Goal: Task Accomplishment & Management: Manage account settings

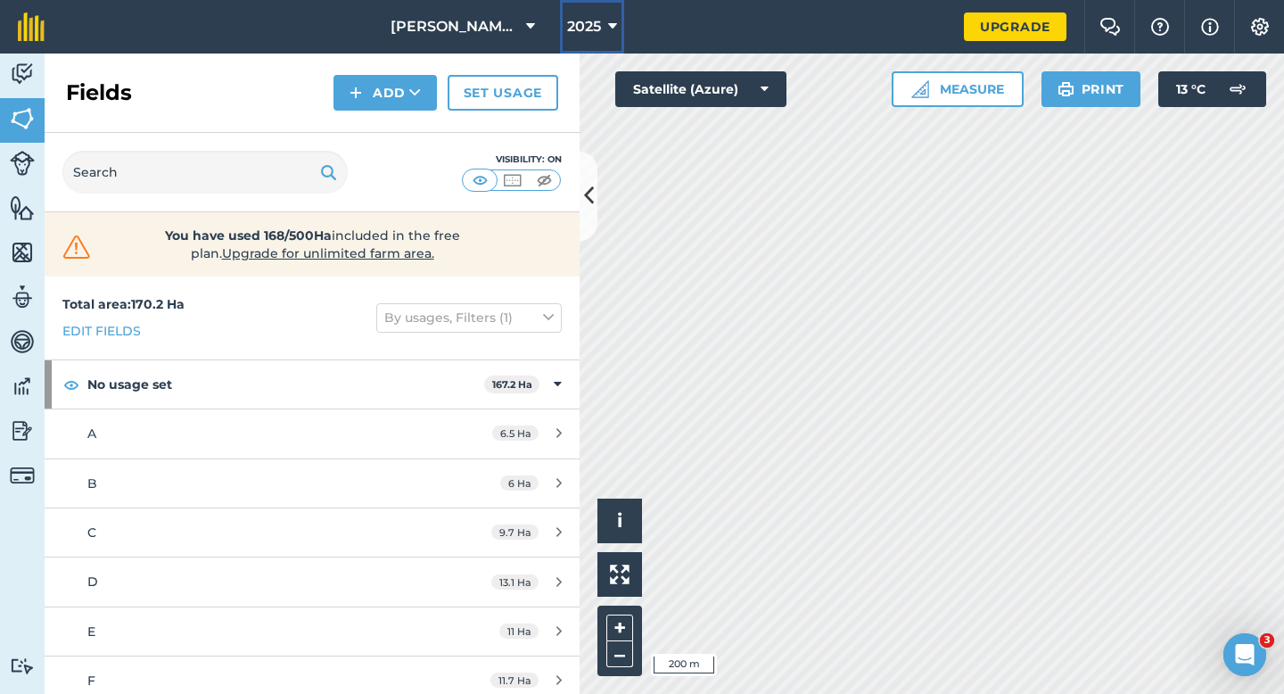
click at [571, 46] on button "2025" at bounding box center [592, 26] width 64 height 53
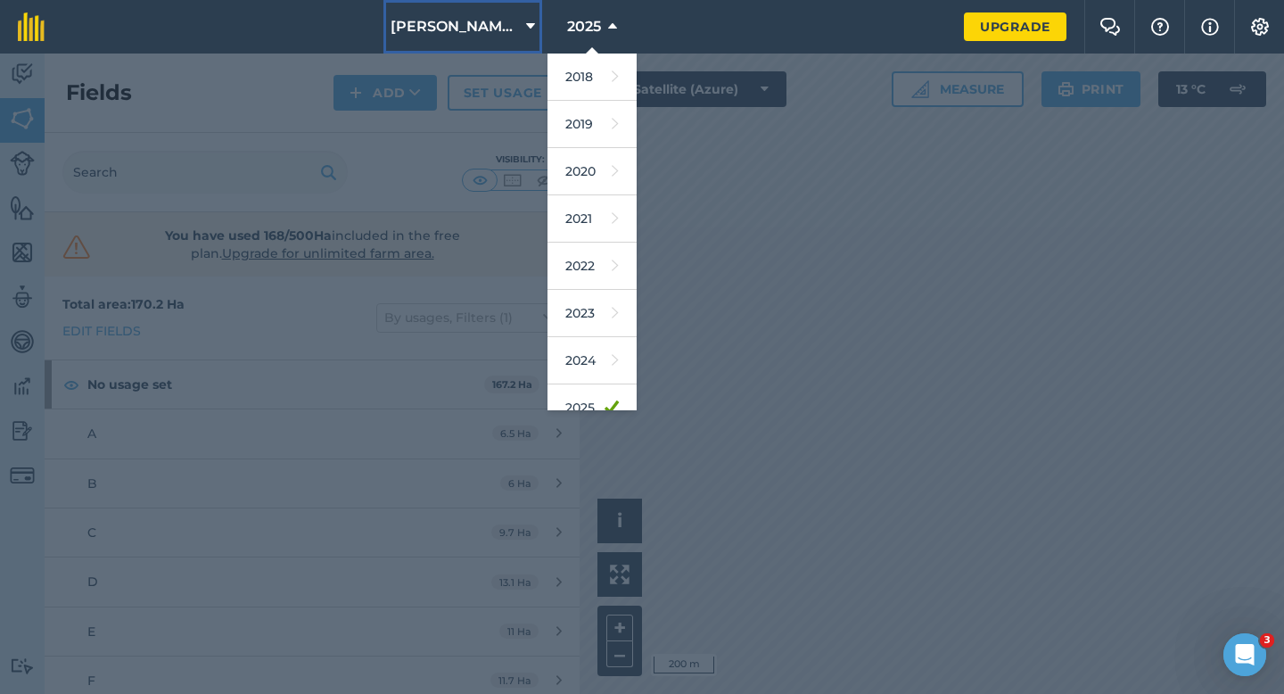
click at [486, 23] on span "[PERSON_NAME] & Sons" at bounding box center [455, 26] width 128 height 21
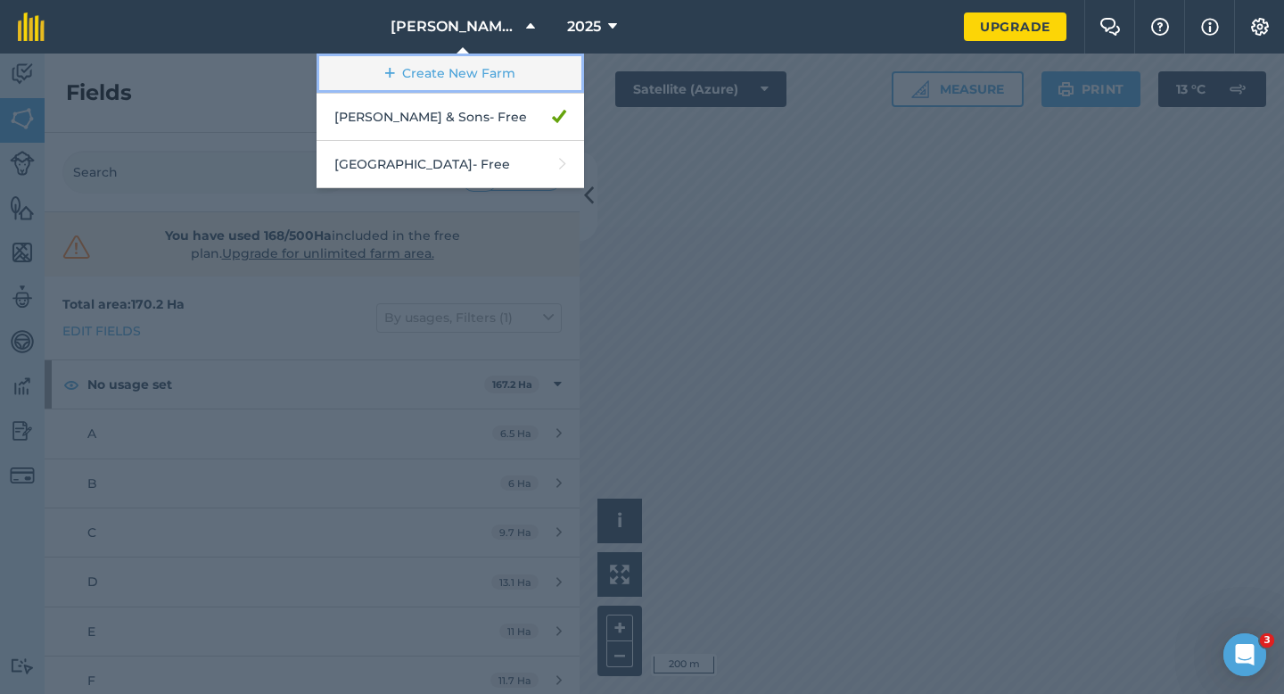
click at [508, 83] on link "Create New Farm" at bounding box center [450, 73] width 267 height 40
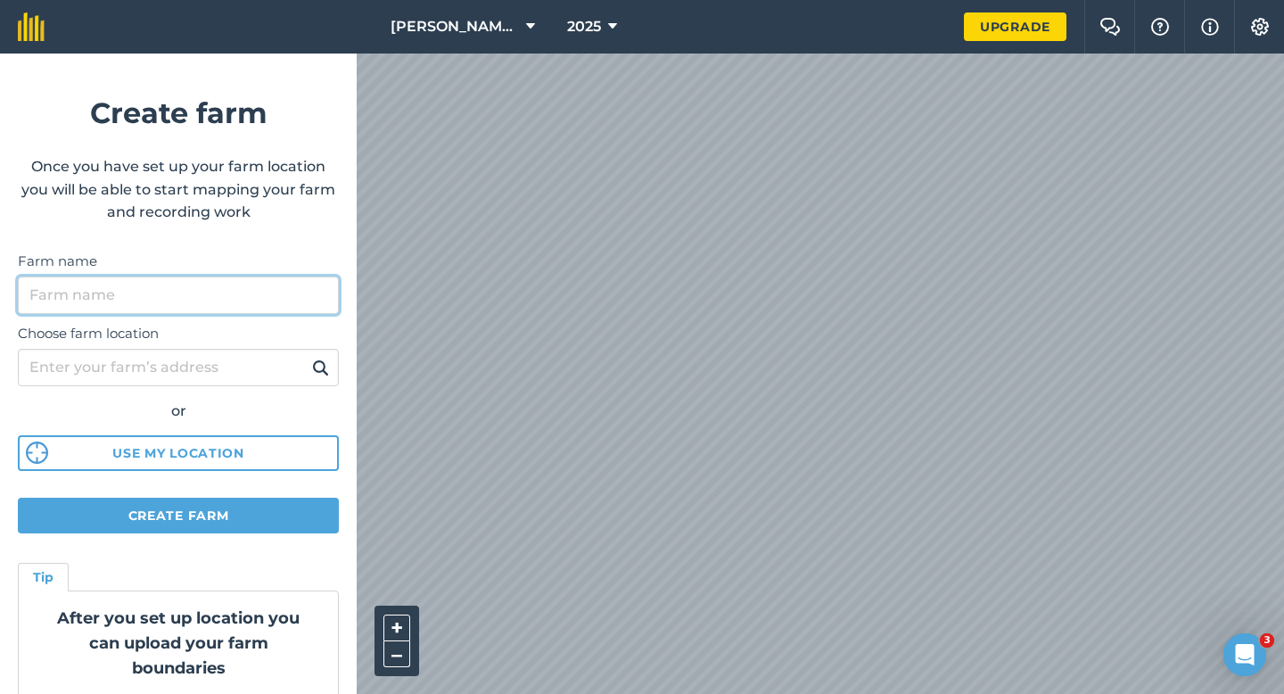
click at [118, 292] on input "Farm name" at bounding box center [178, 294] width 321 height 37
type input "[PERSON_NAME] & Sons Farming"
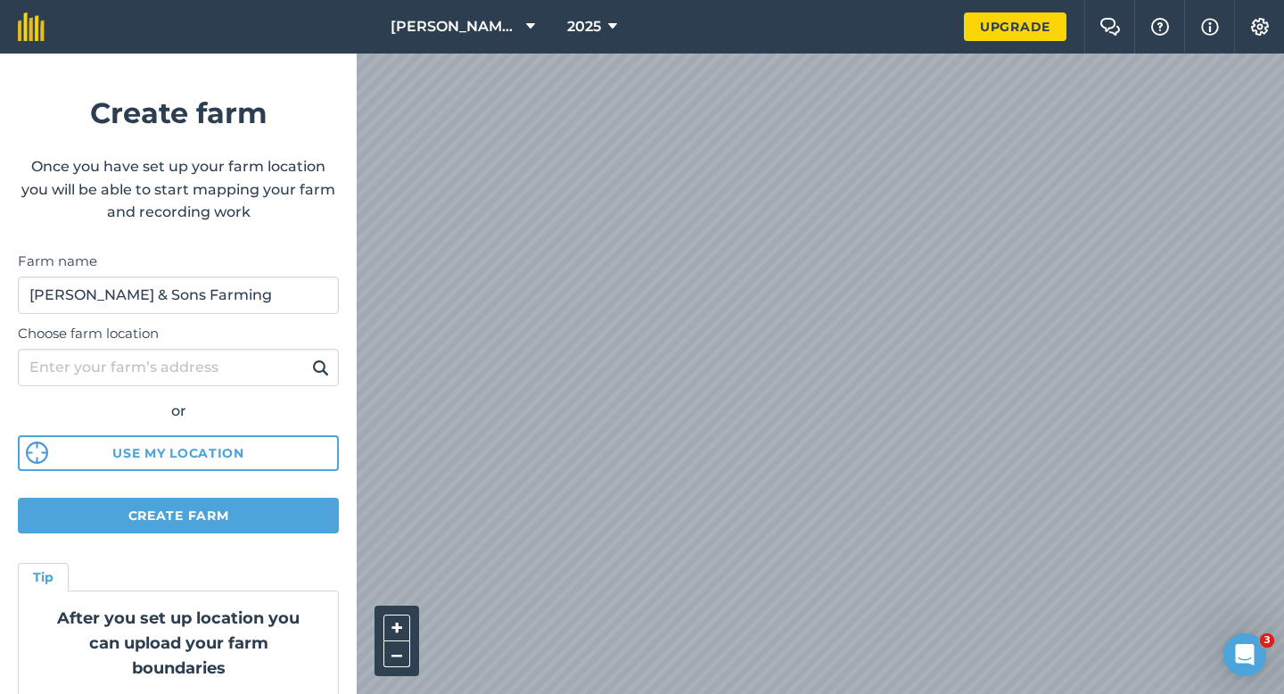
click at [803, 27] on div "[PERSON_NAME] & Sons 2025 Upgrade Farm Chat Help Info Settings Create farm Once…" at bounding box center [642, 26] width 1284 height 53
click at [1006, 38] on div "[PERSON_NAME] & Sons 2025 Upgrade Farm Chat Help Info Settings Create farm Once…" at bounding box center [642, 26] width 1284 height 53
click at [144, 541] on form "Create farm Once you have set up your farm location you will be able to start m…" at bounding box center [178, 373] width 357 height 640
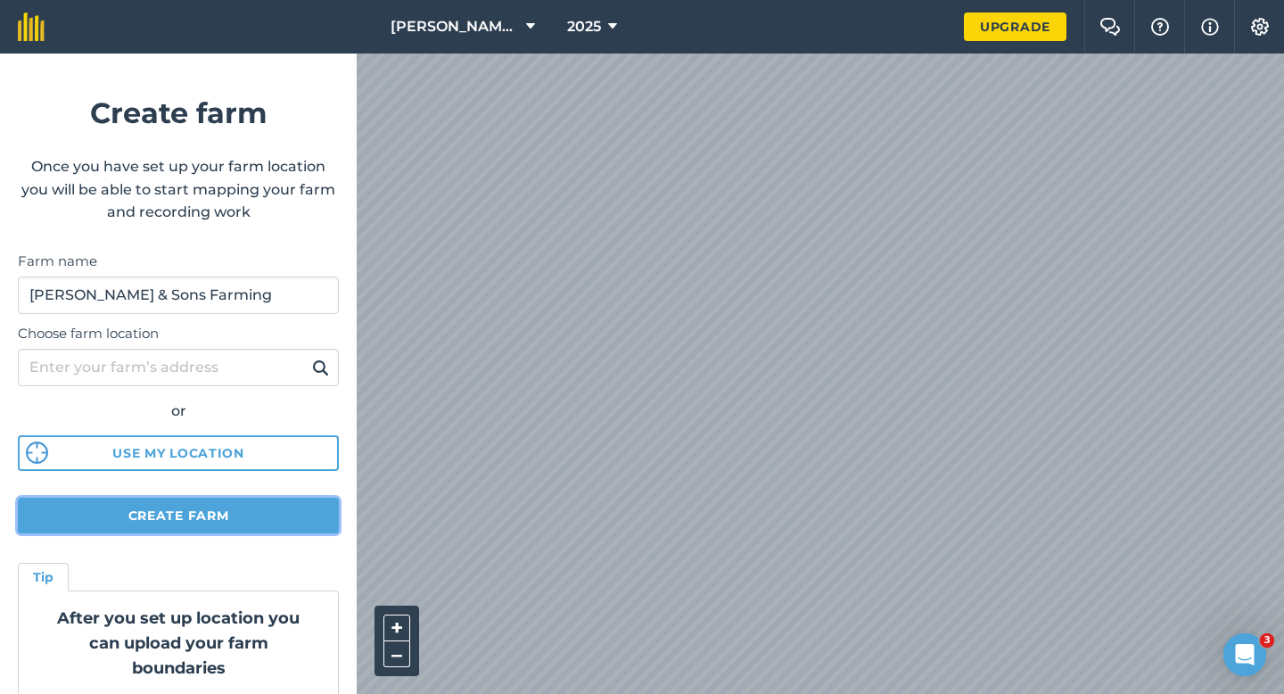
click at [148, 521] on button "Create farm" at bounding box center [178, 516] width 321 height 36
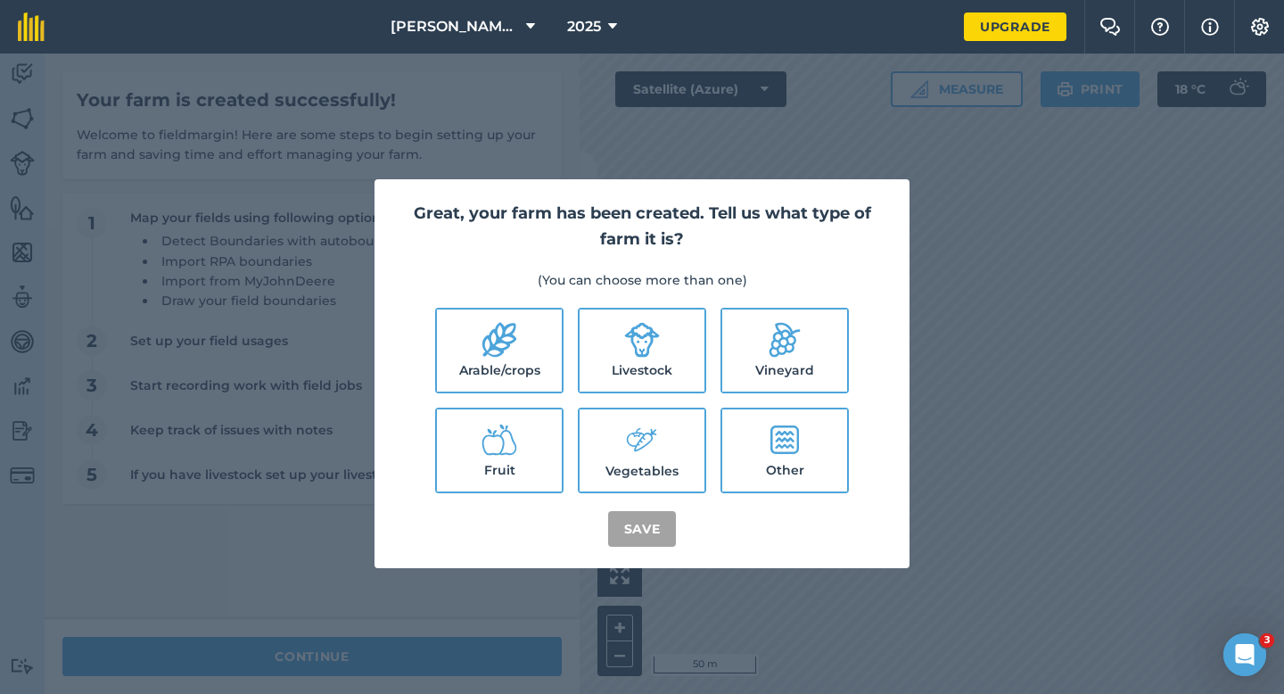
click at [473, 356] on label "Arable/crops" at bounding box center [499, 350] width 125 height 82
checkbox input "true"
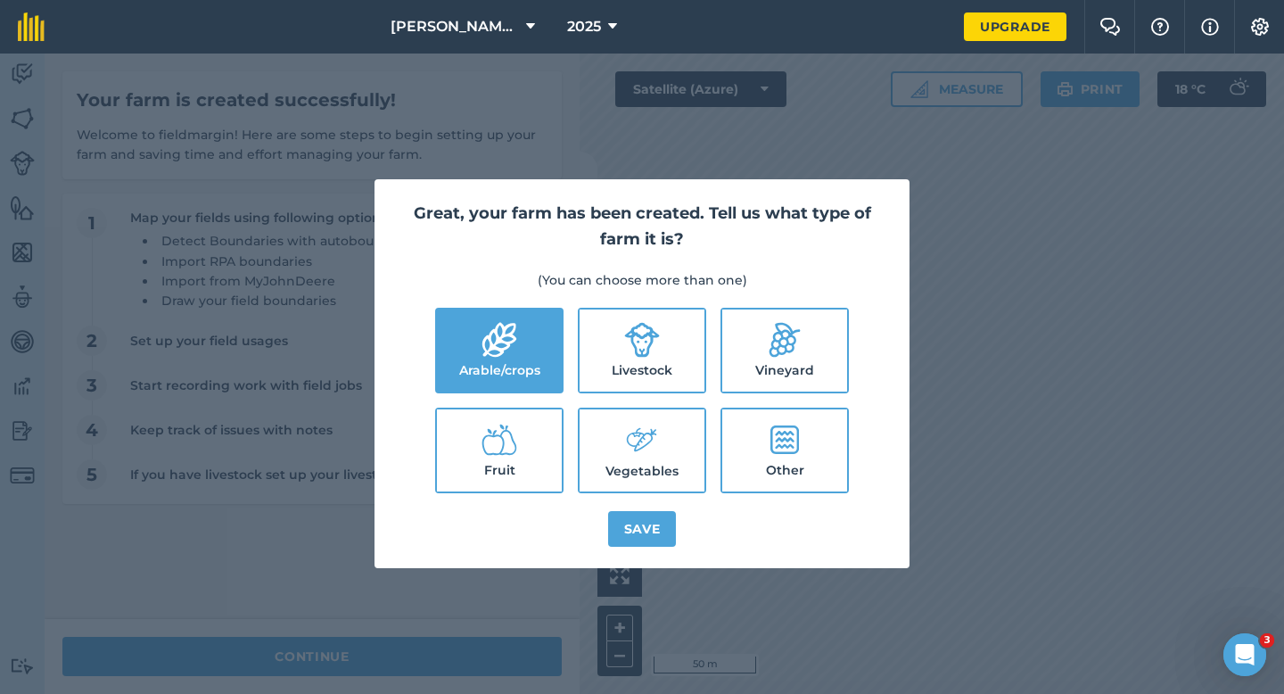
click at [608, 359] on label "Livestock" at bounding box center [642, 350] width 125 height 82
checkbox input "true"
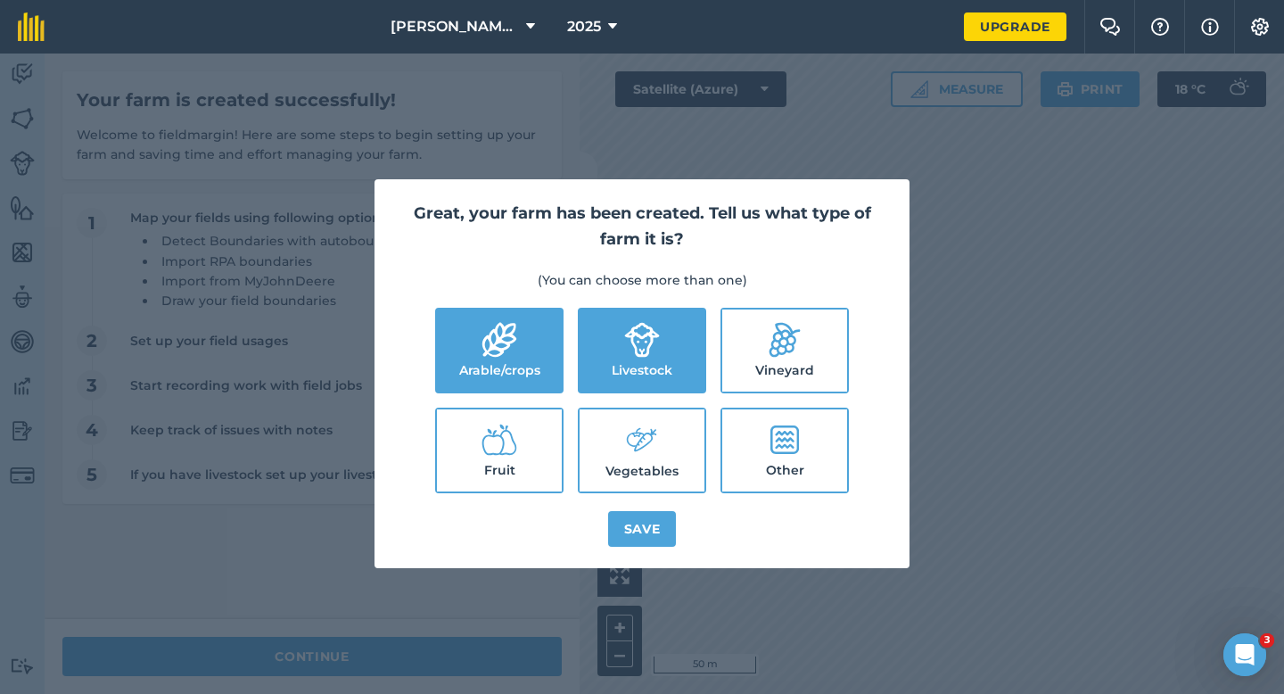
click at [605, 473] on label "Vegetables" at bounding box center [642, 450] width 125 height 82
checkbox input "true"
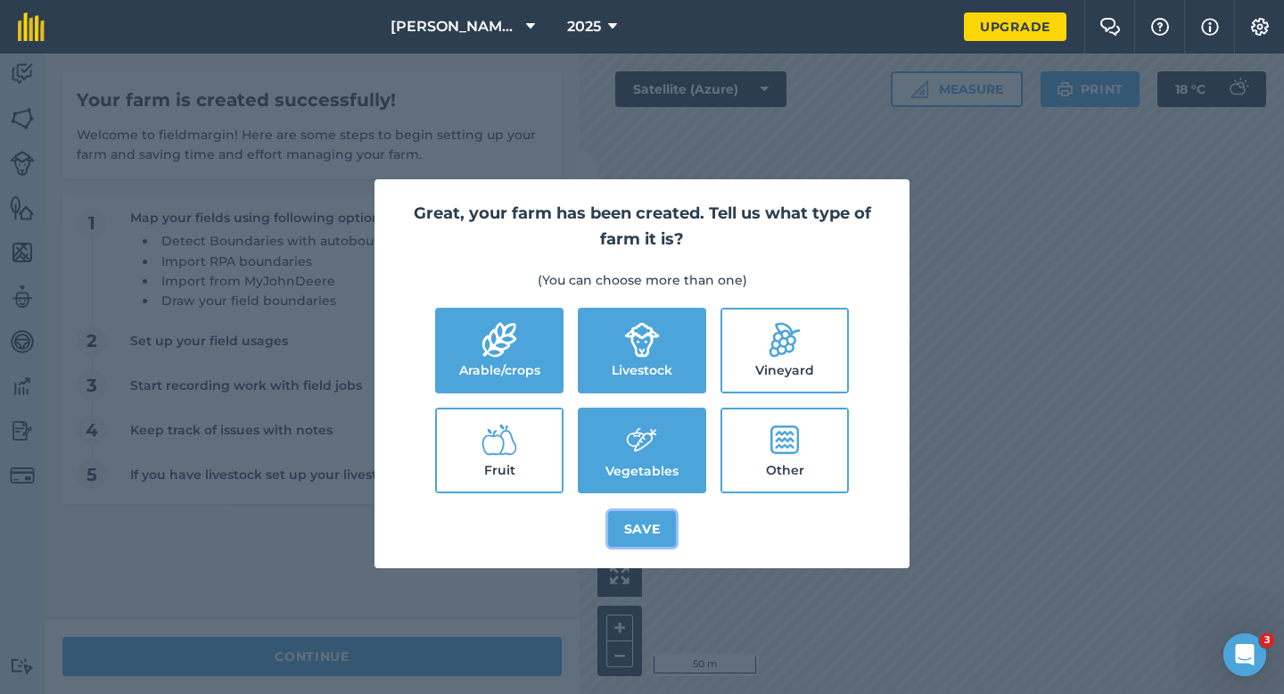
click at [655, 527] on button "Save" at bounding box center [642, 529] width 69 height 36
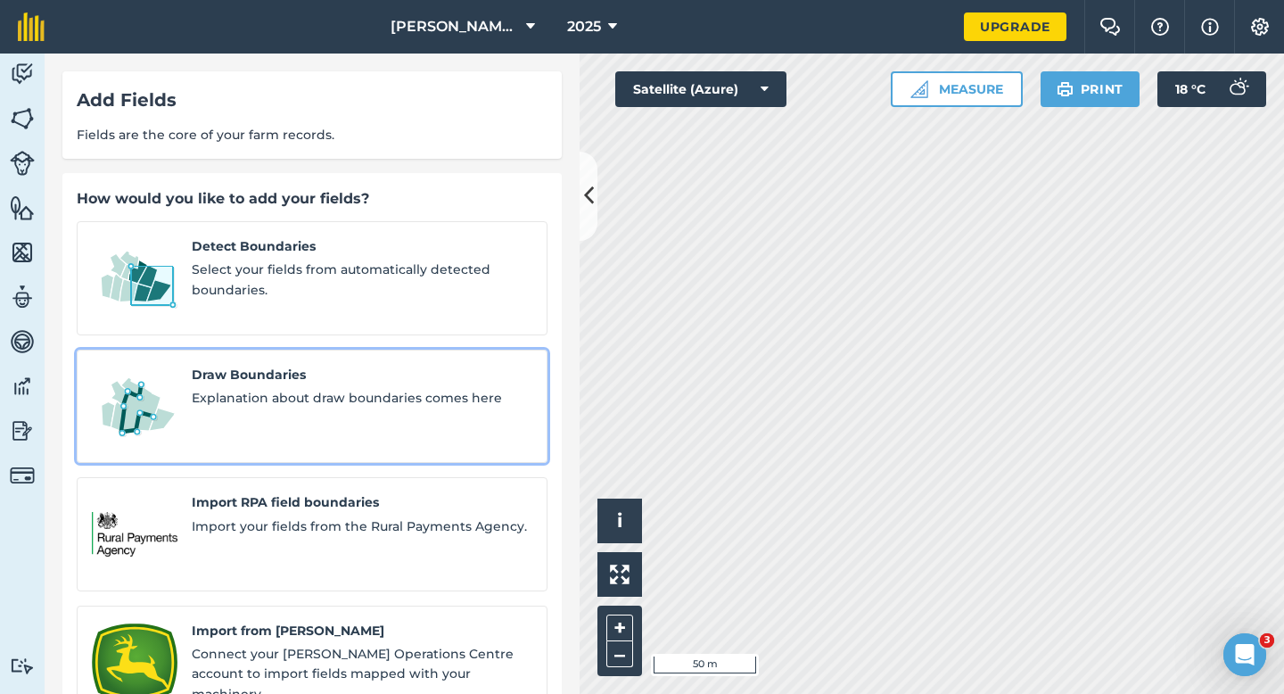
click at [239, 350] on link "Draw Boundaries Explanation about draw boundaries comes here" at bounding box center [312, 407] width 471 height 114
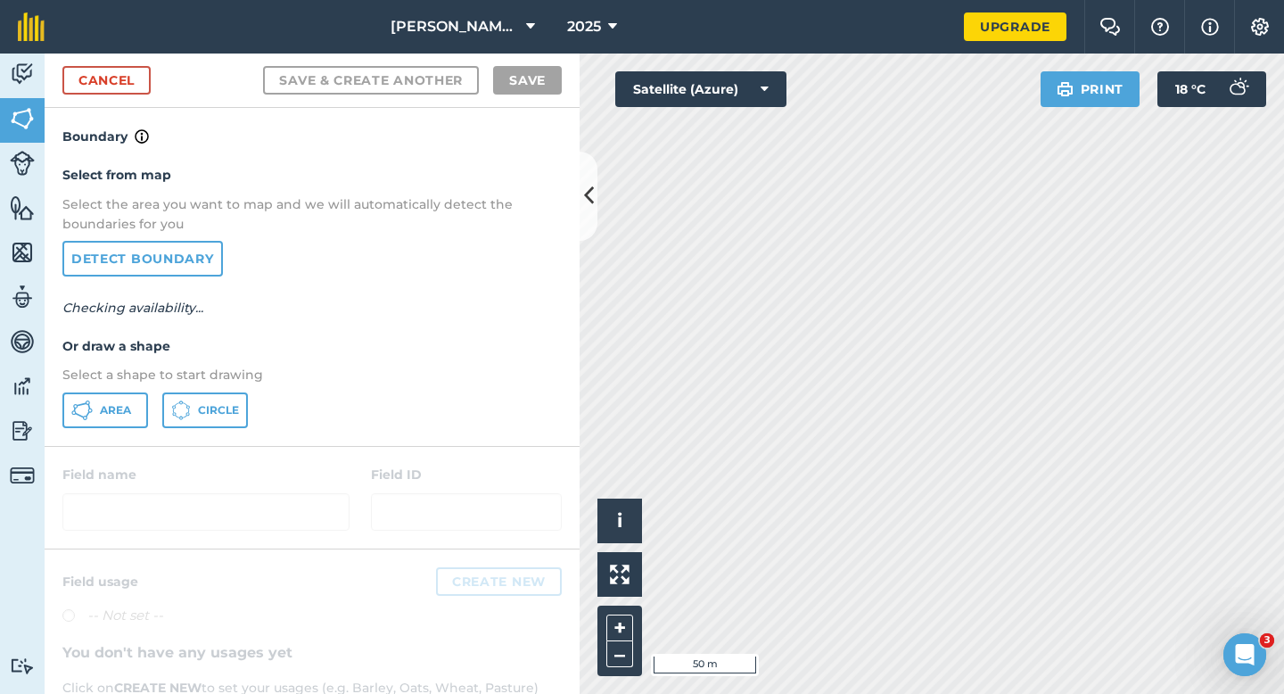
click at [131, 385] on div "Select from map Select the area you want to map and we will automatically detec…" at bounding box center [312, 296] width 535 height 298
click at [131, 392] on button "Area" at bounding box center [105, 410] width 86 height 36
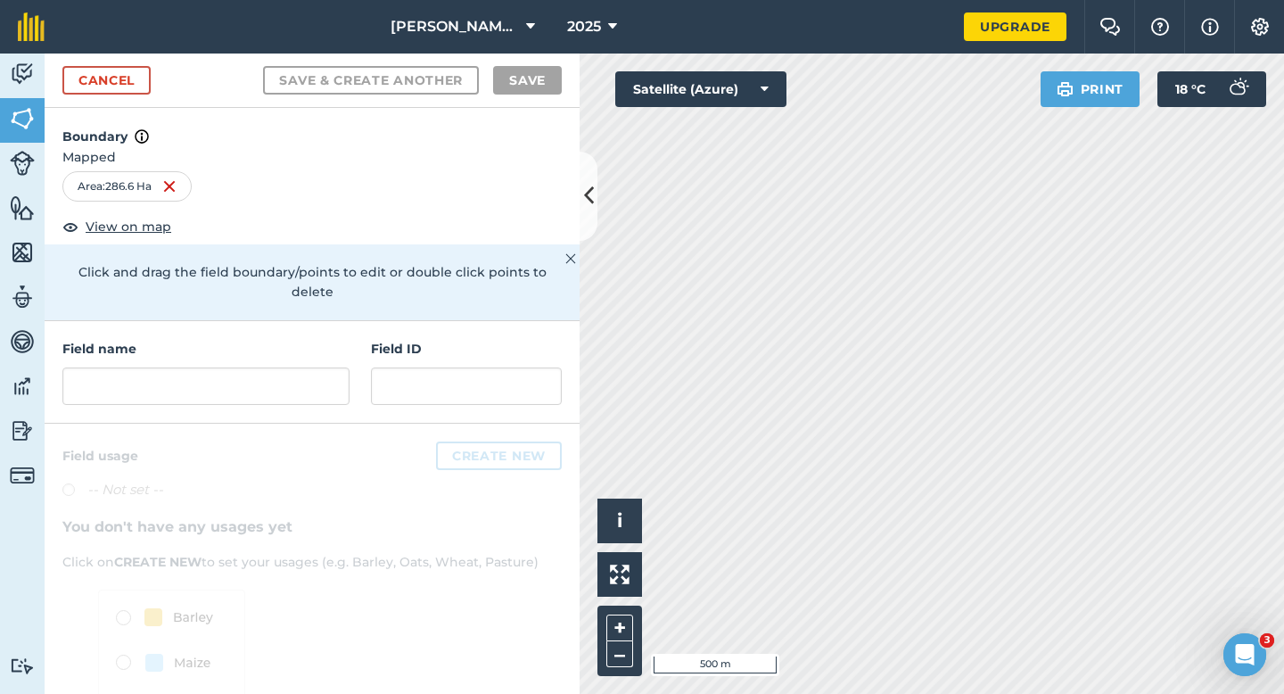
click at [119, 61] on div "Cancel Save & Create Another Save" at bounding box center [312, 80] width 535 height 54
click at [155, 77] on div "Cancel Save & Create Another Save" at bounding box center [312, 80] width 535 height 54
click at [125, 68] on link "Cancel" at bounding box center [106, 80] width 88 height 29
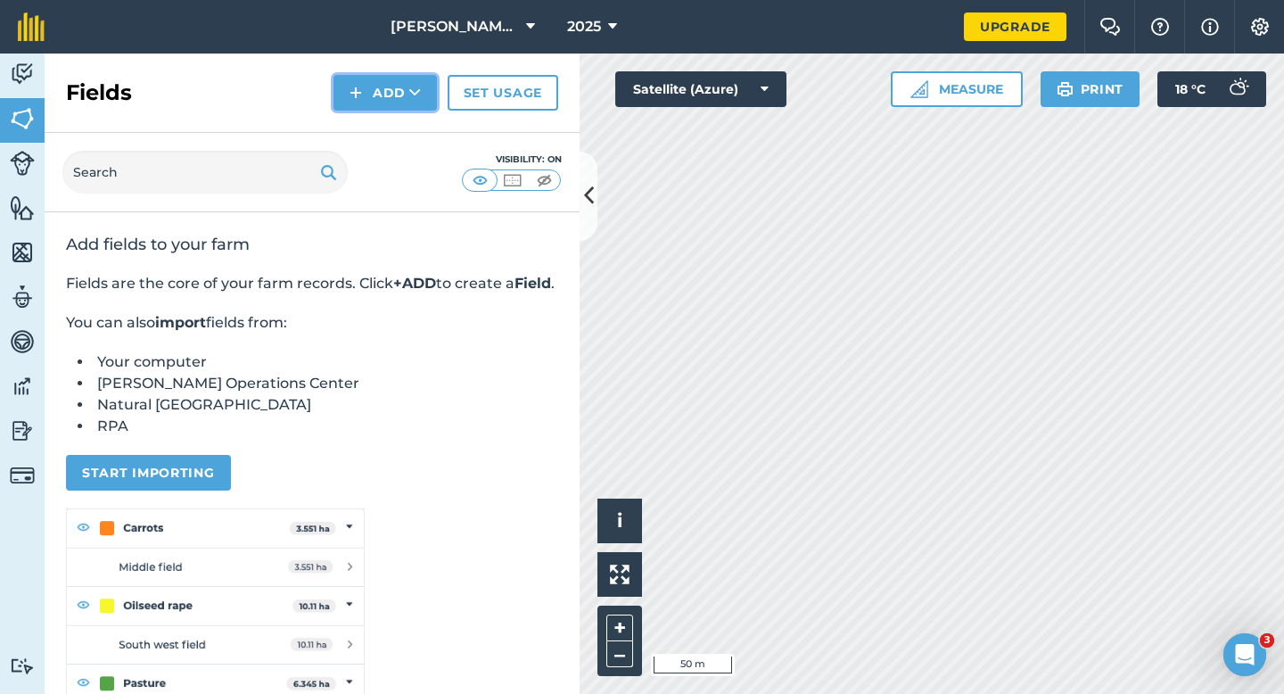
click at [373, 94] on button "Add" at bounding box center [384, 93] width 103 height 36
click at [379, 117] on link "Draw" at bounding box center [385, 132] width 98 height 39
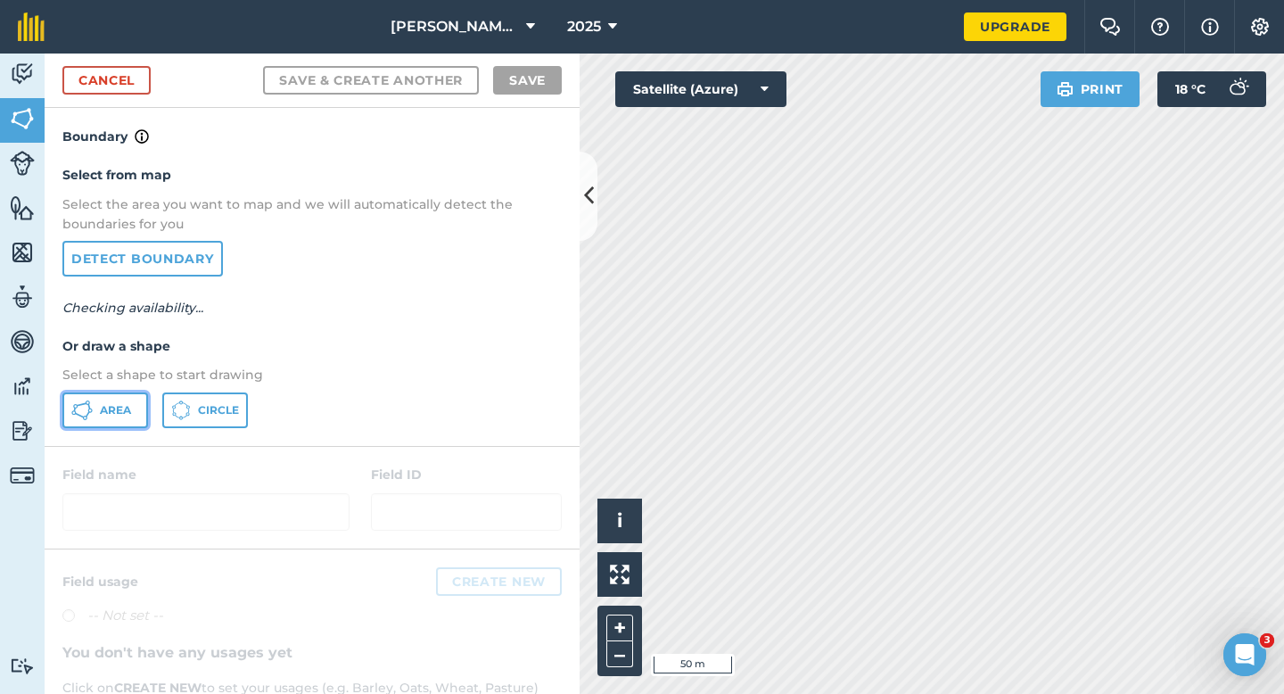
click at [131, 403] on button "Area" at bounding box center [105, 410] width 86 height 36
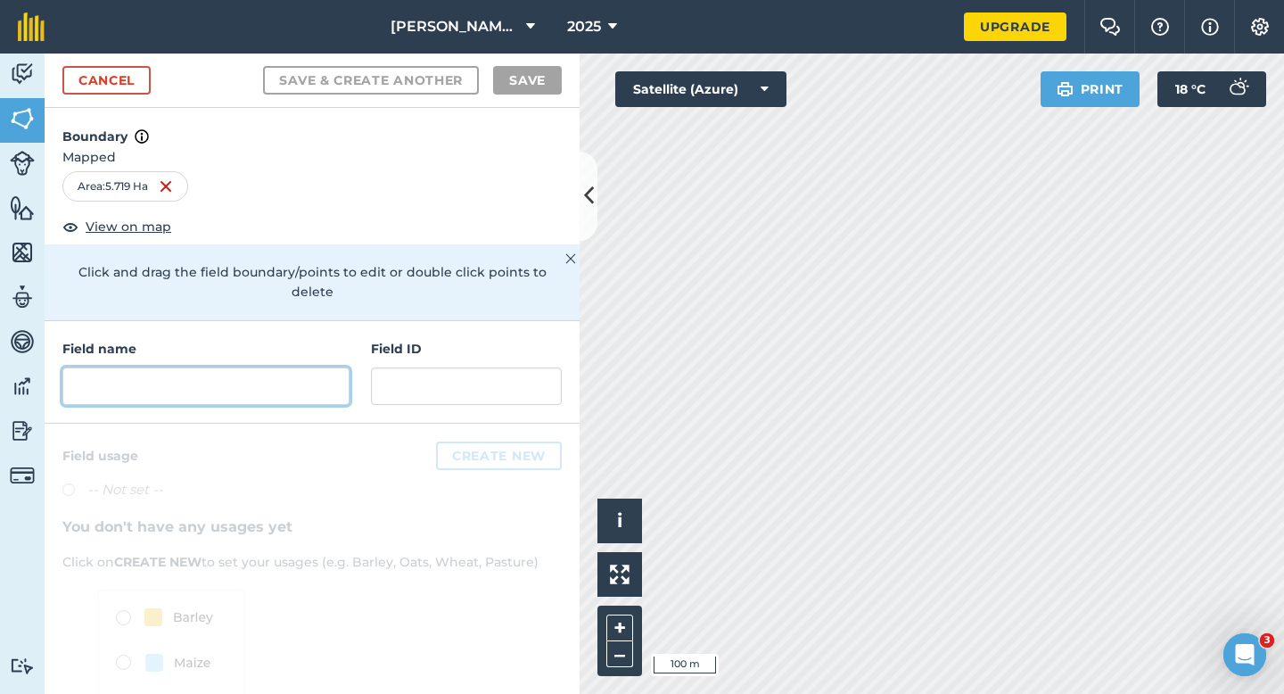
click at [293, 371] on input "text" at bounding box center [205, 385] width 287 height 37
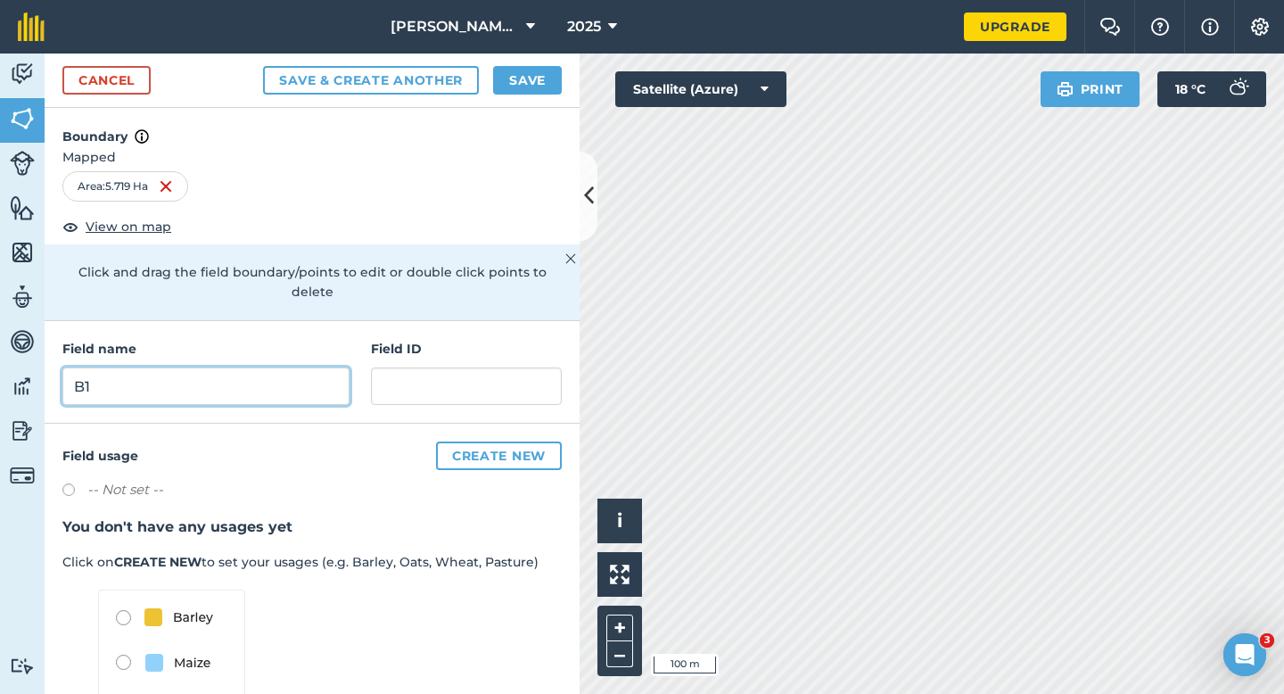
type input "B1"
click at [523, 90] on button "Save" at bounding box center [527, 80] width 69 height 29
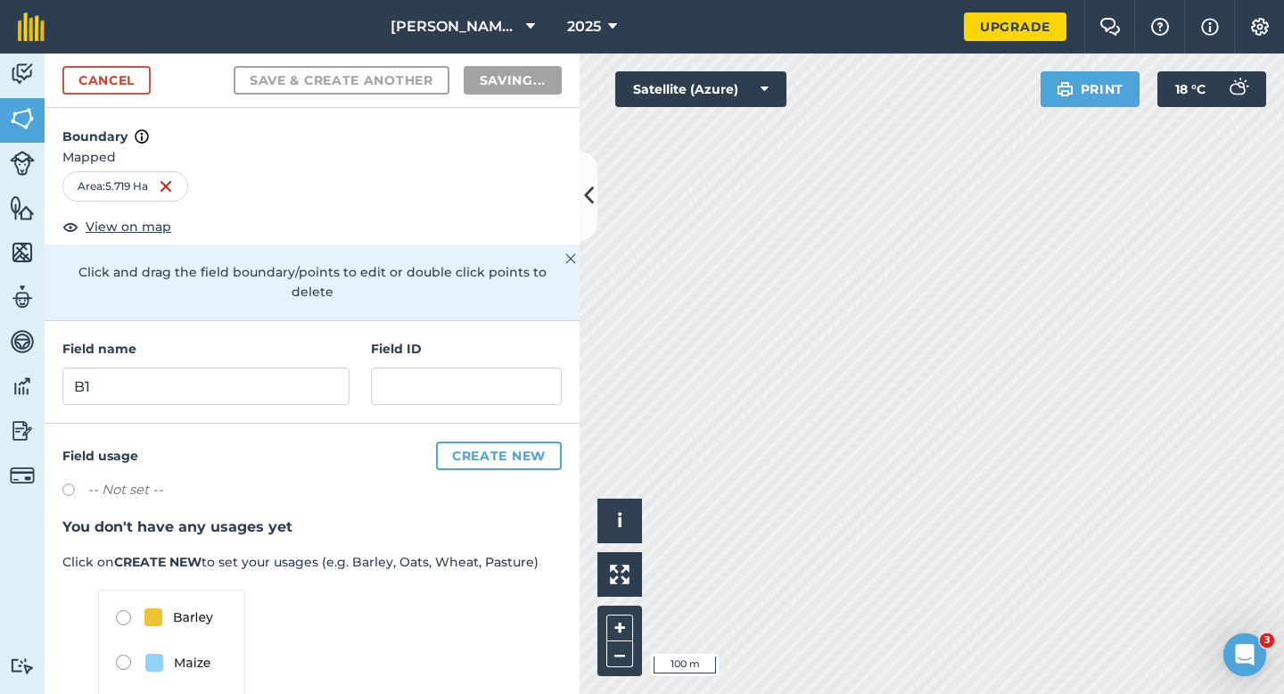
click at [732, 28] on div "[PERSON_NAME] & Sons Farming 2025 Upgrade Farm Chat Help Info Settings Map prin…" at bounding box center [642, 347] width 1284 height 694
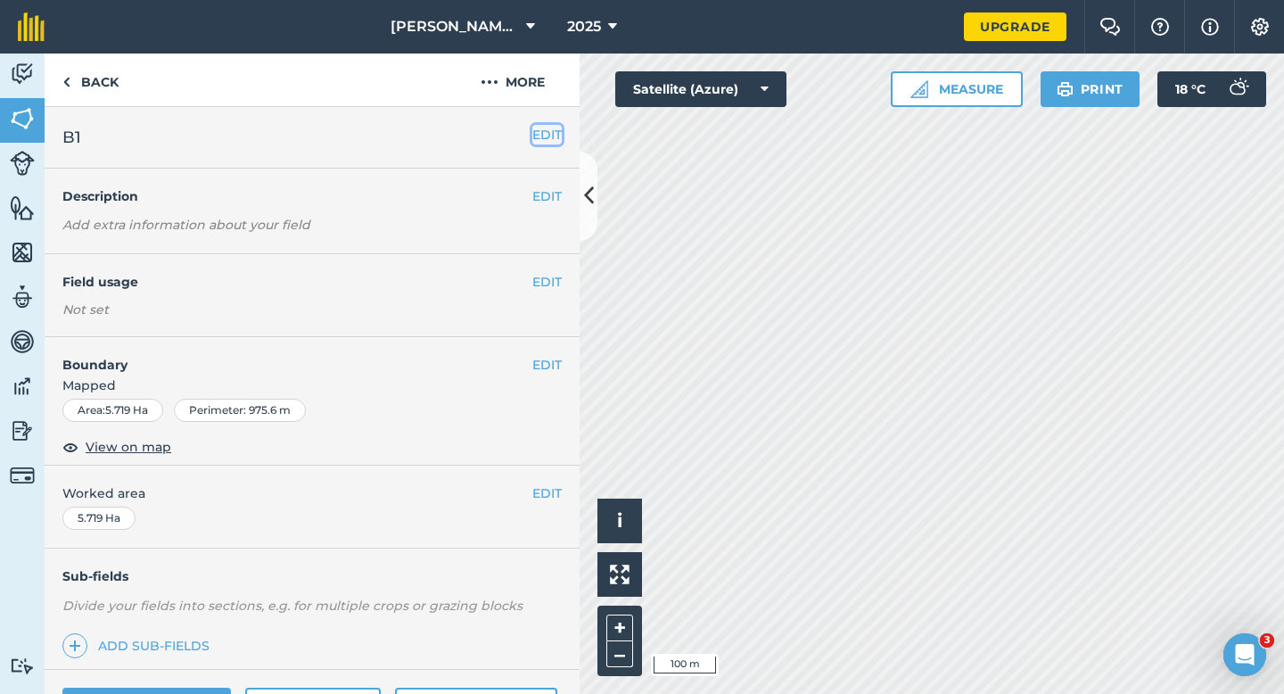
click at [559, 143] on button "EDIT" at bounding box center [546, 135] width 29 height 20
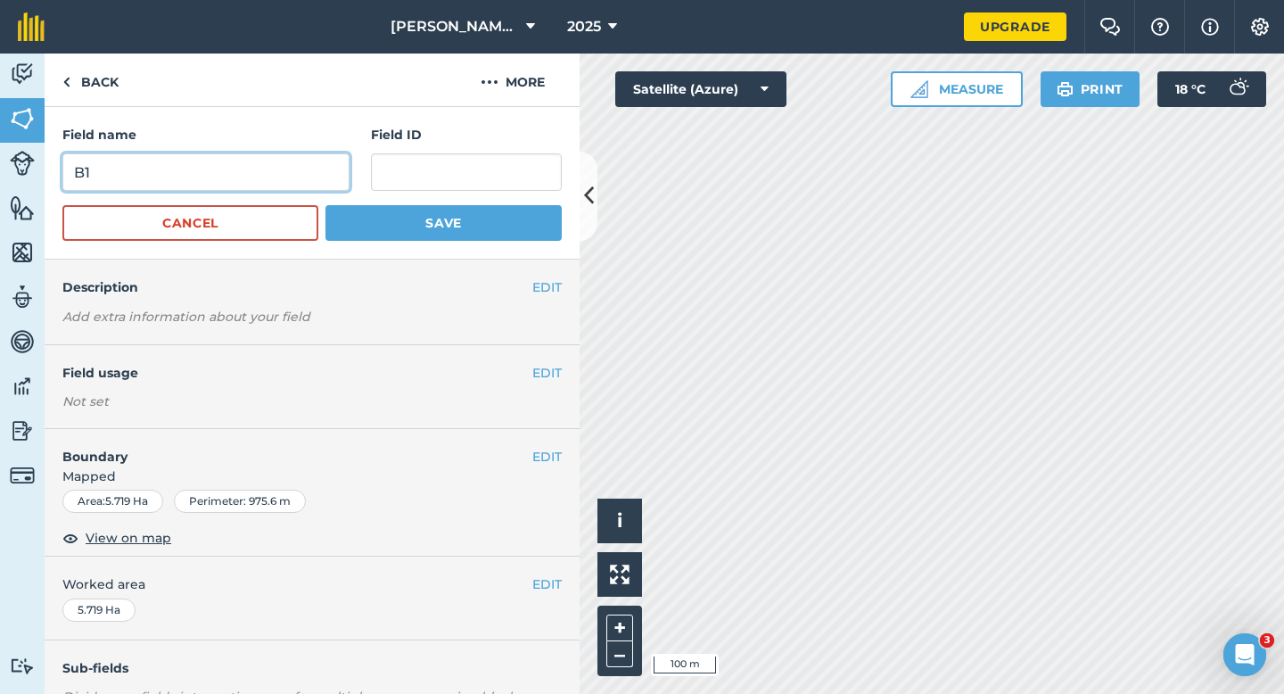
click at [226, 184] on input "B1" at bounding box center [205, 171] width 287 height 37
type input "B9"
click at [325, 205] on button "Save" at bounding box center [443, 223] width 236 height 36
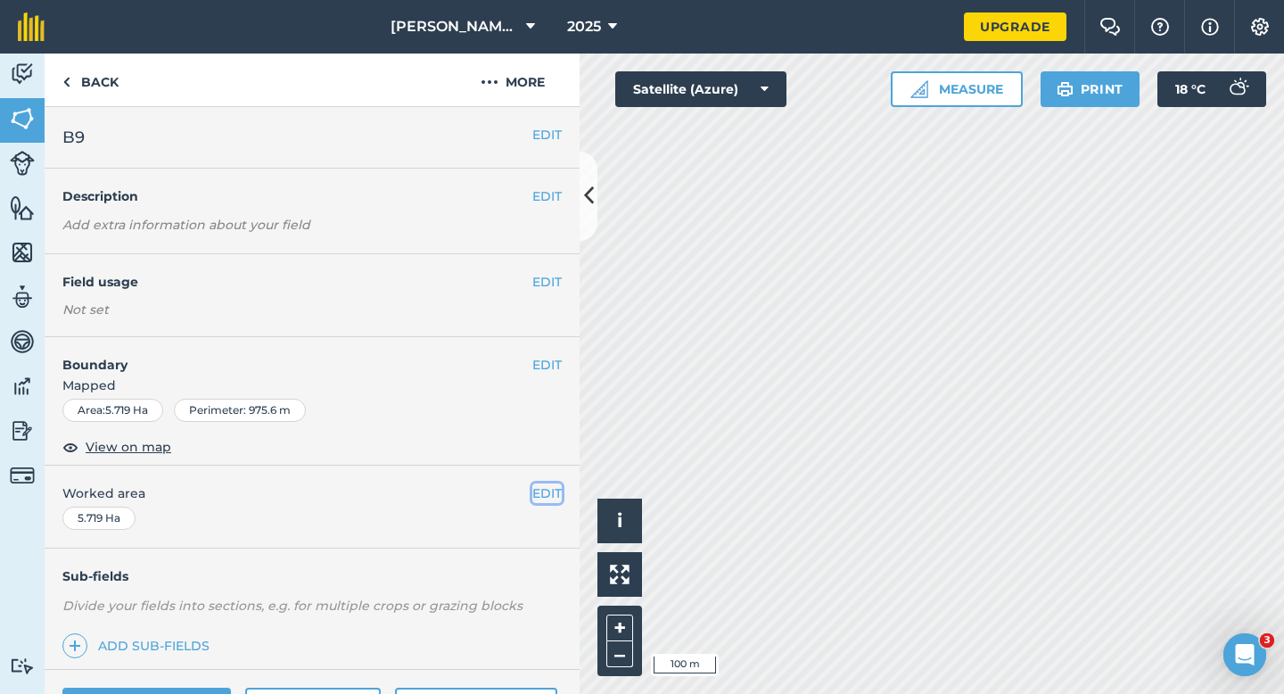
click at [534, 489] on button "EDIT" at bounding box center [546, 493] width 29 height 20
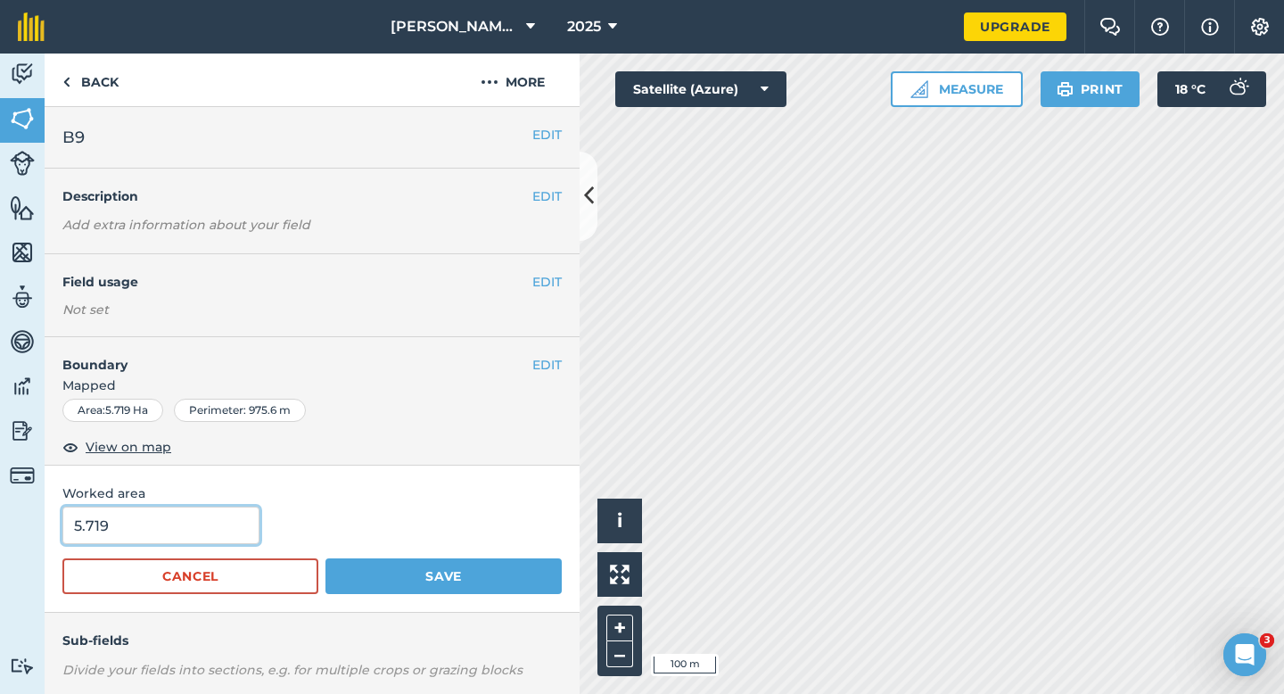
click at [214, 521] on input "5.719" at bounding box center [160, 524] width 197 height 37
type input "5.7"
click at [325, 558] on button "Save" at bounding box center [443, 576] width 236 height 36
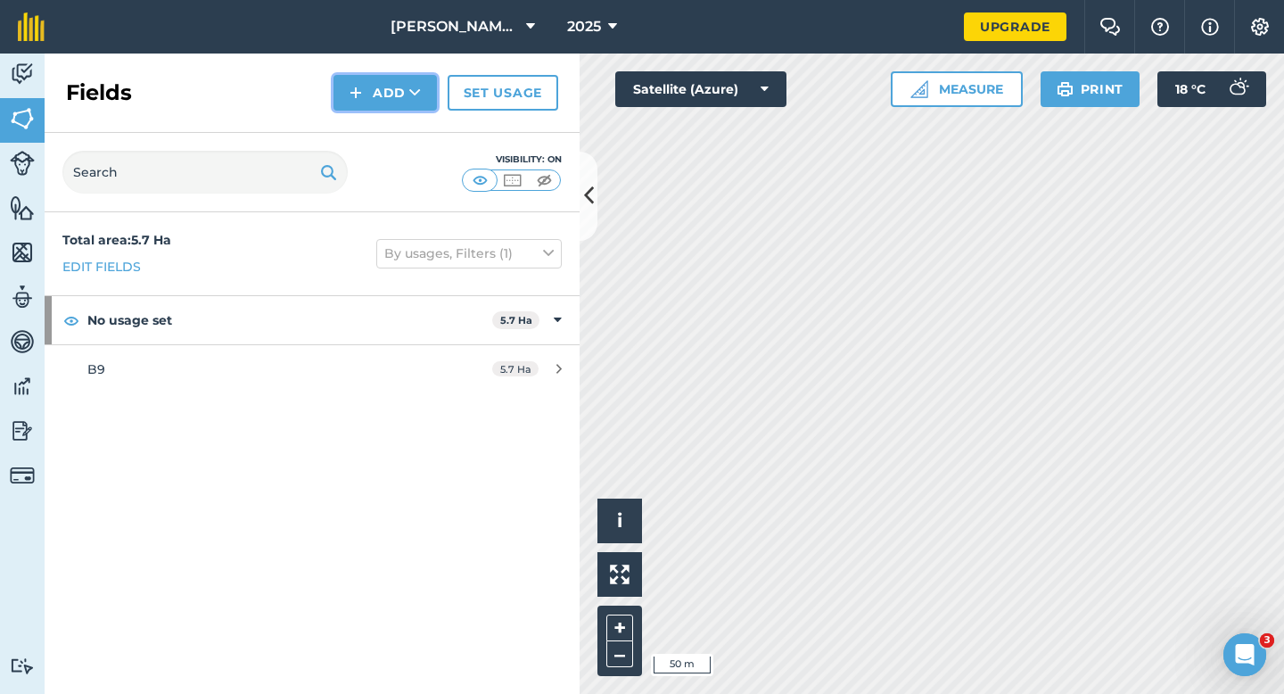
click at [381, 98] on button "Add" at bounding box center [384, 93] width 103 height 36
click at [381, 124] on link "Draw" at bounding box center [385, 132] width 98 height 39
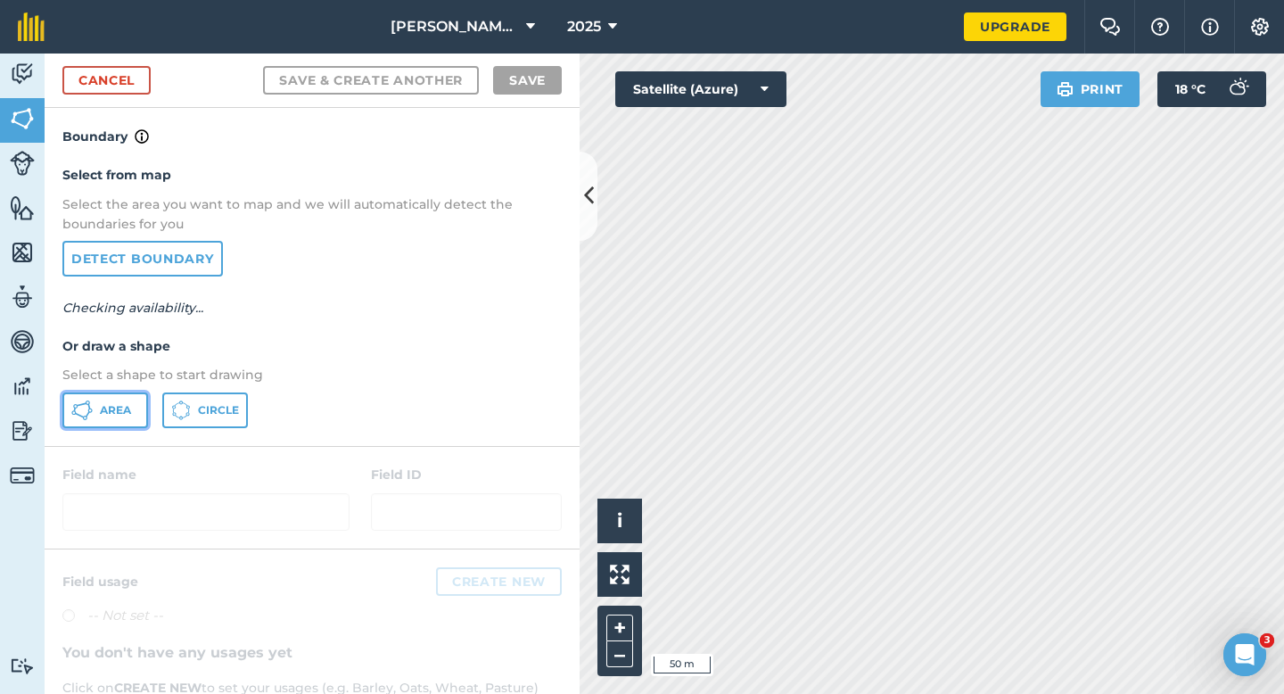
click at [129, 404] on span "Area" at bounding box center [115, 410] width 31 height 14
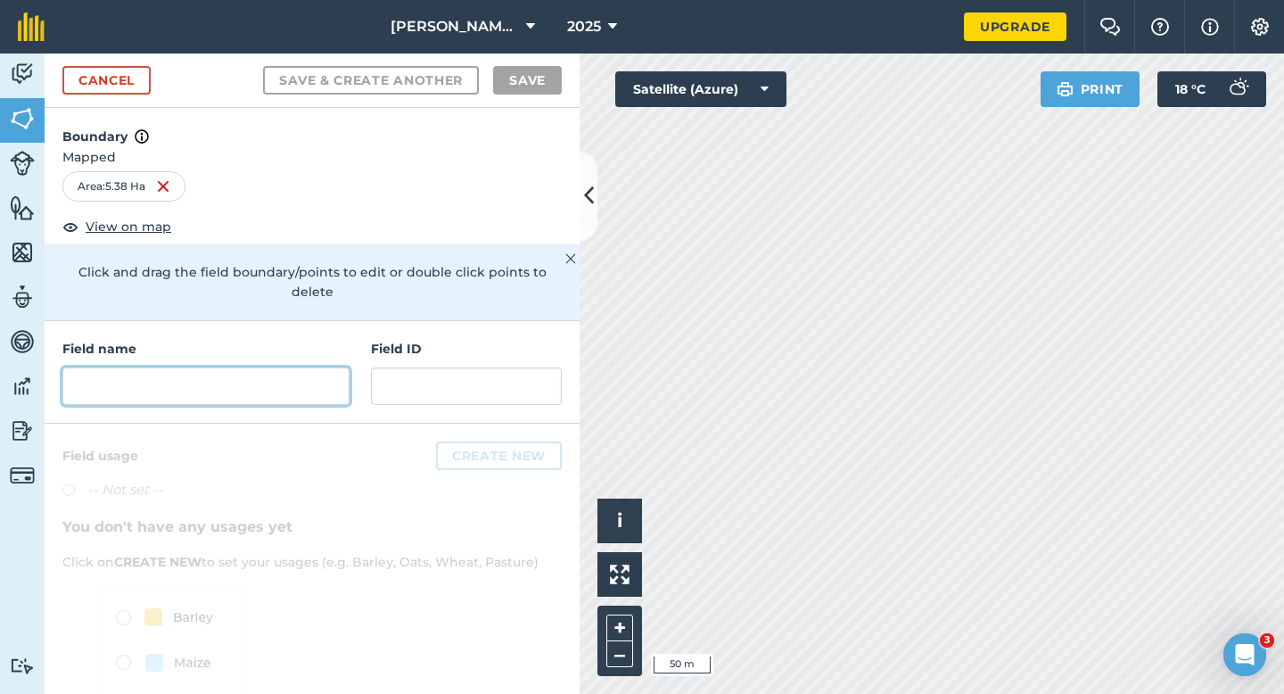
click at [279, 367] on input "text" at bounding box center [205, 385] width 287 height 37
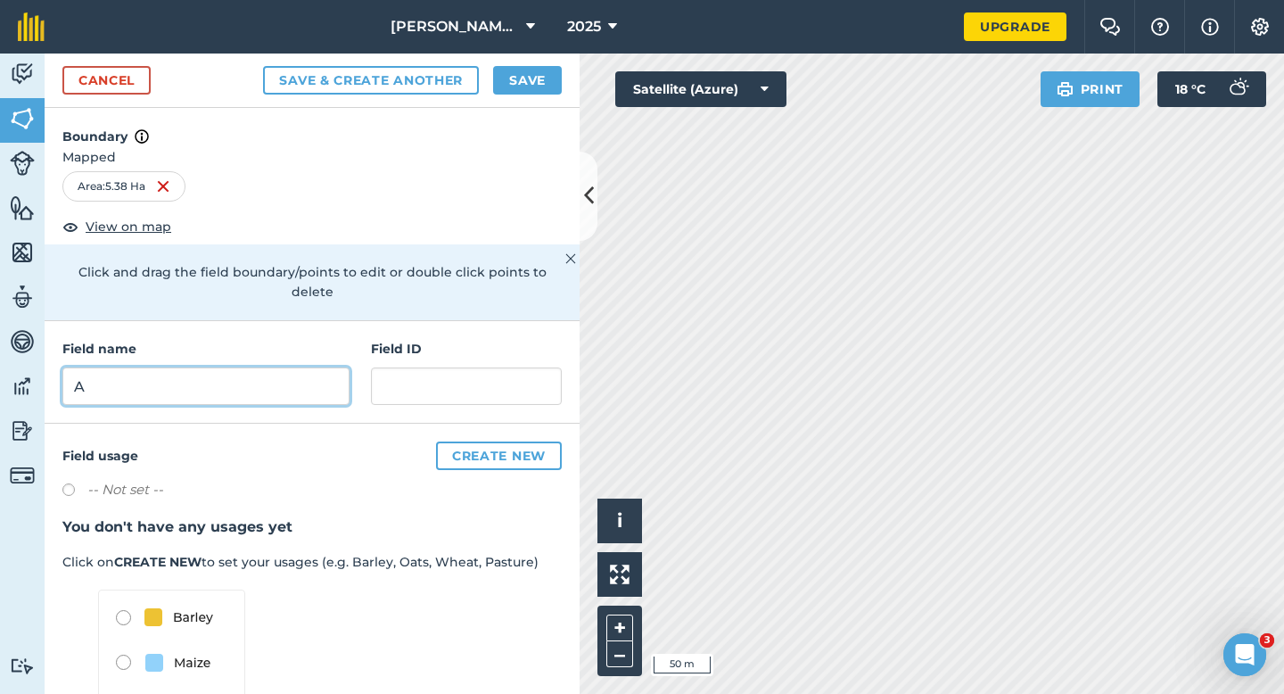
type input "A"
click at [521, 96] on div "Cancel Save & Create Another Save" at bounding box center [312, 80] width 535 height 54
click at [521, 80] on button "Save" at bounding box center [527, 80] width 69 height 29
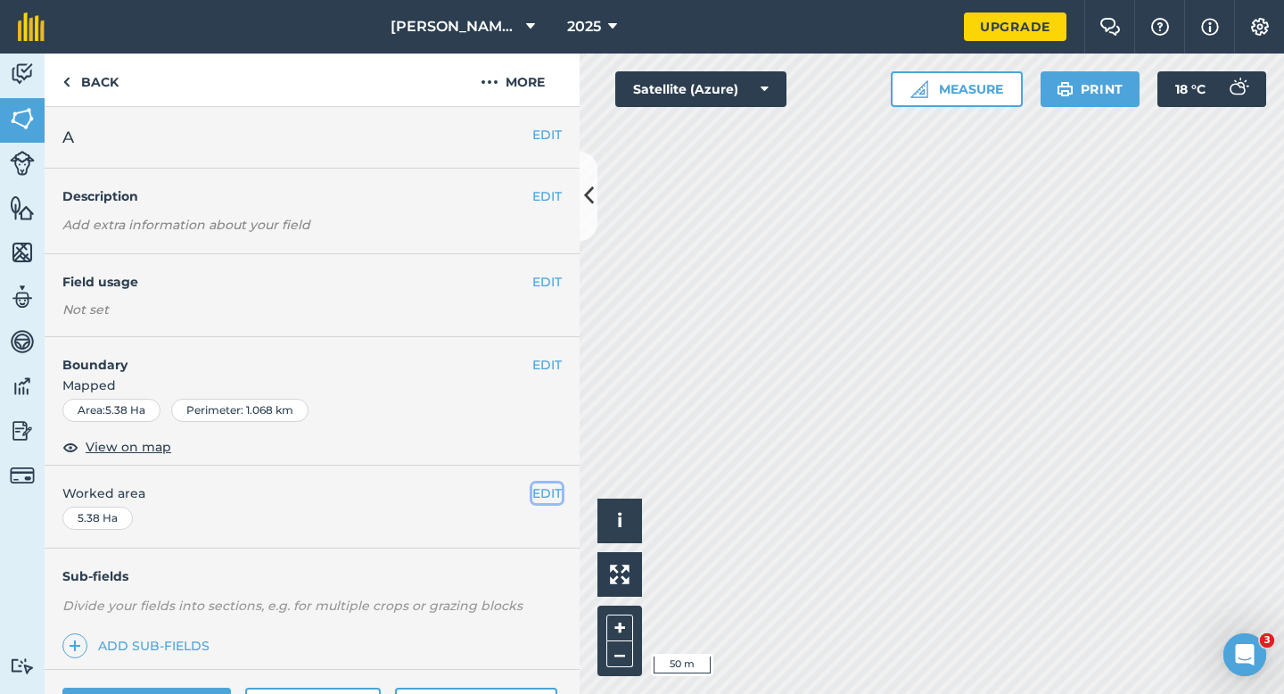
click at [551, 486] on button "EDIT" at bounding box center [546, 493] width 29 height 20
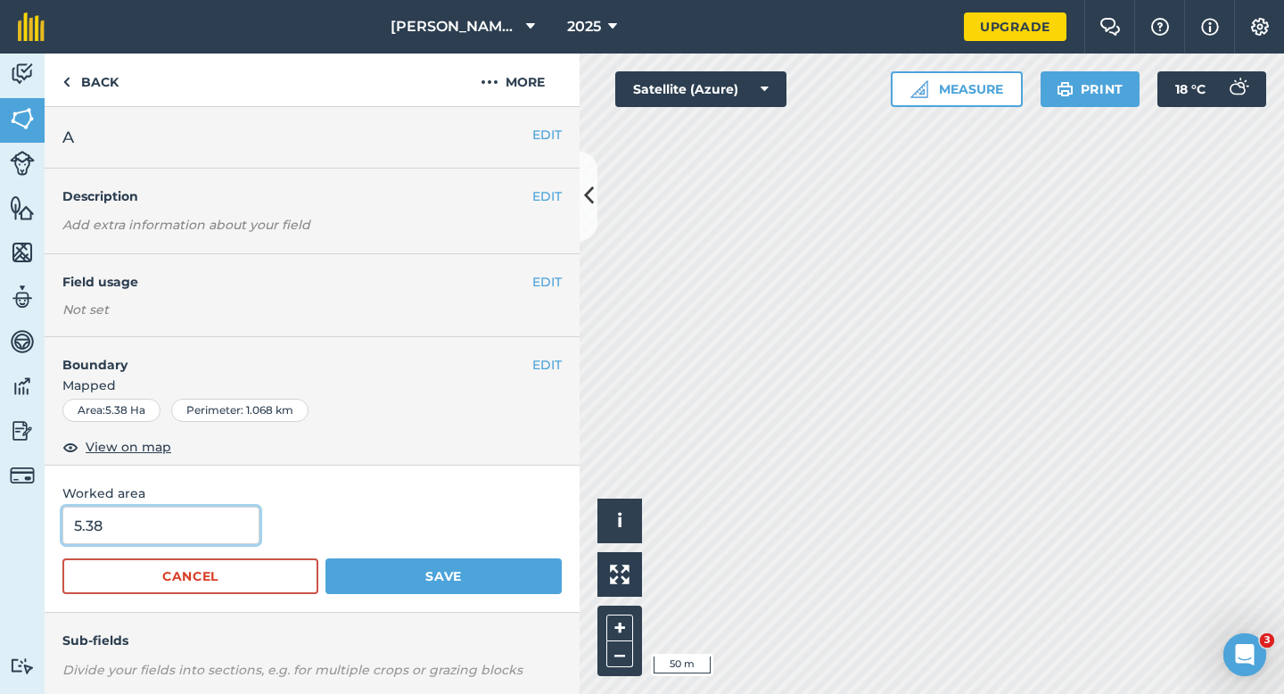
click at [127, 526] on input "5.38" at bounding box center [160, 524] width 197 height 37
type input "5.4"
click at [325, 558] on button "Save" at bounding box center [443, 576] width 236 height 36
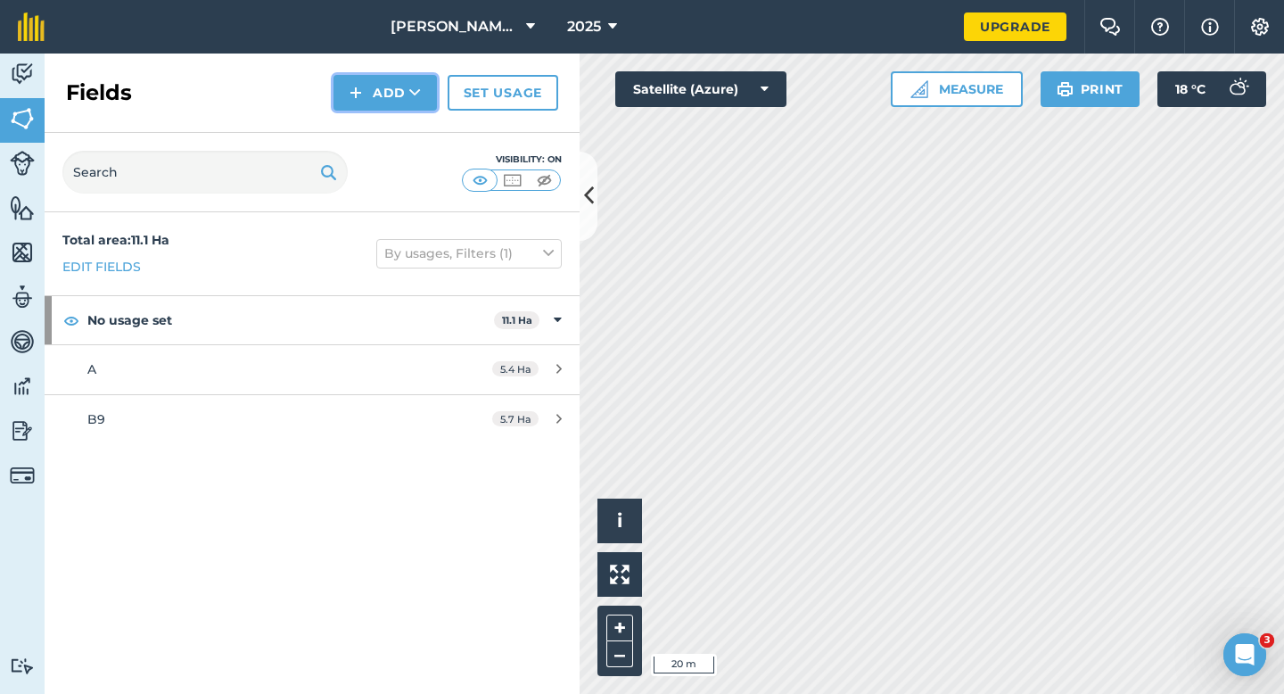
click at [379, 86] on button "Add" at bounding box center [384, 93] width 103 height 36
click at [383, 135] on link "Draw" at bounding box center [385, 132] width 98 height 39
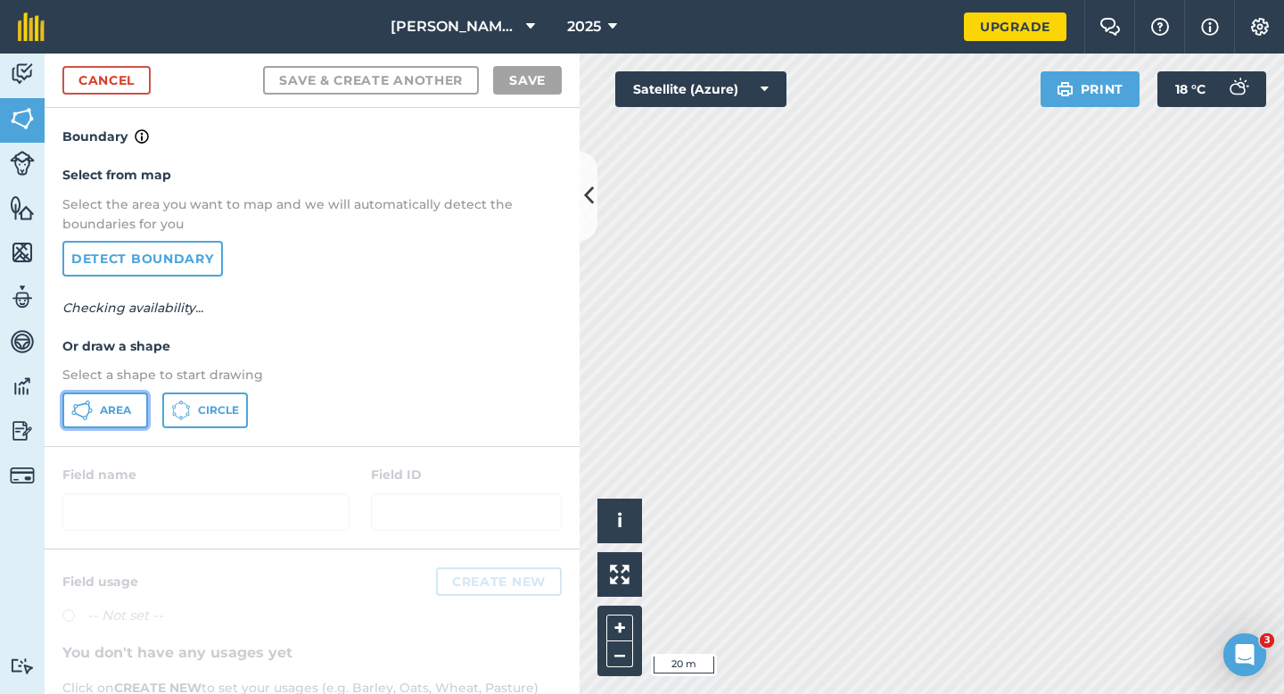
click at [127, 408] on span "Area" at bounding box center [115, 410] width 31 height 14
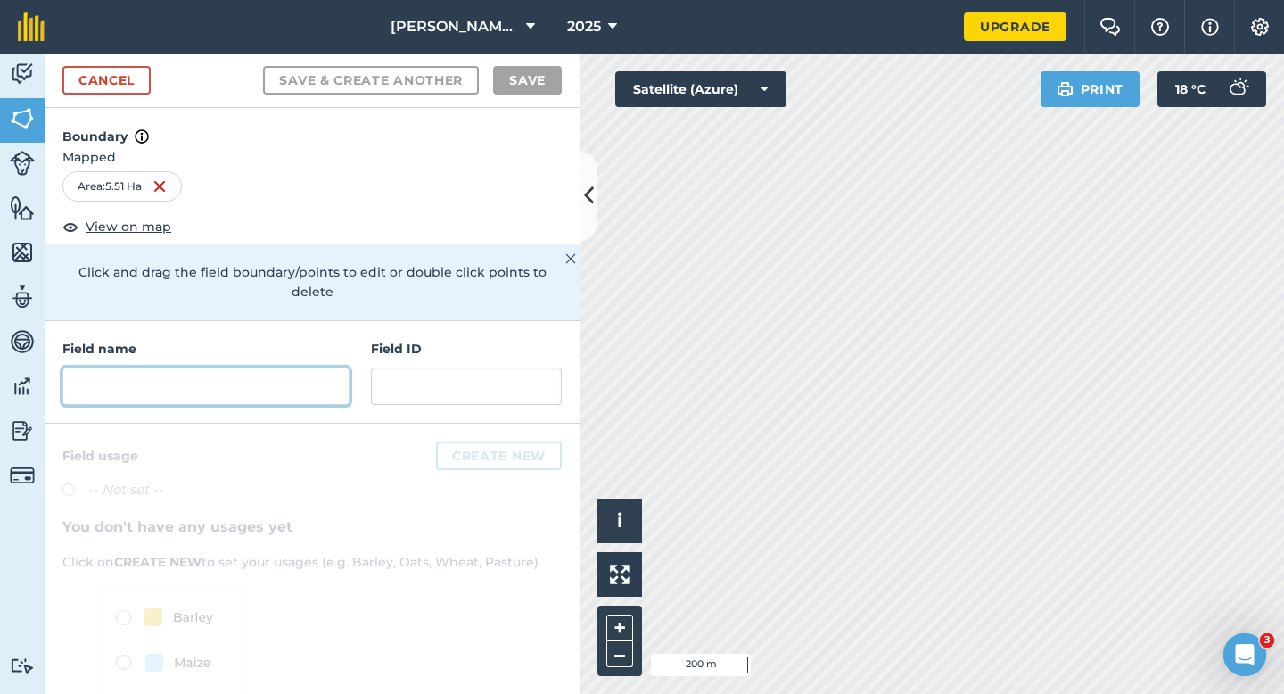
click at [226, 367] on input "text" at bounding box center [205, 385] width 287 height 37
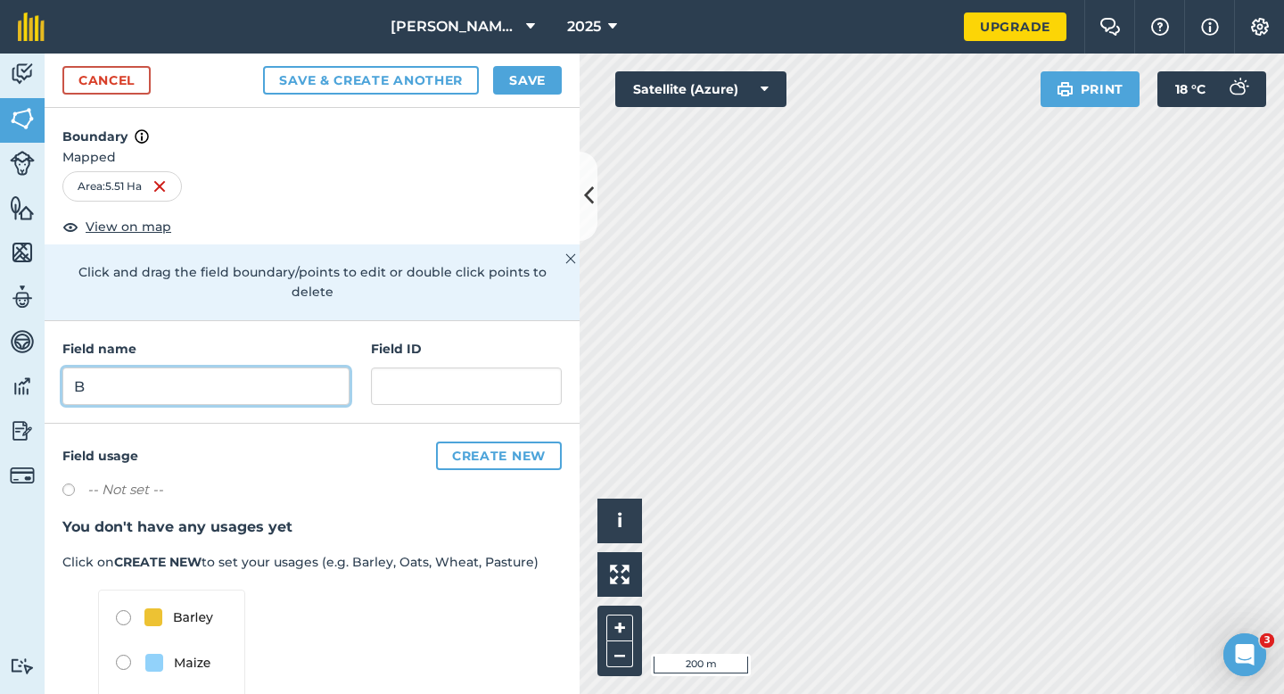
type input "B"
click at [509, 74] on button "Save" at bounding box center [527, 80] width 69 height 29
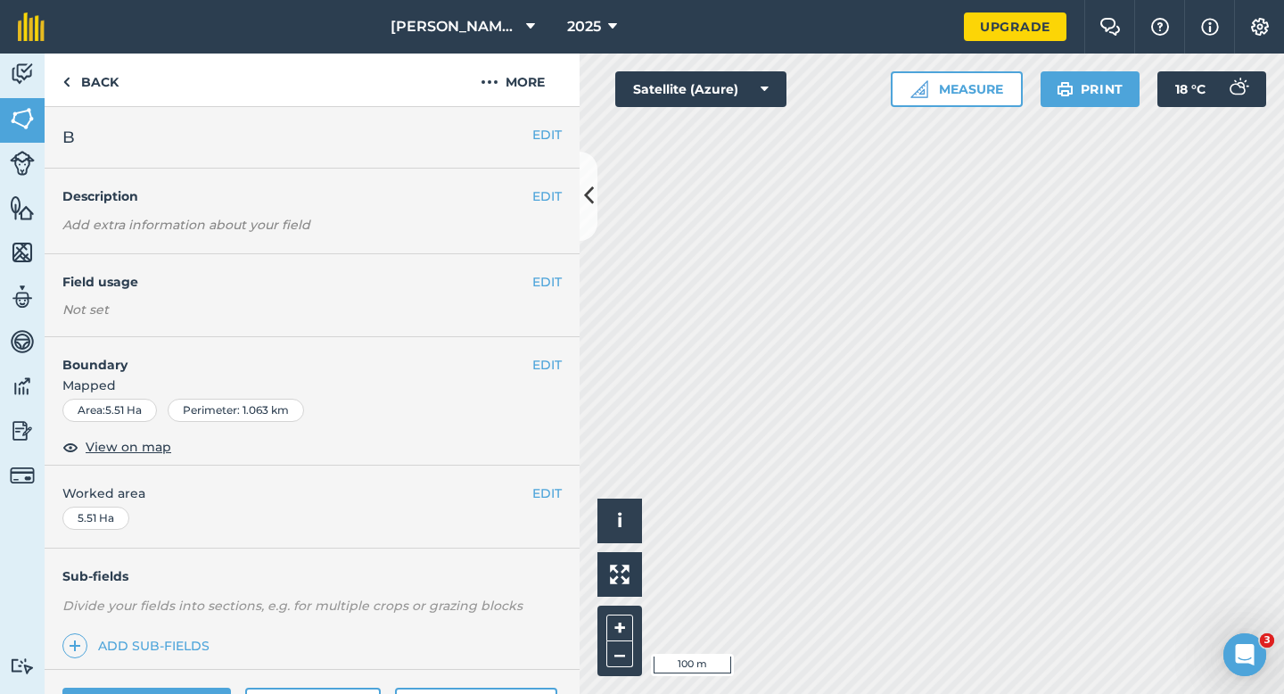
click at [548, 505] on div "EDIT Worked area 5.51 Ha" at bounding box center [312, 506] width 535 height 83
click at [557, 496] on button "EDIT" at bounding box center [546, 493] width 29 height 20
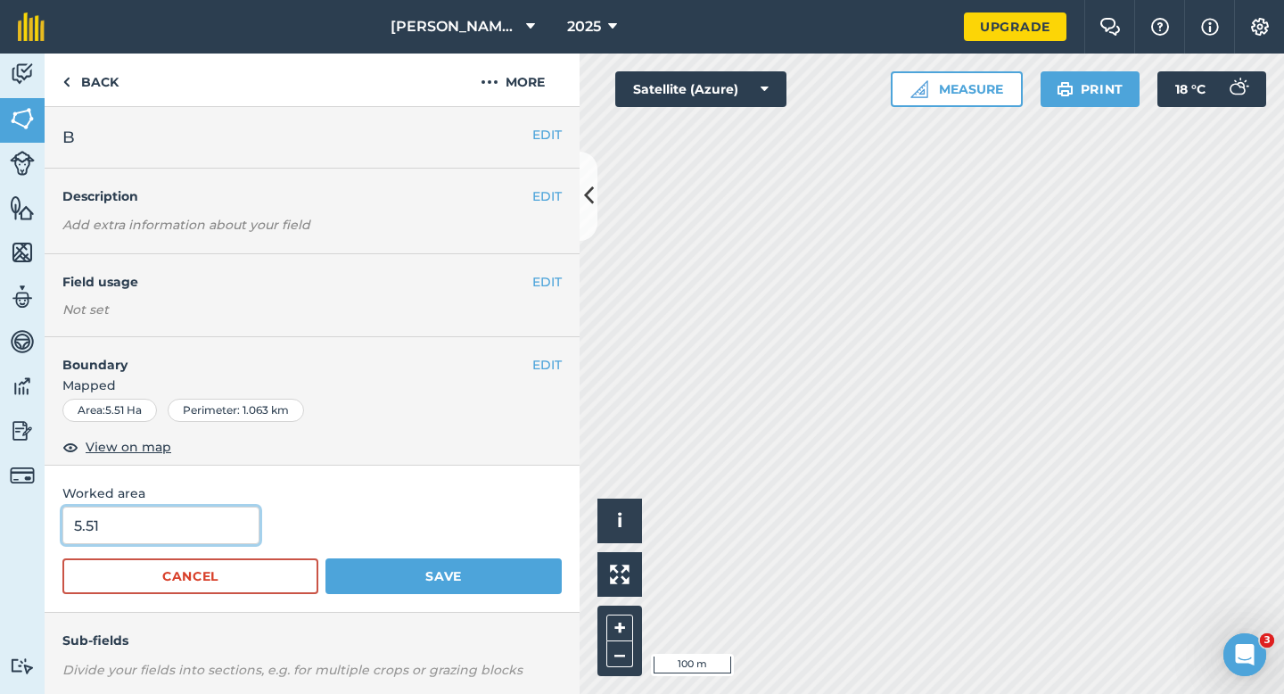
click at [114, 533] on input "5.51" at bounding box center [160, 524] width 197 height 37
type input "5.5"
click at [325, 558] on button "Save" at bounding box center [443, 576] width 236 height 36
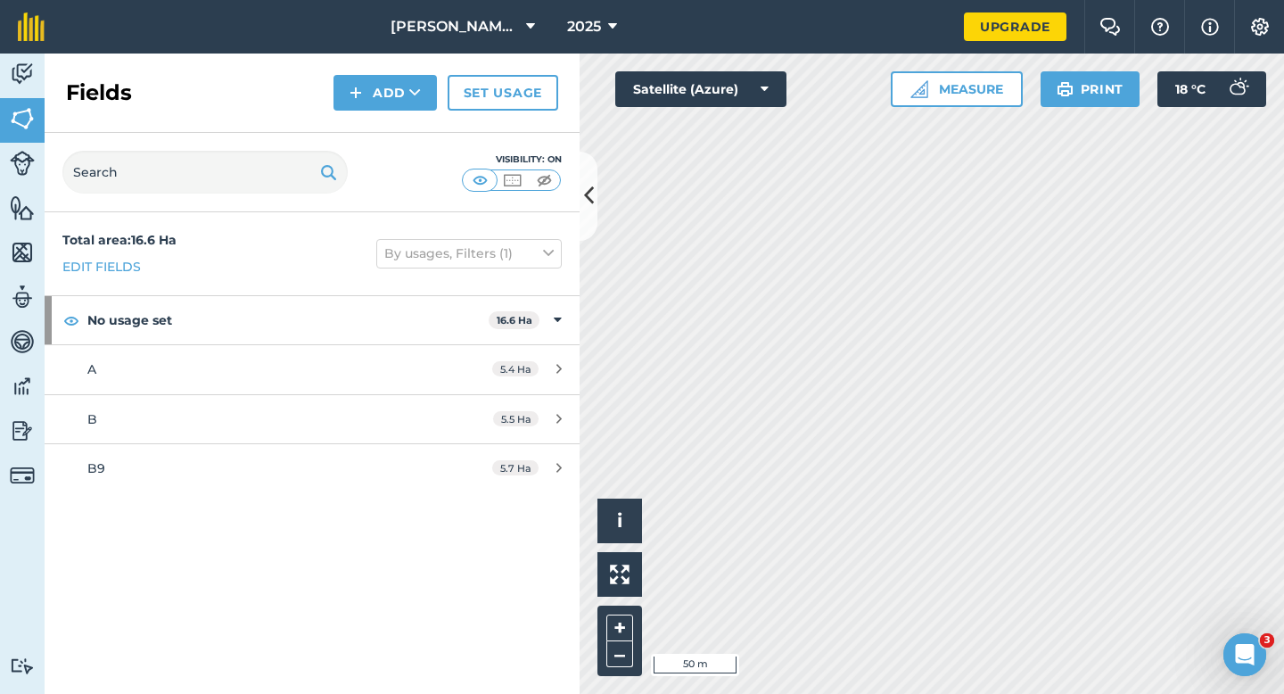
click at [366, 120] on div "Fields Add Set usage" at bounding box center [312, 92] width 535 height 79
click at [366, 109] on button "Add" at bounding box center [384, 93] width 103 height 36
click at [366, 141] on link "Draw" at bounding box center [385, 132] width 98 height 39
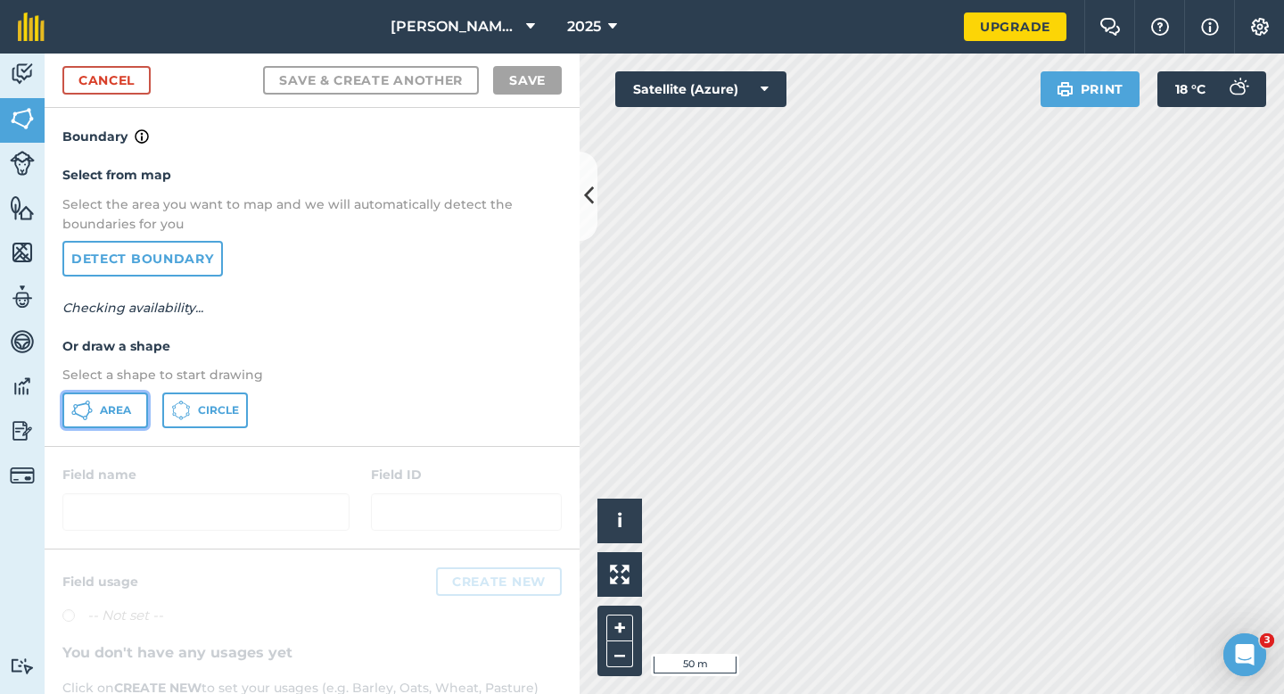
click at [86, 413] on icon at bounding box center [81, 409] width 21 height 21
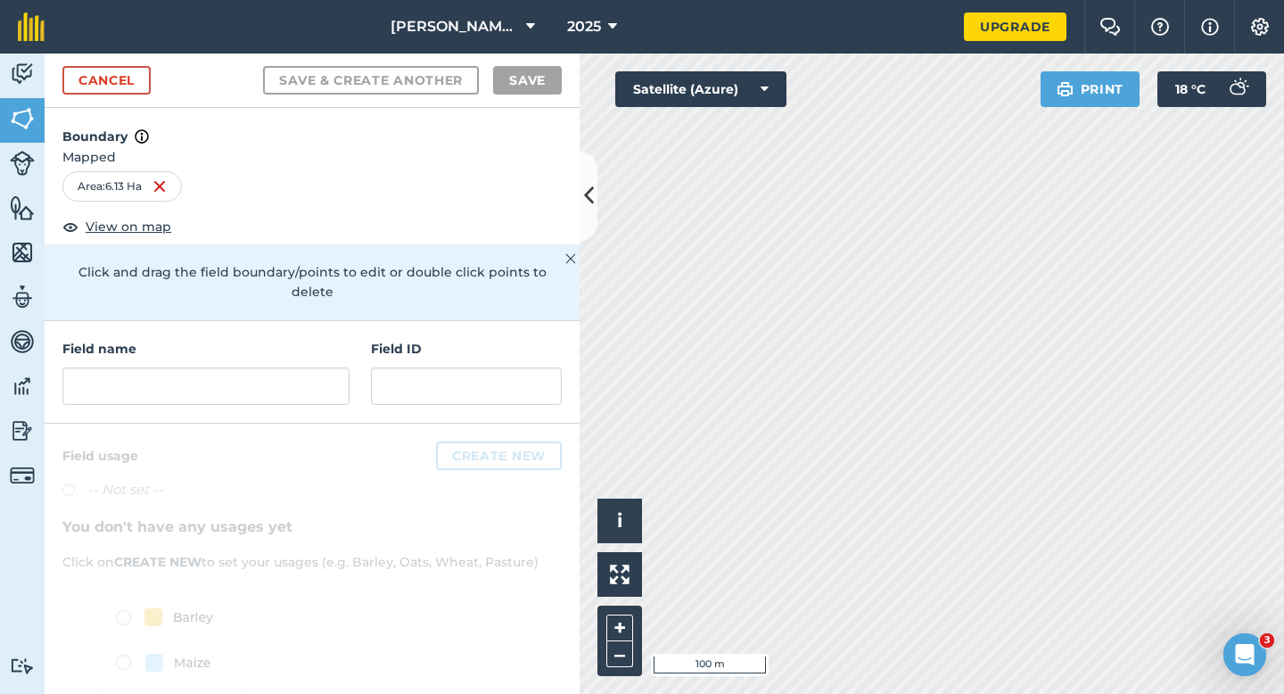
click at [229, 390] on div "Field name Field ID" at bounding box center [312, 372] width 535 height 103
click at [229, 385] on div "Field name Field ID" at bounding box center [312, 372] width 535 height 103
click at [157, 346] on div "Field name" at bounding box center [205, 372] width 287 height 66
click at [160, 367] on input "text" at bounding box center [205, 385] width 287 height 37
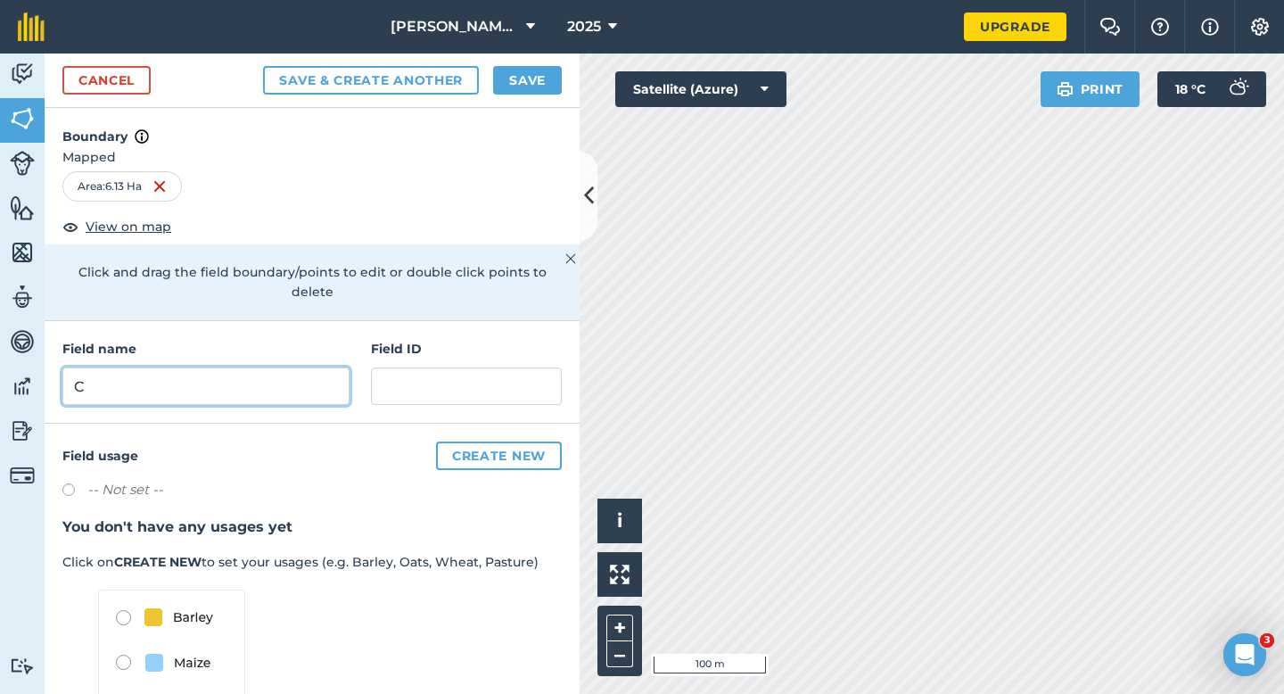
type input "C"
click at [506, 73] on button "Save" at bounding box center [527, 80] width 69 height 29
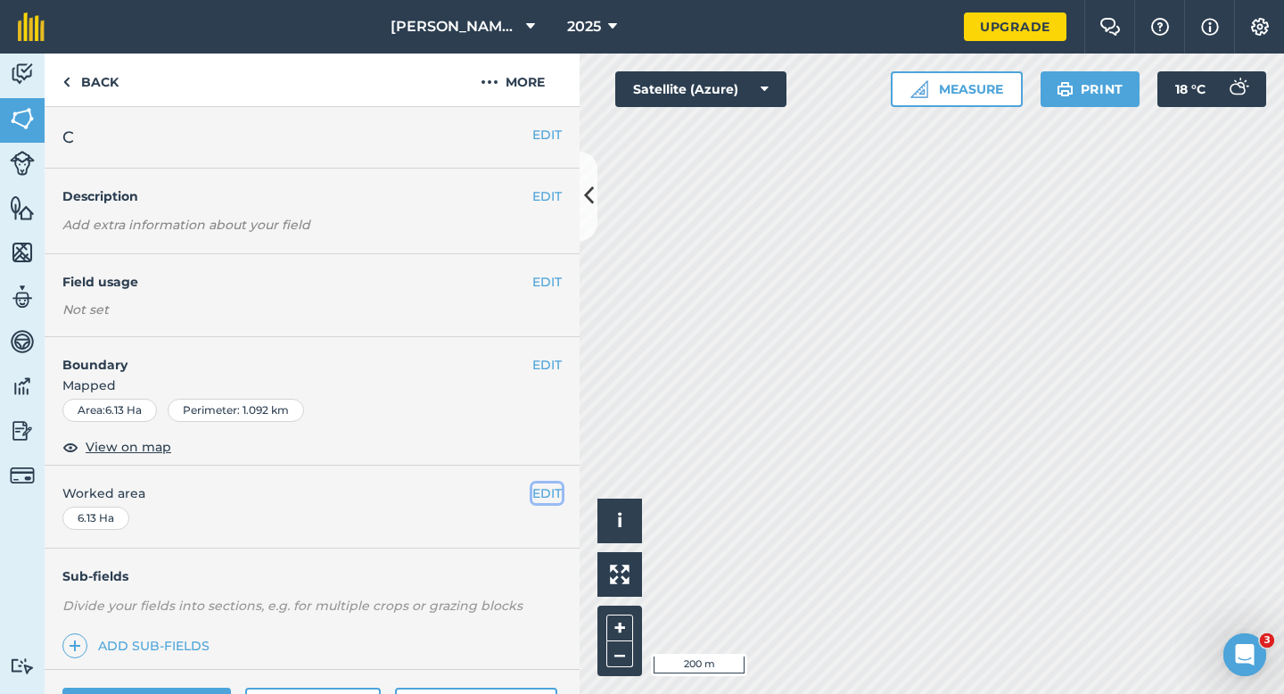
click at [549, 492] on button "EDIT" at bounding box center [546, 493] width 29 height 20
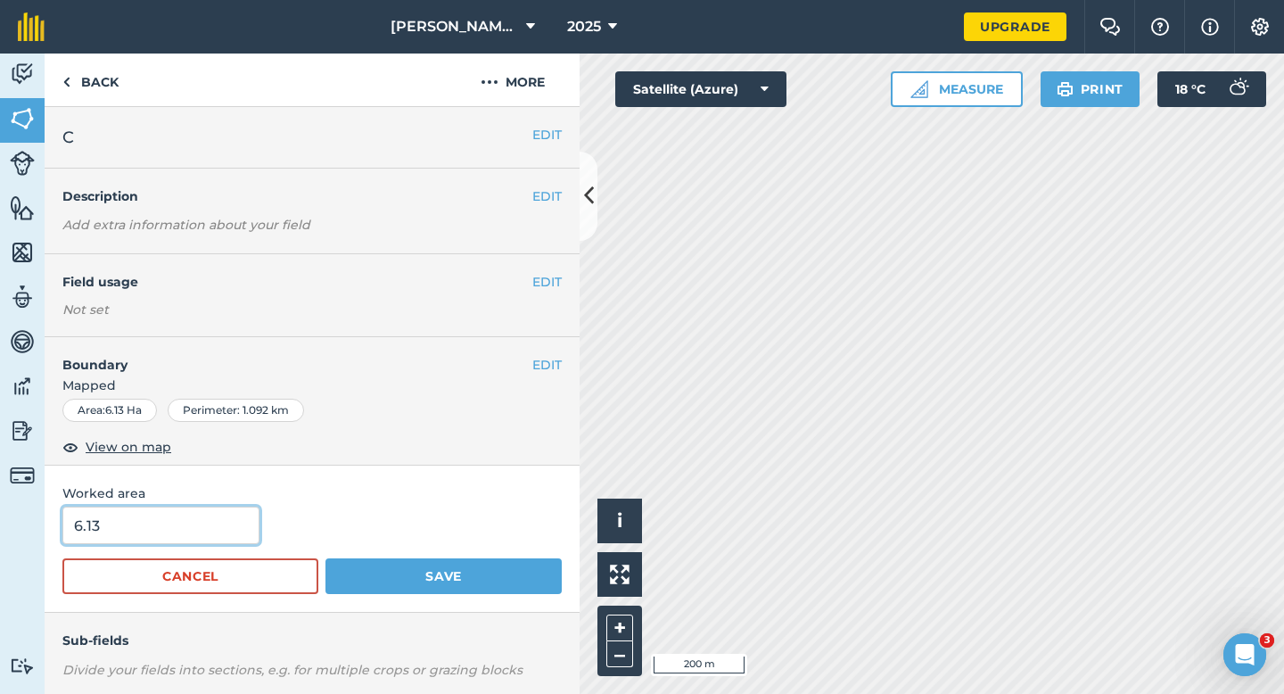
click at [220, 515] on input "6.13" at bounding box center [160, 524] width 197 height 37
click at [220, 536] on input "6.13" at bounding box center [160, 524] width 197 height 37
type input "6.1"
click at [325, 558] on button "Save" at bounding box center [443, 576] width 236 height 36
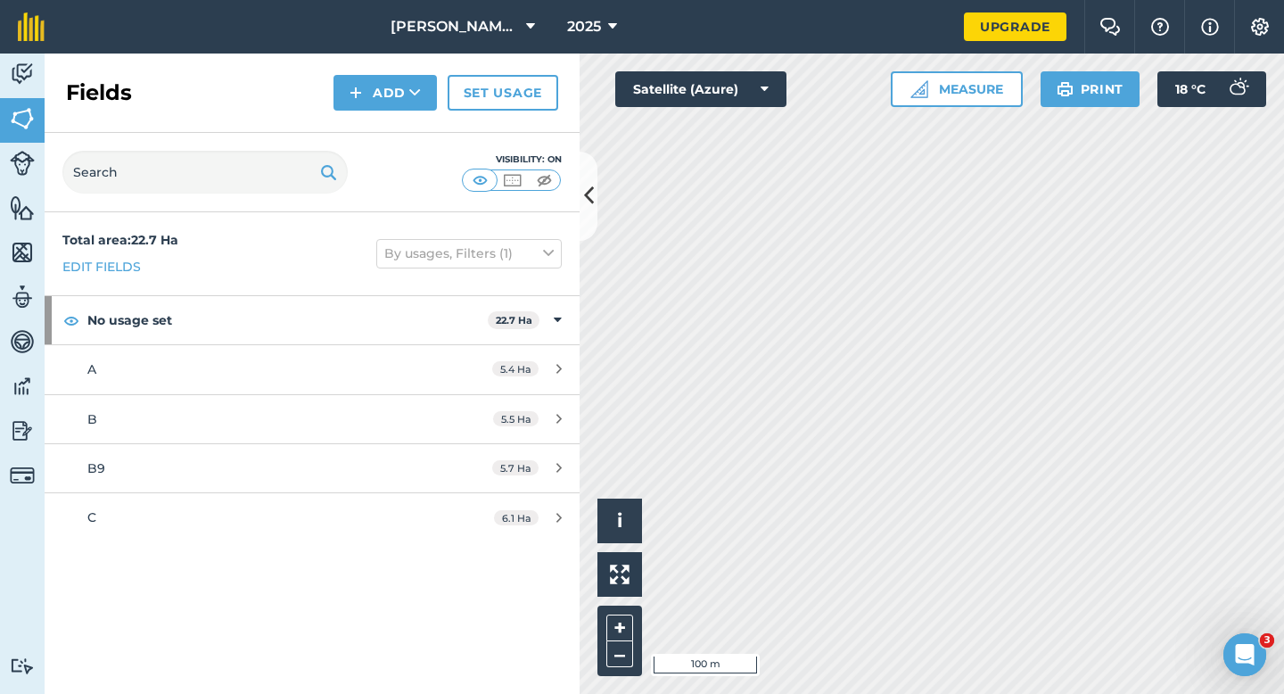
click at [388, 114] on div "Fields Add Set usage" at bounding box center [312, 92] width 535 height 79
click at [388, 102] on button "Add" at bounding box center [384, 93] width 103 height 36
click at [388, 119] on link "Draw" at bounding box center [385, 132] width 98 height 39
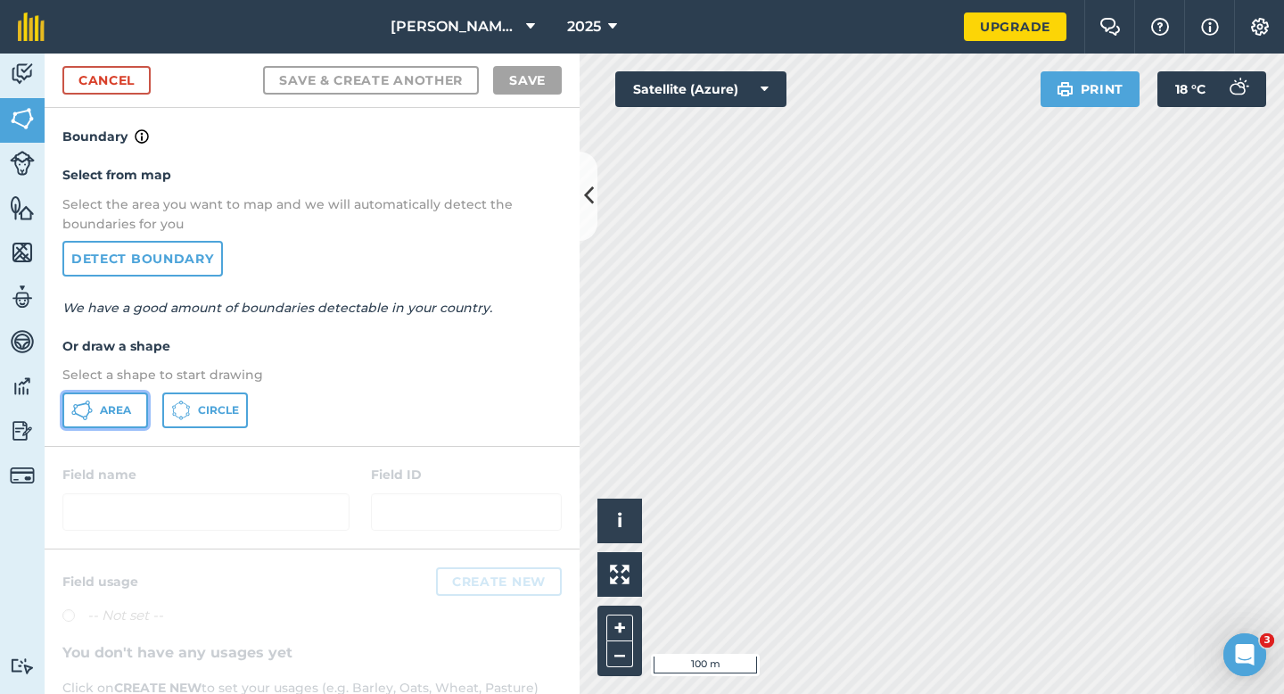
click at [88, 424] on button "Area" at bounding box center [105, 410] width 86 height 36
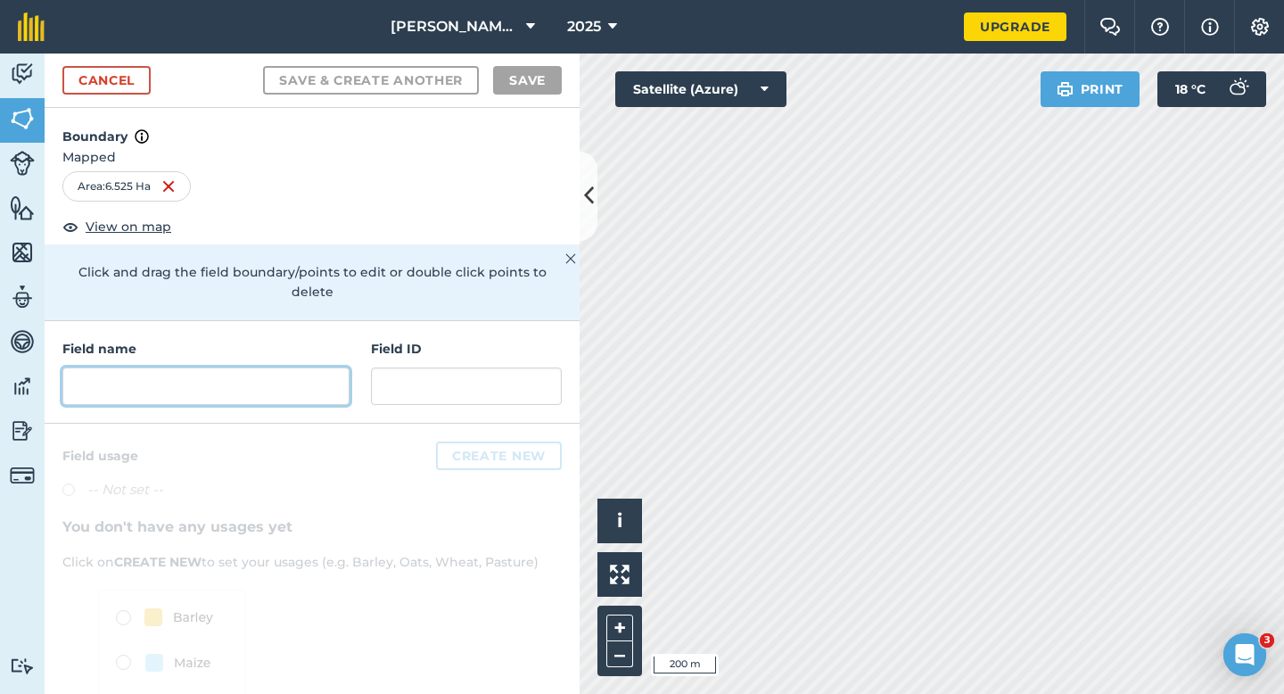
click at [300, 377] on input "text" at bounding box center [205, 385] width 287 height 37
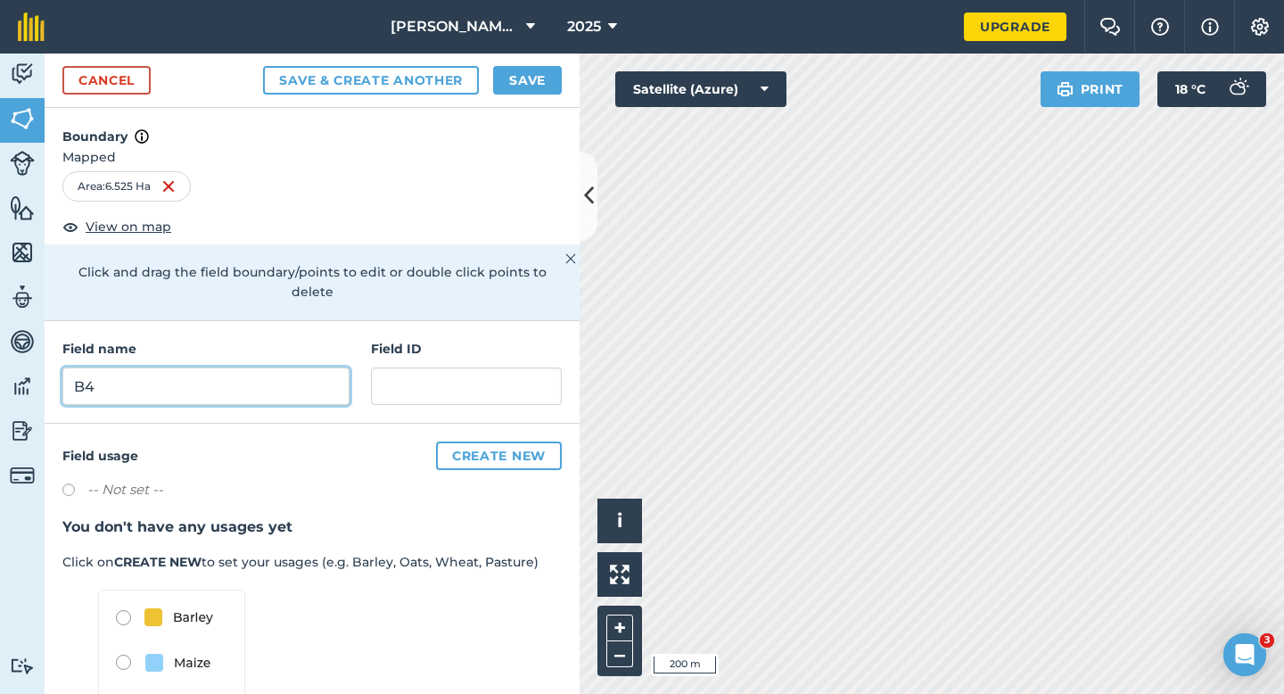
type input "B4"
click at [533, 84] on button "Save" at bounding box center [527, 80] width 69 height 29
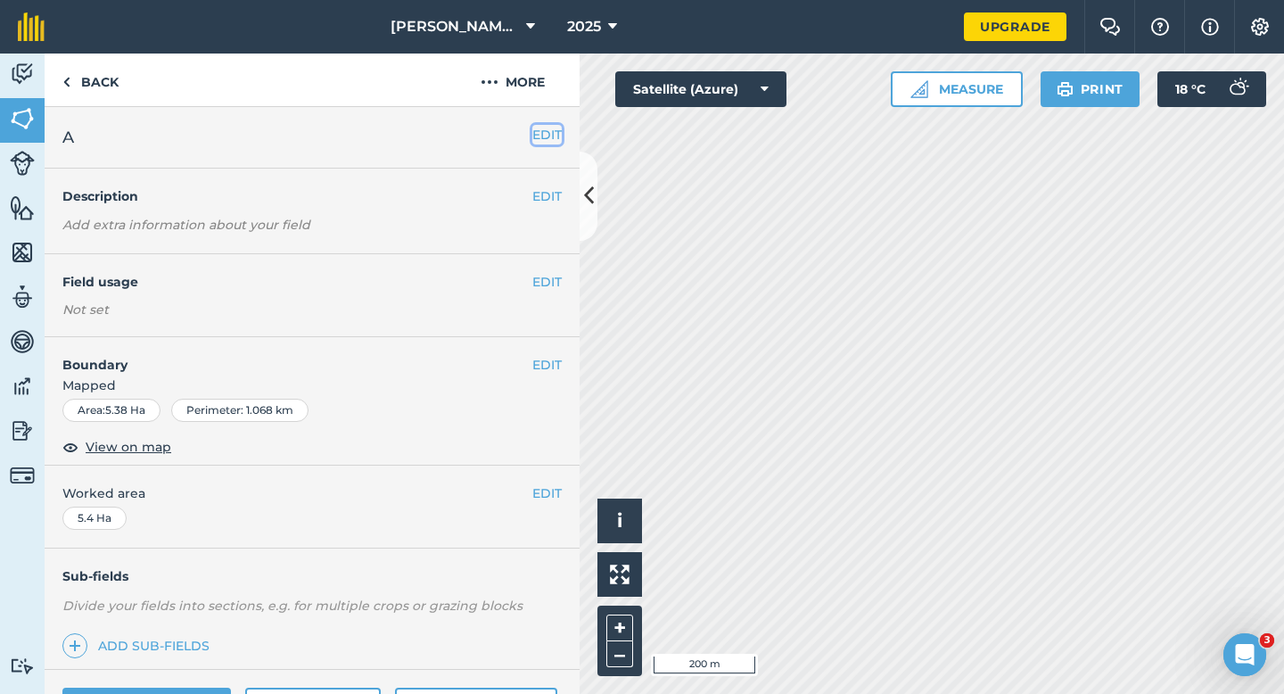
click at [532, 133] on button "EDIT" at bounding box center [546, 135] width 29 height 20
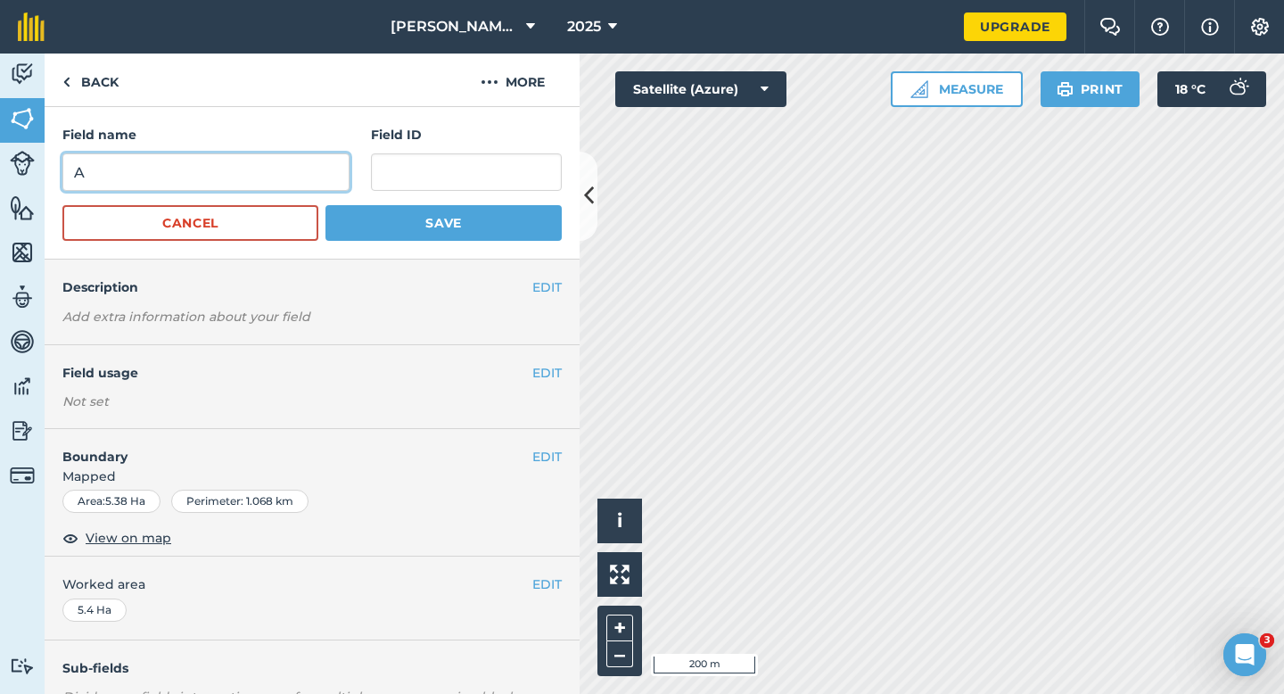
click at [273, 184] on input "A" at bounding box center [205, 171] width 287 height 37
type input "B1"
click at [325, 205] on button "Save" at bounding box center [443, 223] width 236 height 36
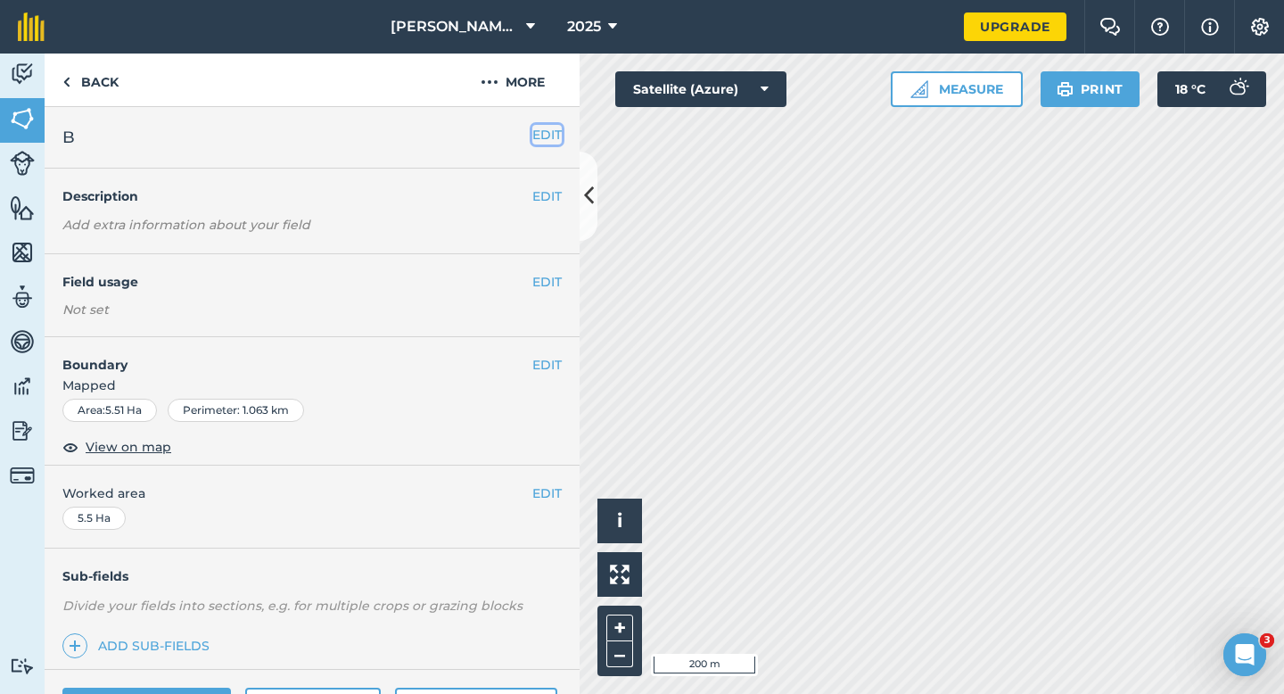
click at [544, 138] on button "EDIT" at bounding box center [546, 135] width 29 height 20
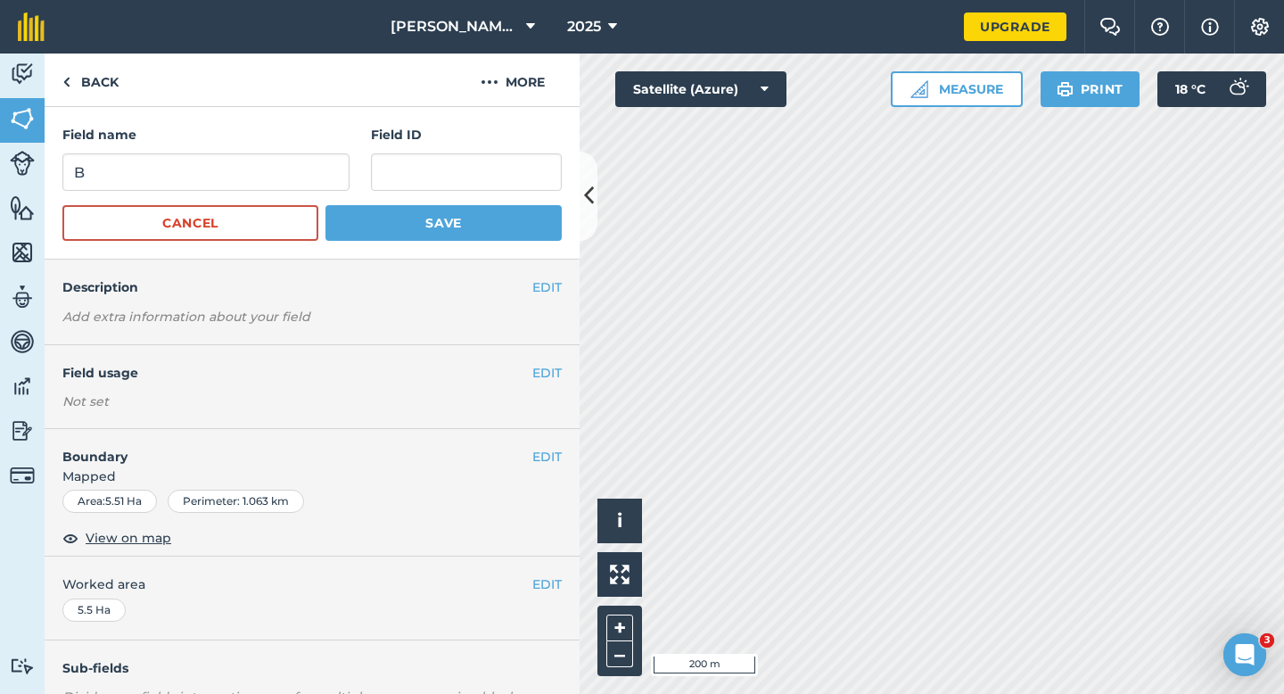
click at [185, 197] on form "Field name B Field ID Cancel Save" at bounding box center [311, 183] width 499 height 116
click at [186, 180] on input "B" at bounding box center [205, 171] width 287 height 37
type input "B2"
click at [325, 205] on button "Save" at bounding box center [443, 223] width 236 height 36
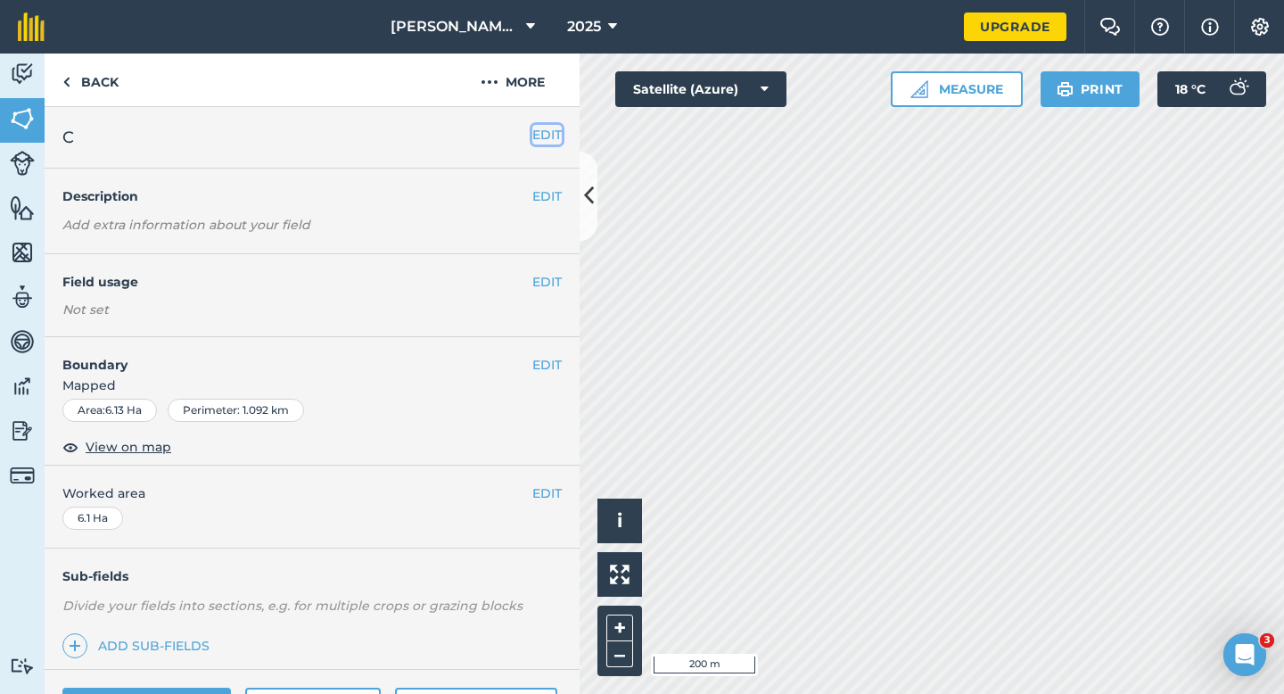
click at [542, 137] on button "EDIT" at bounding box center [546, 135] width 29 height 20
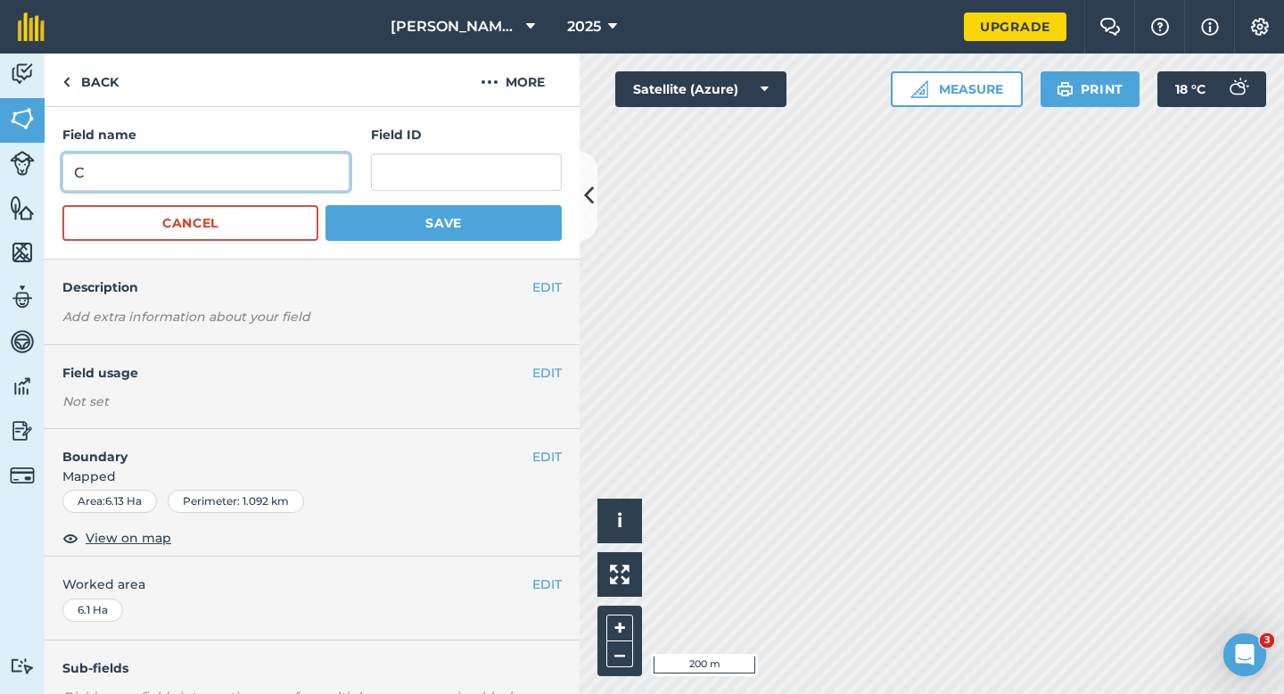
click at [232, 181] on input "C" at bounding box center [205, 171] width 287 height 37
type input "B3"
click at [325, 205] on button "Save" at bounding box center [443, 223] width 236 height 36
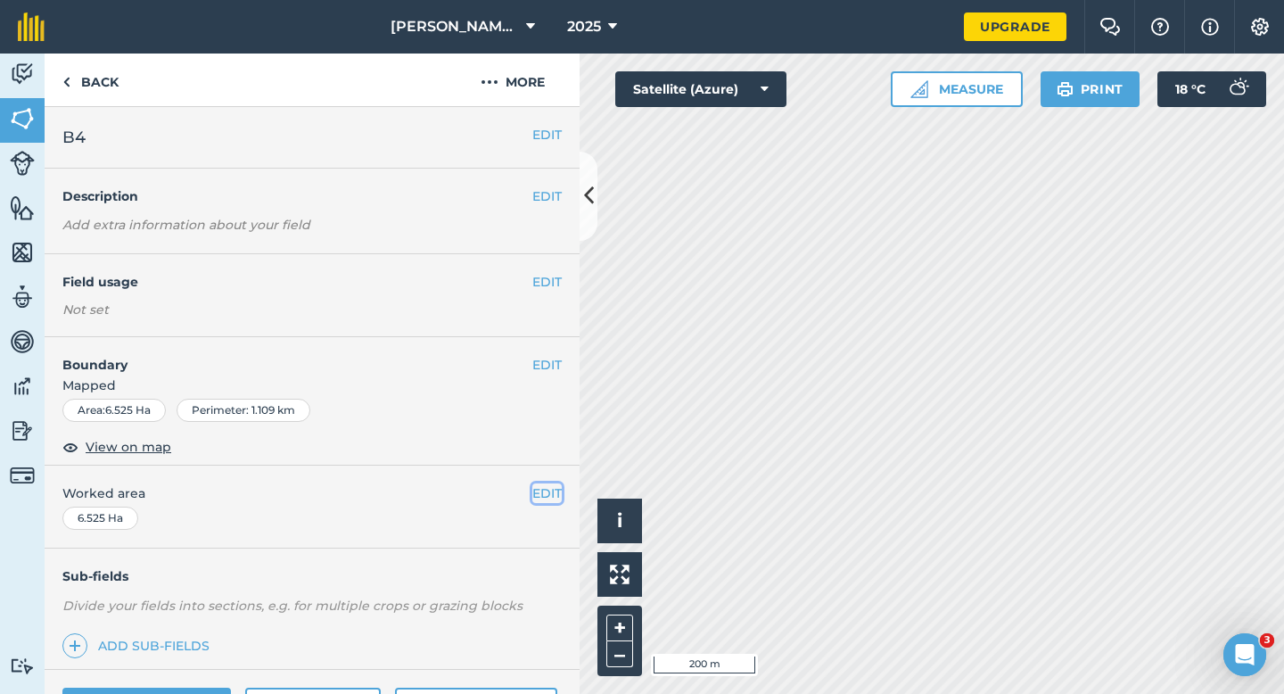
click at [556, 497] on button "EDIT" at bounding box center [546, 493] width 29 height 20
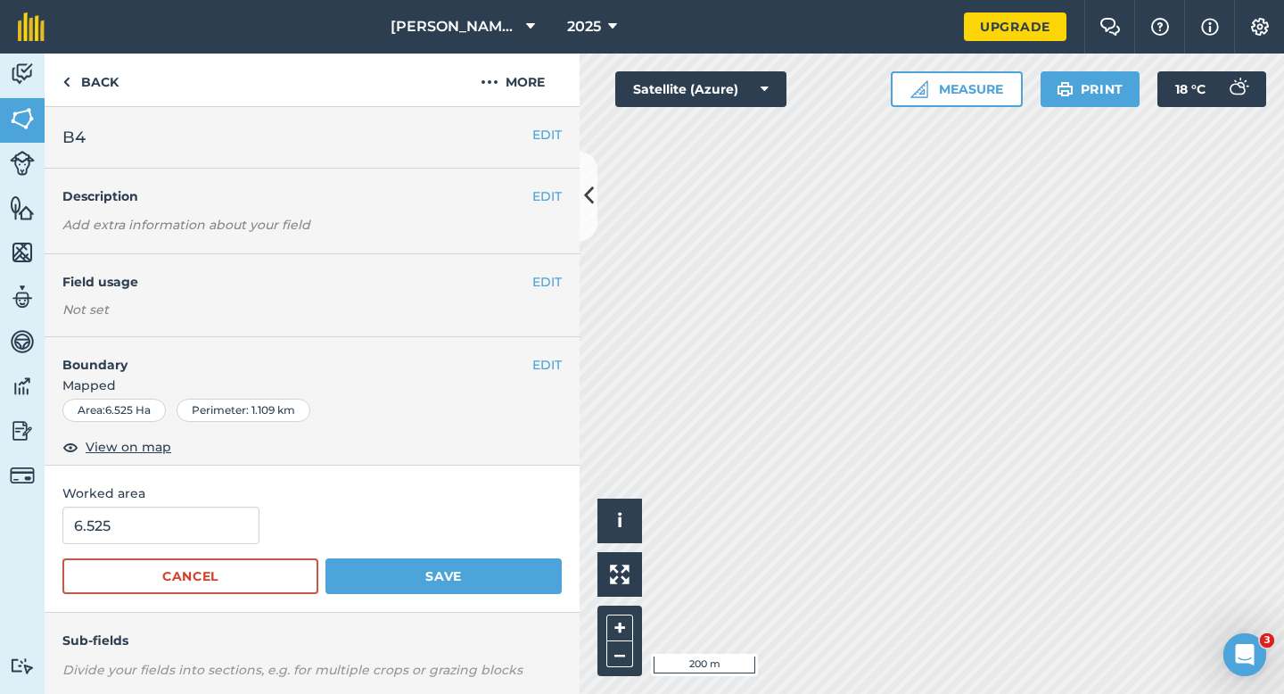
click at [212, 552] on form "6.525 Cancel Save" at bounding box center [311, 549] width 499 height 87
click at [211, 518] on input "6.525" at bounding box center [160, 524] width 197 height 37
type input "6.5"
click at [325, 558] on button "Save" at bounding box center [443, 576] width 236 height 36
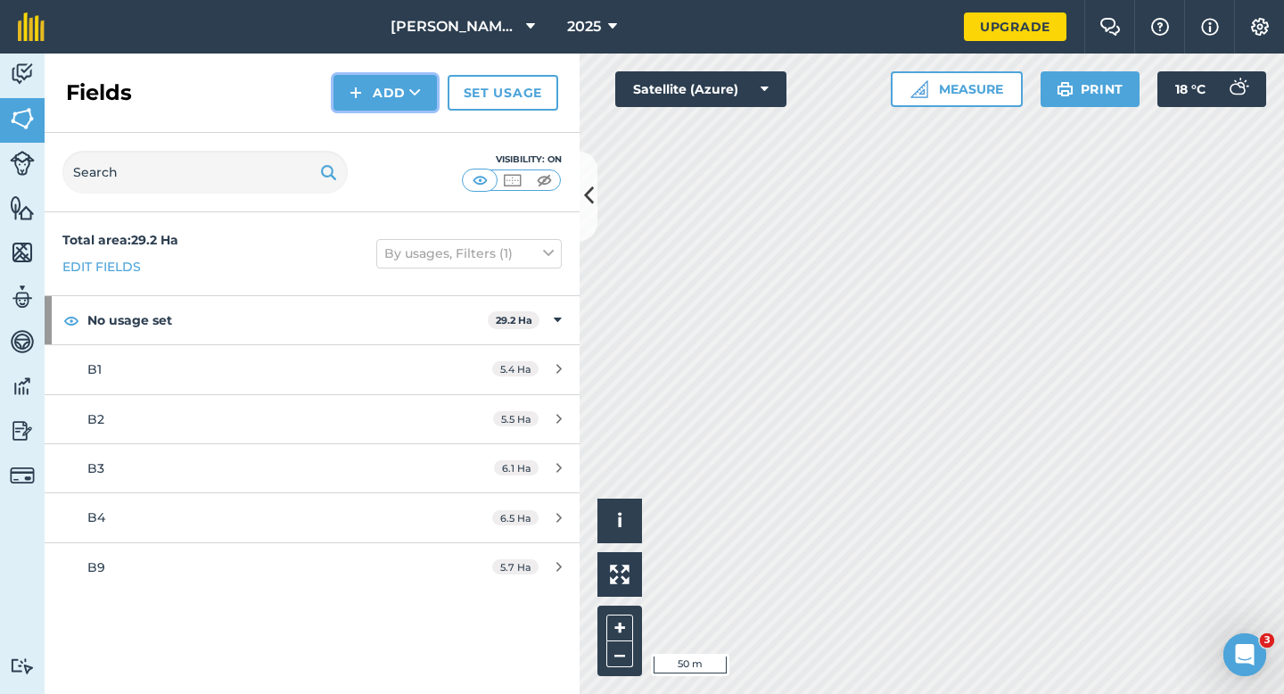
click at [393, 95] on button "Add" at bounding box center [384, 93] width 103 height 36
click at [393, 109] on button "Add Draw Import" at bounding box center [384, 93] width 103 height 36
click at [398, 101] on button "Add" at bounding box center [384, 93] width 103 height 36
click at [398, 128] on link "Draw" at bounding box center [385, 132] width 98 height 39
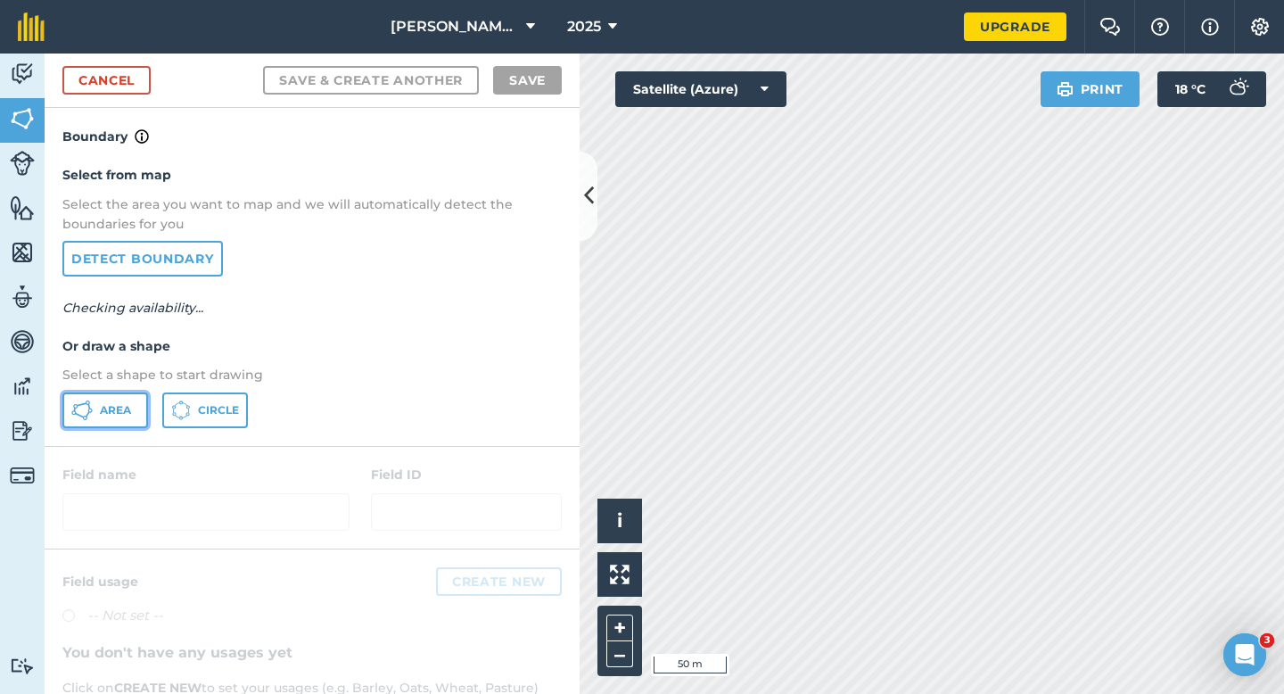
click at [140, 412] on button "Area" at bounding box center [105, 410] width 86 height 36
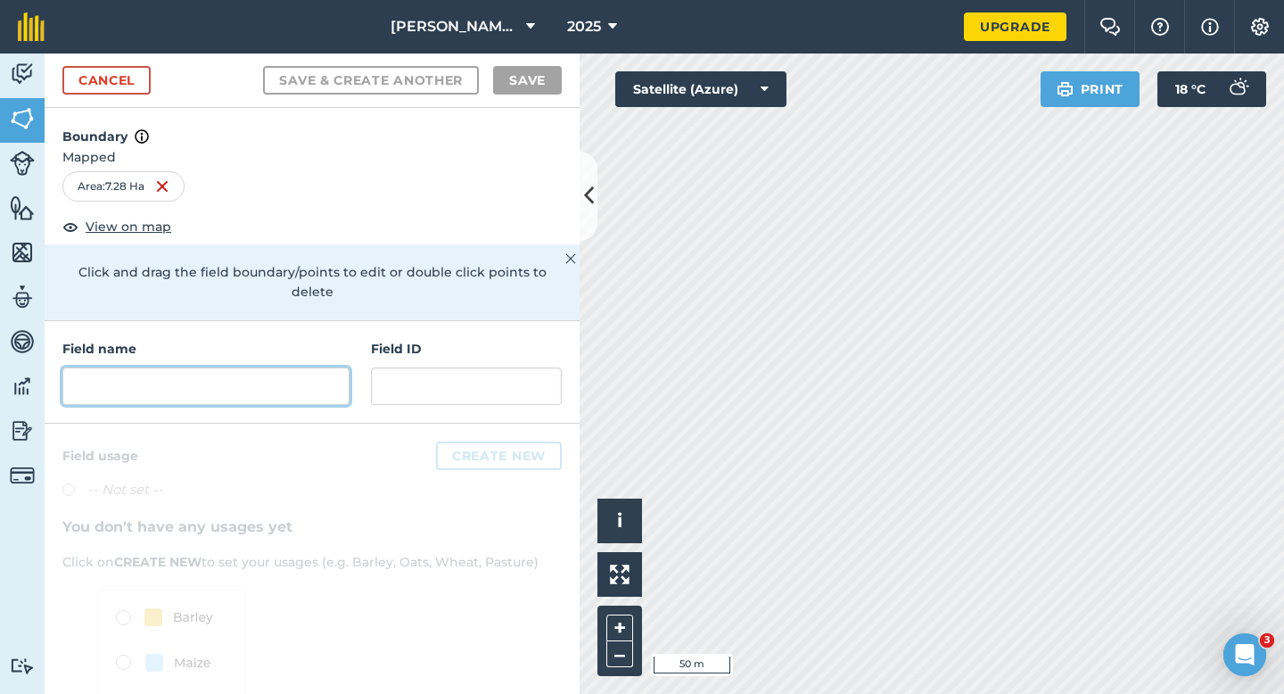
click at [316, 374] on input "text" at bounding box center [205, 385] width 287 height 37
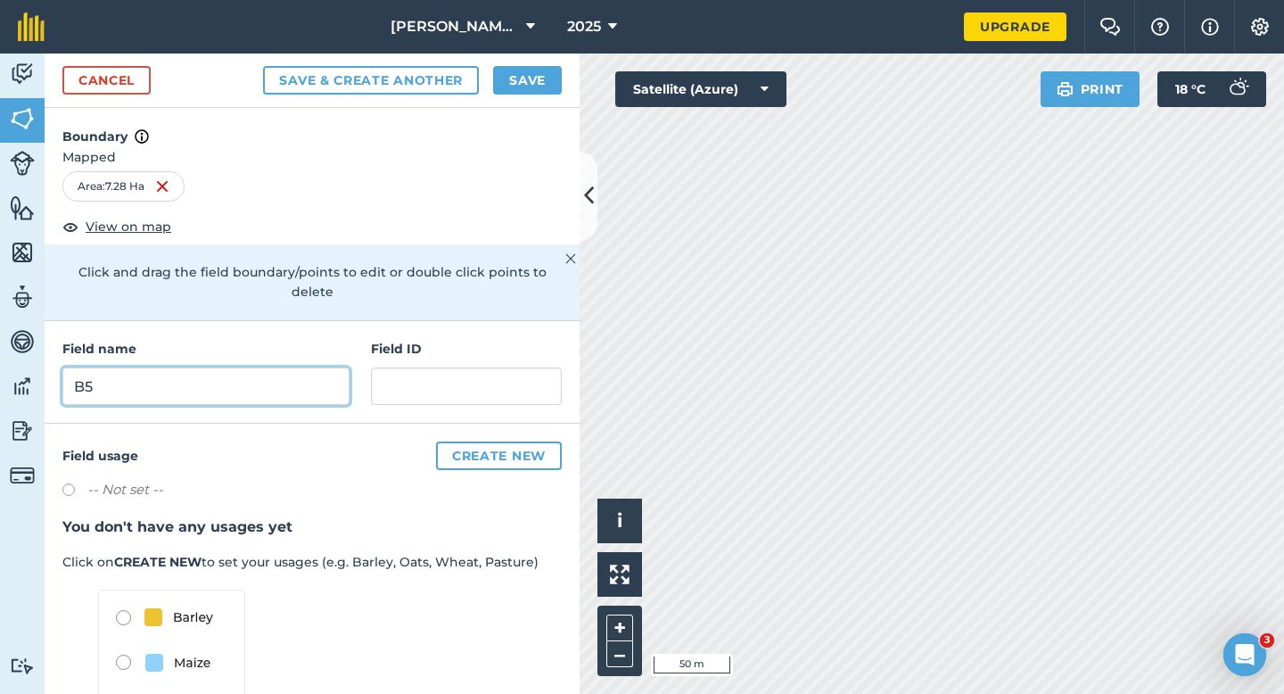
type input "B5"
click at [545, 84] on button "Save" at bounding box center [527, 80] width 69 height 29
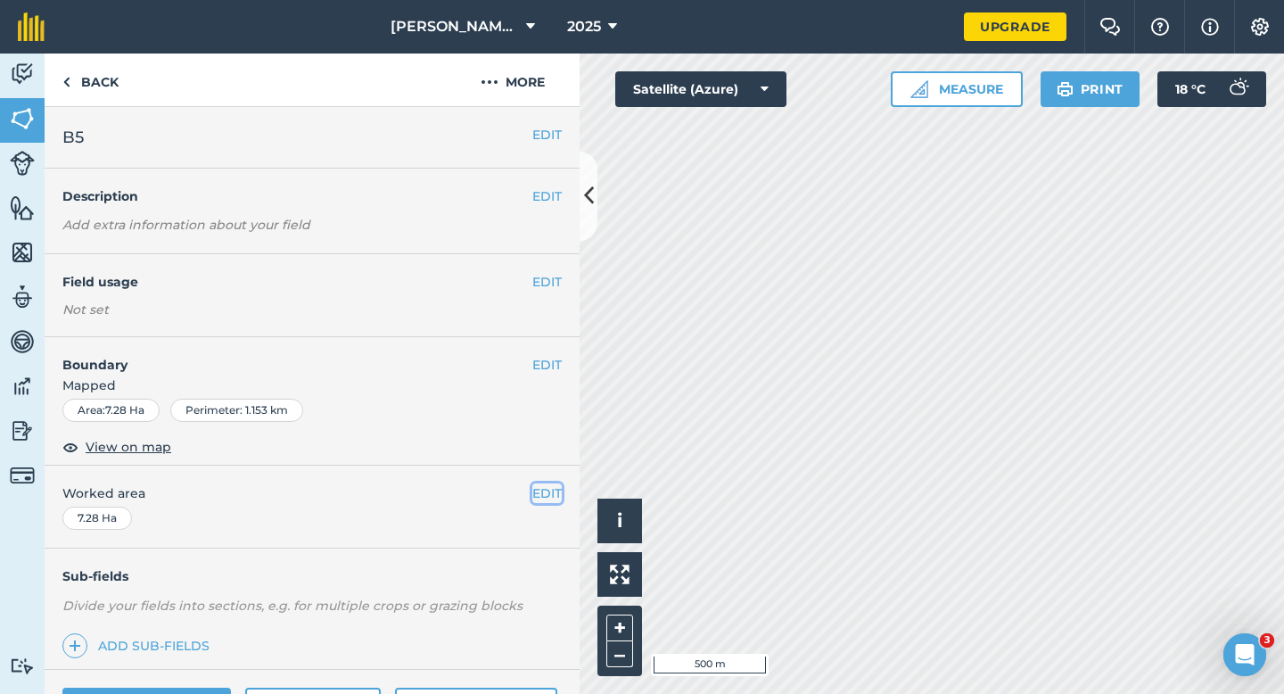
click at [545, 490] on button "EDIT" at bounding box center [546, 493] width 29 height 20
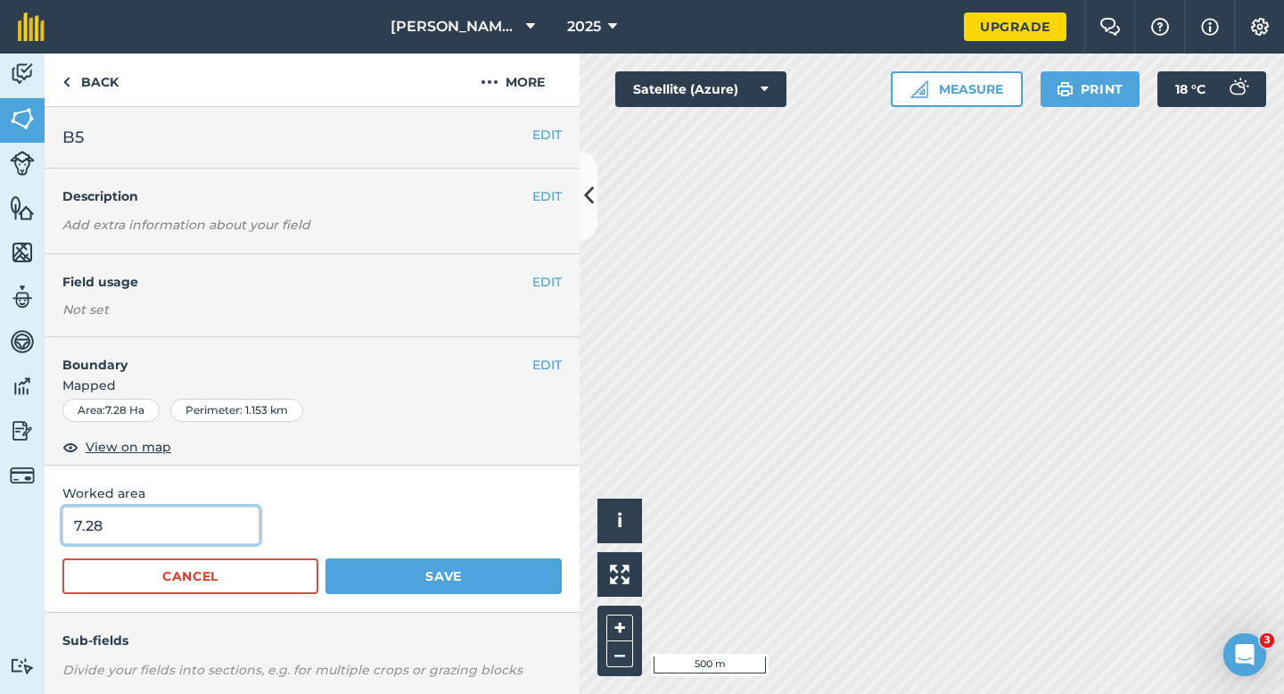
click at [231, 529] on input "7.28" at bounding box center [160, 524] width 197 height 37
type input "7.3"
click at [325, 558] on button "Save" at bounding box center [443, 576] width 236 height 36
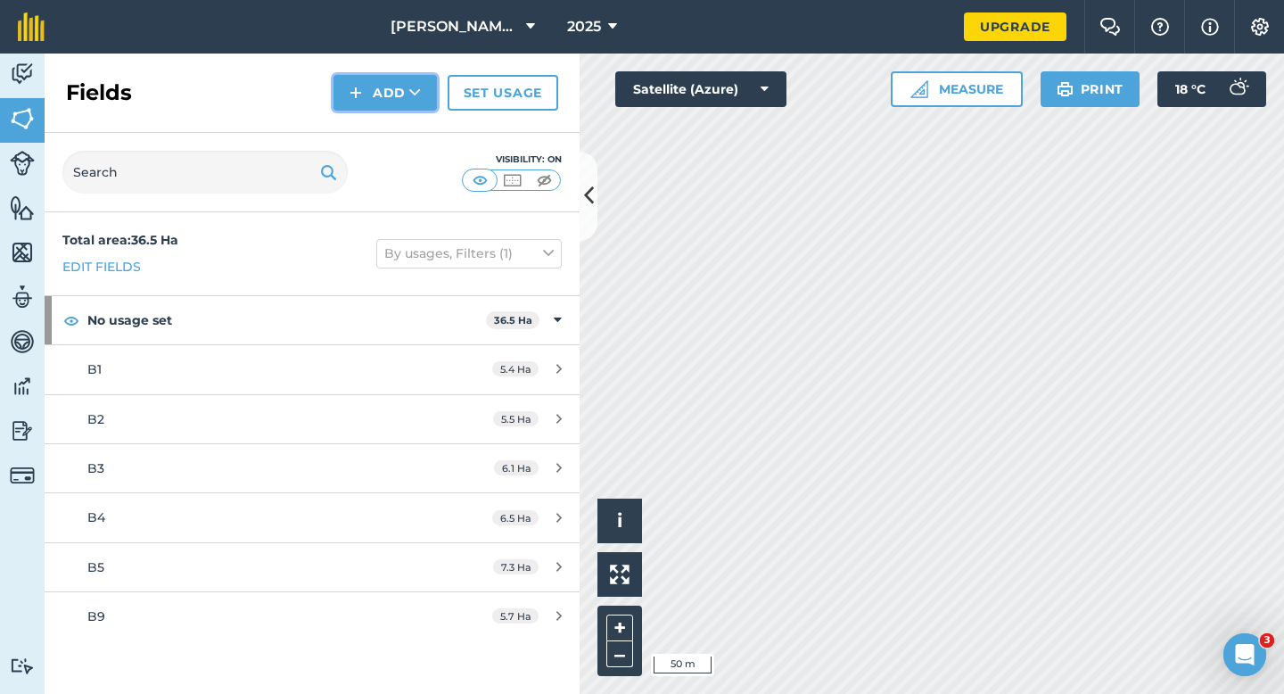
click at [399, 77] on button "Add" at bounding box center [384, 93] width 103 height 36
click at [399, 138] on link "Draw" at bounding box center [385, 132] width 98 height 39
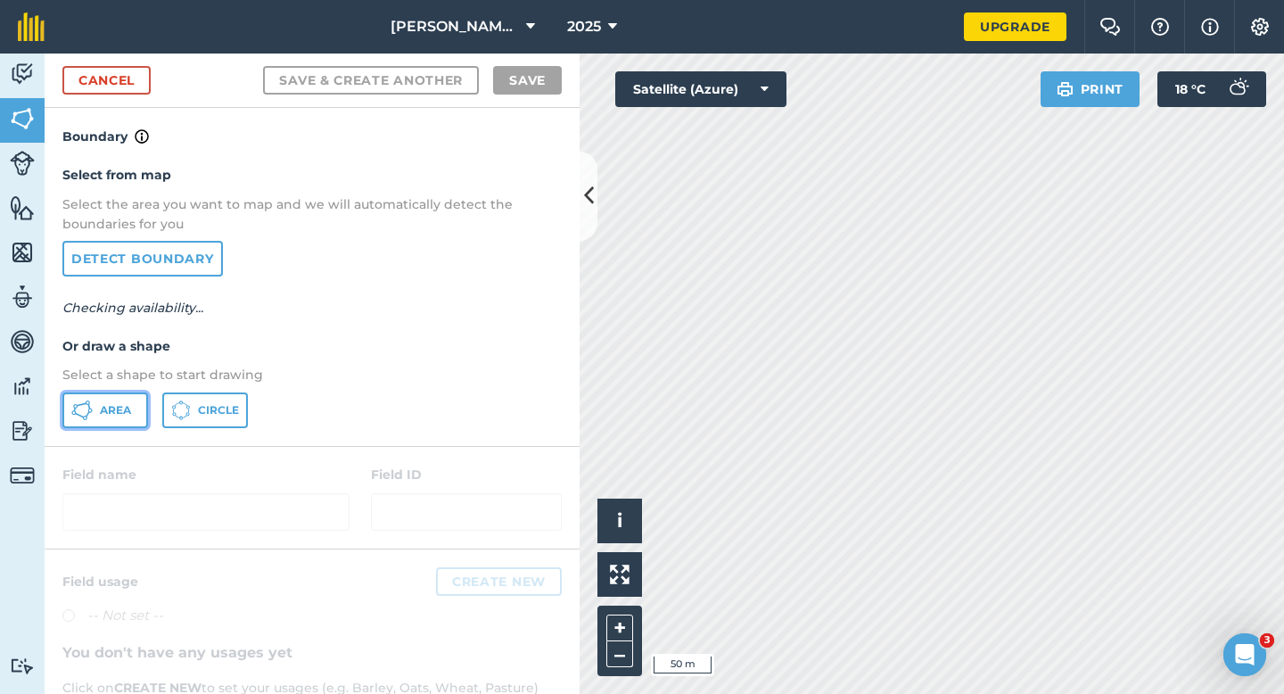
click at [133, 417] on button "Area" at bounding box center [105, 410] width 86 height 36
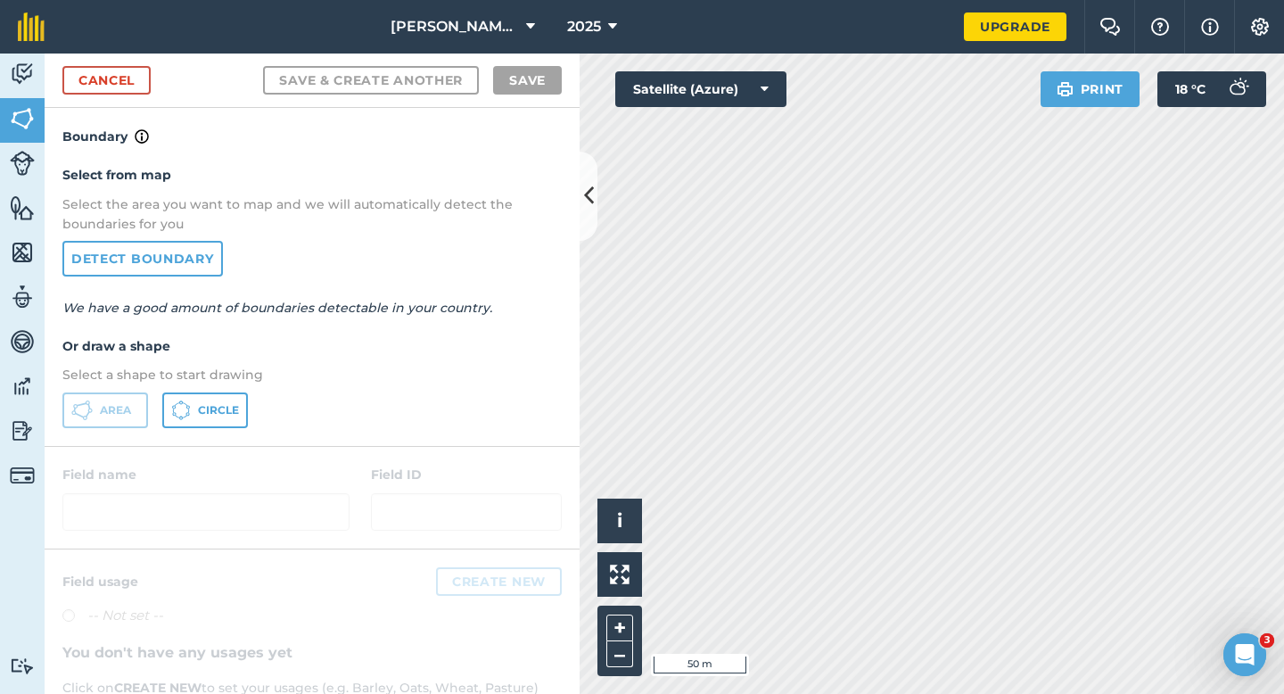
click at [974, 48] on div "[PERSON_NAME] & Sons Farming 2025 Upgrade Farm Chat Help Info Settings Map prin…" at bounding box center [642, 347] width 1284 height 694
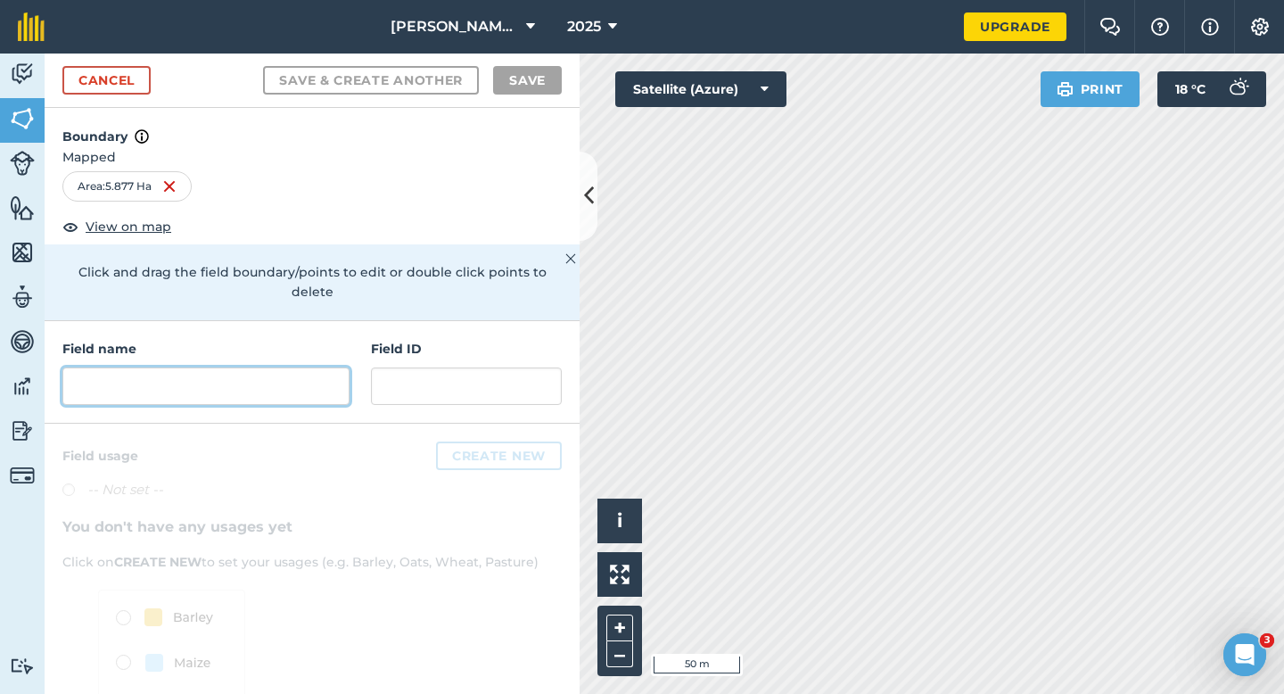
click at [194, 383] on input "text" at bounding box center [205, 385] width 287 height 37
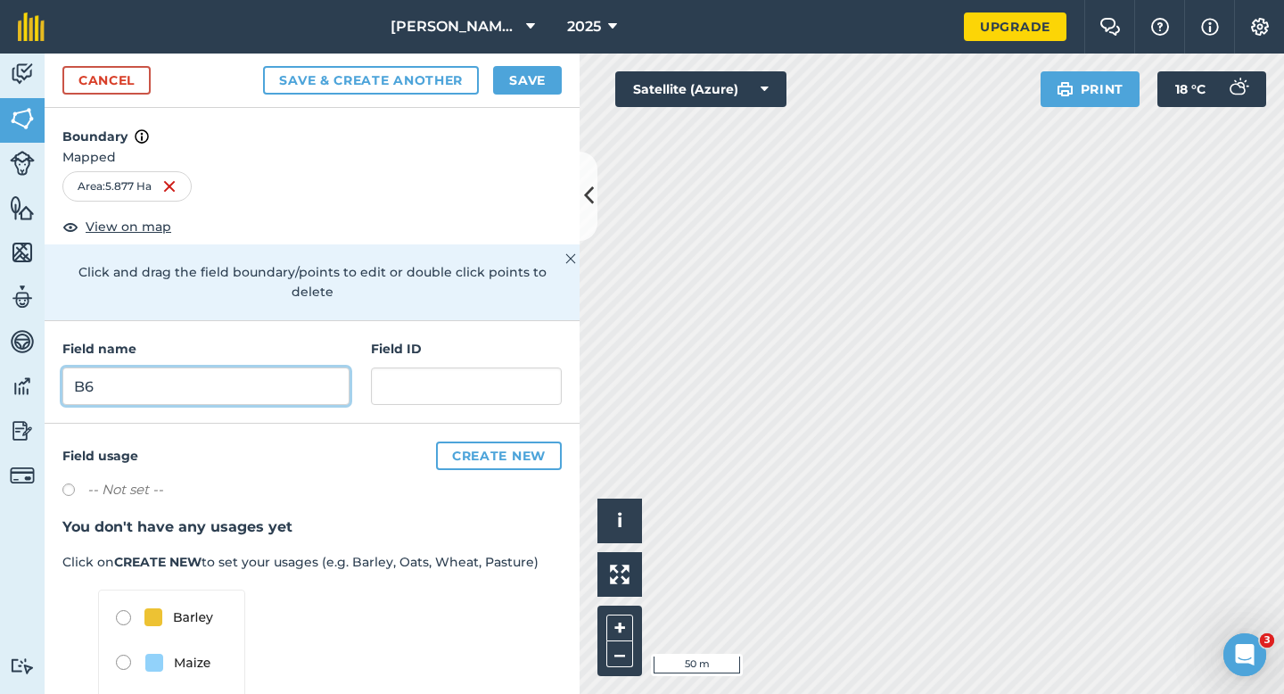
type input "B6"
click at [559, 81] on button "Save" at bounding box center [527, 80] width 69 height 29
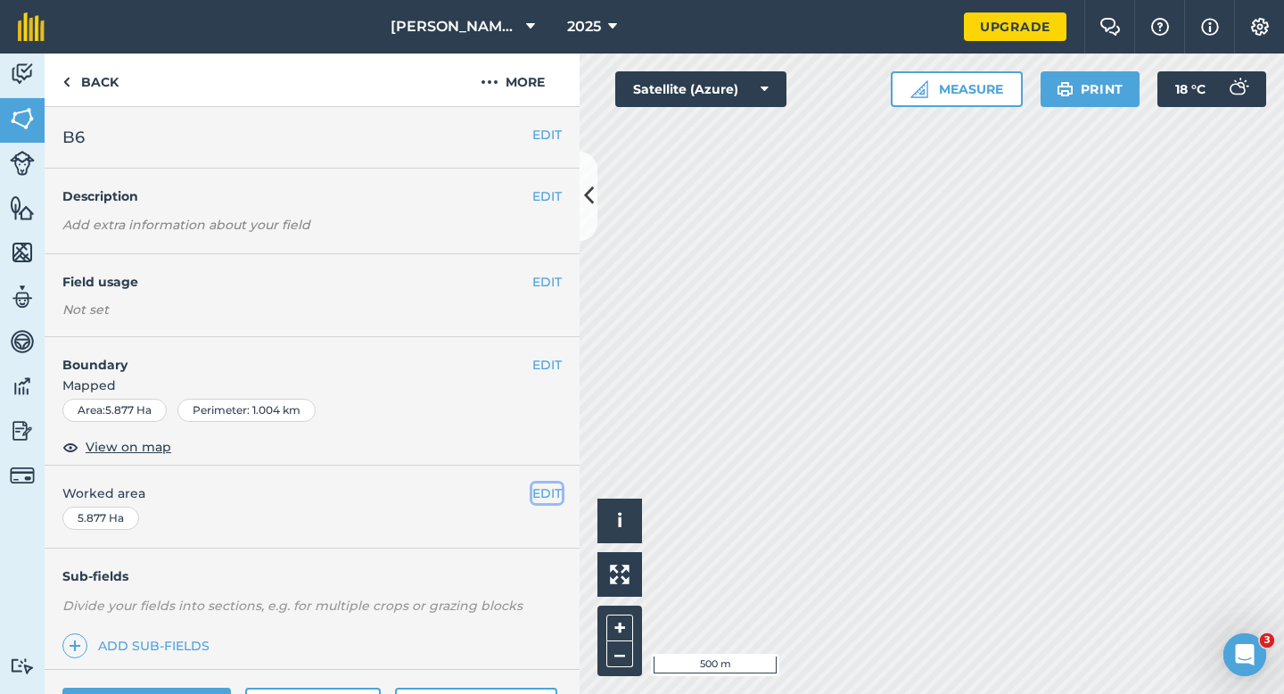
click at [547, 489] on button "EDIT" at bounding box center [546, 493] width 29 height 20
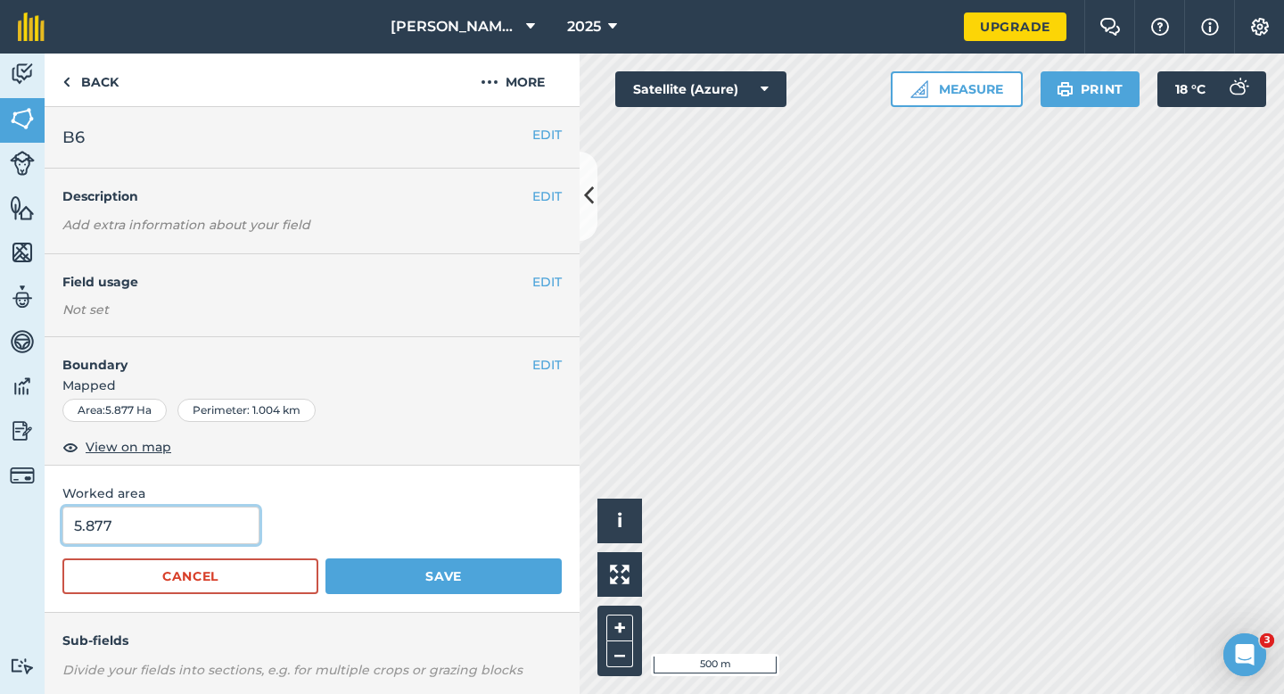
click at [129, 522] on input "5.877" at bounding box center [160, 524] width 197 height 37
type input "5.8"
click at [325, 558] on button "Save" at bounding box center [443, 576] width 236 height 36
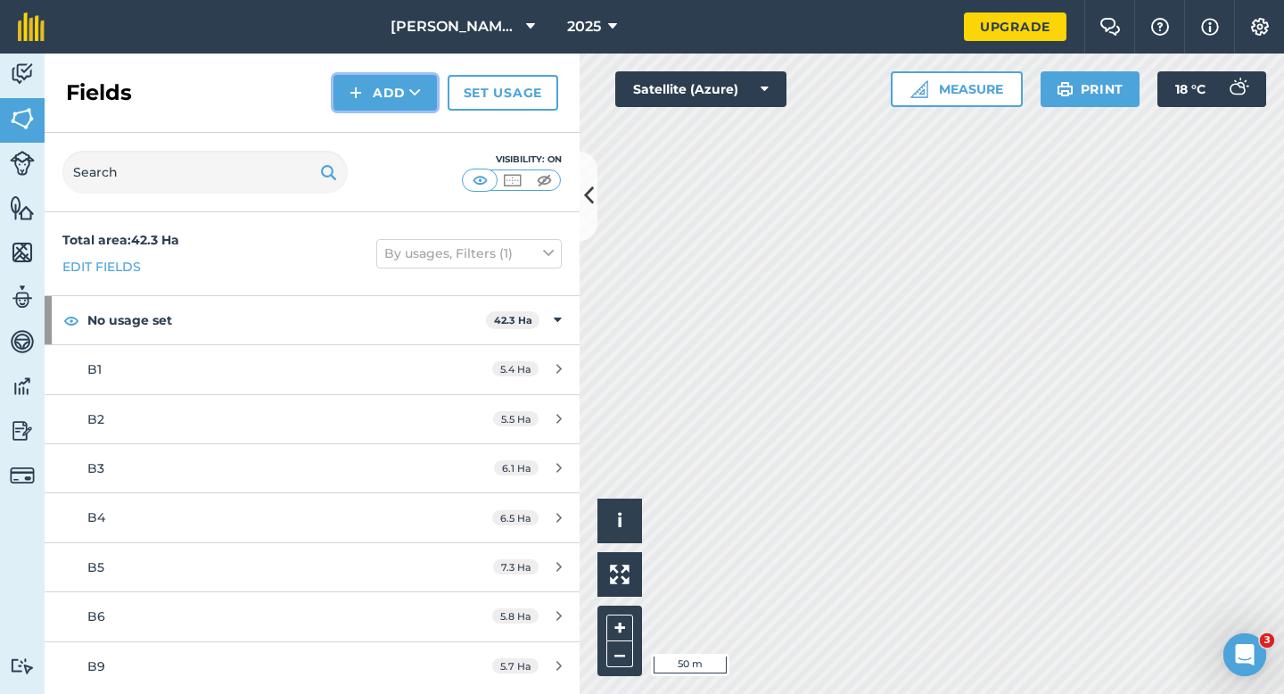
click at [384, 100] on button "Add" at bounding box center [384, 93] width 103 height 36
click at [384, 143] on link "Draw" at bounding box center [385, 132] width 98 height 39
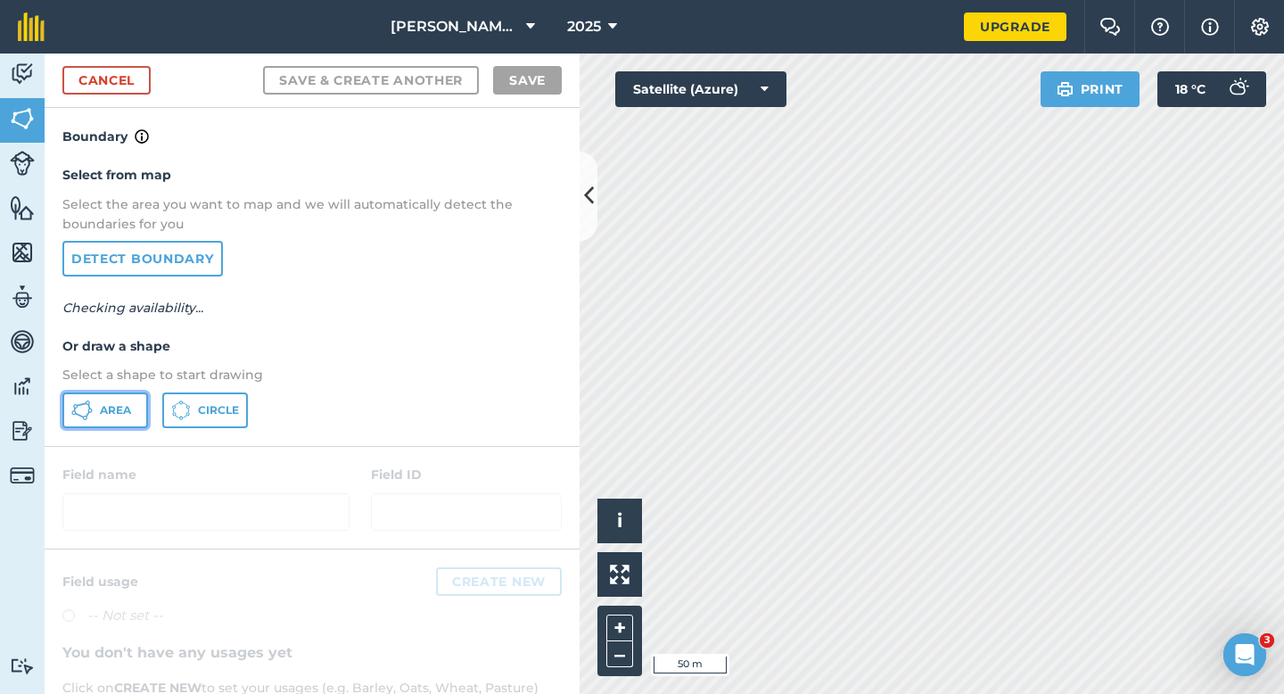
click at [141, 419] on button "Area" at bounding box center [105, 410] width 86 height 36
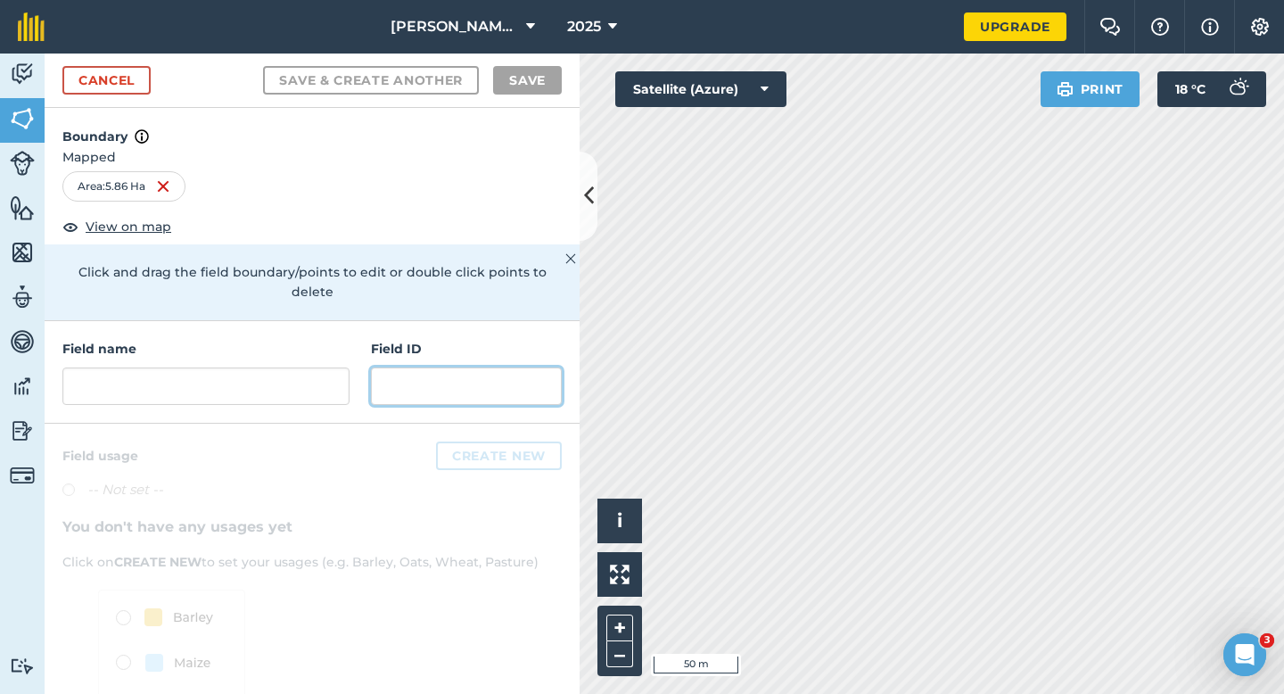
click at [382, 375] on input "text" at bounding box center [466, 385] width 191 height 37
click at [350, 370] on div "Field name Field ID" at bounding box center [312, 372] width 535 height 103
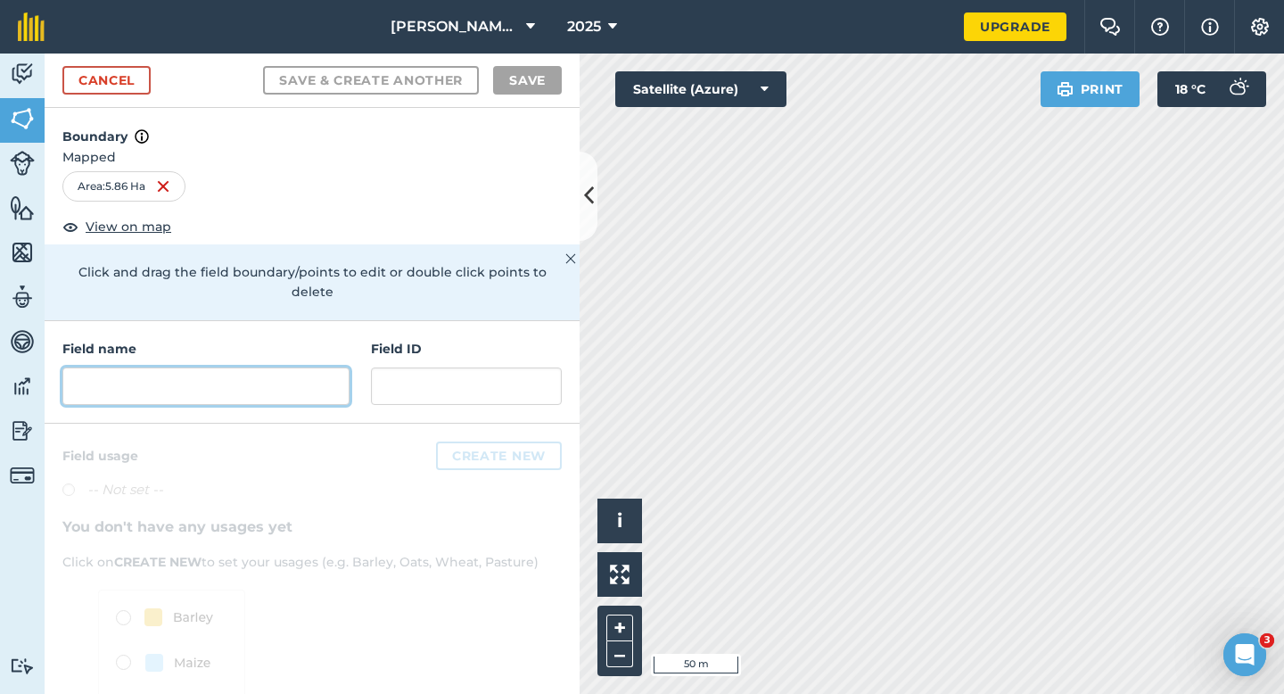
click at [334, 370] on input "text" at bounding box center [205, 385] width 287 height 37
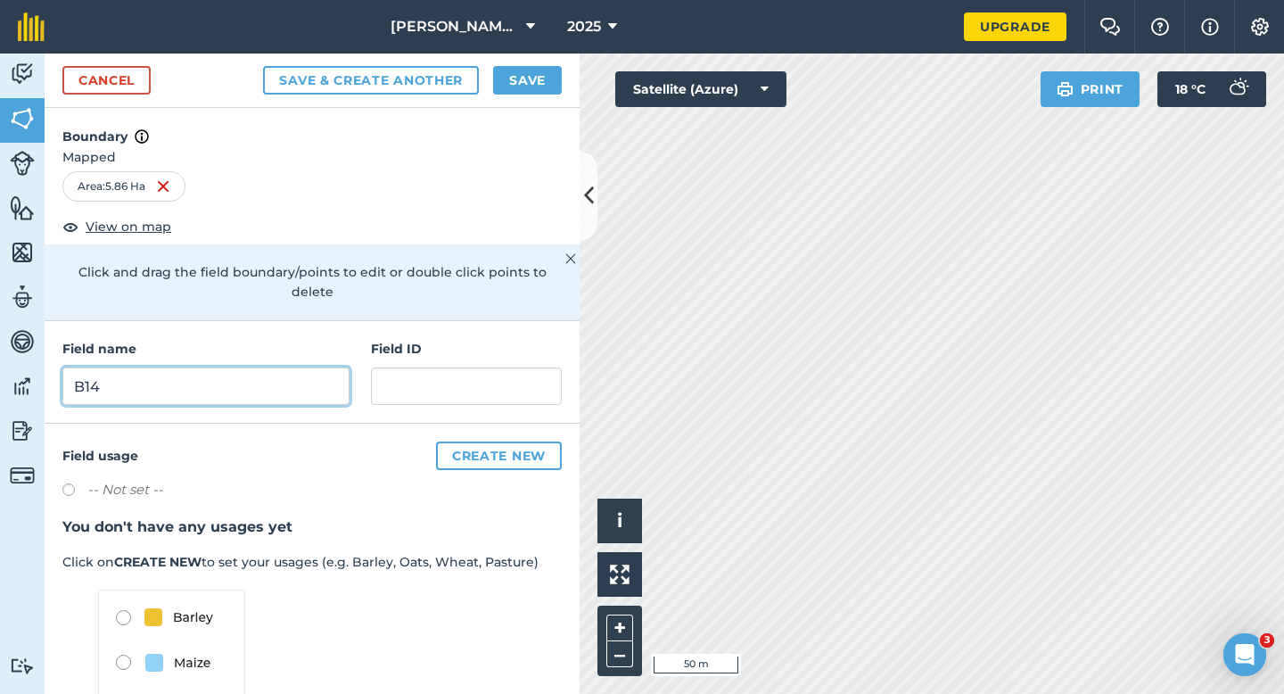
type input "B14"
click at [552, 72] on button "Save" at bounding box center [527, 80] width 69 height 29
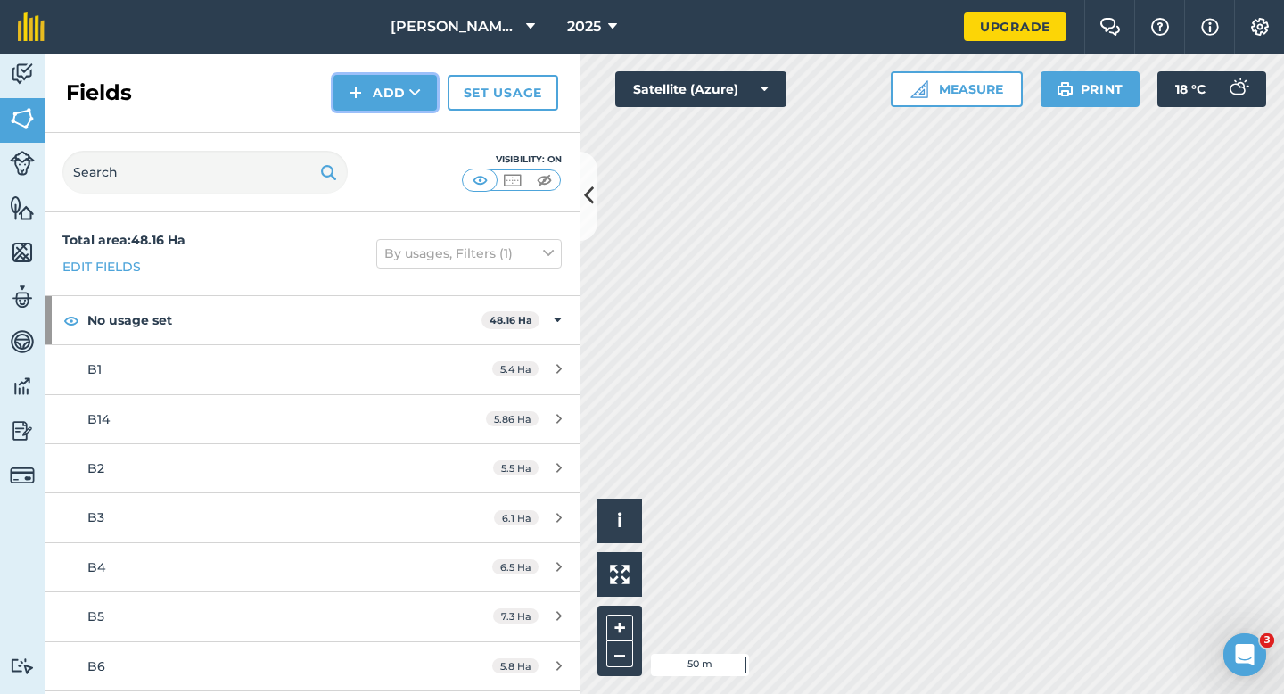
click at [377, 95] on button "Add" at bounding box center [384, 93] width 103 height 36
click at [377, 133] on link "Draw" at bounding box center [385, 132] width 98 height 39
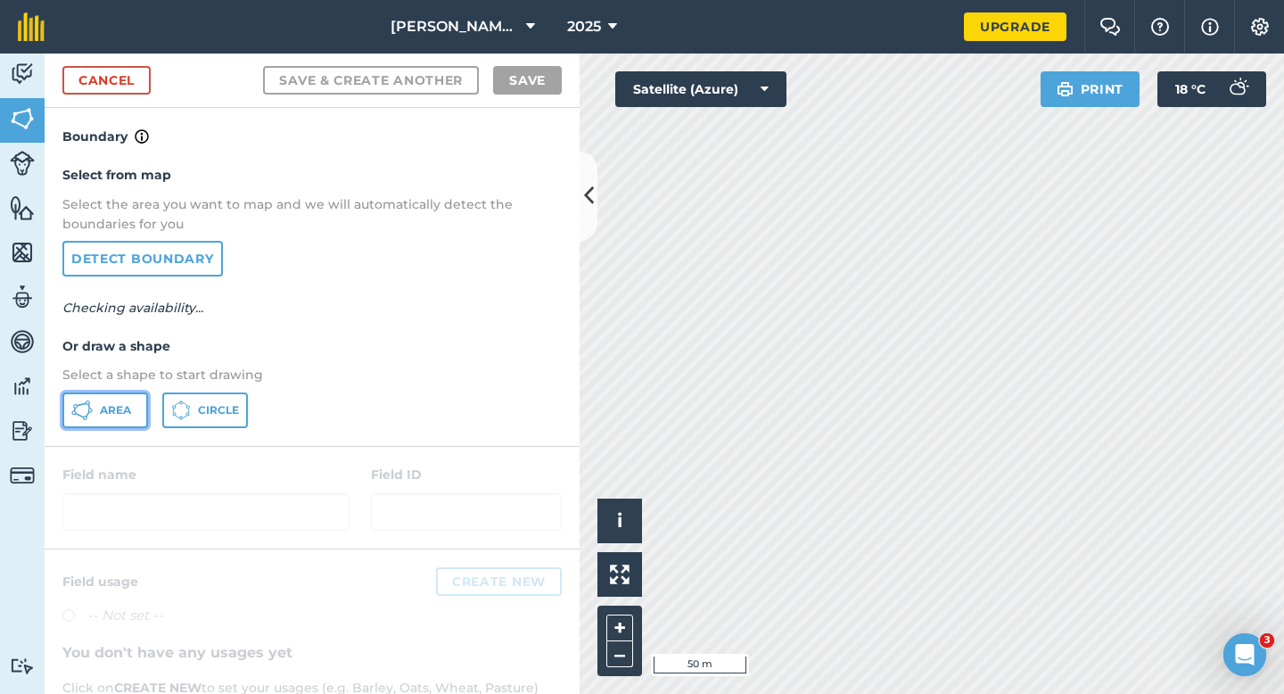
click at [124, 393] on button "Area" at bounding box center [105, 410] width 86 height 36
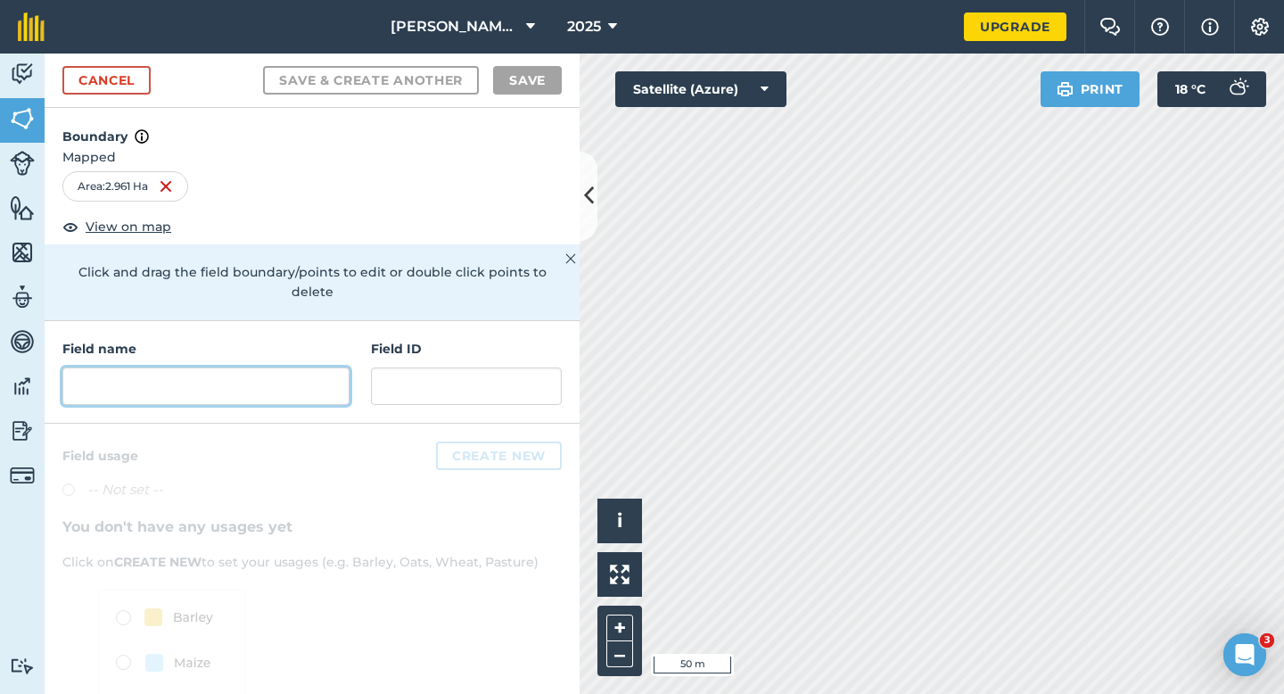
click at [234, 367] on input "text" at bounding box center [205, 385] width 287 height 37
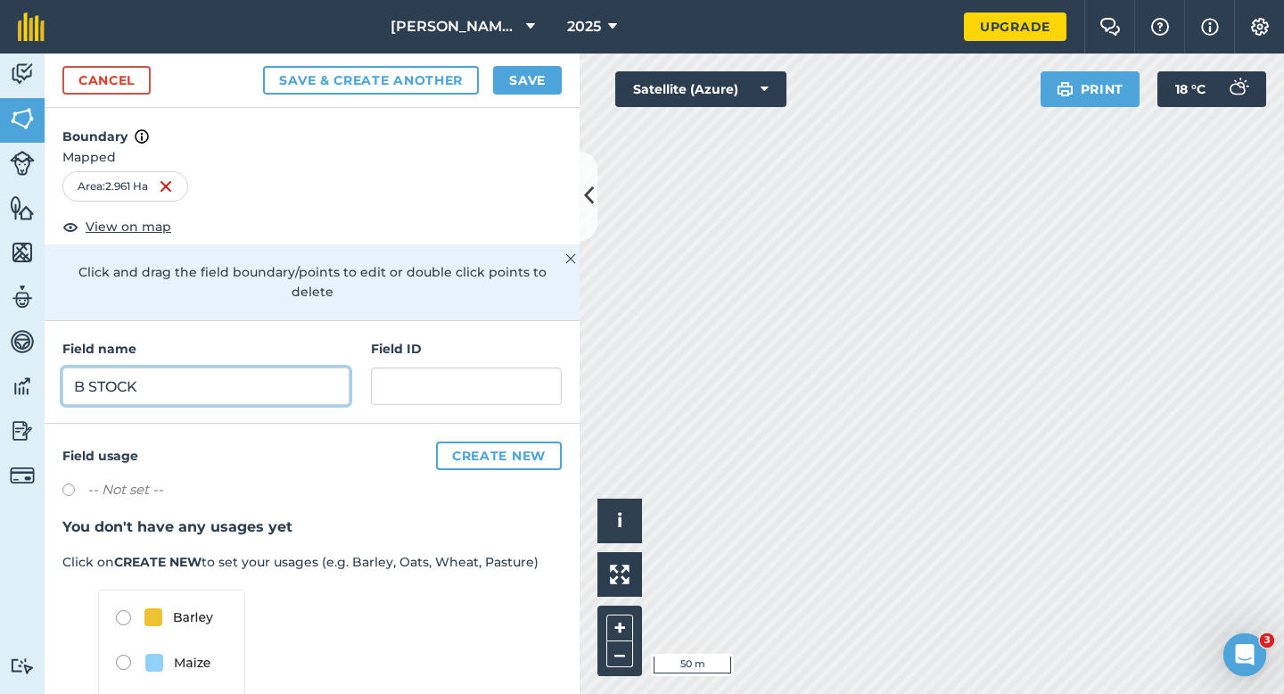
type input "B STOCK"
click at [517, 83] on button "Save" at bounding box center [527, 80] width 69 height 29
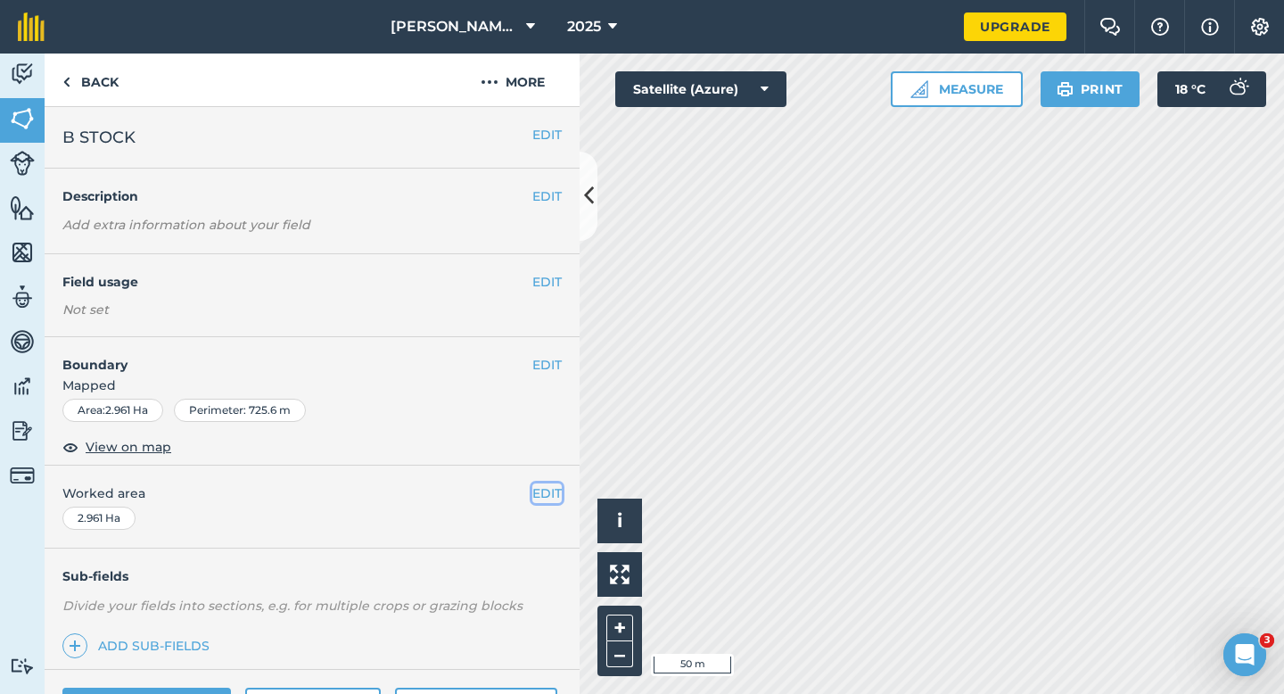
click at [553, 492] on button "EDIT" at bounding box center [546, 493] width 29 height 20
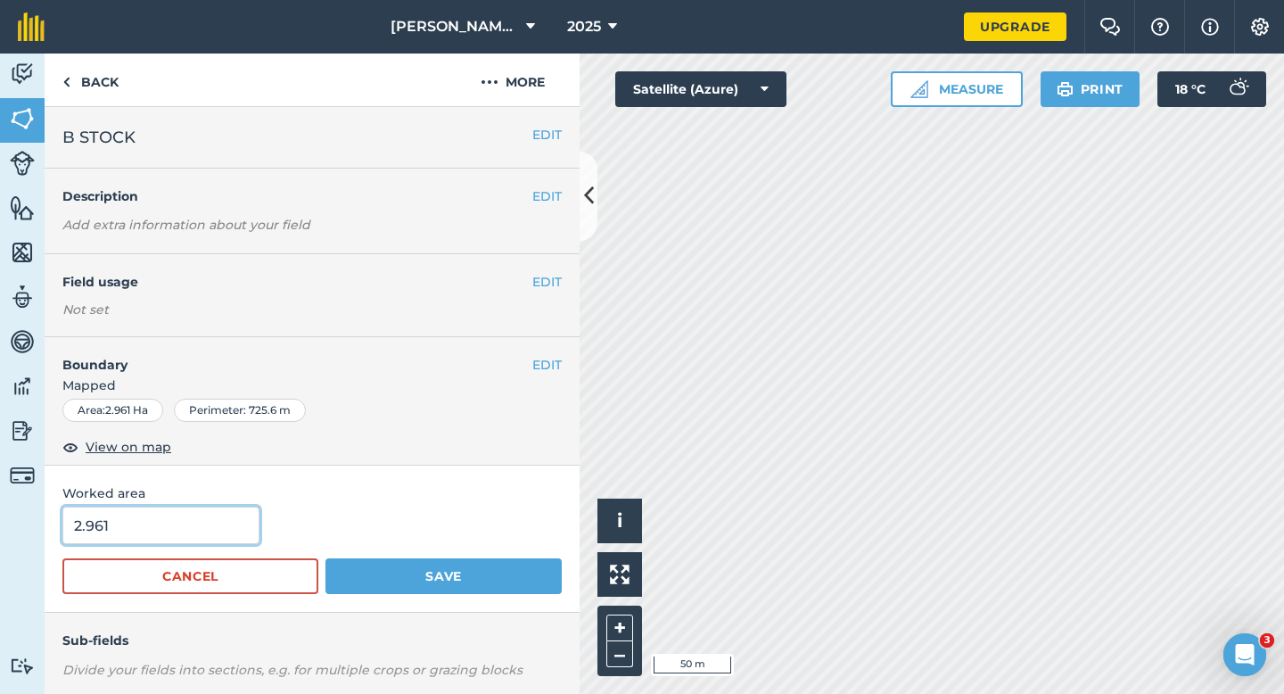
click at [190, 526] on input "2.961" at bounding box center [160, 524] width 197 height 37
type input "3"
click at [325, 558] on button "Save" at bounding box center [443, 576] width 236 height 36
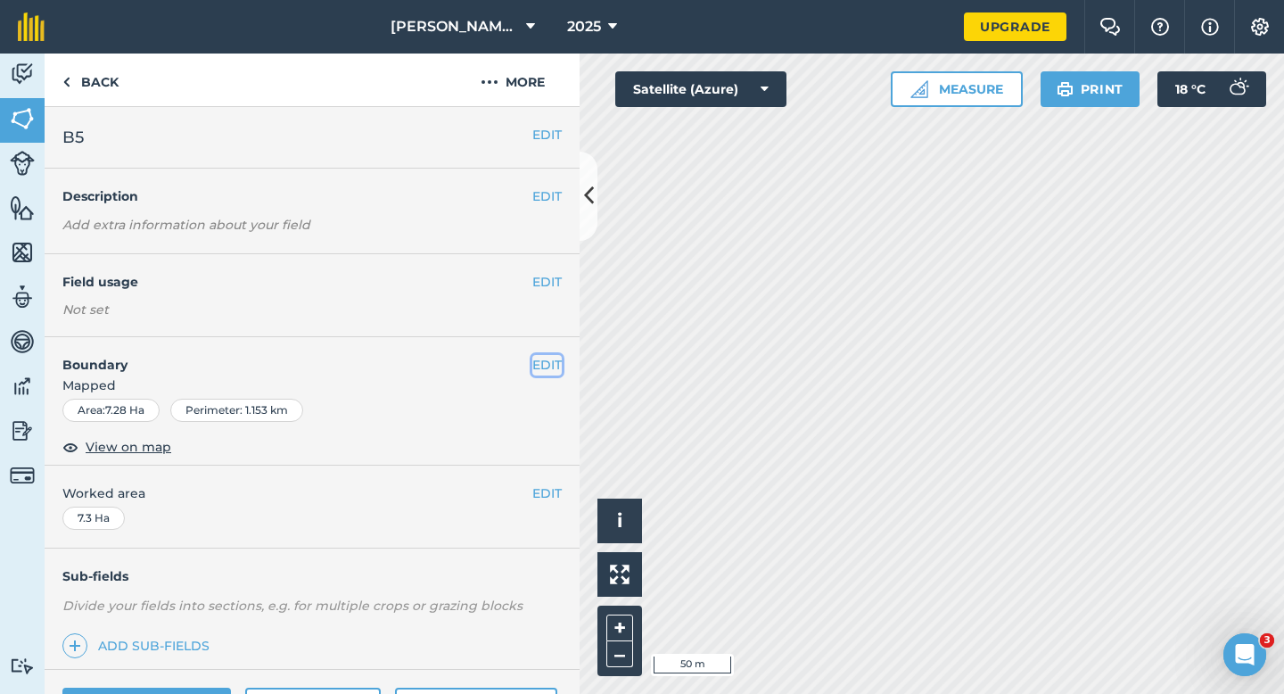
click at [546, 358] on button "EDIT" at bounding box center [546, 365] width 29 height 20
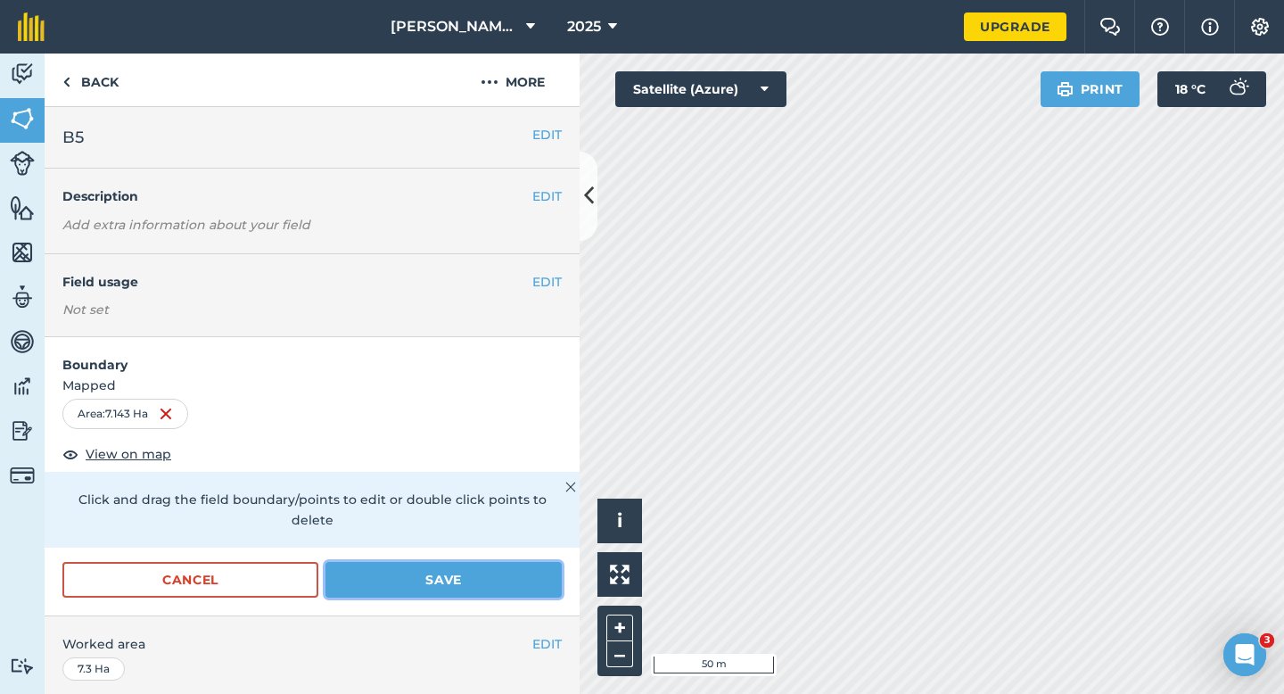
click at [463, 570] on button "Save" at bounding box center [443, 580] width 236 height 36
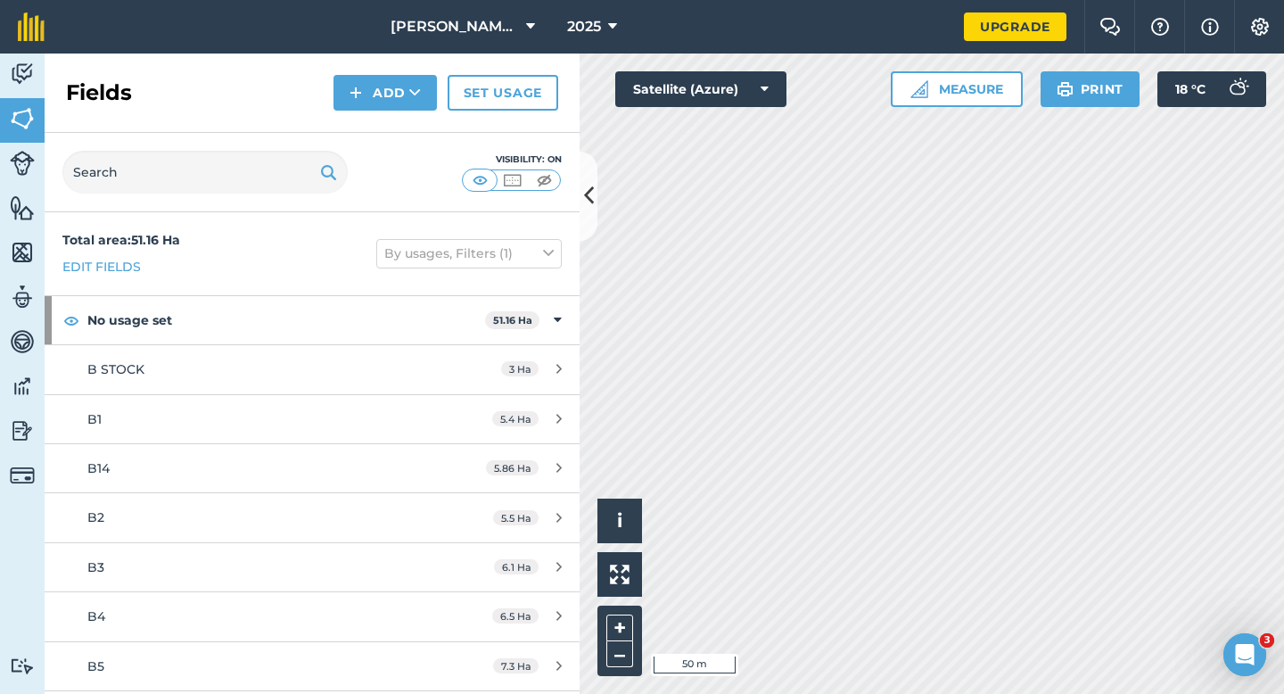
click at [402, 118] on div "Fields Add Set usage" at bounding box center [312, 92] width 535 height 79
click at [402, 100] on button "Add" at bounding box center [384, 93] width 103 height 36
click at [402, 128] on link "Draw" at bounding box center [385, 132] width 98 height 39
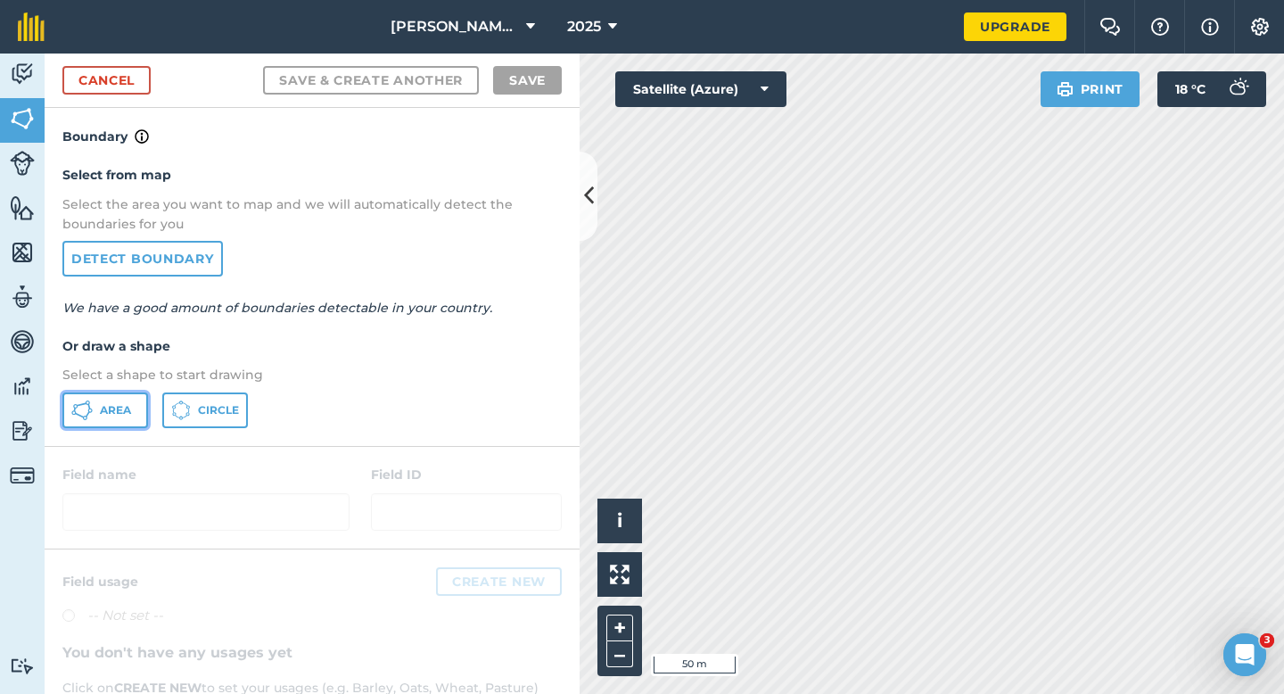
click at [77, 414] on icon at bounding box center [80, 414] width 10 height 5
click at [122, 95] on div "Cancel Save & Create Another Save" at bounding box center [312, 80] width 535 height 54
click at [151, 81] on div "Cancel Save & Create Another Save" at bounding box center [312, 80] width 535 height 54
click at [90, 70] on link "Cancel" at bounding box center [106, 80] width 88 height 29
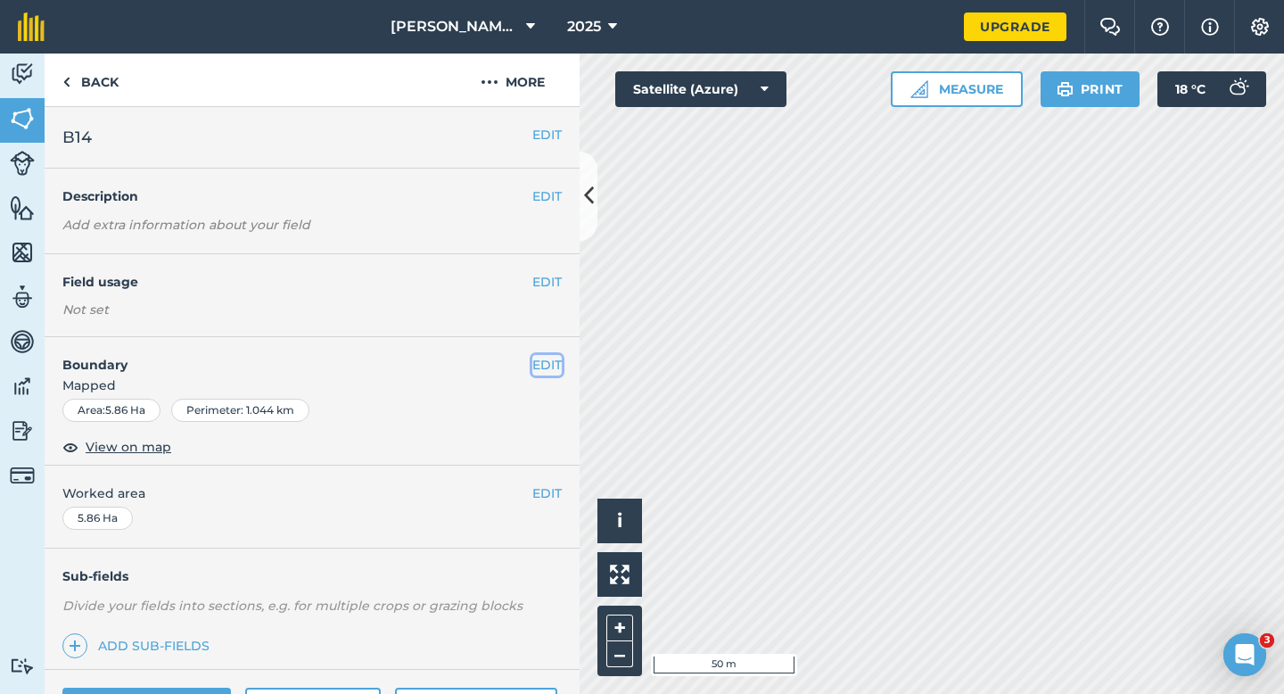
click at [545, 359] on button "EDIT" at bounding box center [546, 365] width 29 height 20
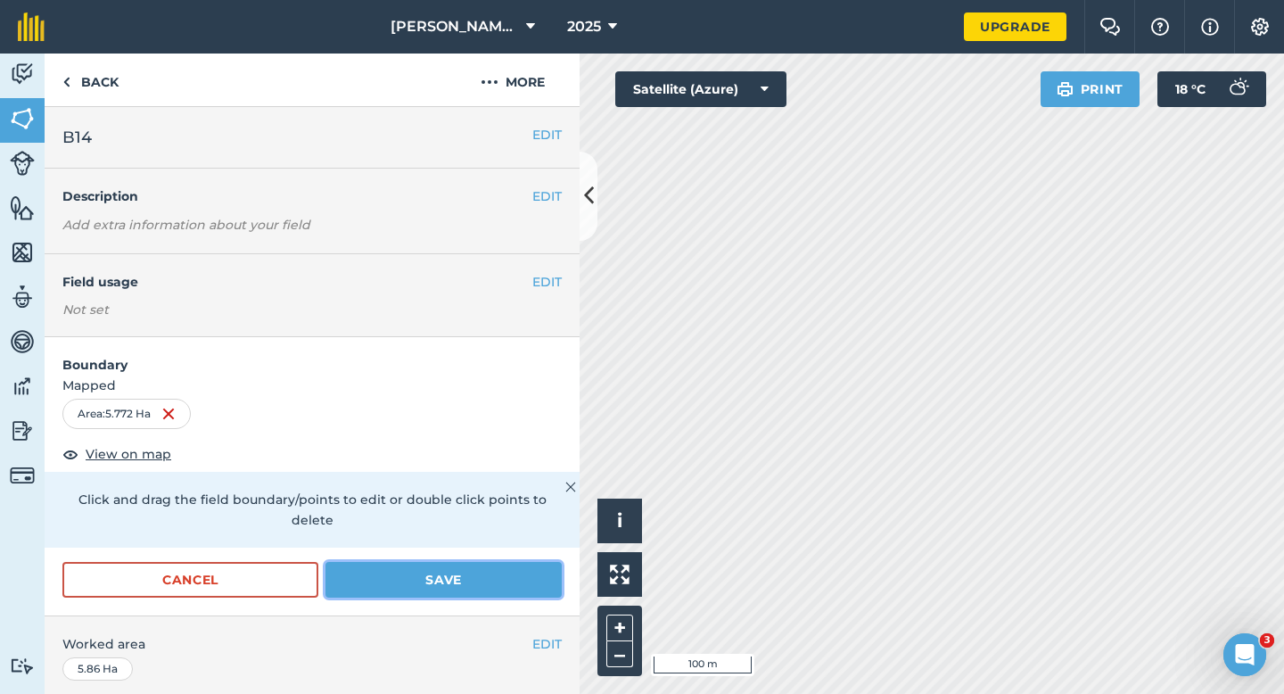
click at [432, 562] on button "Save" at bounding box center [443, 580] width 236 height 36
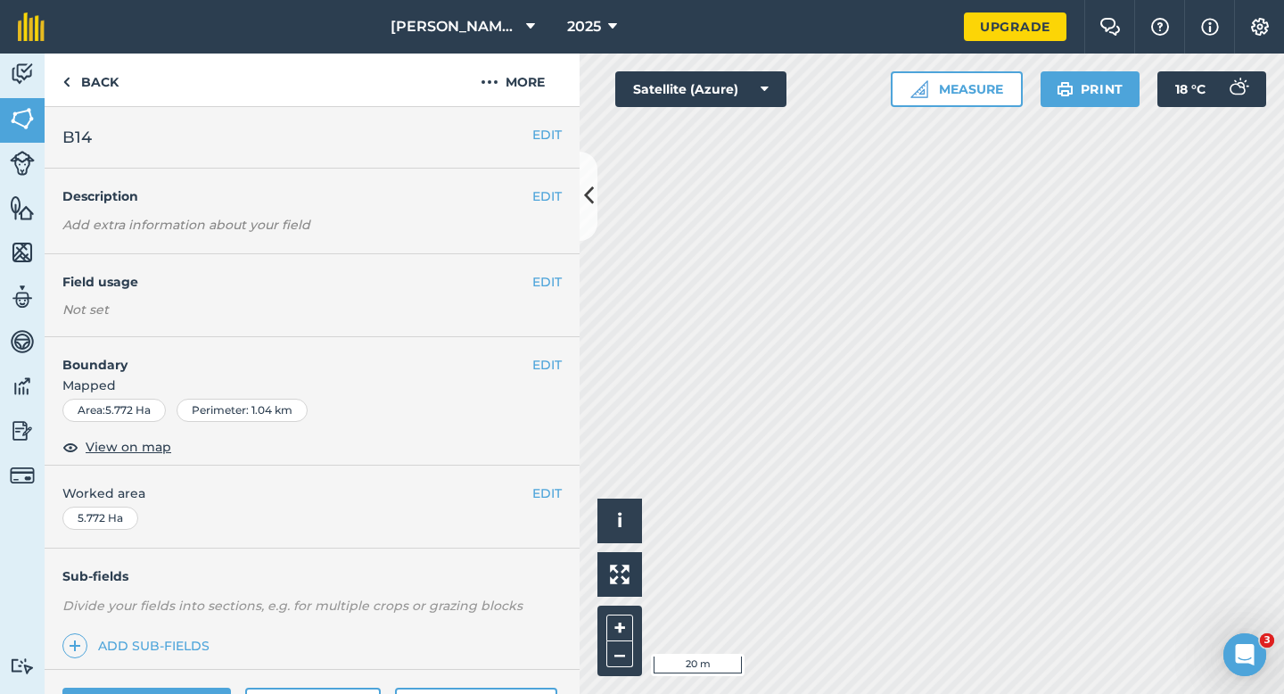
click at [555, 441] on div "Activity Fields Livestock Features Maps Team Vehicles Data Reporting Billing Tu…" at bounding box center [642, 373] width 1284 height 640
click at [539, 358] on button "EDIT" at bounding box center [546, 365] width 29 height 20
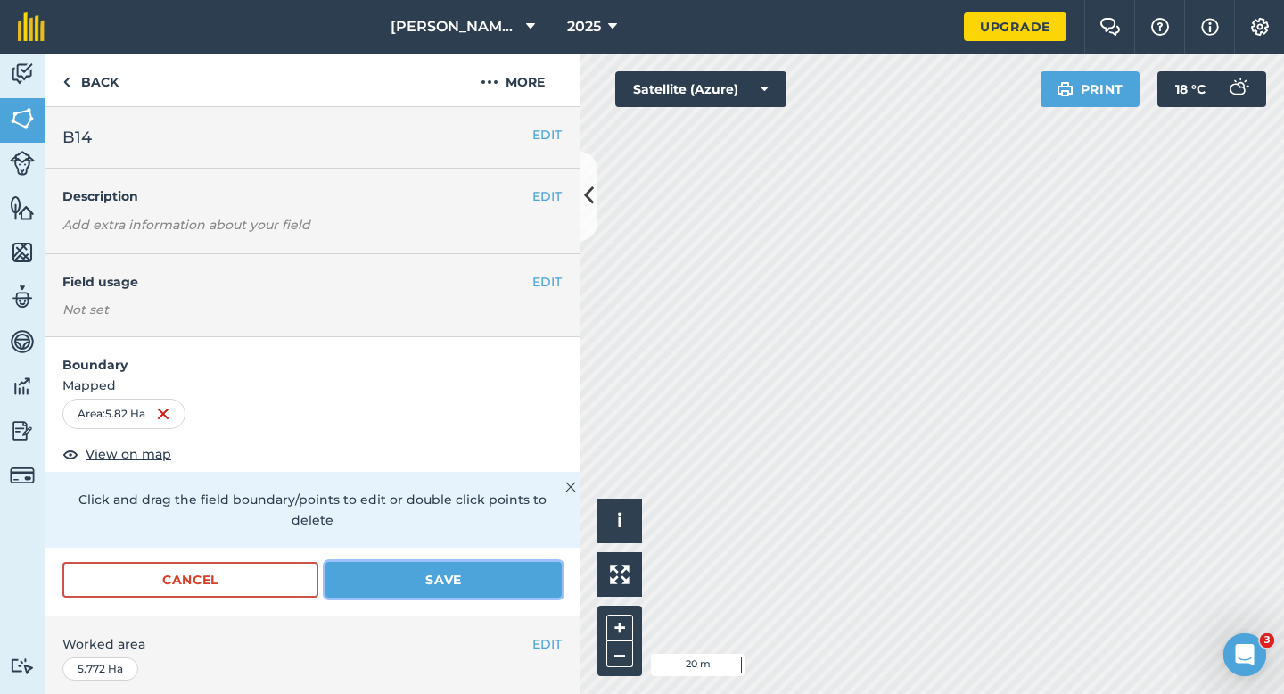
click at [518, 562] on button "Save" at bounding box center [443, 580] width 236 height 36
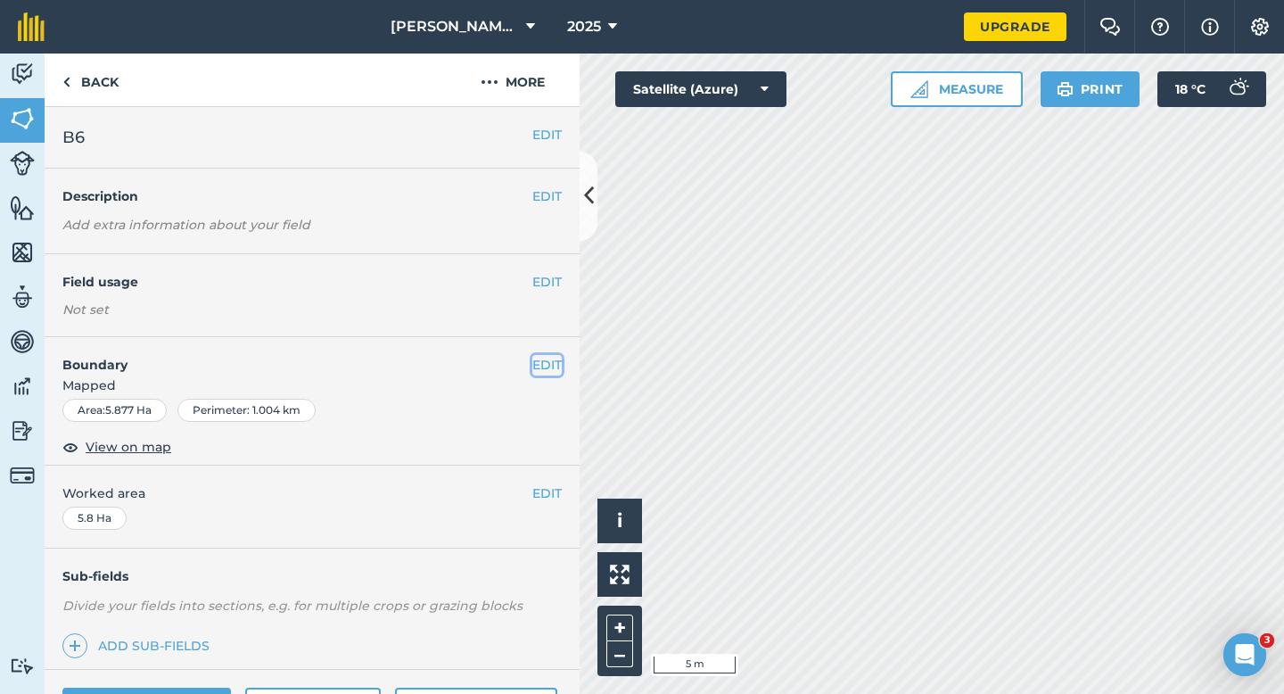
click at [548, 359] on button "EDIT" at bounding box center [546, 365] width 29 height 20
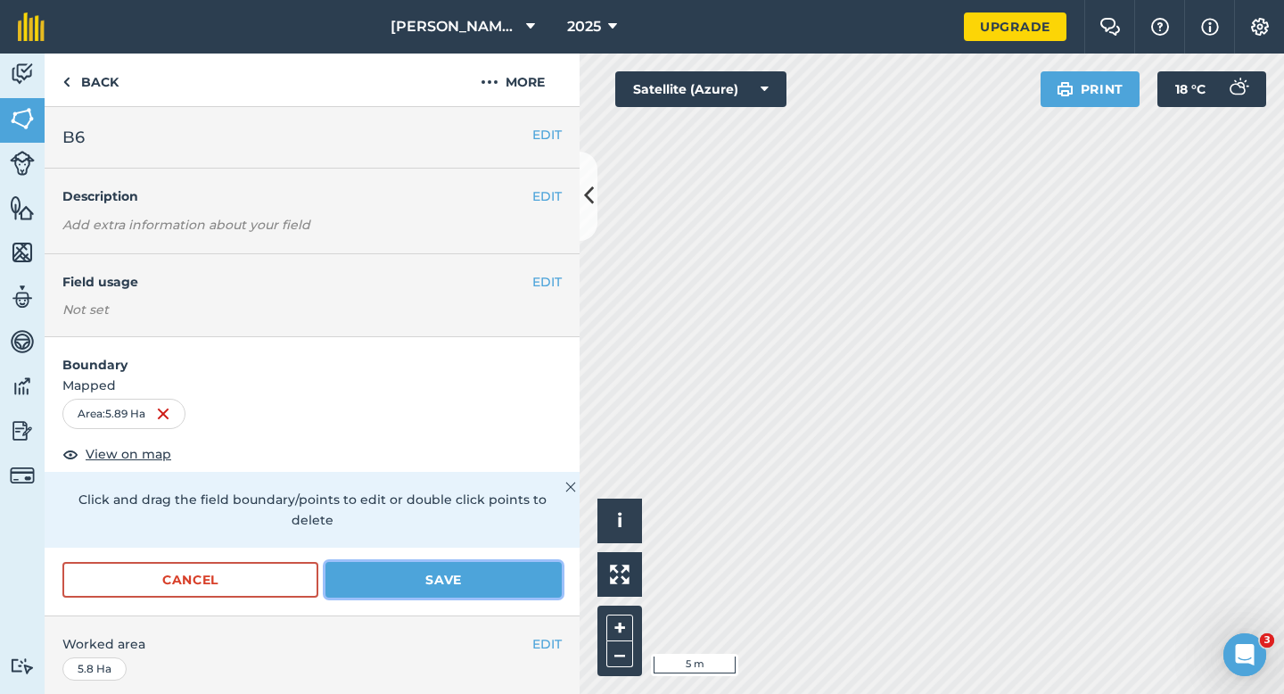
click at [506, 562] on button "Save" at bounding box center [443, 580] width 236 height 36
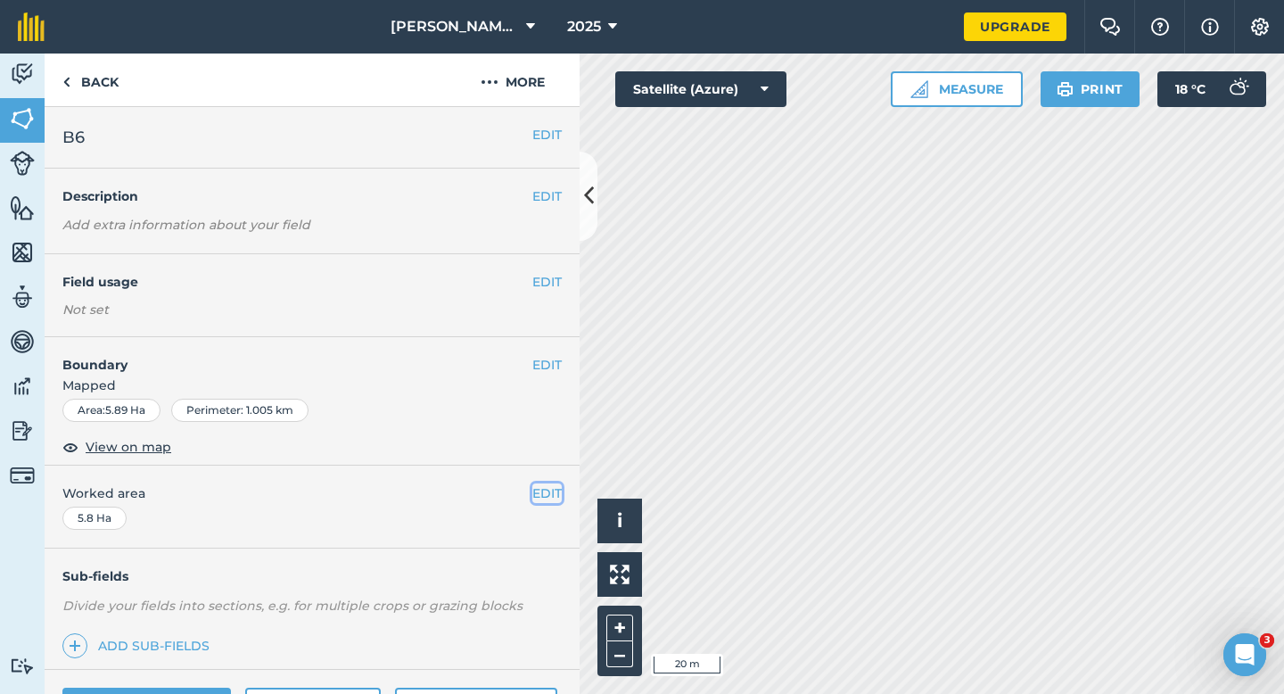
click at [559, 486] on button "EDIT" at bounding box center [546, 493] width 29 height 20
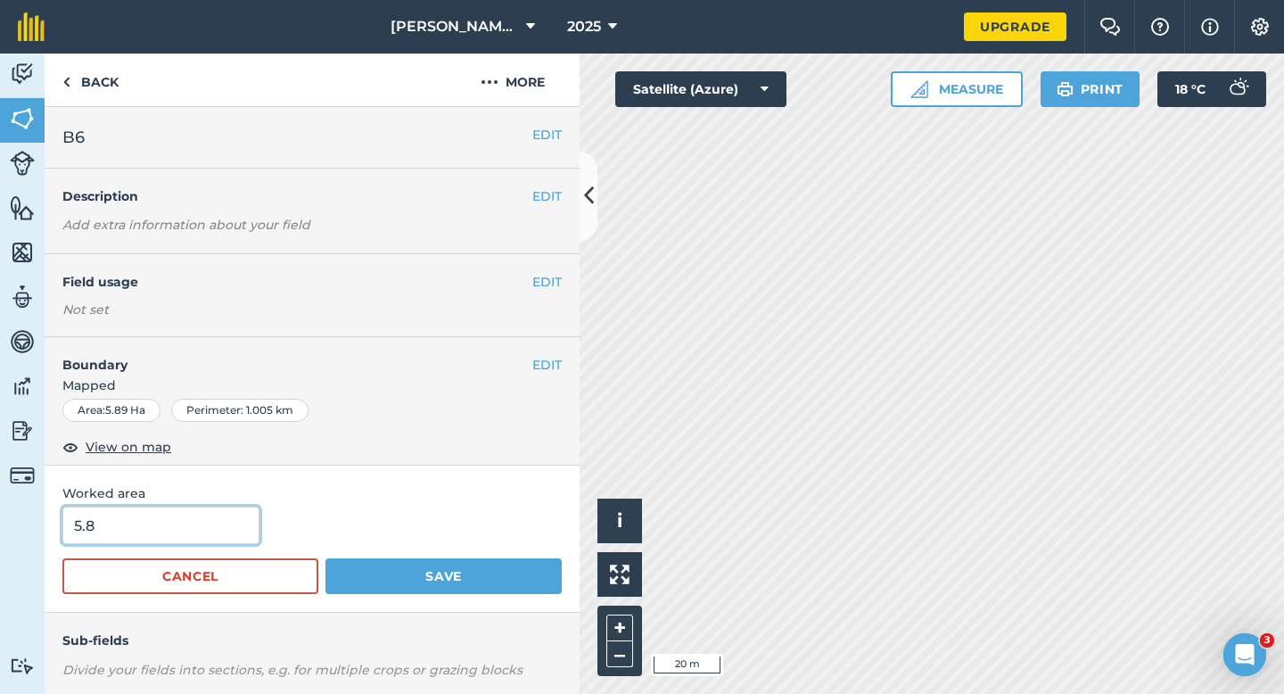
click at [110, 523] on input "5.8" at bounding box center [160, 524] width 197 height 37
type input "5.9"
click at [325, 558] on button "Save" at bounding box center [443, 576] width 236 height 36
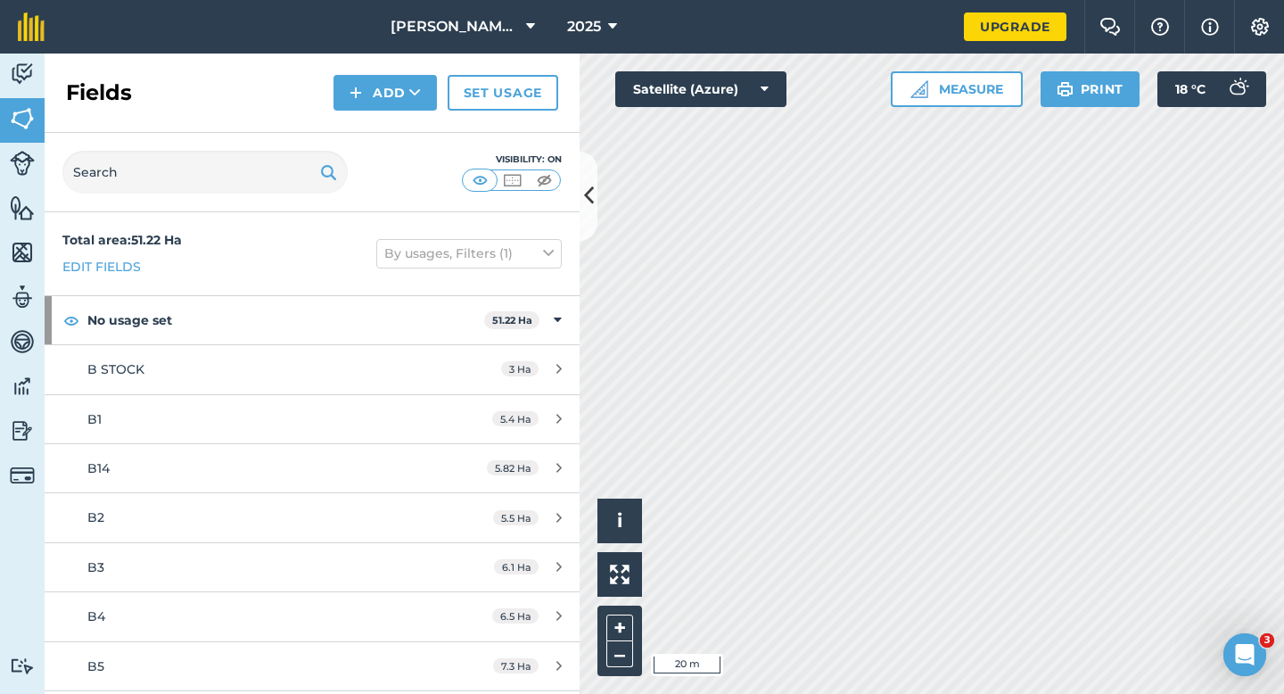
click at [397, 116] on div "Fields Add Set usage" at bounding box center [312, 92] width 535 height 79
click at [397, 96] on button "Add" at bounding box center [384, 93] width 103 height 36
click at [397, 129] on link "Draw" at bounding box center [385, 132] width 98 height 39
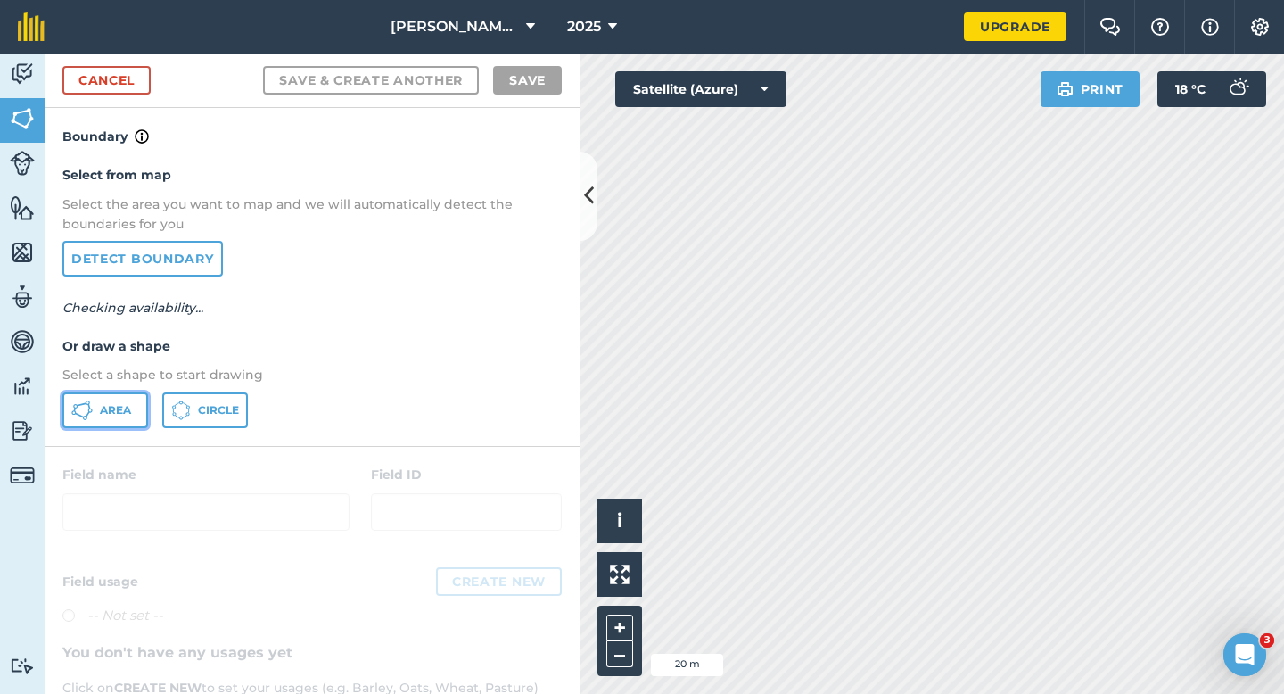
click at [127, 409] on span "Area" at bounding box center [115, 410] width 31 height 14
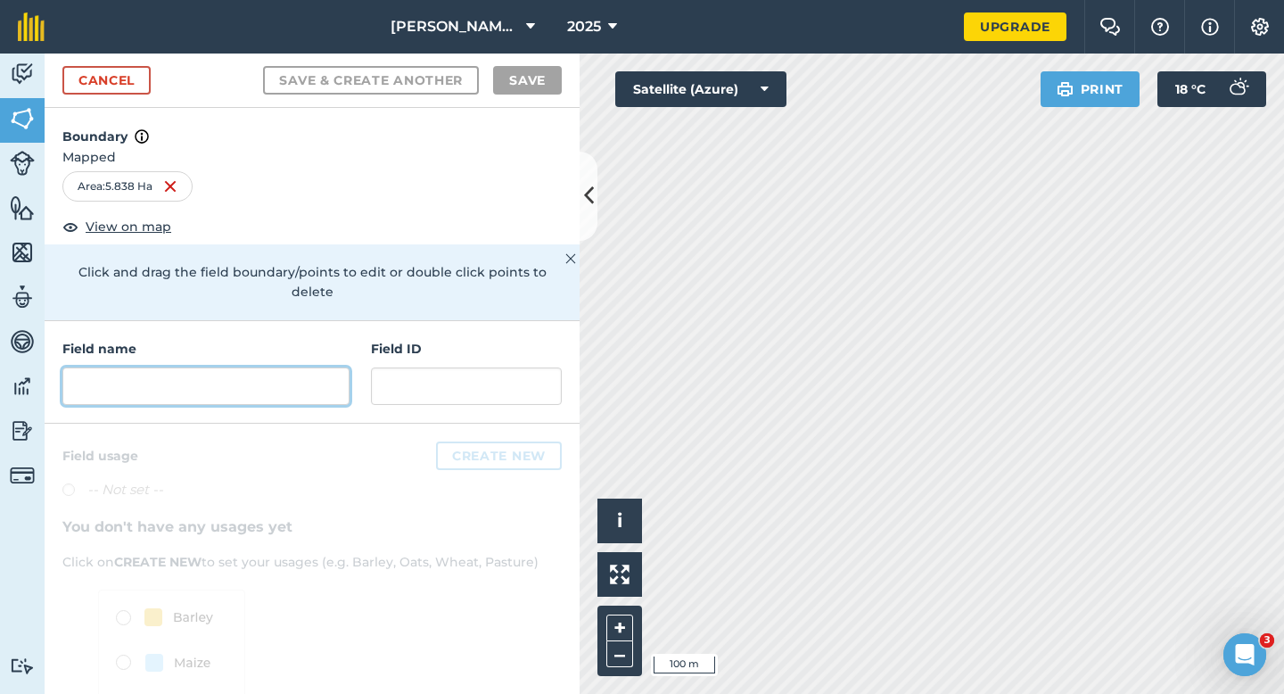
click at [260, 367] on input "text" at bounding box center [205, 385] width 287 height 37
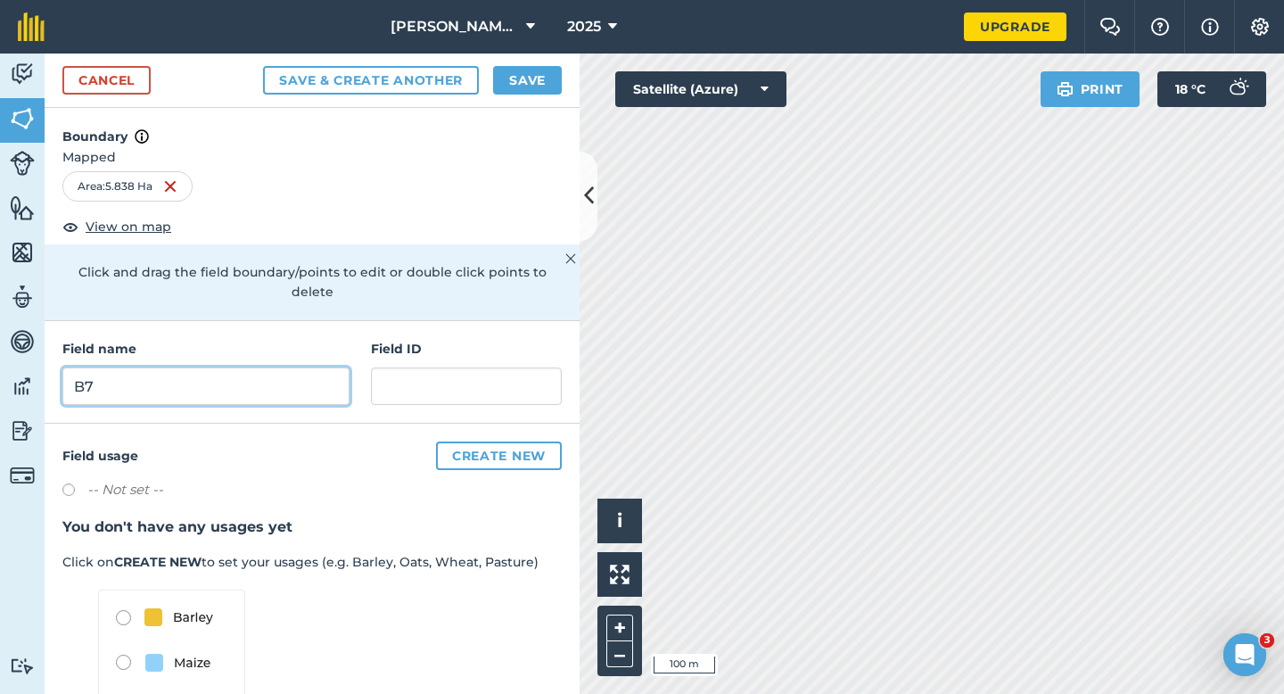
type input "B7"
click at [538, 68] on button "Save" at bounding box center [527, 80] width 69 height 29
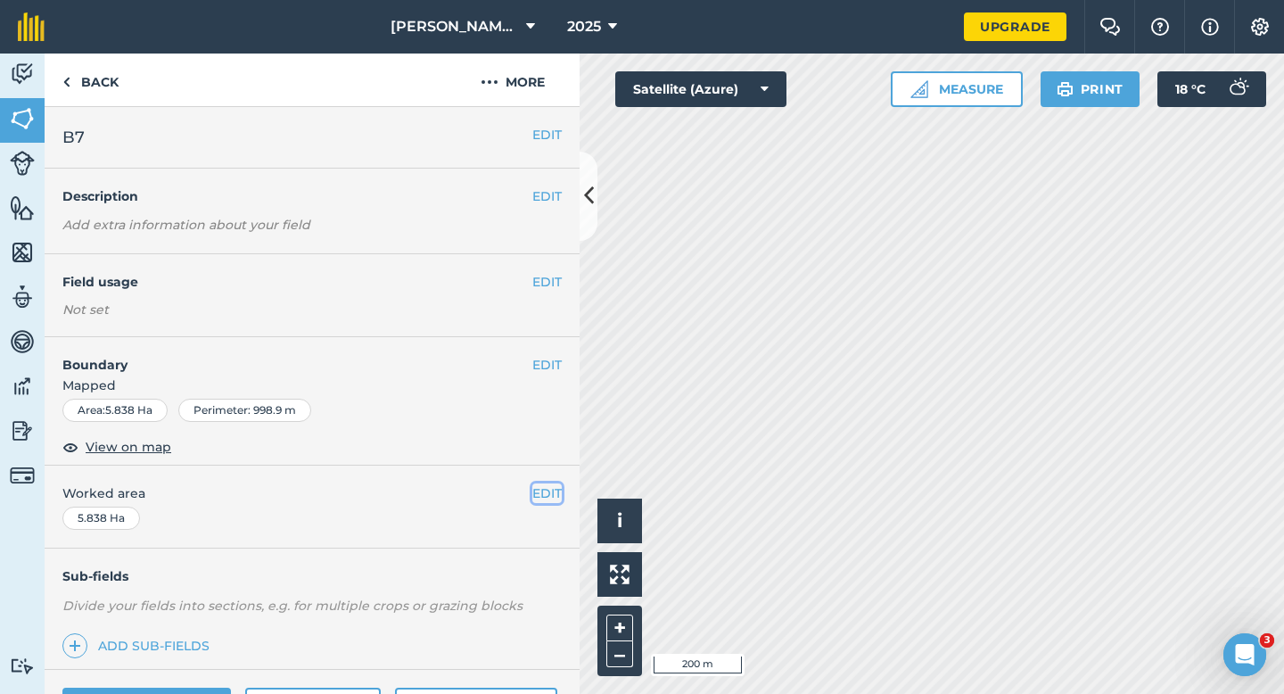
click at [544, 500] on button "EDIT" at bounding box center [546, 493] width 29 height 20
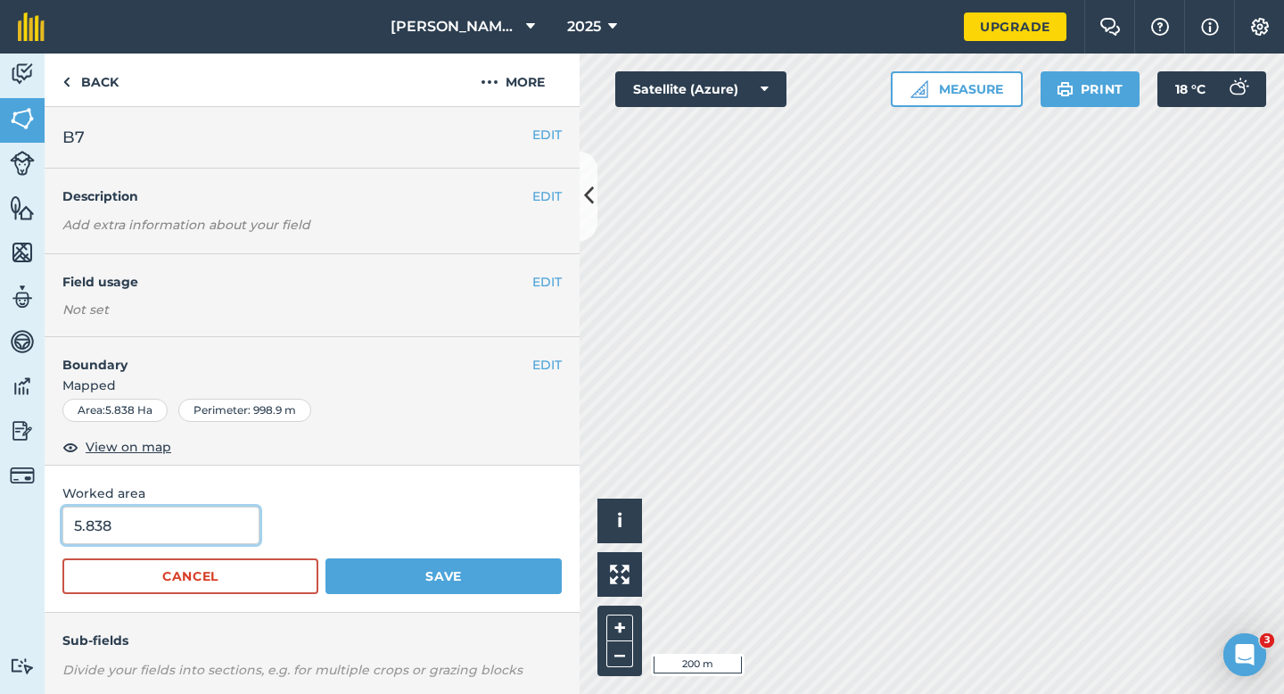
click at [187, 529] on input "5.838" at bounding box center [160, 524] width 197 height 37
type input "5.8"
click at [325, 558] on button "Save" at bounding box center [443, 576] width 236 height 36
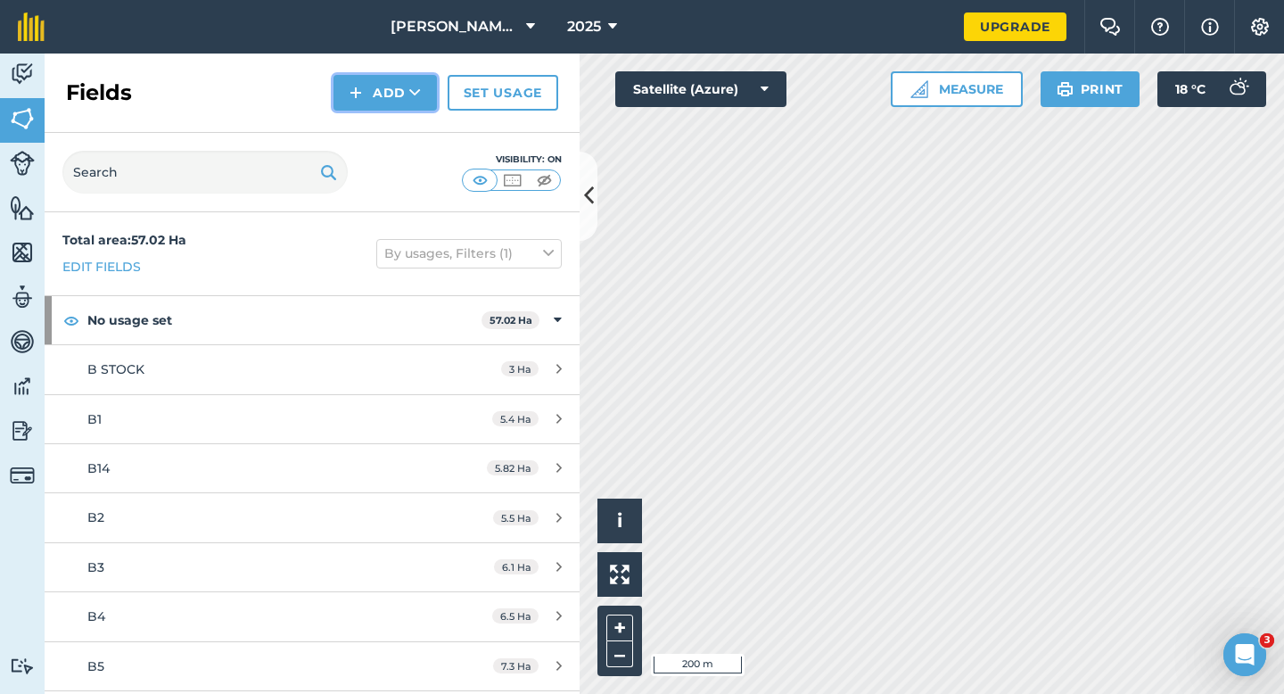
click at [382, 97] on button "Add" at bounding box center [384, 93] width 103 height 36
click at [383, 131] on link "Draw" at bounding box center [385, 132] width 98 height 39
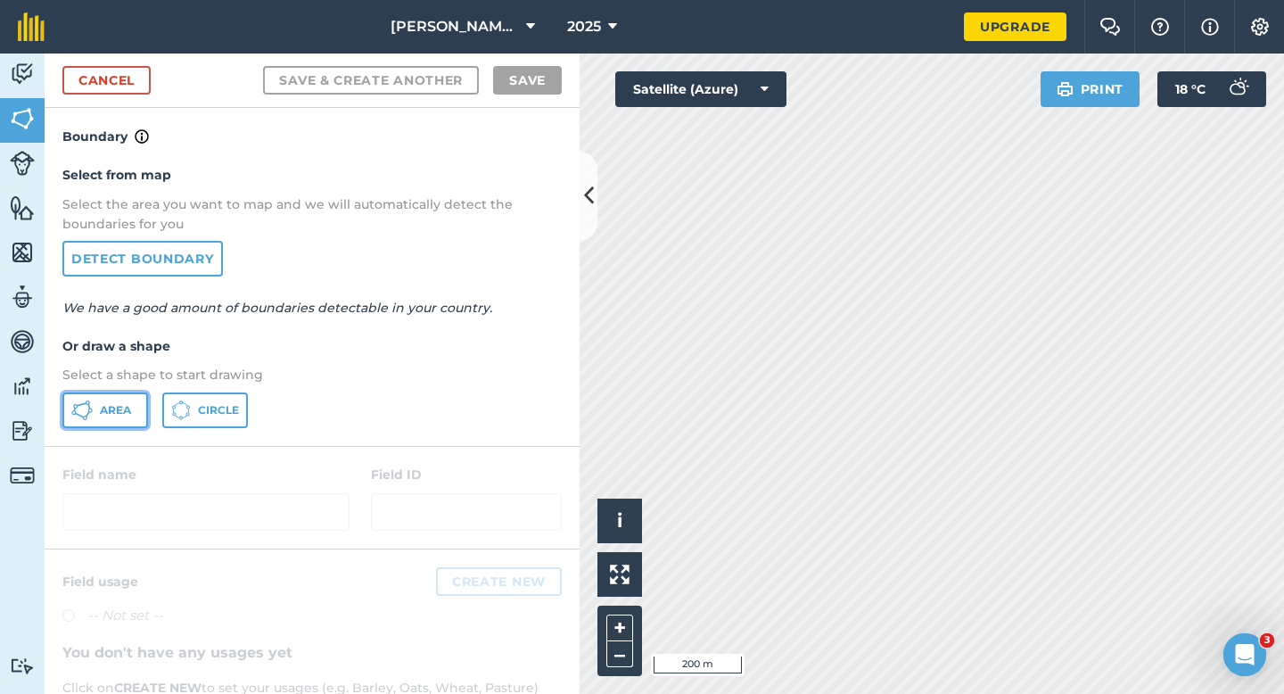
click at [129, 399] on button "Area" at bounding box center [105, 410] width 86 height 36
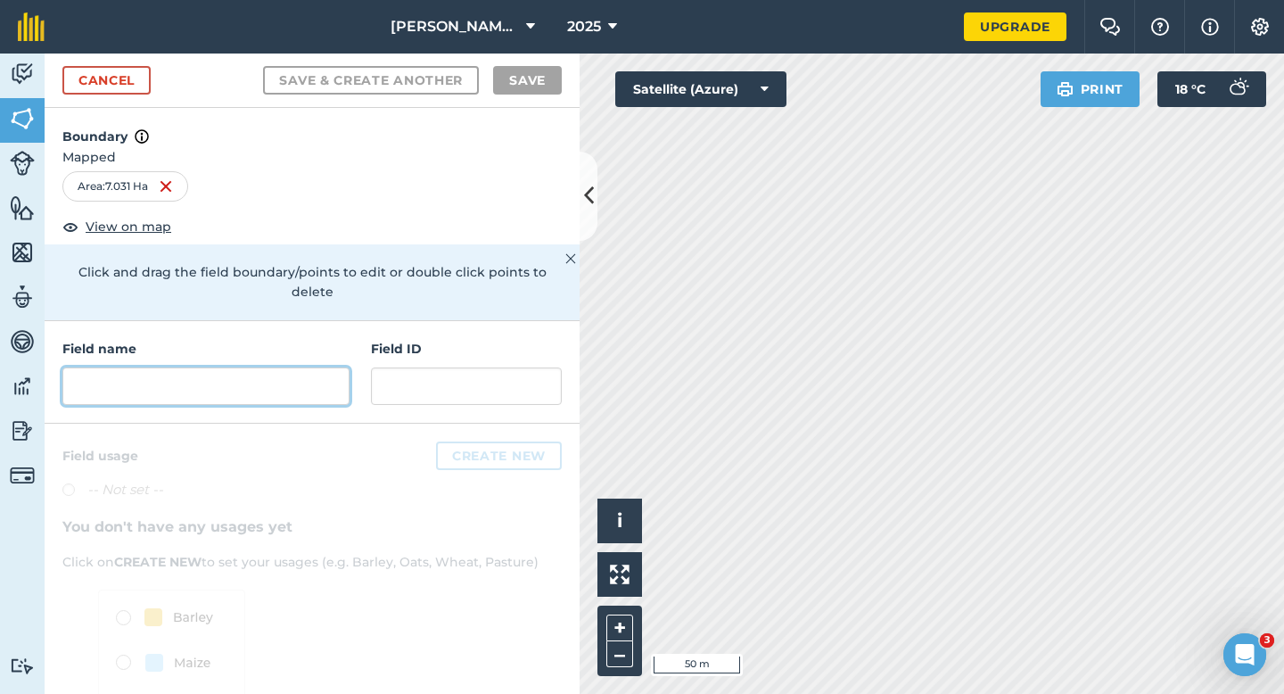
click at [313, 367] on input "text" at bounding box center [205, 385] width 287 height 37
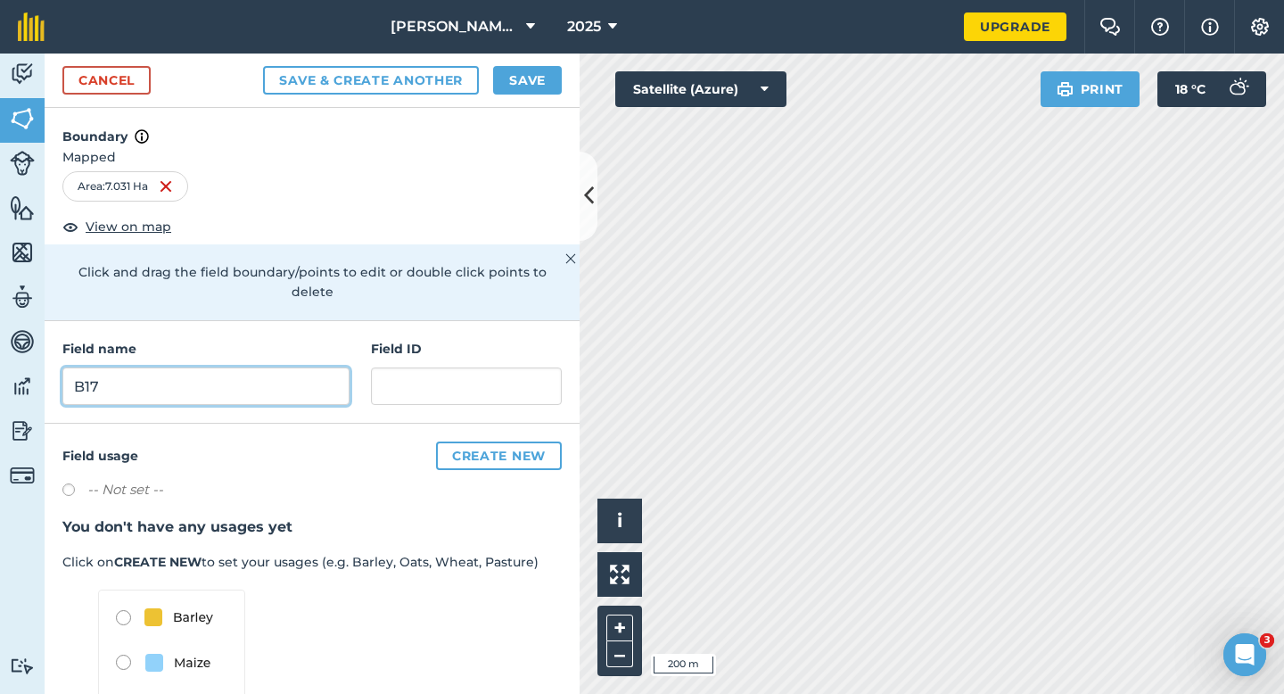
type input "B17"
click at [533, 75] on button "Save" at bounding box center [527, 80] width 69 height 29
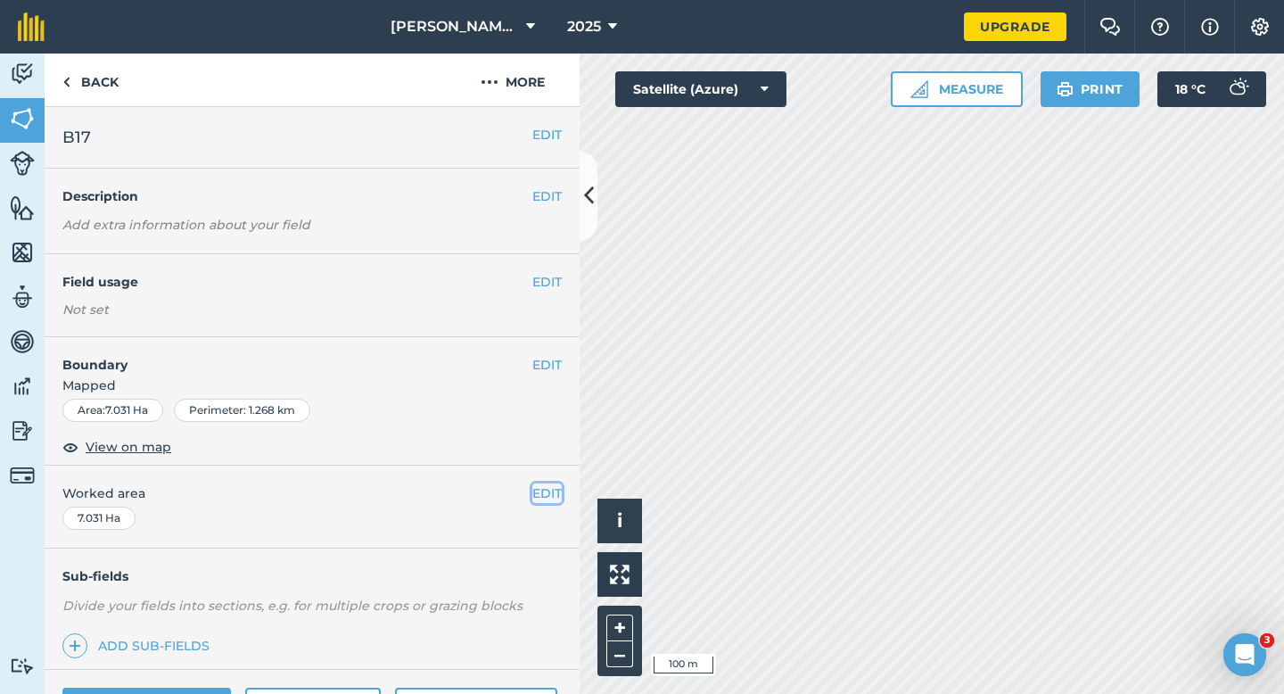
click at [548, 497] on button "EDIT" at bounding box center [546, 493] width 29 height 20
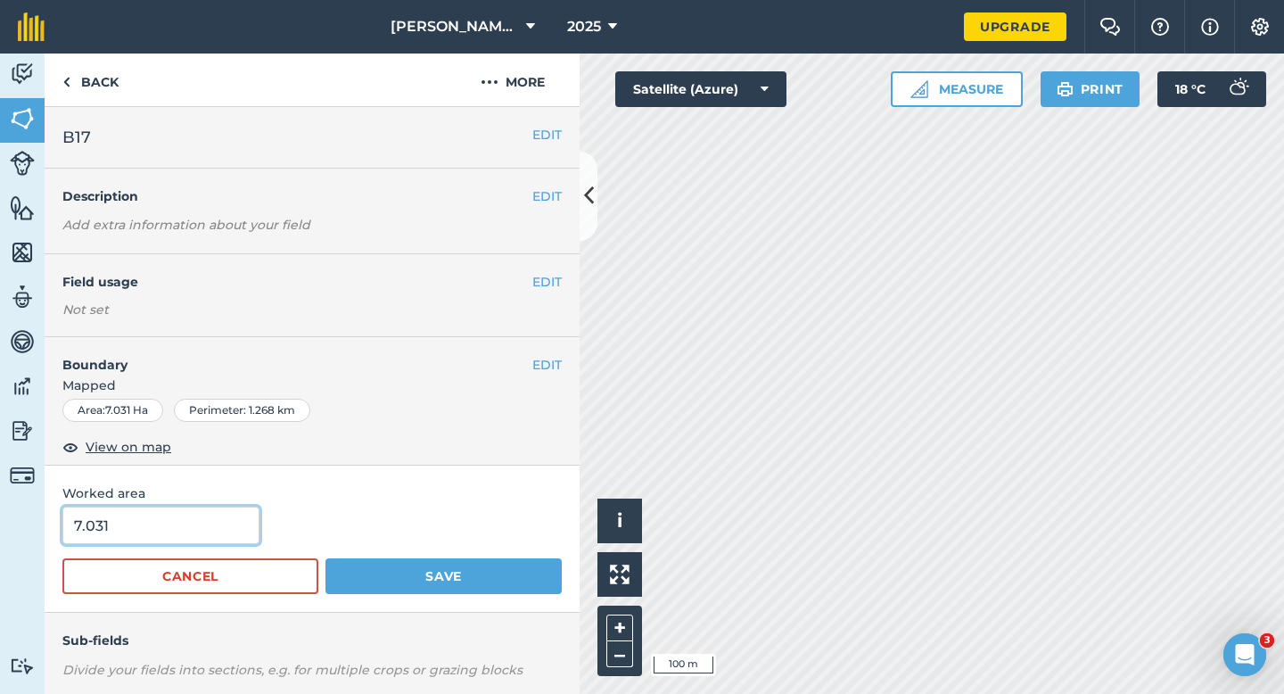
click at [206, 524] on input "7.031" at bounding box center [160, 524] width 197 height 37
type input "7"
click at [325, 558] on button "Save" at bounding box center [443, 576] width 236 height 36
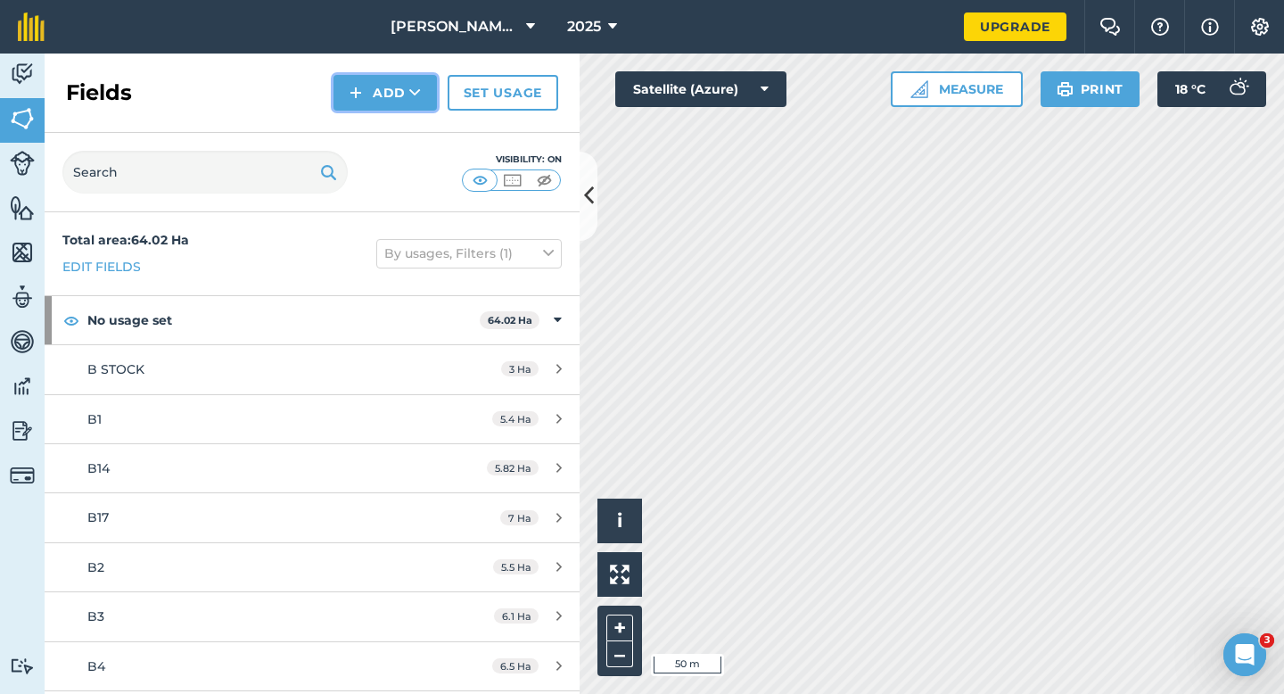
click at [370, 90] on button "Add" at bounding box center [384, 93] width 103 height 36
click at [375, 129] on link "Draw" at bounding box center [385, 132] width 98 height 39
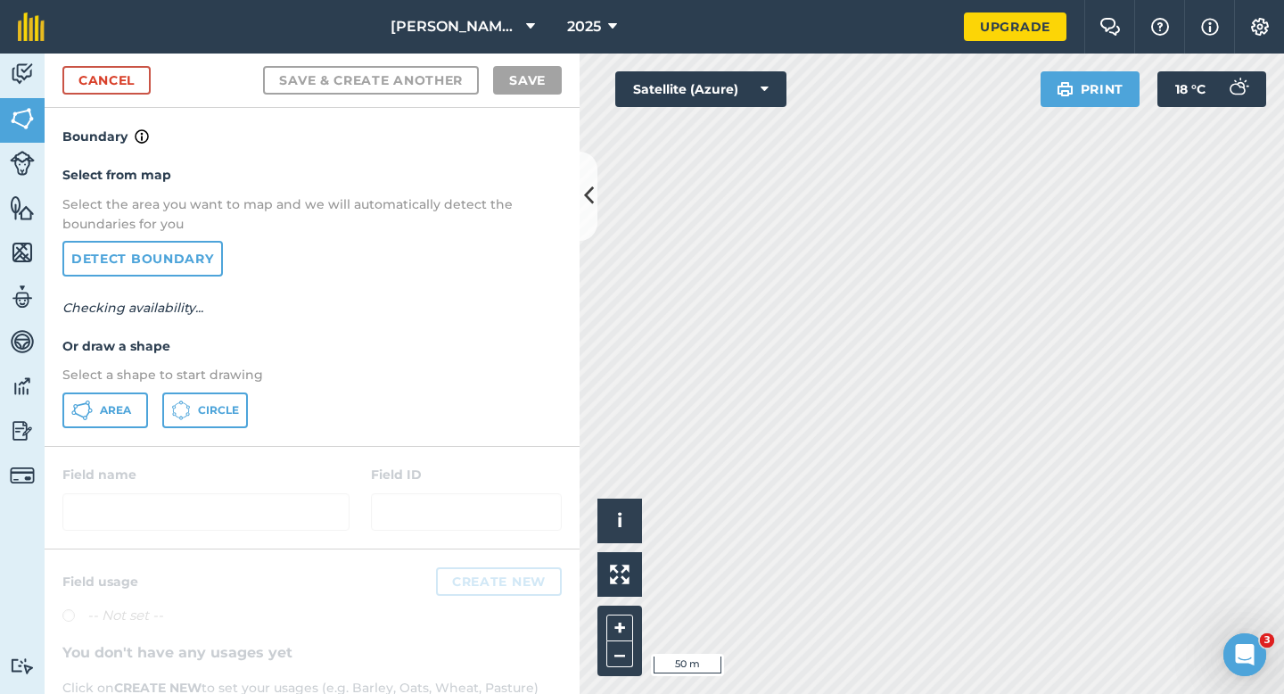
click at [59, 63] on div "Cancel Save & Create Another Save" at bounding box center [312, 80] width 535 height 54
click at [95, 68] on link "Cancel" at bounding box center [106, 80] width 88 height 29
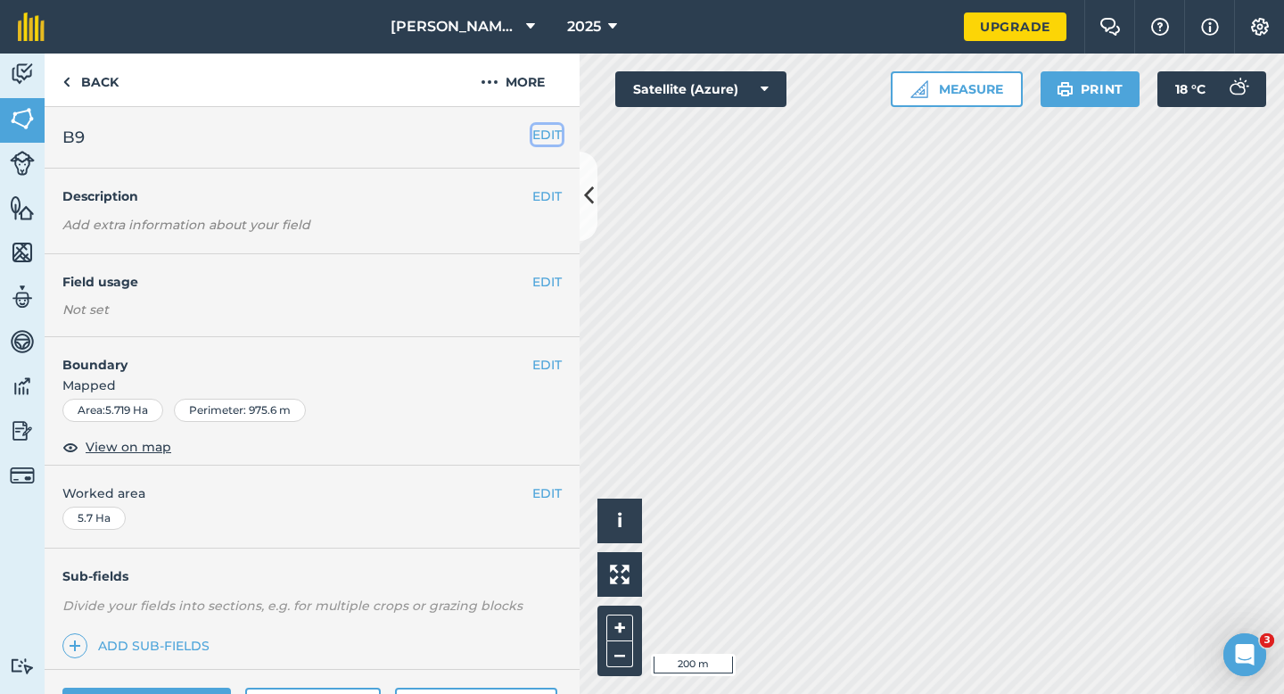
click at [548, 136] on button "EDIT" at bounding box center [546, 135] width 29 height 20
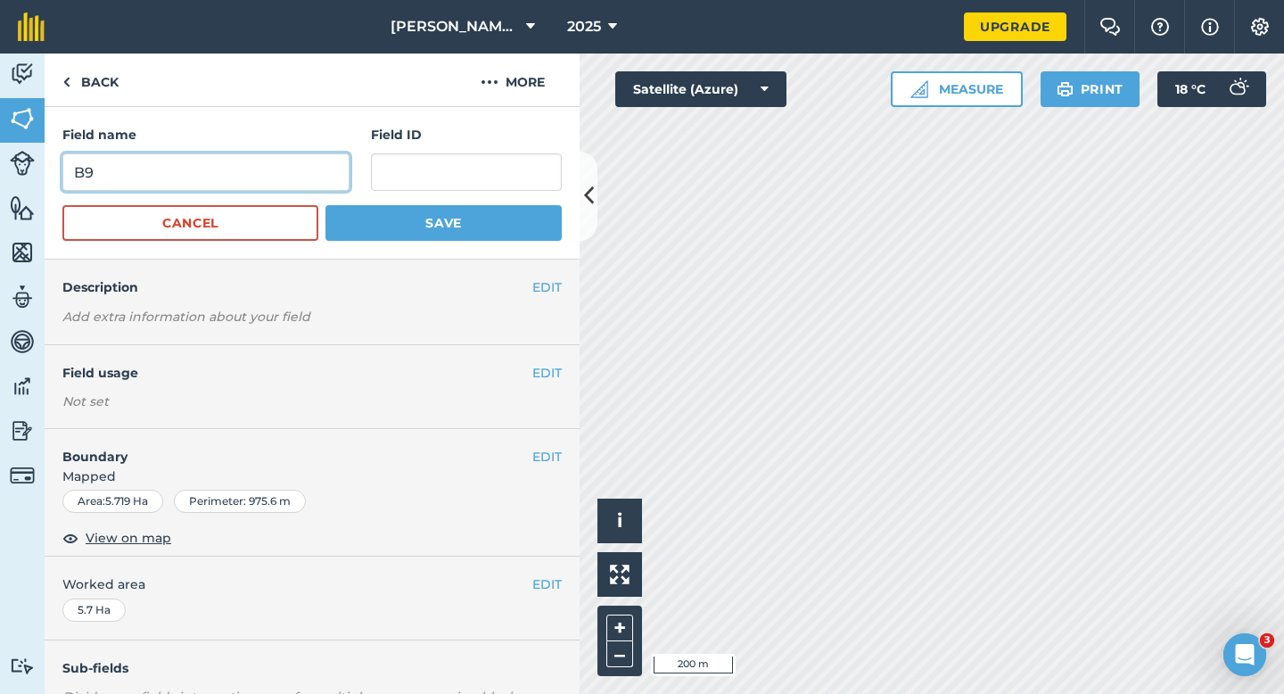
click at [202, 156] on input "B9" at bounding box center [205, 171] width 287 height 37
click at [202, 175] on input "B" at bounding box center [205, 171] width 287 height 37
type input "B8"
click at [325, 205] on button "Save" at bounding box center [443, 223] width 236 height 36
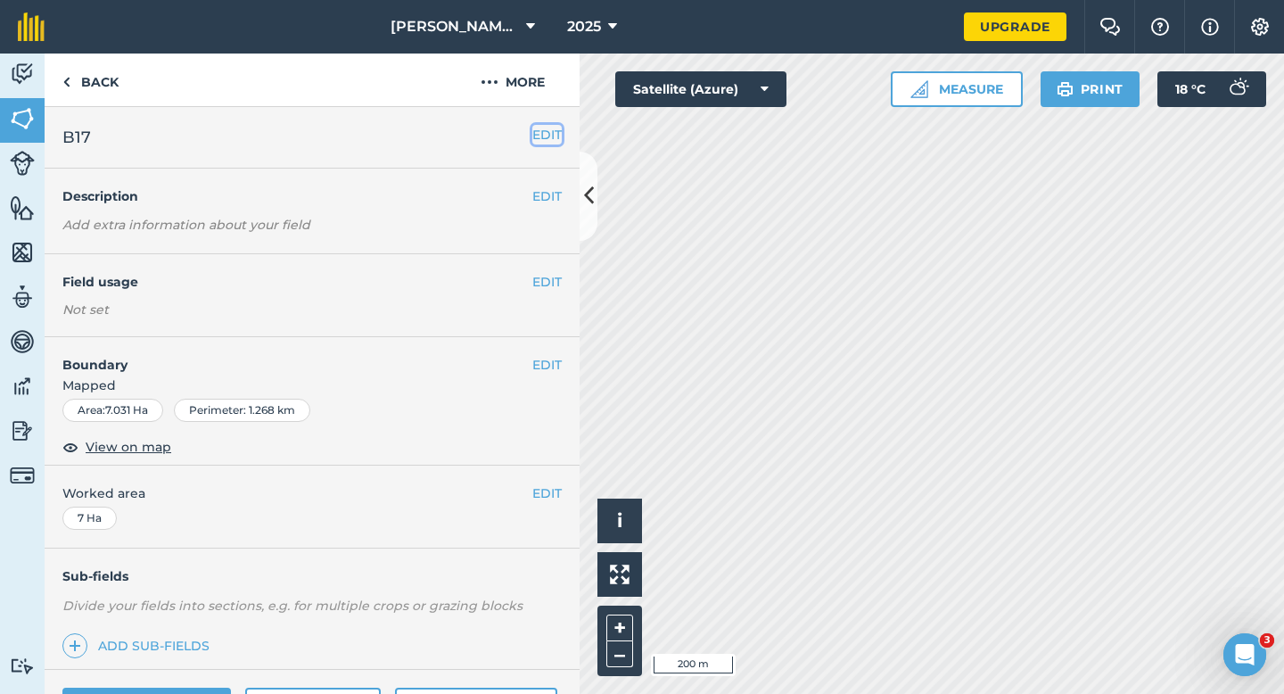
click at [539, 135] on button "EDIT" at bounding box center [546, 135] width 29 height 20
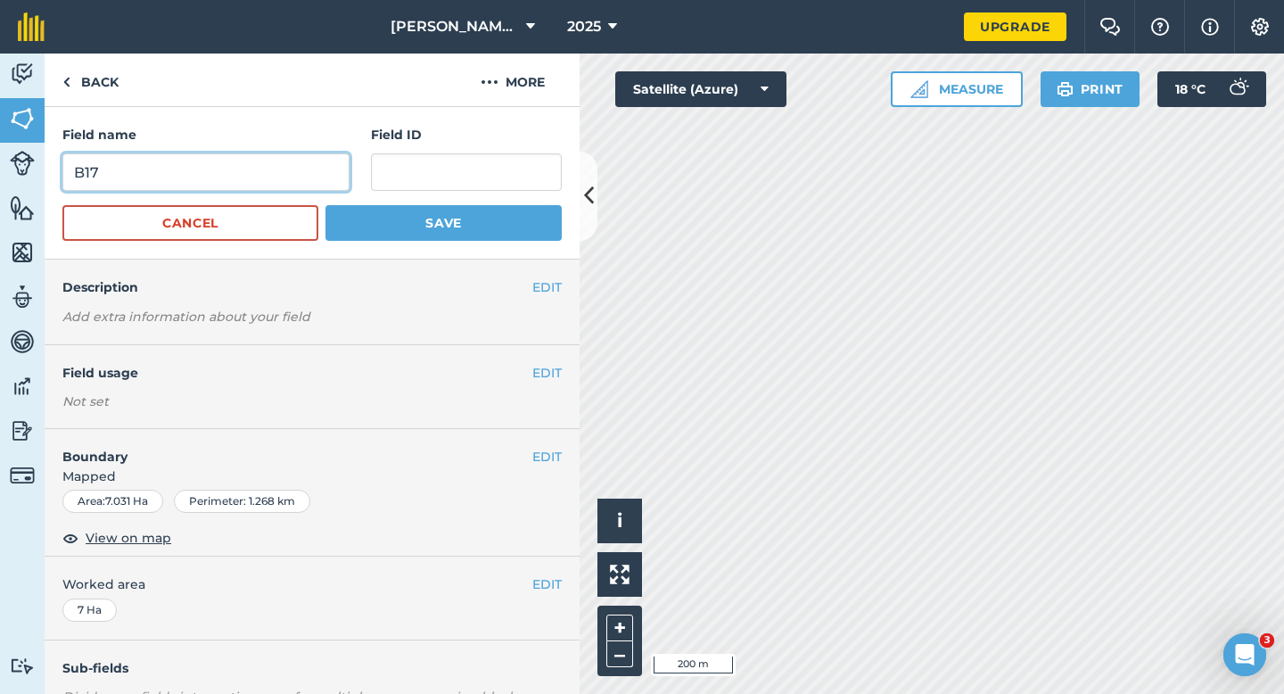
click at [276, 175] on input "B17" at bounding box center [205, 171] width 287 height 37
type input "B16"
click at [325, 205] on button "Save" at bounding box center [443, 223] width 236 height 36
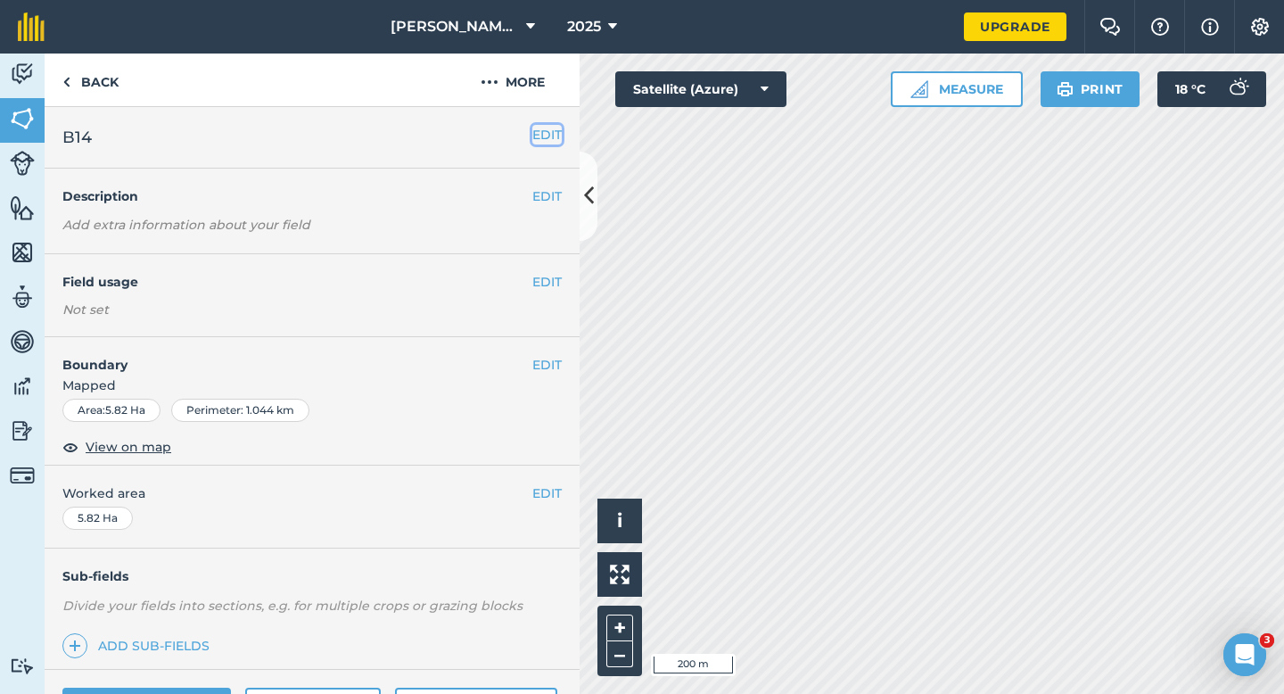
click at [552, 141] on button "EDIT" at bounding box center [546, 135] width 29 height 20
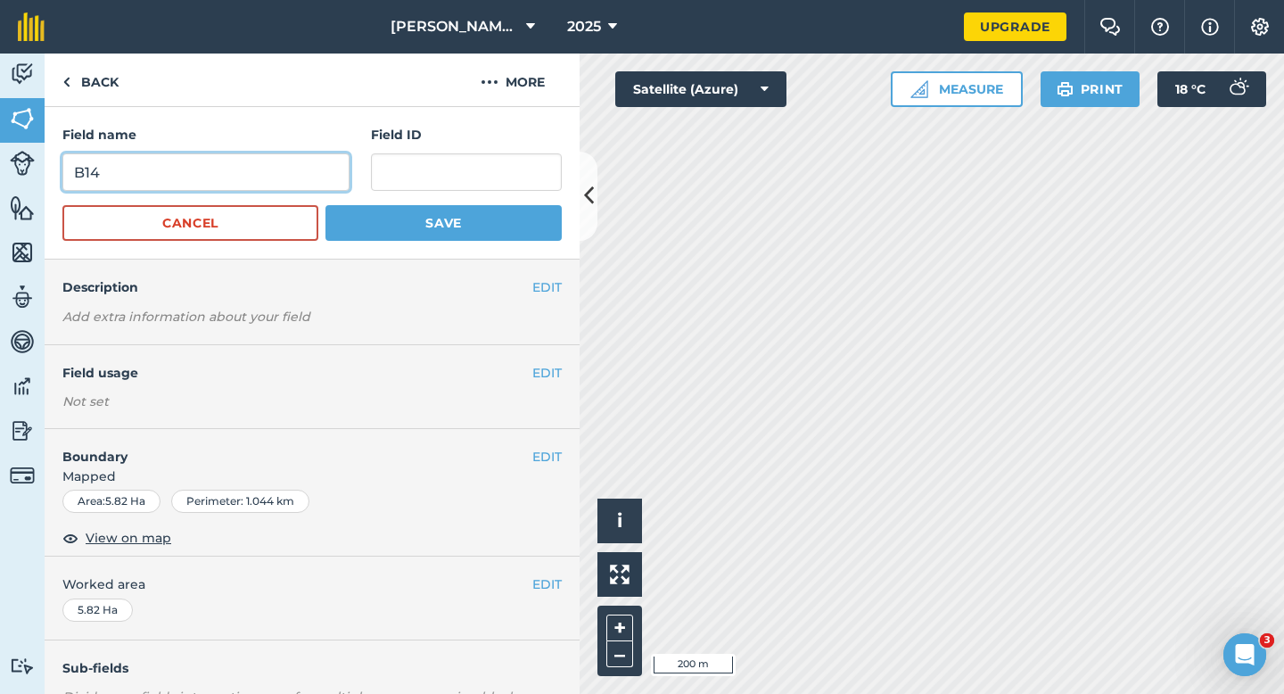
click at [331, 176] on input "B14" at bounding box center [205, 171] width 287 height 37
type input "B15"
click at [325, 205] on button "Save" at bounding box center [443, 223] width 236 height 36
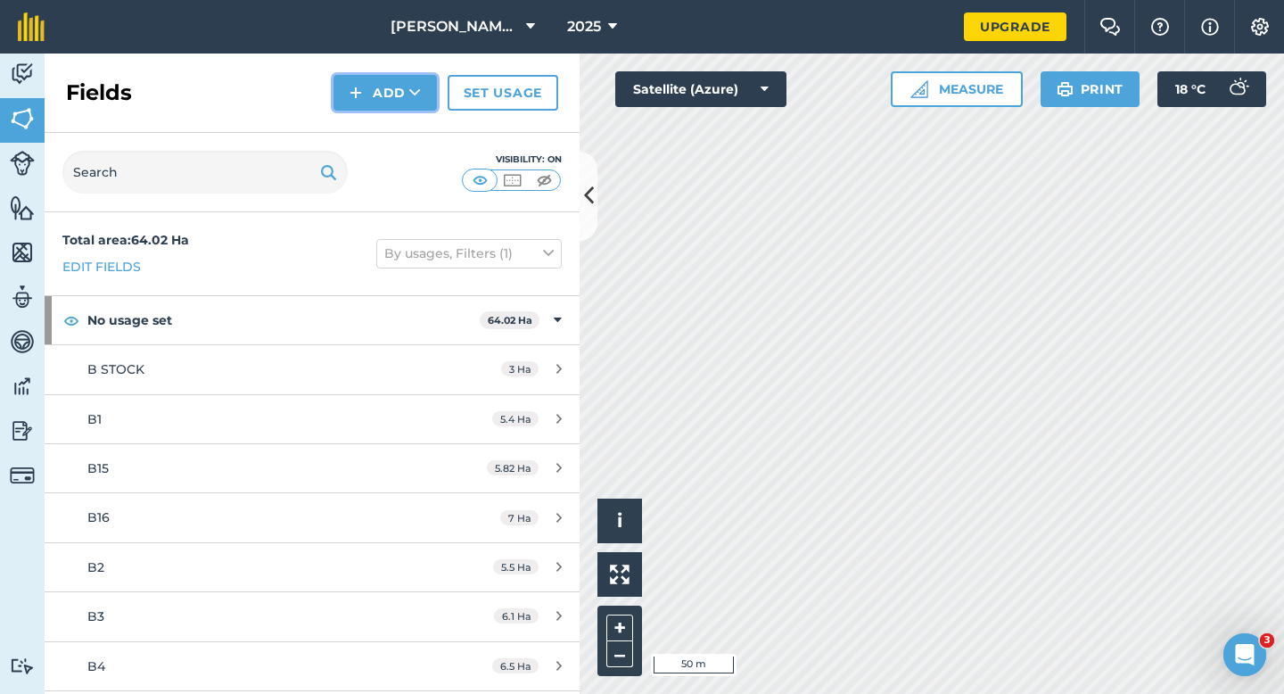
click at [379, 105] on button "Add" at bounding box center [384, 93] width 103 height 36
click at [381, 131] on link "Draw" at bounding box center [385, 132] width 98 height 39
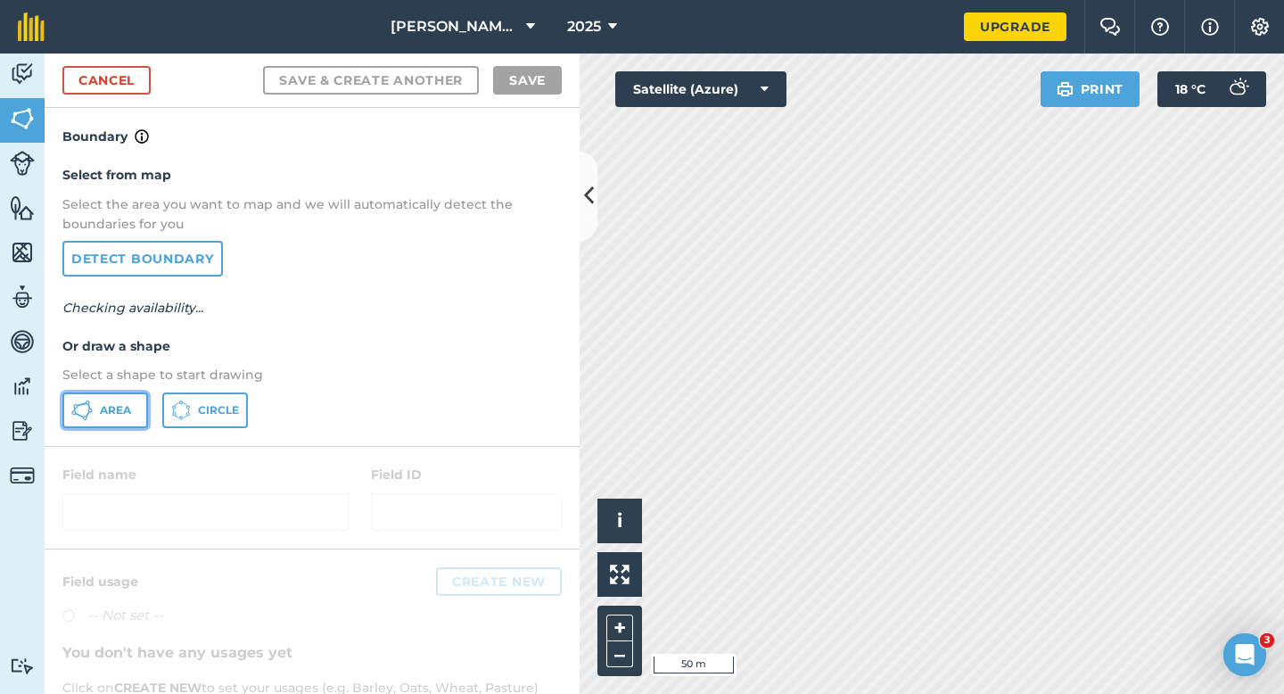
click at [113, 422] on button "Area" at bounding box center [105, 410] width 86 height 36
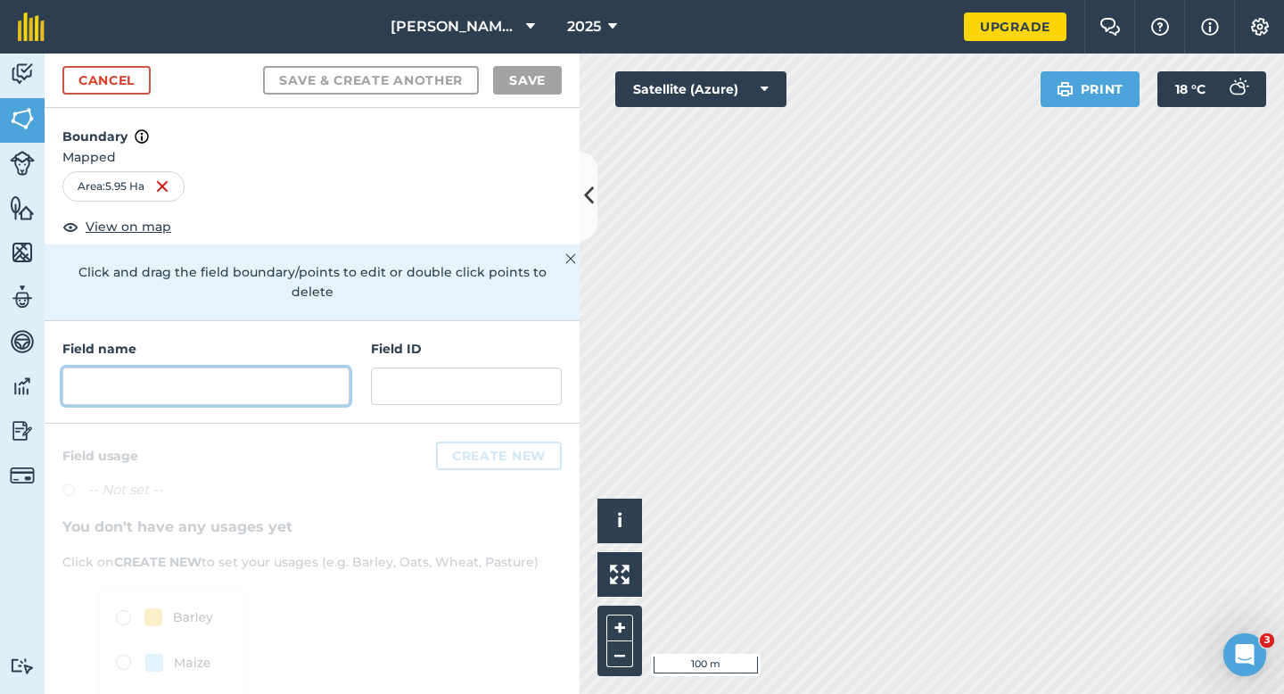
click at [304, 367] on input "text" at bounding box center [205, 385] width 287 height 37
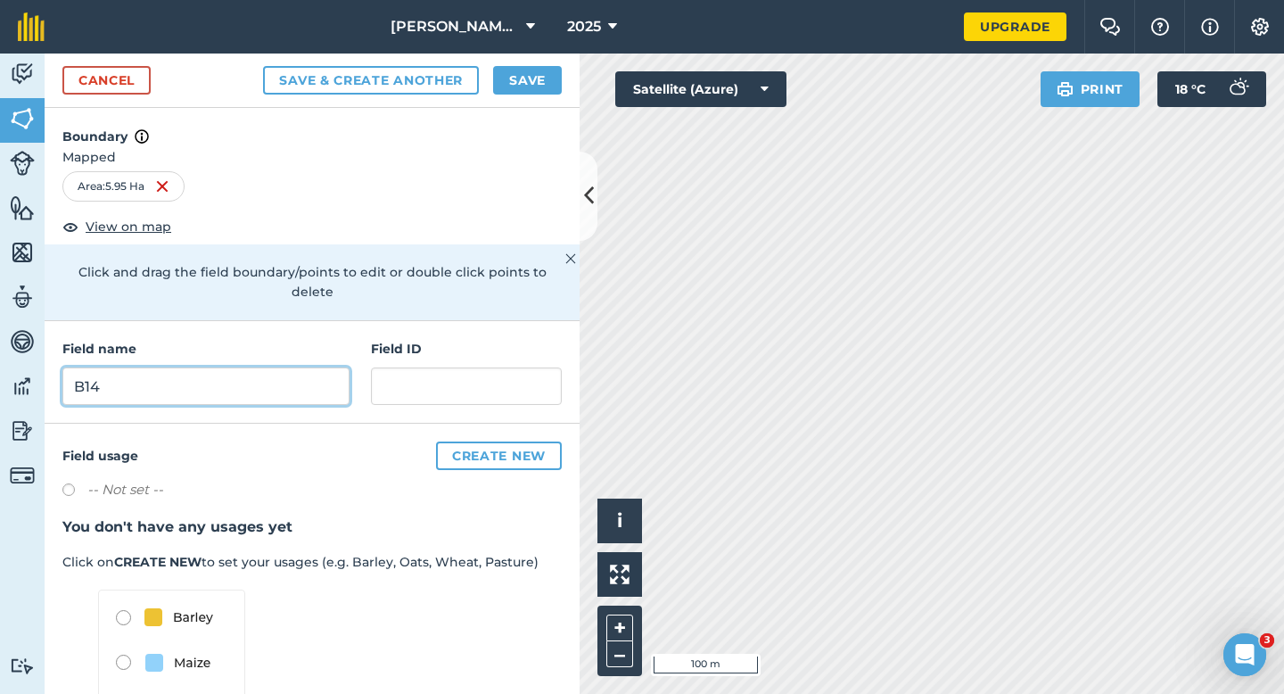
type input "B14"
click at [543, 91] on button "Save" at bounding box center [527, 80] width 69 height 29
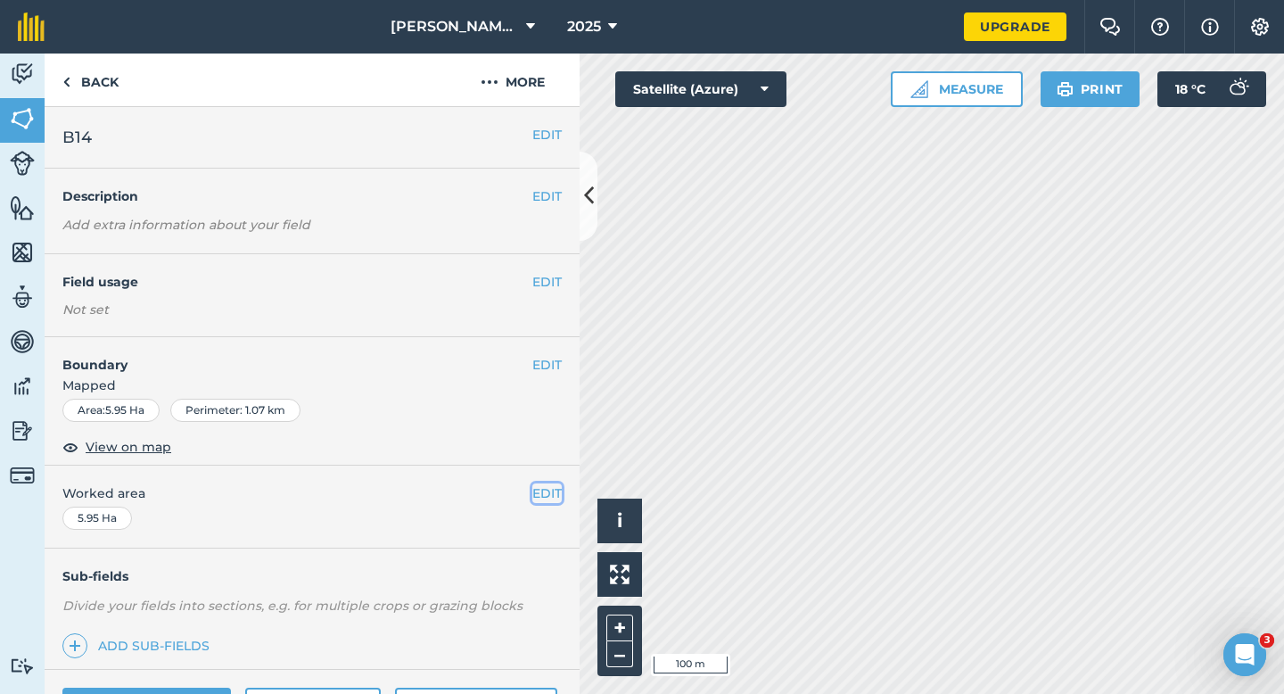
click at [557, 483] on button "EDIT" at bounding box center [546, 493] width 29 height 20
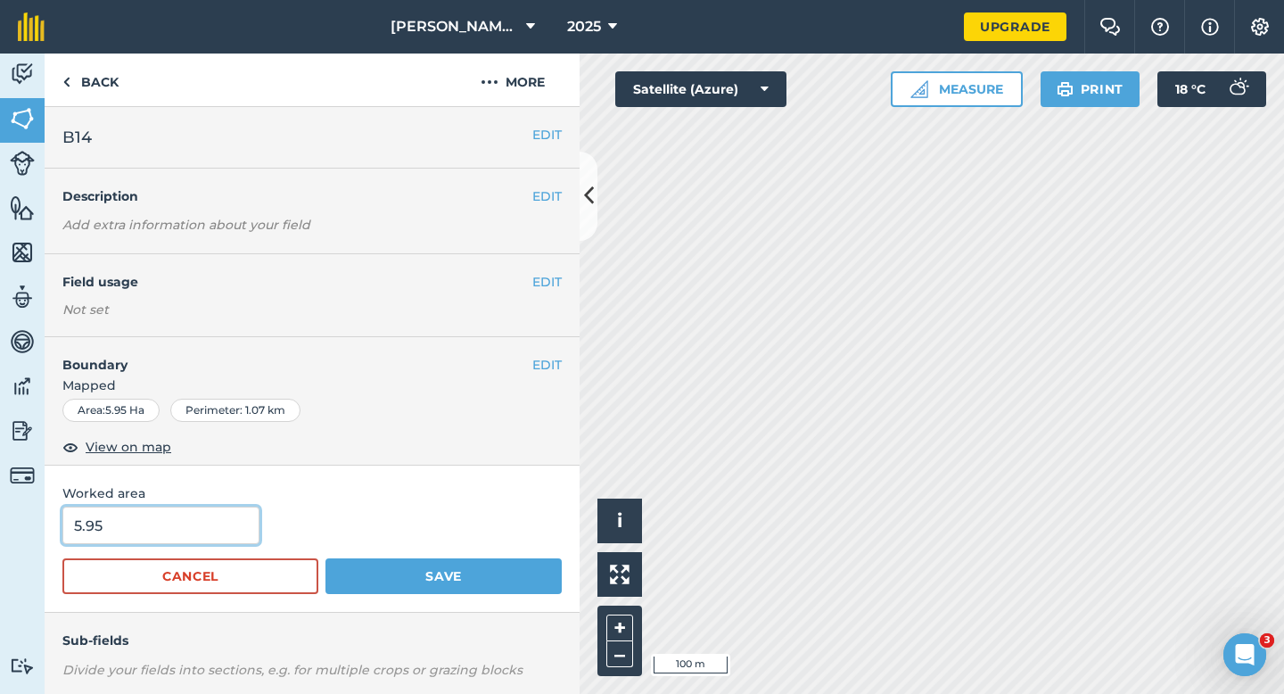
click at [232, 531] on input "5.95" at bounding box center [160, 524] width 197 height 37
type input "6"
click at [325, 558] on button "Save" at bounding box center [443, 576] width 236 height 36
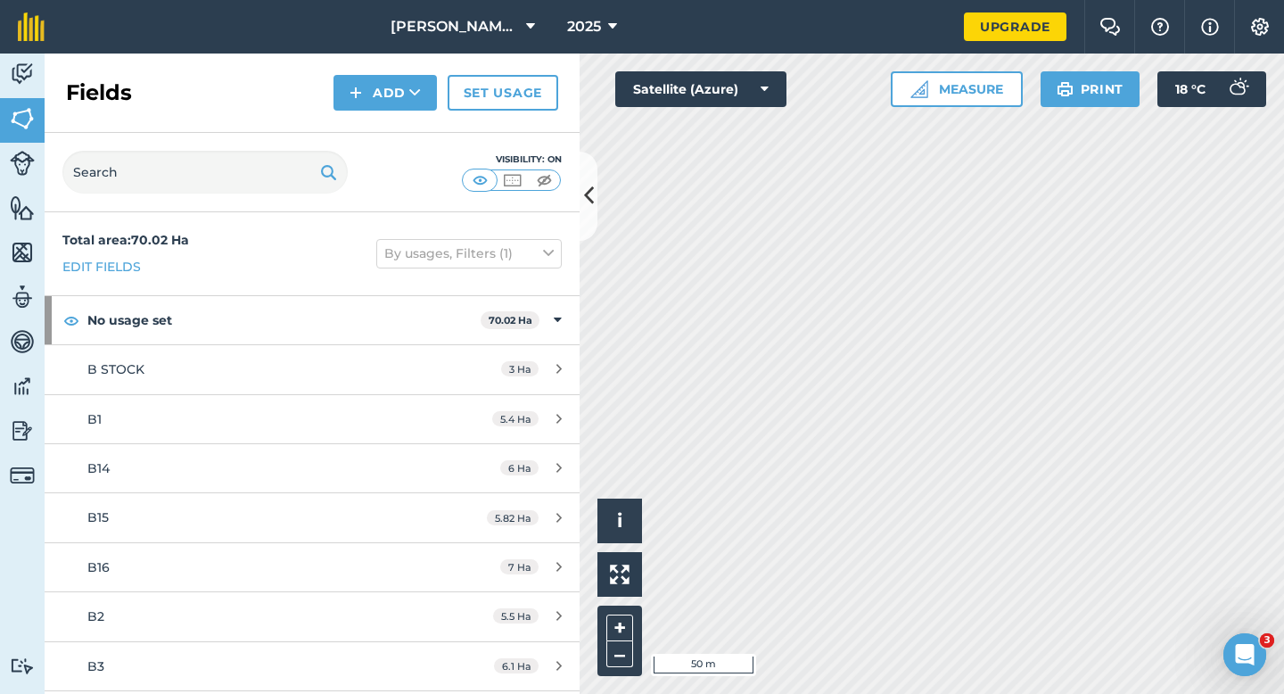
click at [372, 65] on div "Fields Add Set usage" at bounding box center [312, 92] width 535 height 79
click at [373, 112] on div "Fields Add Set usage" at bounding box center [312, 92] width 535 height 79
click at [373, 110] on div "Fields Add Set usage" at bounding box center [312, 92] width 535 height 79
click at [373, 133] on div "Visibility: On" at bounding box center [312, 172] width 535 height 79
click at [373, 91] on button "Add" at bounding box center [384, 93] width 103 height 36
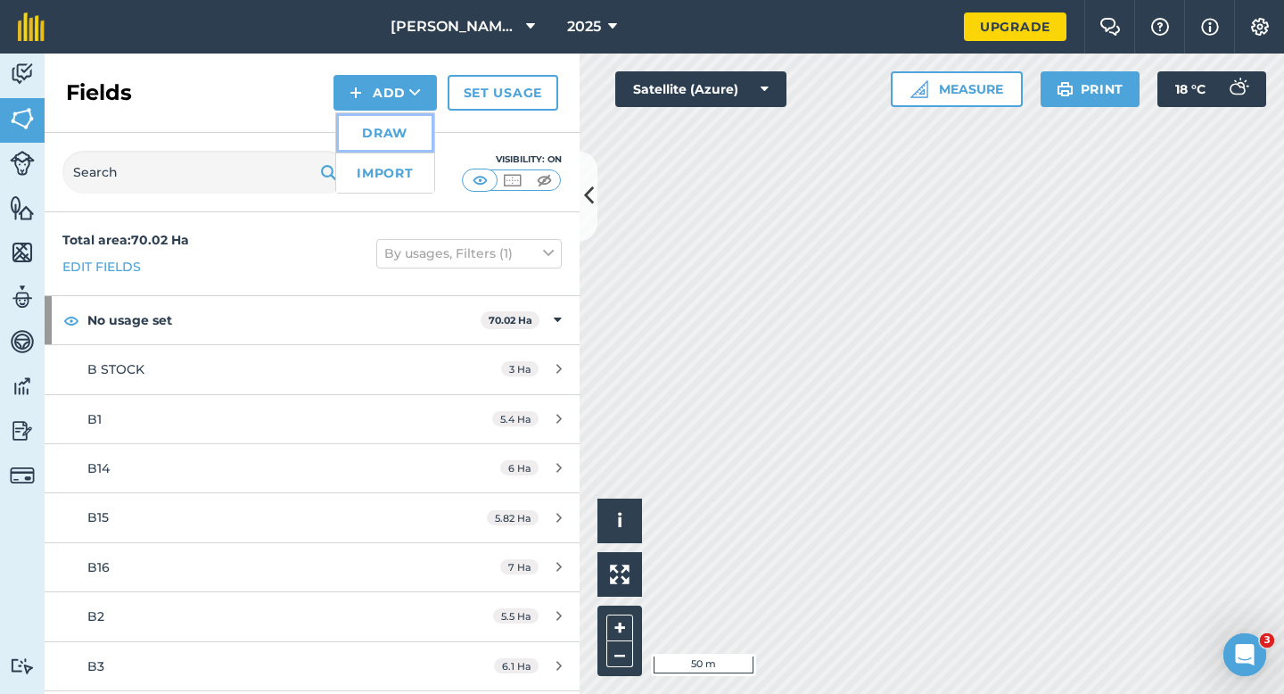
click at [373, 118] on link "Draw" at bounding box center [385, 132] width 98 height 39
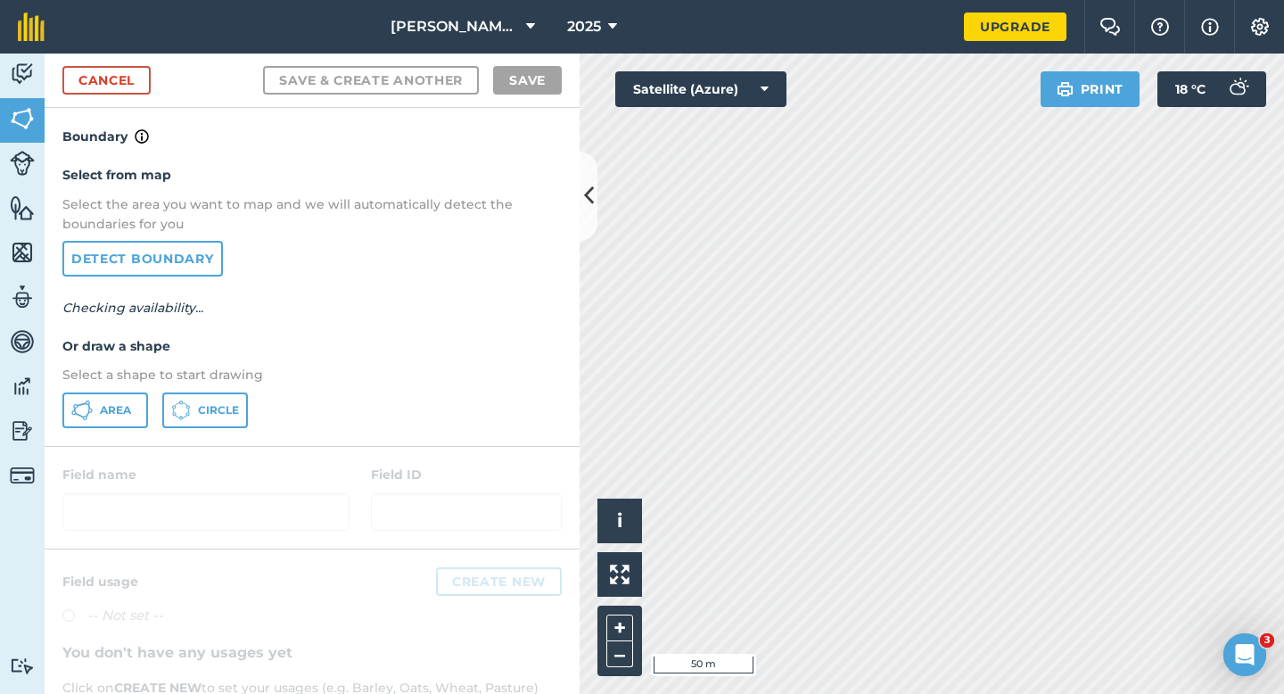
click at [95, 428] on div "Select from map Select the area you want to map and we will automatically detec…" at bounding box center [312, 296] width 535 height 298
click at [95, 426] on button "Area" at bounding box center [105, 410] width 86 height 36
click at [95, 417] on button "Area" at bounding box center [105, 410] width 86 height 36
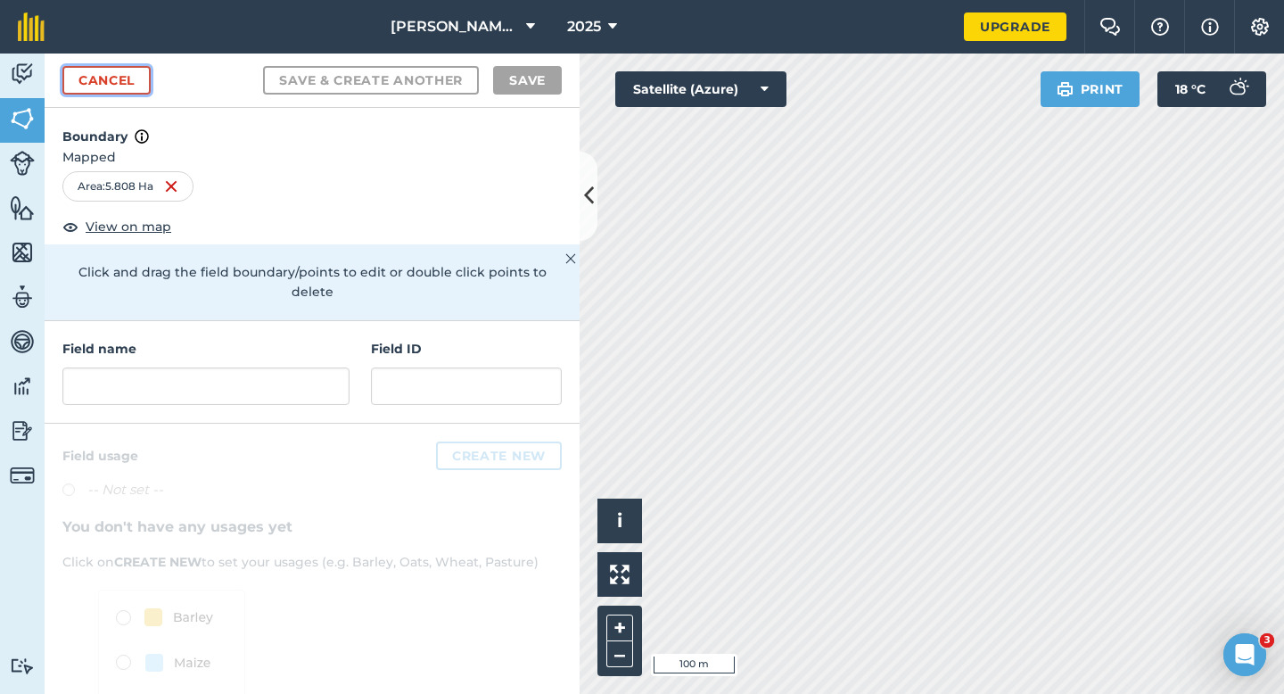
click at [102, 74] on link "Cancel" at bounding box center [106, 80] width 88 height 29
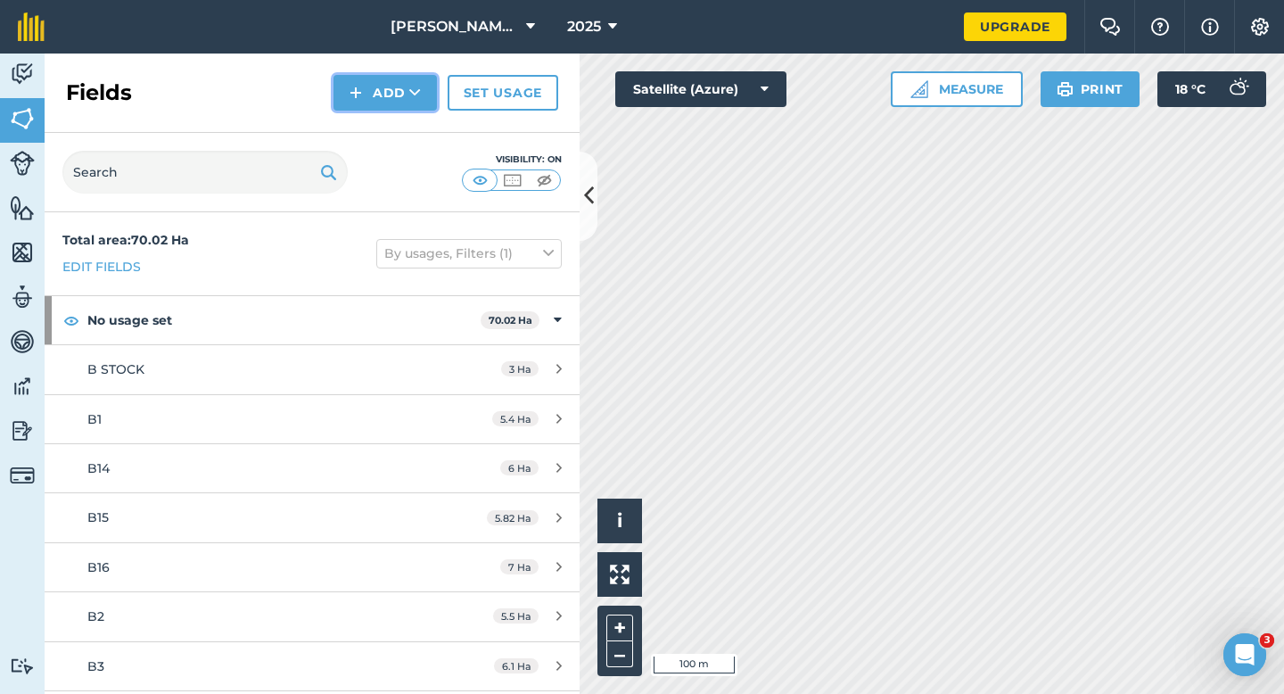
click at [401, 79] on button "Add" at bounding box center [384, 93] width 103 height 36
click at [401, 135] on link "Draw" at bounding box center [385, 132] width 98 height 39
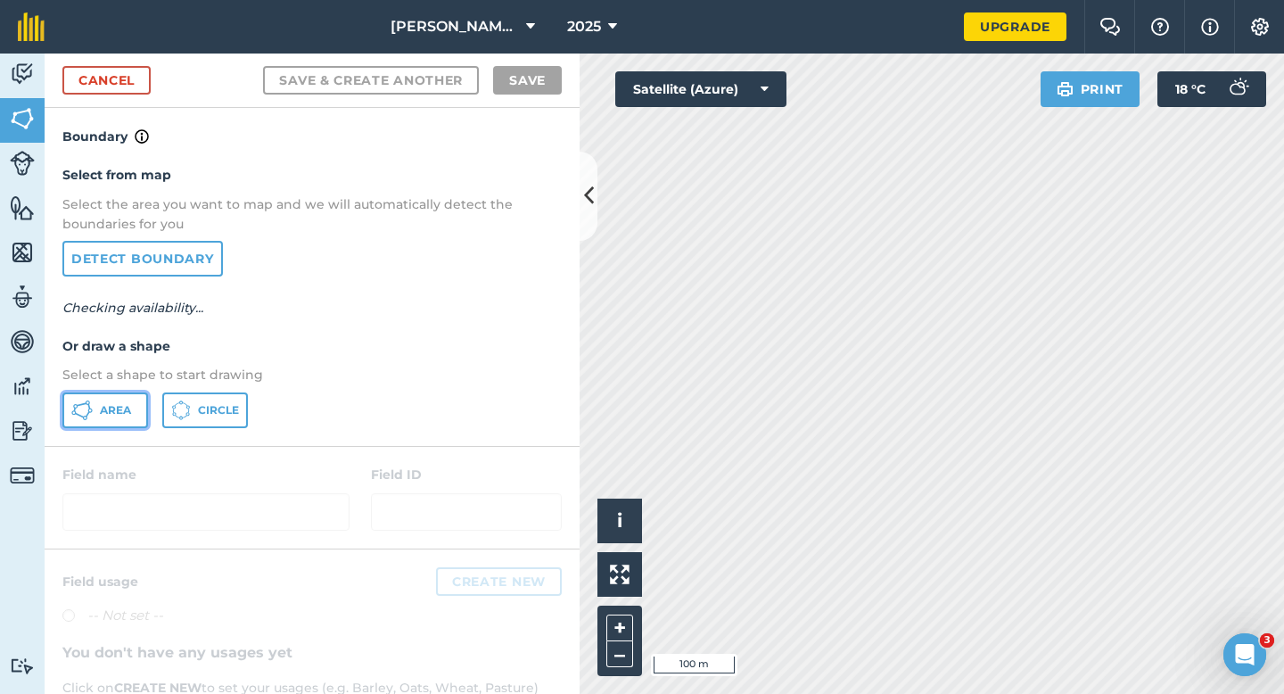
click at [136, 406] on button "Area" at bounding box center [105, 410] width 86 height 36
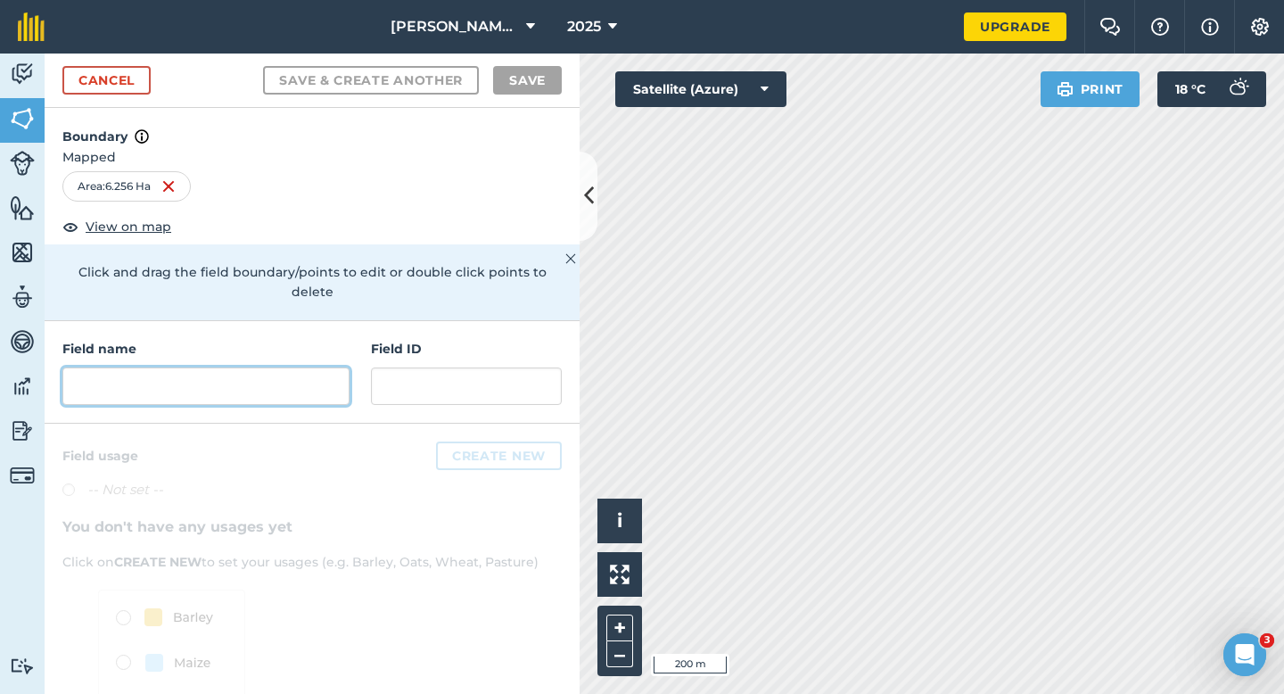
click at [283, 369] on input "text" at bounding box center [205, 385] width 287 height 37
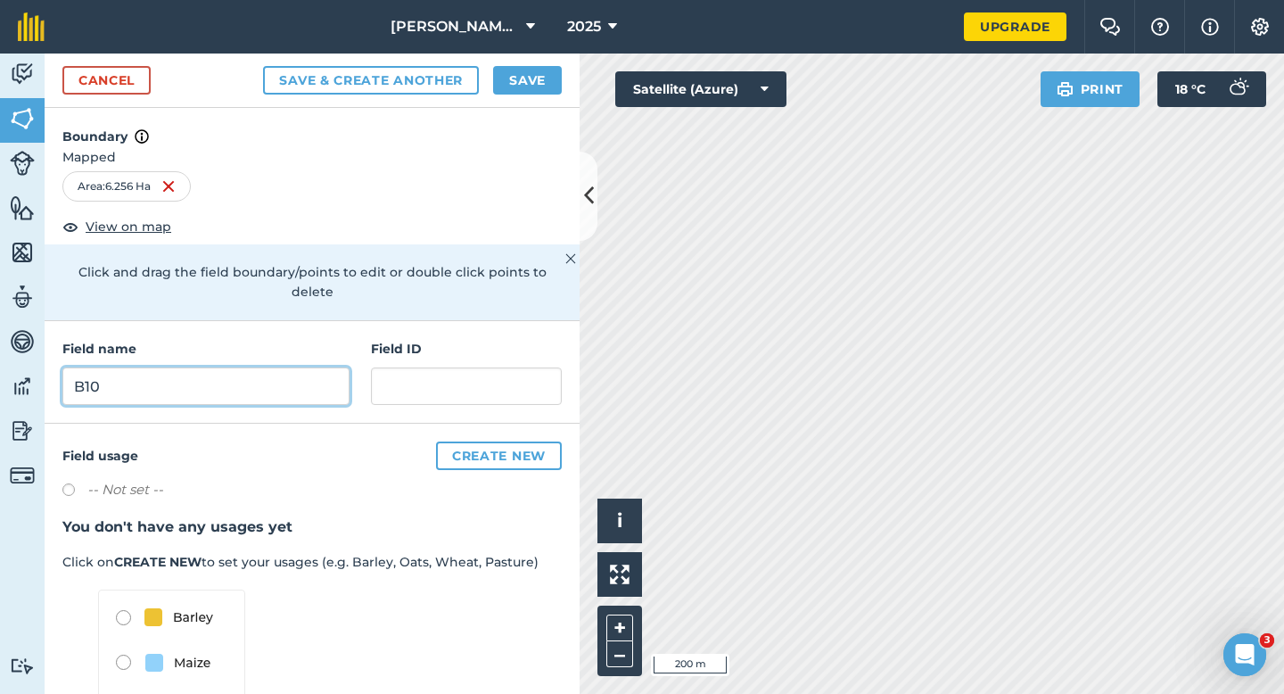
type input "B10"
click at [502, 83] on button "Save" at bounding box center [527, 80] width 69 height 29
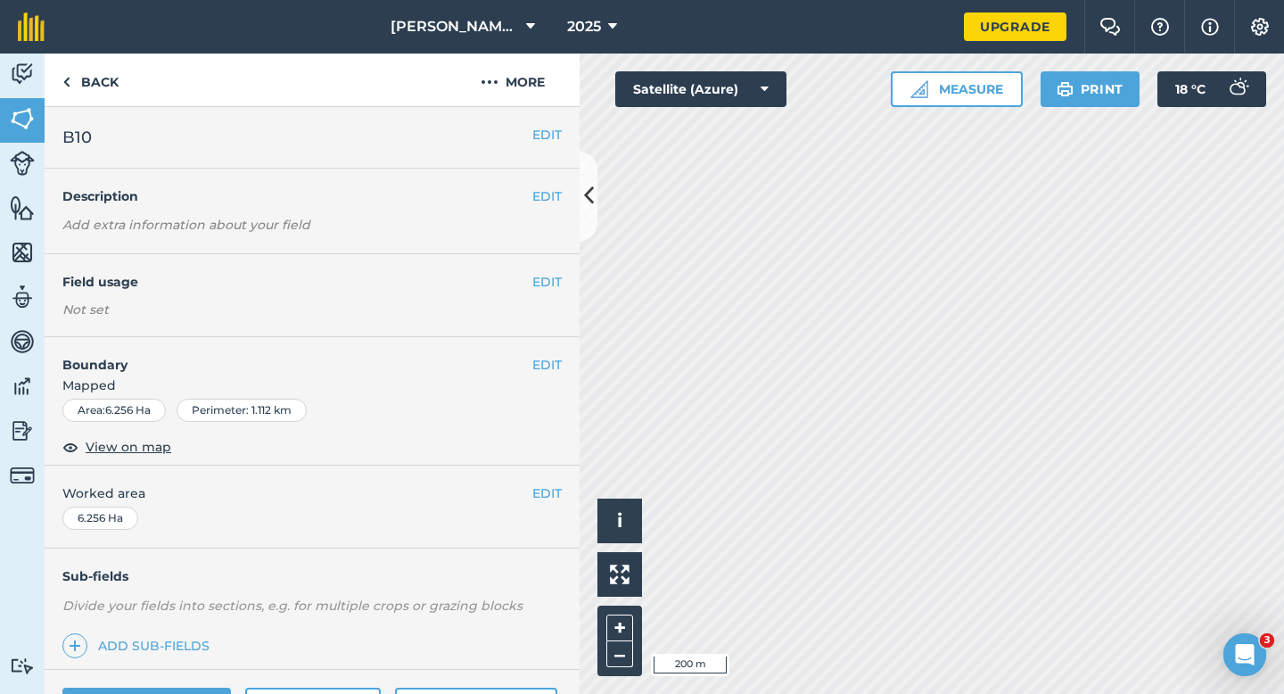
click at [549, 504] on div "EDIT Worked area 6.256 Ha" at bounding box center [312, 506] width 535 height 83
click at [558, 489] on button "EDIT" at bounding box center [546, 493] width 29 height 20
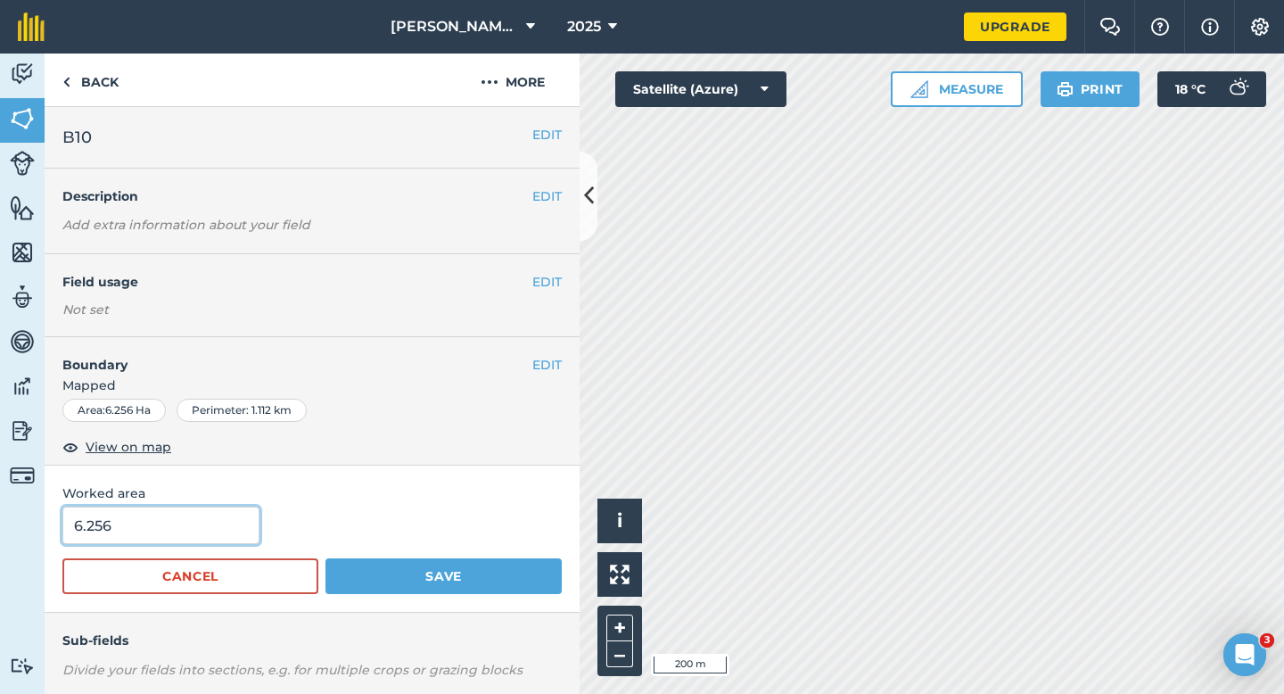
click at [228, 531] on input "6.256" at bounding box center [160, 524] width 197 height 37
type input "6.3"
click at [325, 558] on button "Save" at bounding box center [443, 576] width 236 height 36
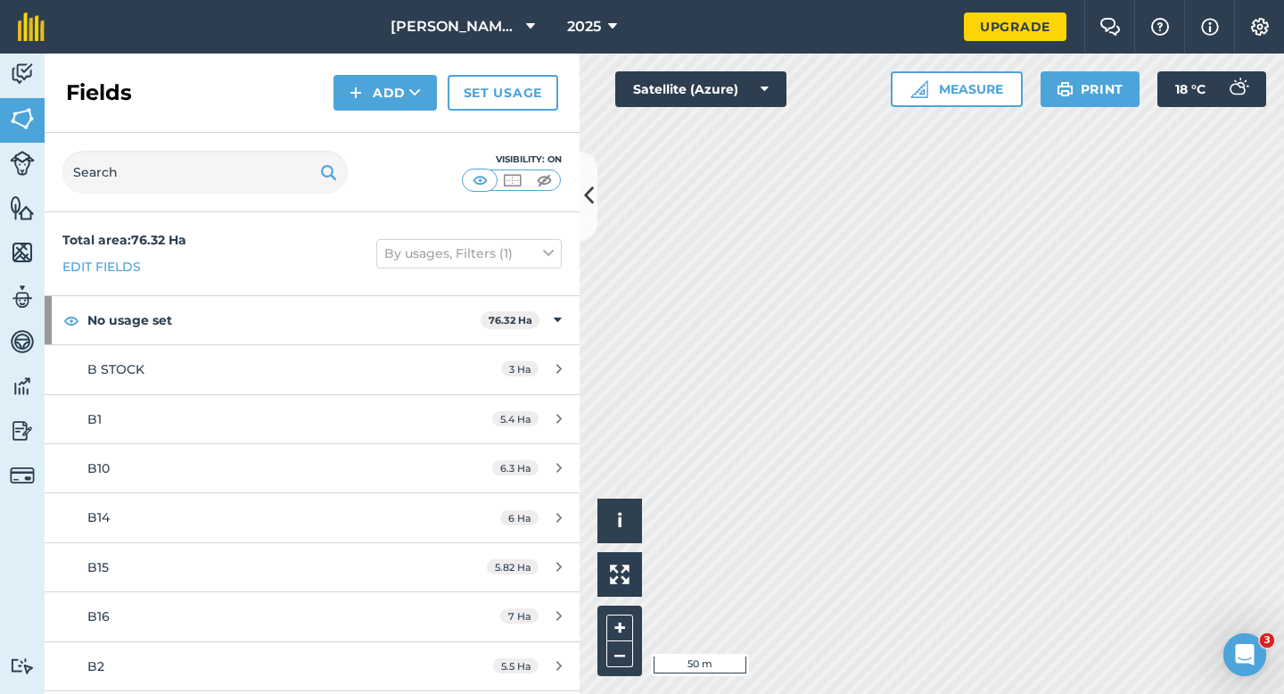
click at [360, 73] on div "Fields Add Set usage" at bounding box center [312, 92] width 535 height 79
click at [360, 80] on button "Add" at bounding box center [384, 93] width 103 height 36
click at [367, 133] on link "Draw" at bounding box center [385, 132] width 98 height 39
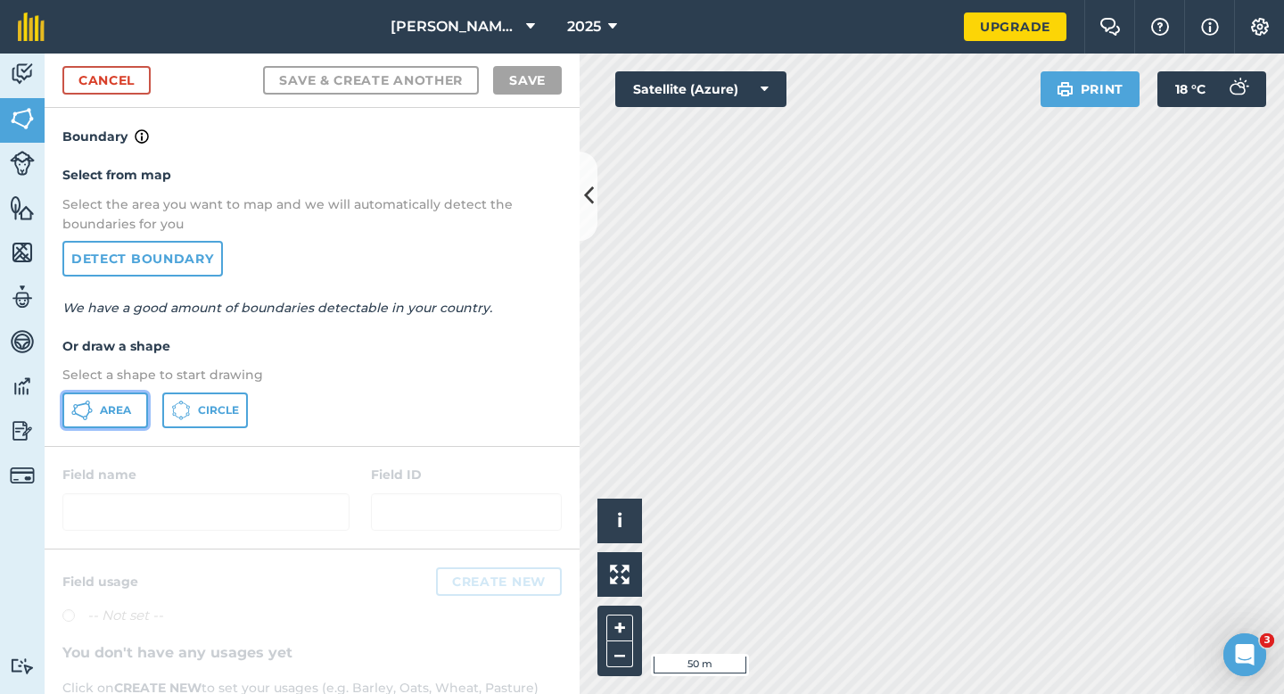
click at [87, 407] on icon at bounding box center [81, 409] width 21 height 21
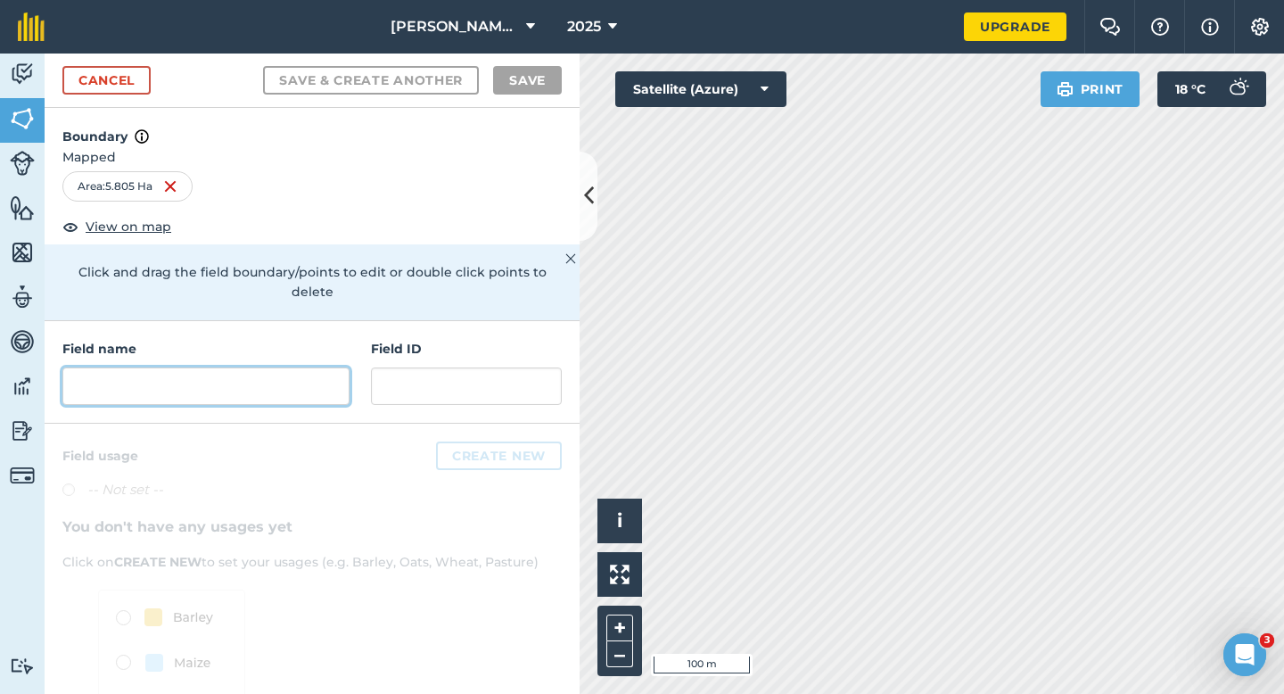
click at [341, 374] on input "text" at bounding box center [205, 385] width 287 height 37
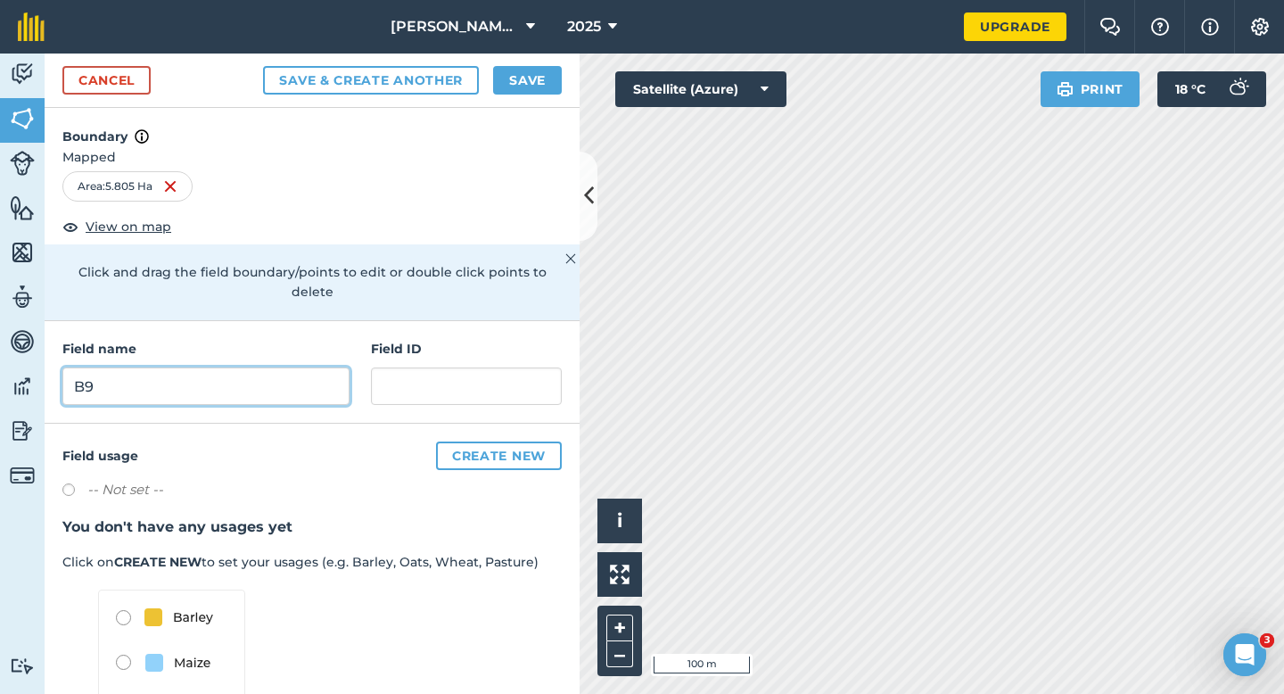
type input "B9"
click at [548, 82] on button "Save" at bounding box center [527, 80] width 69 height 29
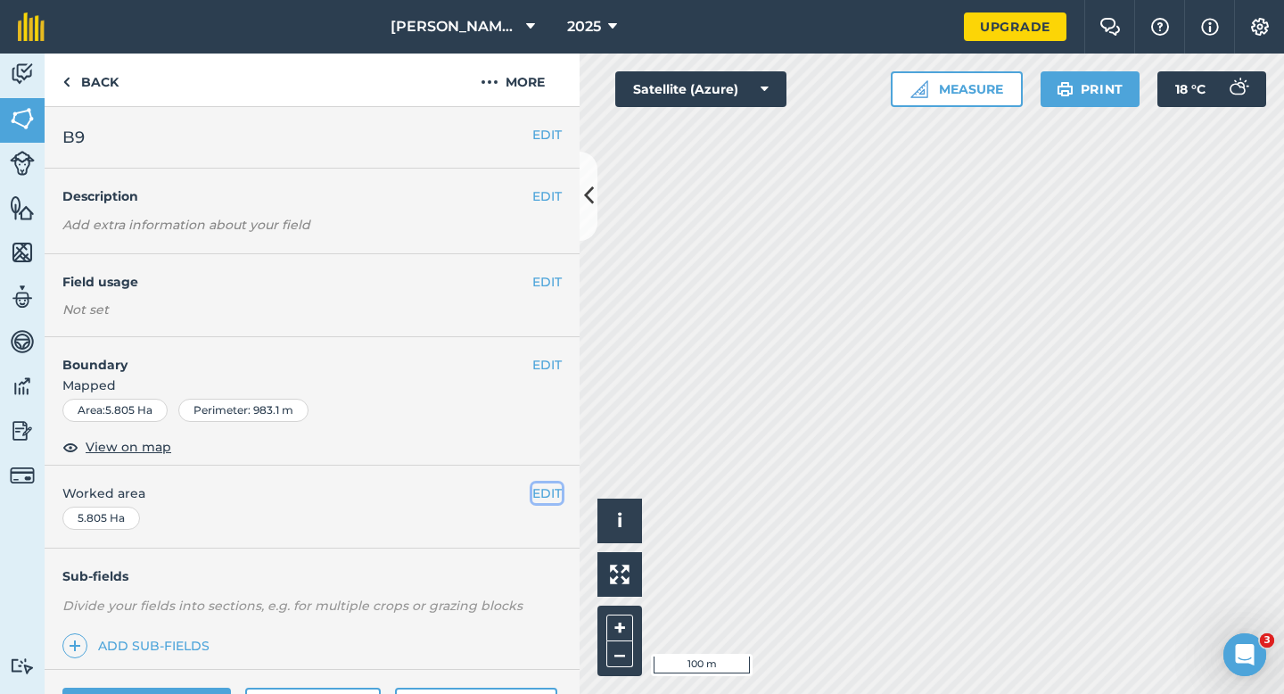
click at [547, 490] on button "EDIT" at bounding box center [546, 493] width 29 height 20
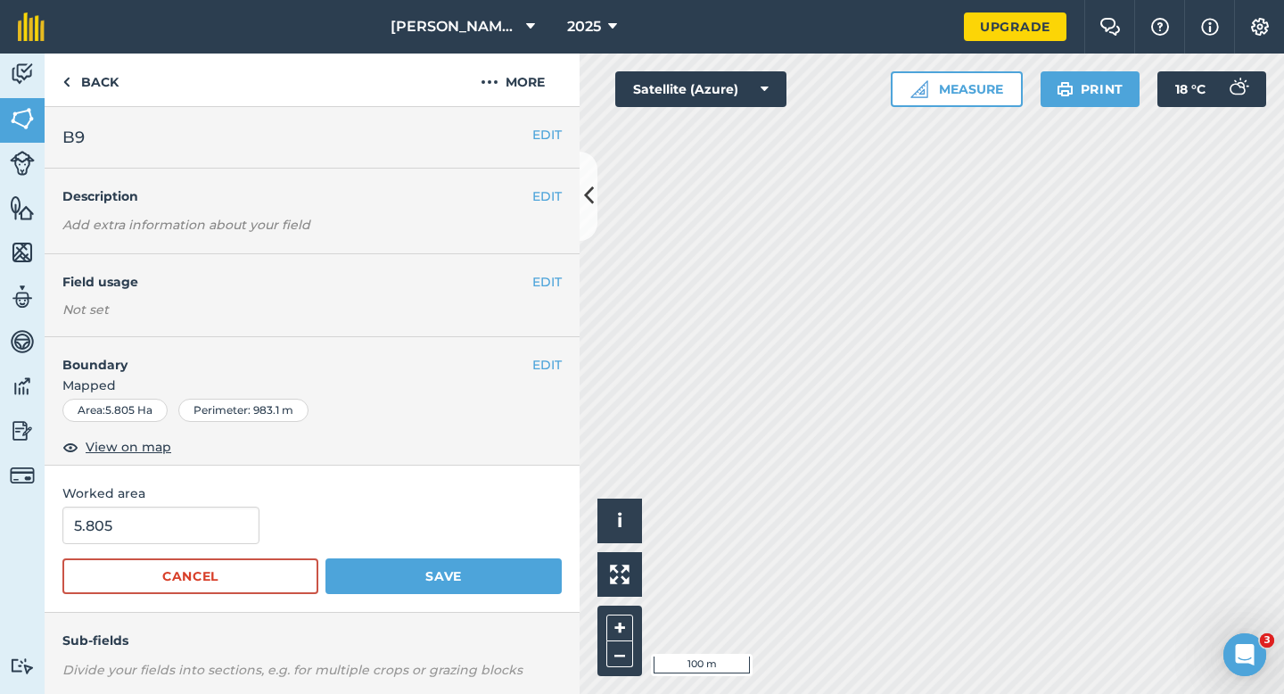
click at [258, 534] on div "5.805" at bounding box center [311, 524] width 499 height 37
click at [242, 534] on input "5.80" at bounding box center [160, 524] width 197 height 37
type input "5.8"
click at [325, 558] on button "Save" at bounding box center [443, 576] width 236 height 36
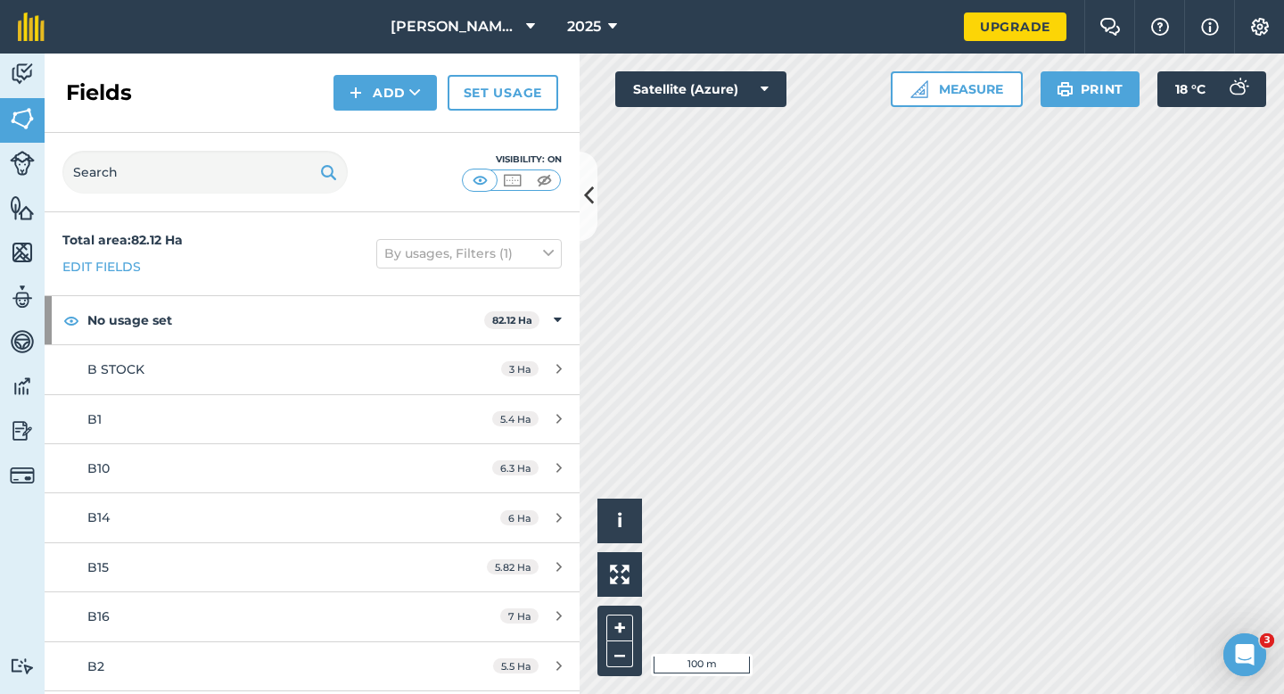
click at [556, 313] on div "Activity Fields Livestock Features Maps Team Vehicles Data Reporting Billing Tu…" at bounding box center [642, 373] width 1284 height 640
click at [572, 299] on div "Activity Fields Livestock Features Maps Team Vehicles Data Reporting Billing Tu…" at bounding box center [642, 373] width 1284 height 640
click at [387, 95] on button "Add" at bounding box center [384, 93] width 103 height 36
click at [387, 121] on link "Draw" at bounding box center [385, 132] width 98 height 39
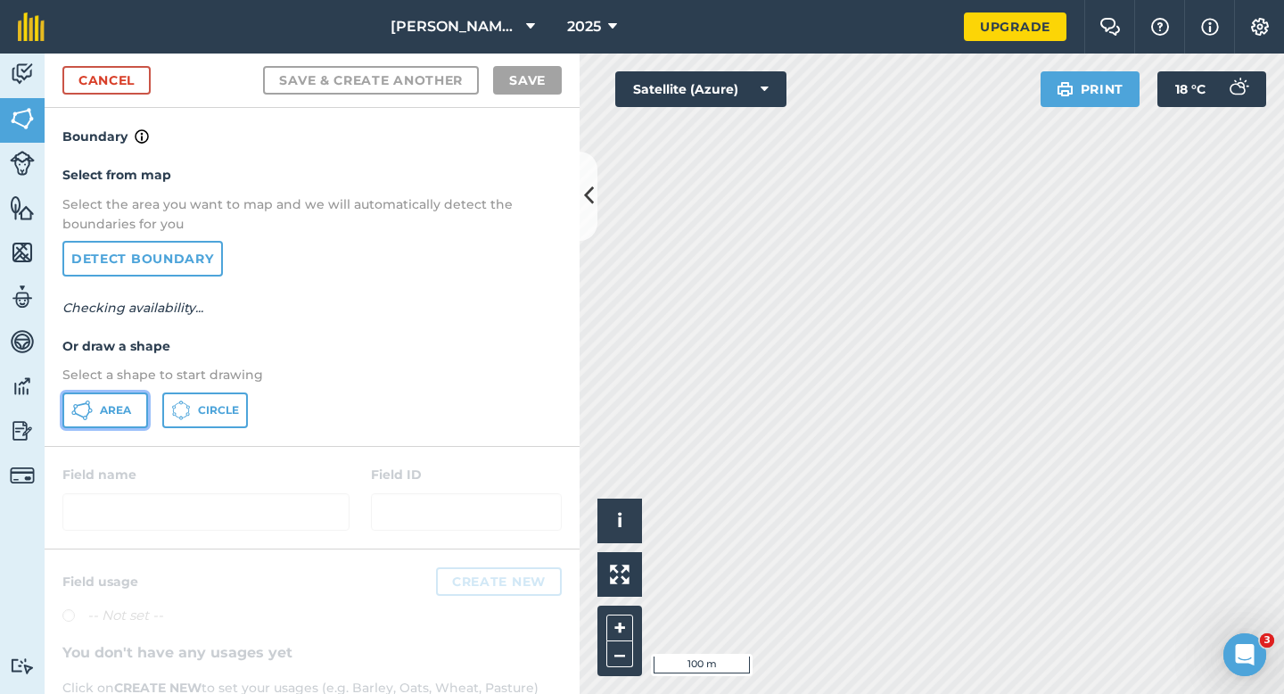
click at [131, 396] on button "Area" at bounding box center [105, 410] width 86 height 36
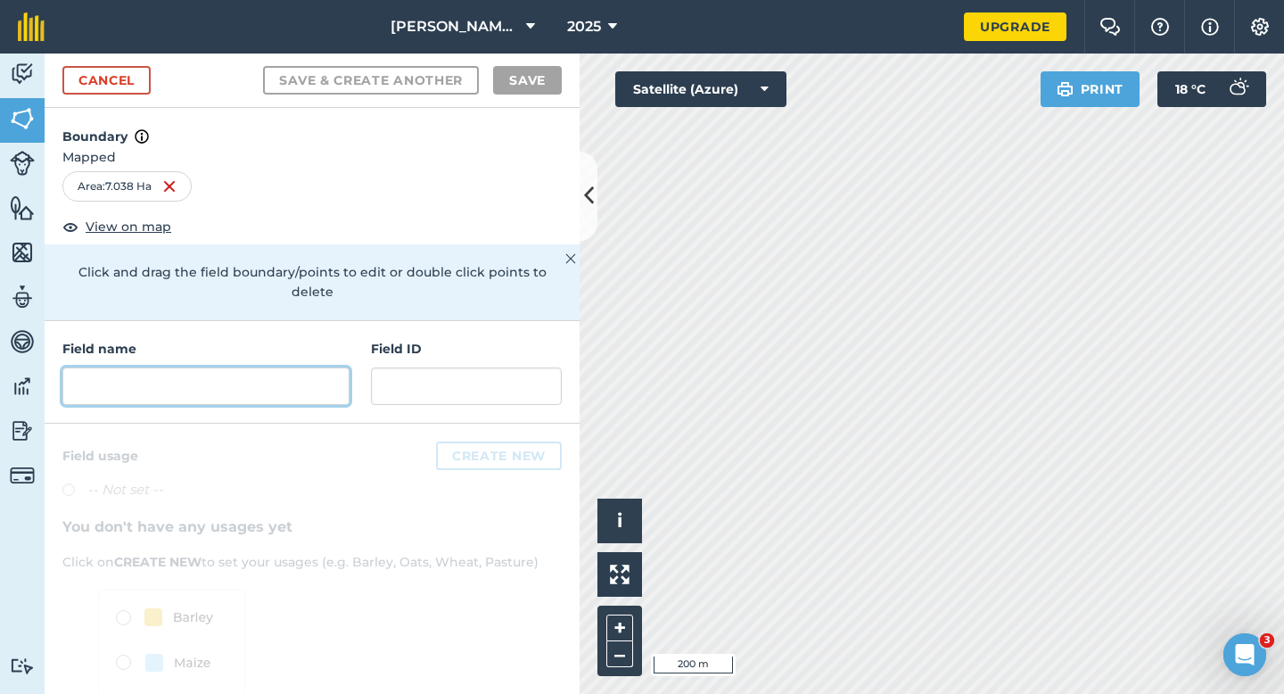
click at [228, 374] on input "text" at bounding box center [205, 385] width 287 height 37
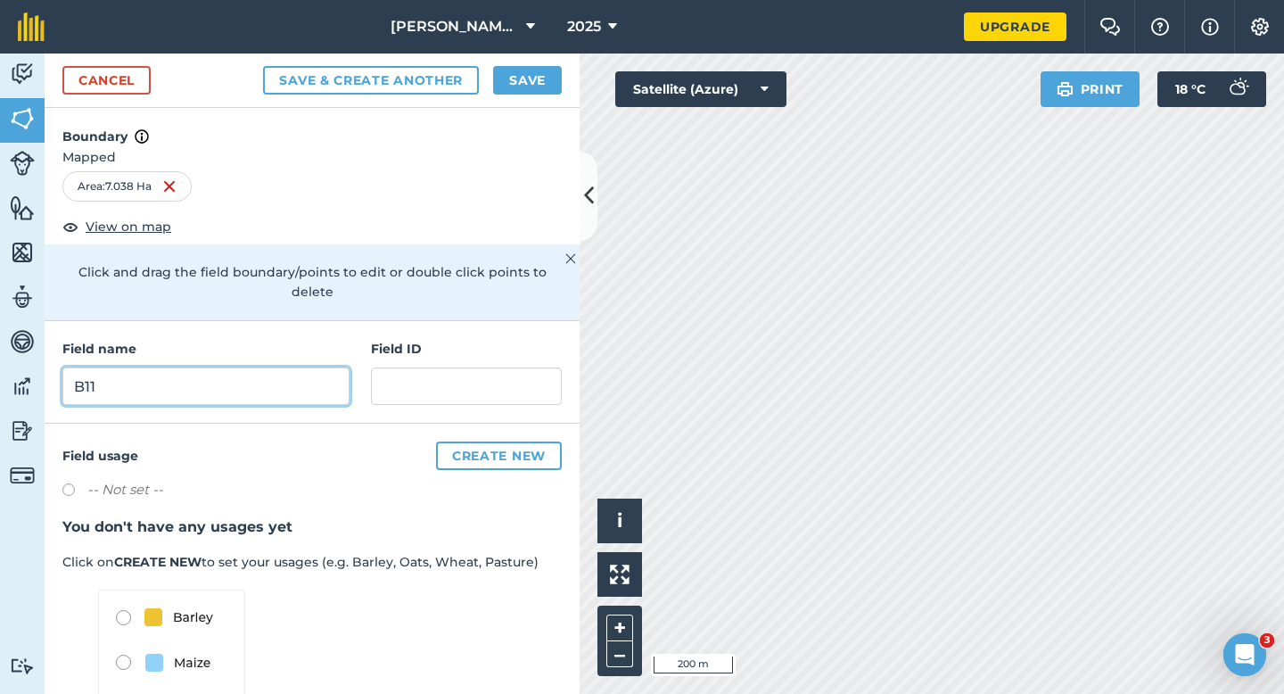
type input "B11"
click at [518, 64] on div "Cancel Save & Create Another Save" at bounding box center [312, 80] width 535 height 54
click at [550, 94] on button "Save" at bounding box center [527, 80] width 69 height 29
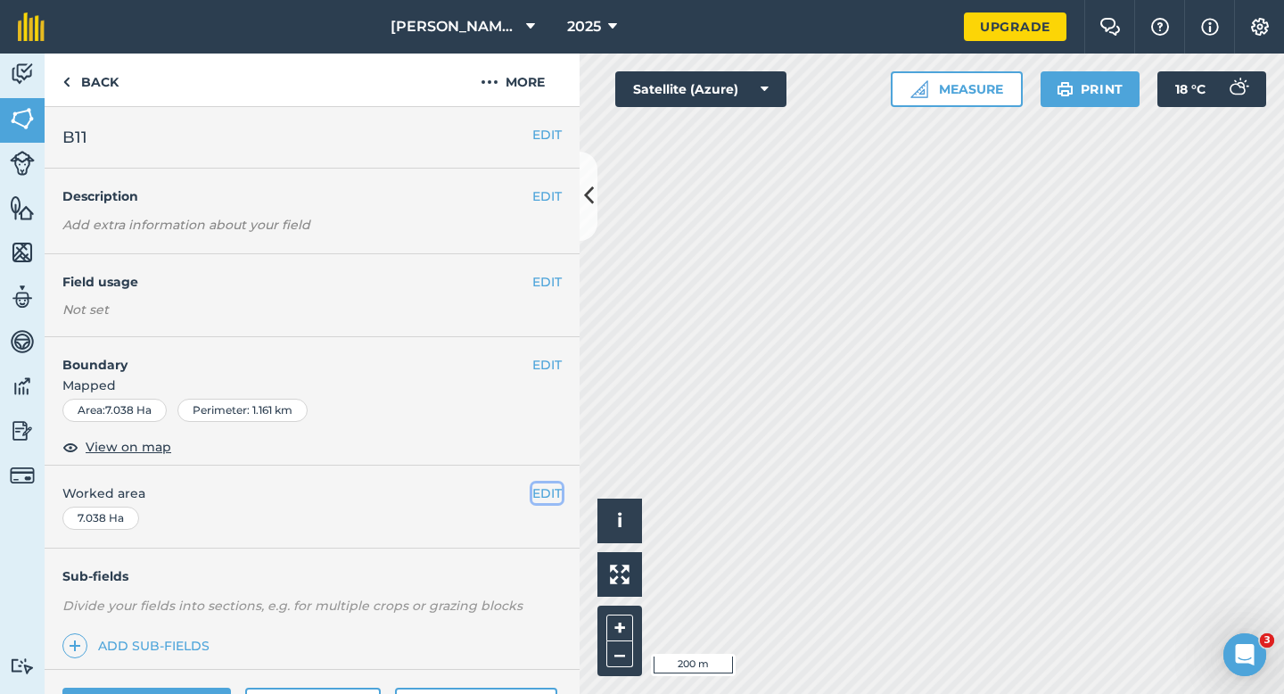
click at [552, 495] on button "EDIT" at bounding box center [546, 493] width 29 height 20
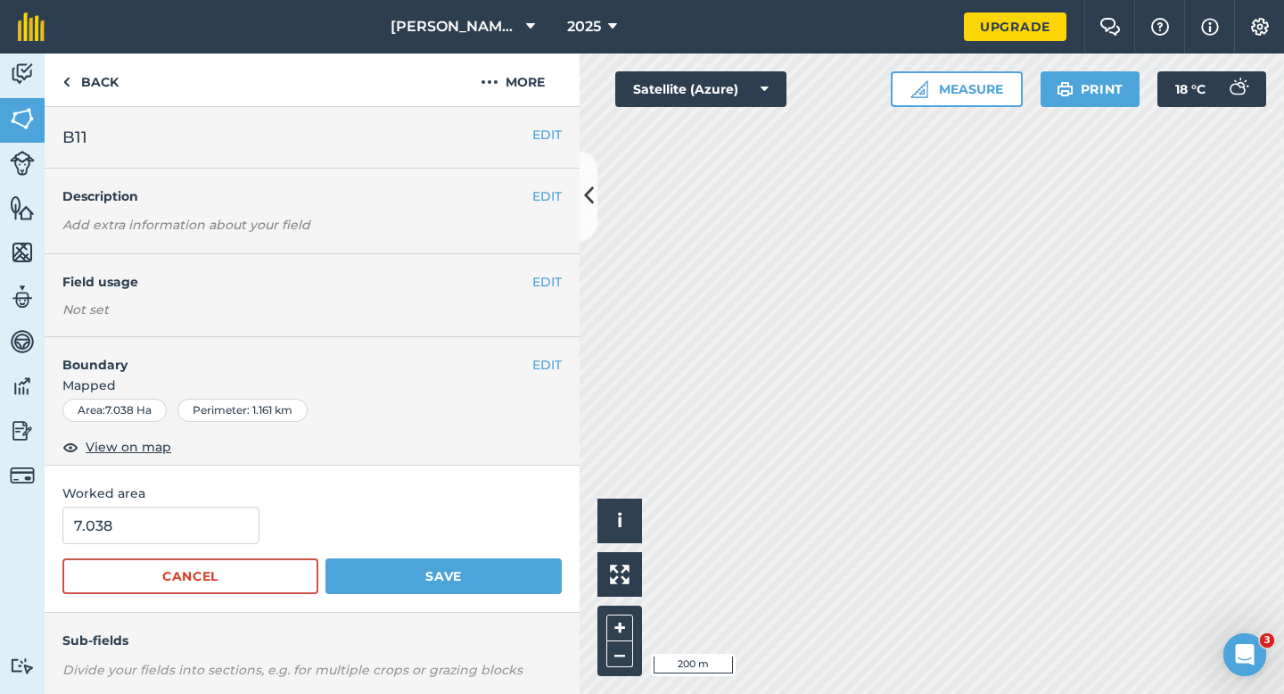
click at [157, 504] on div "Worked area 7.038 Cancel Save" at bounding box center [312, 538] width 535 height 147
click at [152, 539] on input "7.038" at bounding box center [160, 524] width 197 height 37
type input "7"
click at [325, 558] on button "Save" at bounding box center [443, 576] width 236 height 36
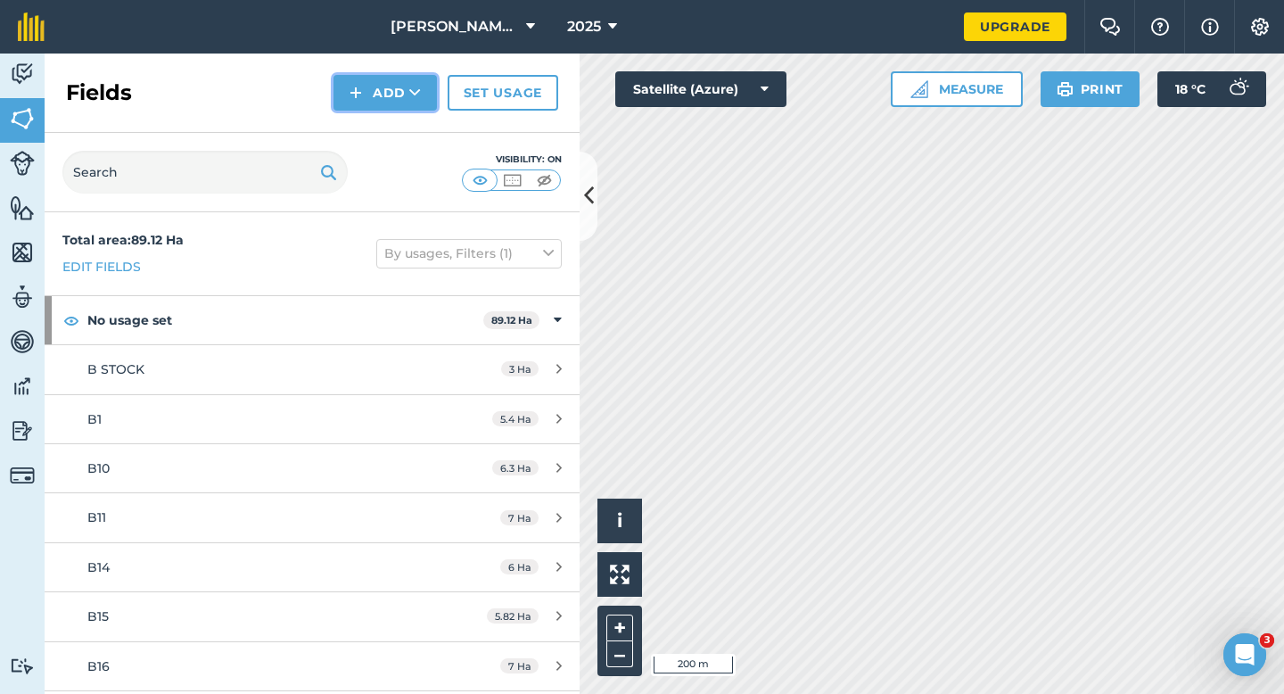
click at [401, 95] on button "Add" at bounding box center [384, 93] width 103 height 36
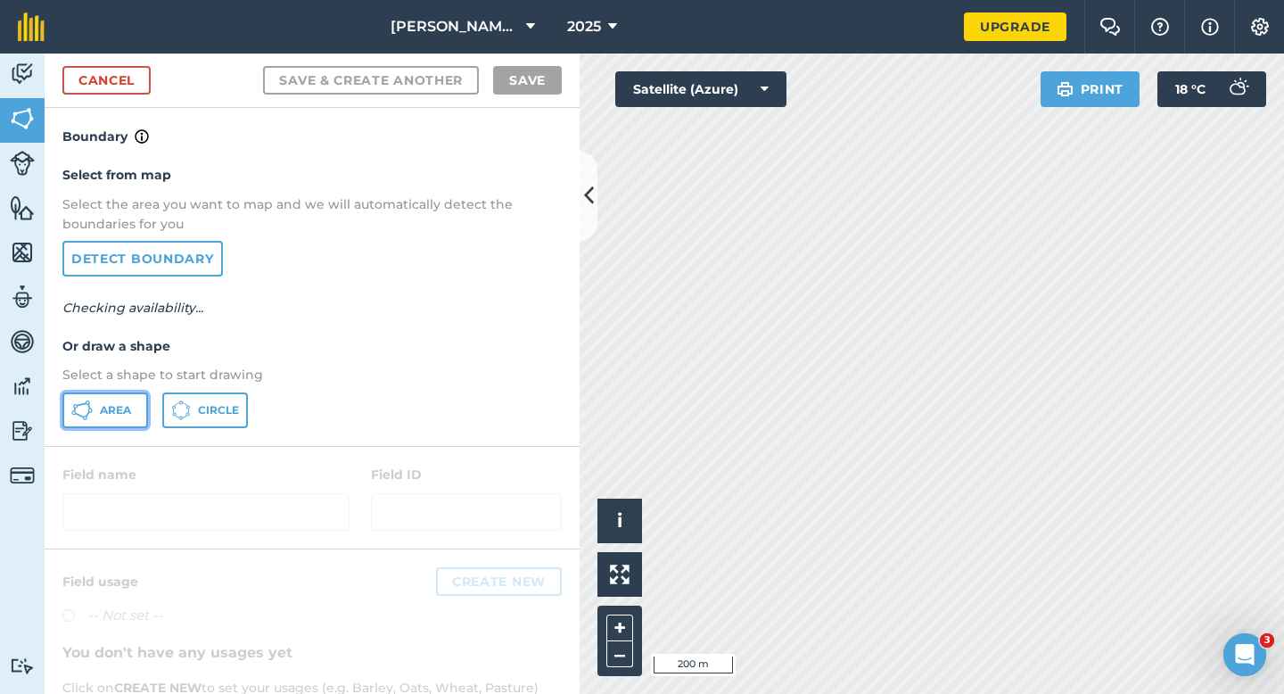
click at [112, 399] on button "Area" at bounding box center [105, 410] width 86 height 36
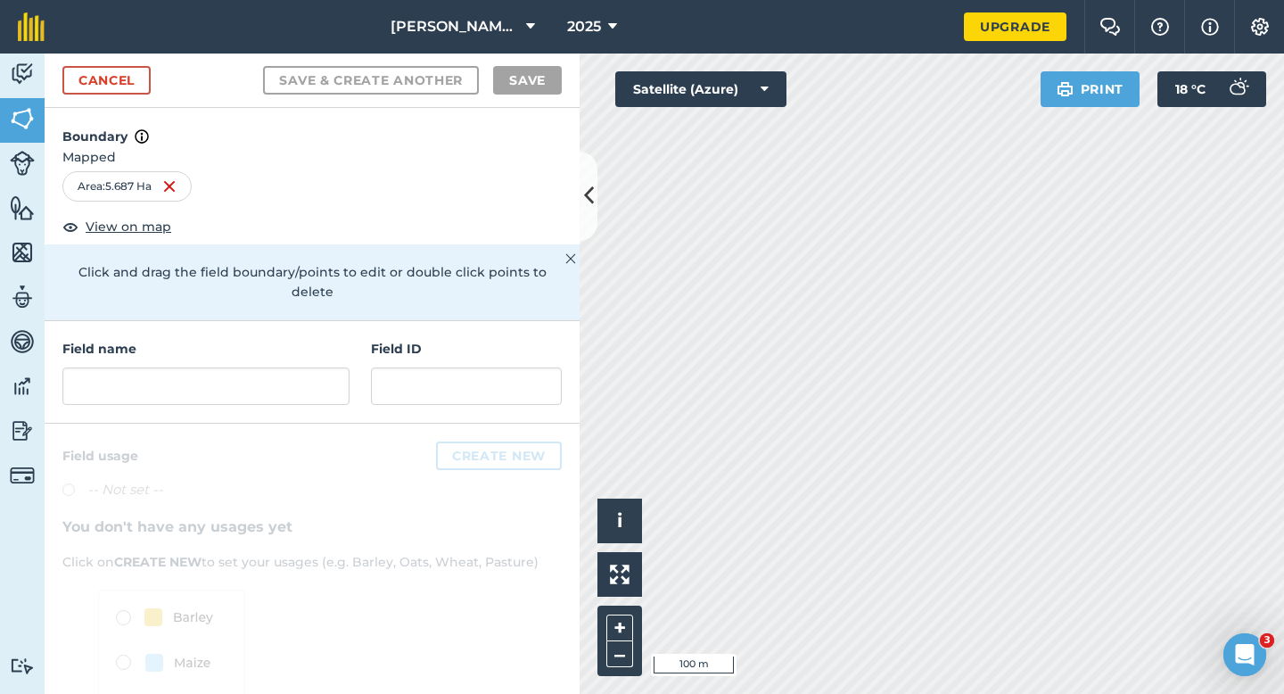
click at [166, 345] on div "Field name" at bounding box center [205, 372] width 287 height 66
click at [167, 367] on input "text" at bounding box center [205, 385] width 287 height 37
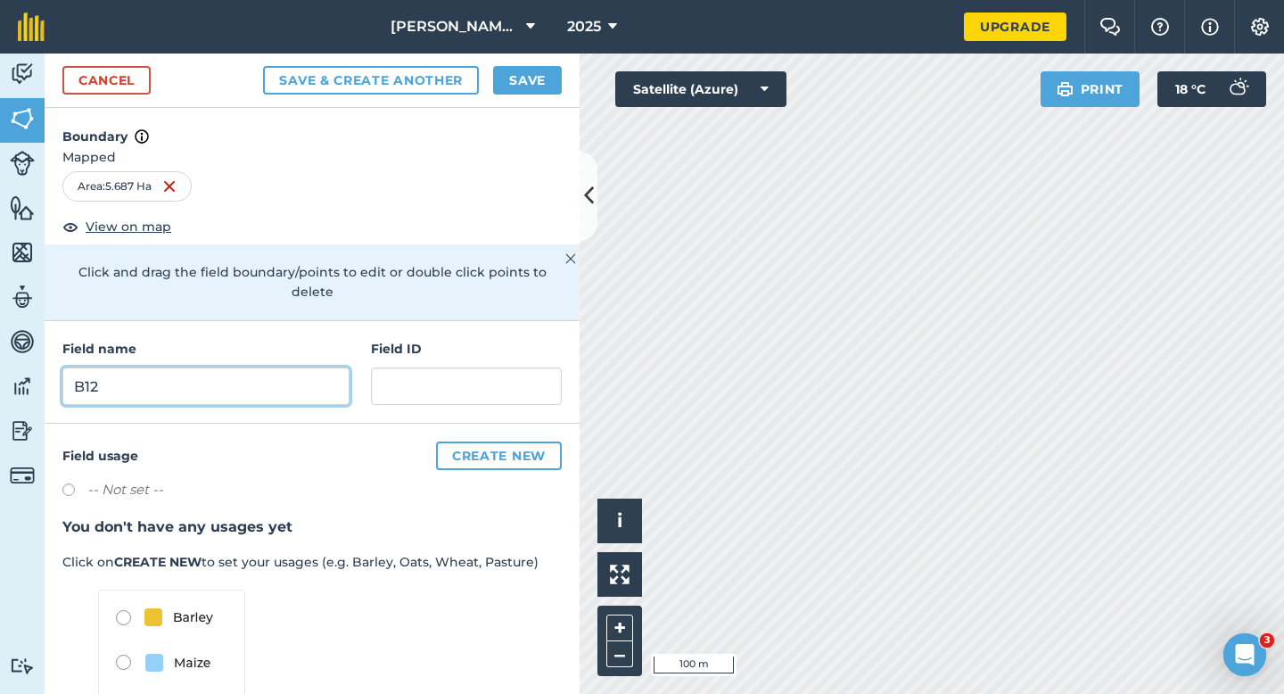
type input "B12"
click at [543, 87] on button "Save" at bounding box center [527, 80] width 69 height 29
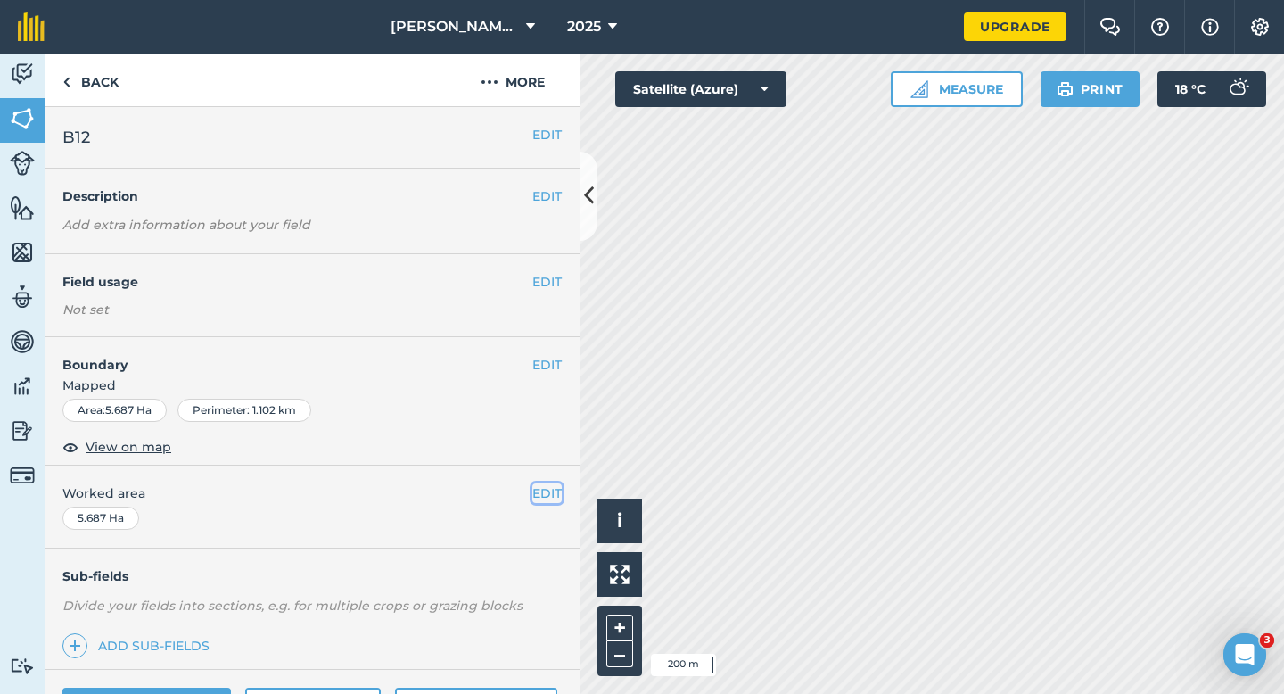
click at [547, 497] on button "EDIT" at bounding box center [546, 493] width 29 height 20
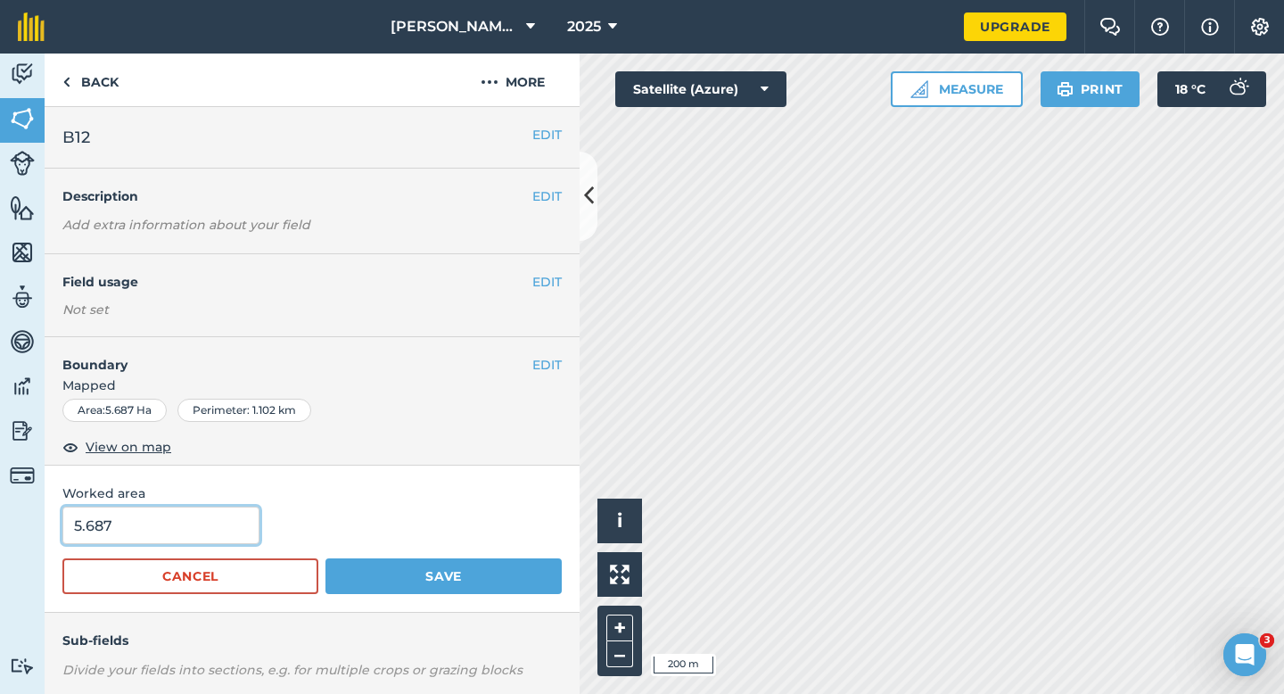
click at [182, 524] on input "5.687" at bounding box center [160, 524] width 197 height 37
type input "5.7"
click at [325, 558] on button "Save" at bounding box center [443, 576] width 236 height 36
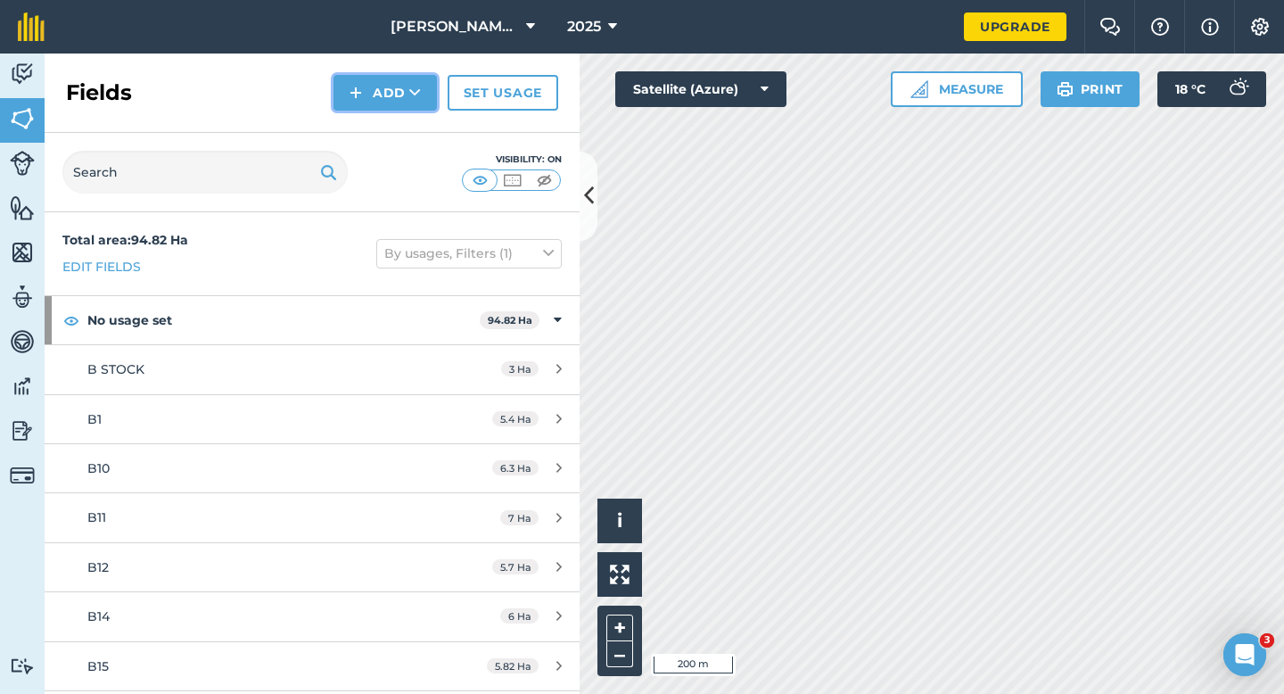
click at [382, 95] on button "Add" at bounding box center [384, 93] width 103 height 36
click at [382, 136] on link "Draw" at bounding box center [385, 132] width 98 height 39
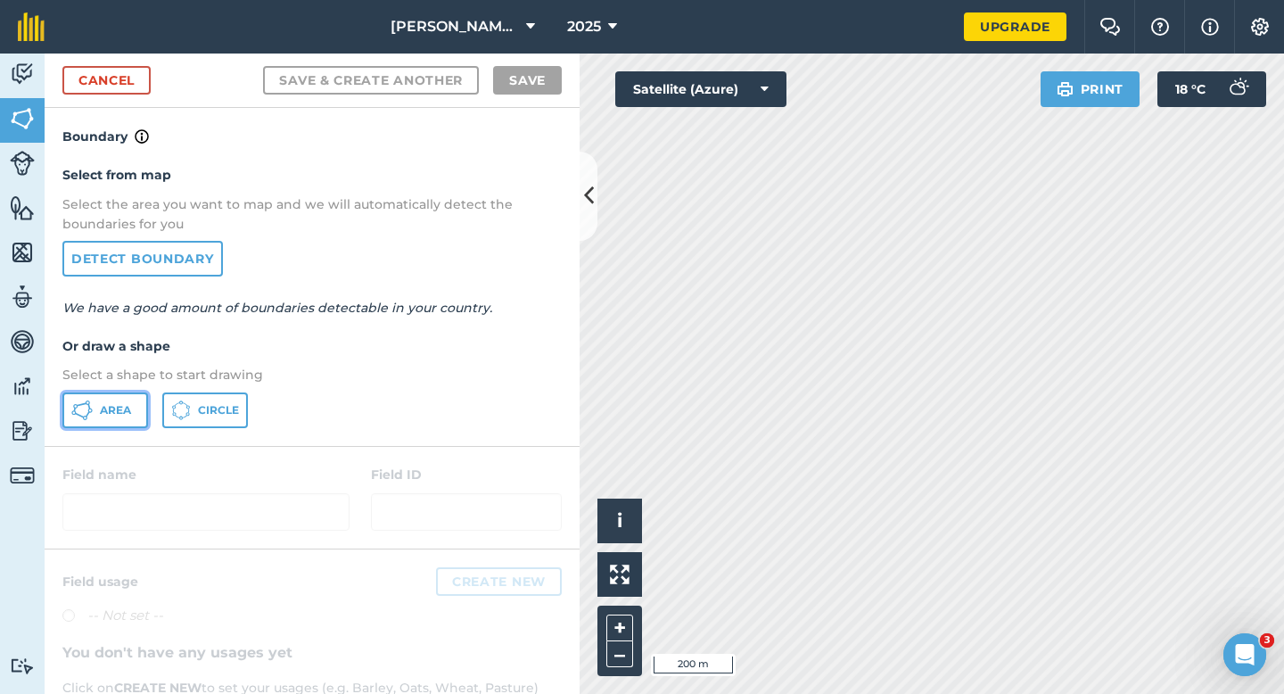
click at [88, 392] on button "Area" at bounding box center [105, 410] width 86 height 36
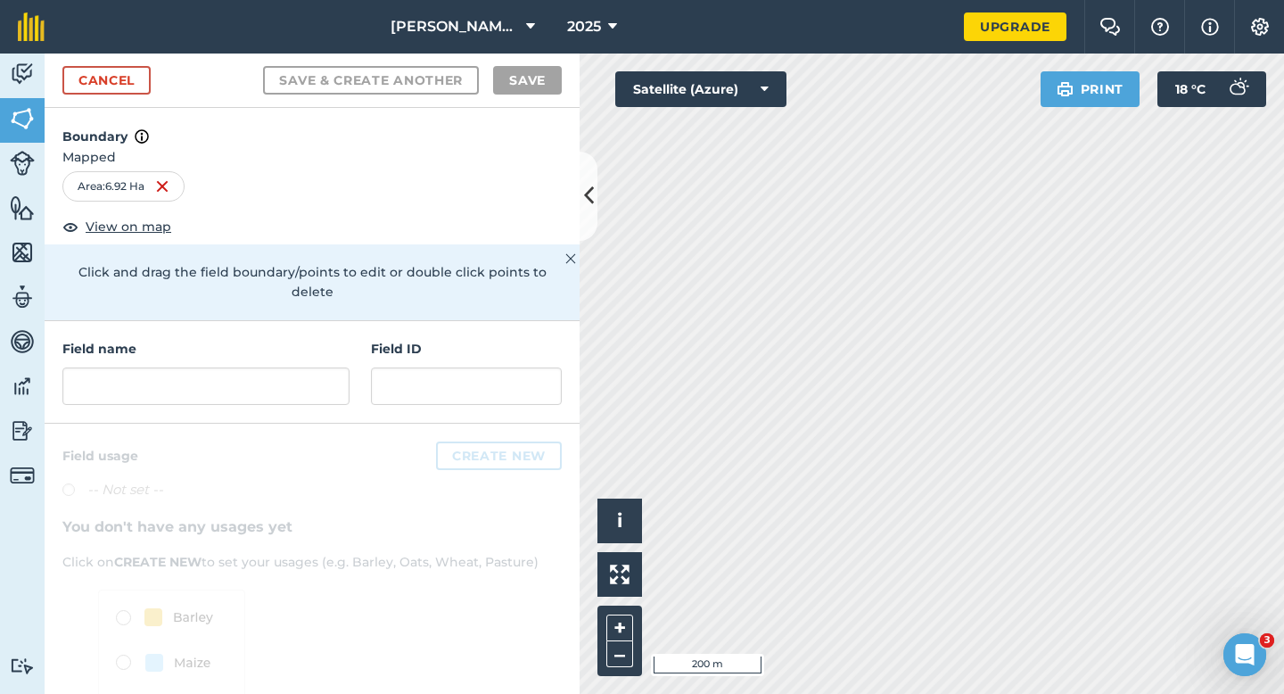
click at [222, 394] on div "Field name Field ID" at bounding box center [312, 372] width 535 height 103
click at [224, 370] on input "text" at bounding box center [205, 385] width 287 height 37
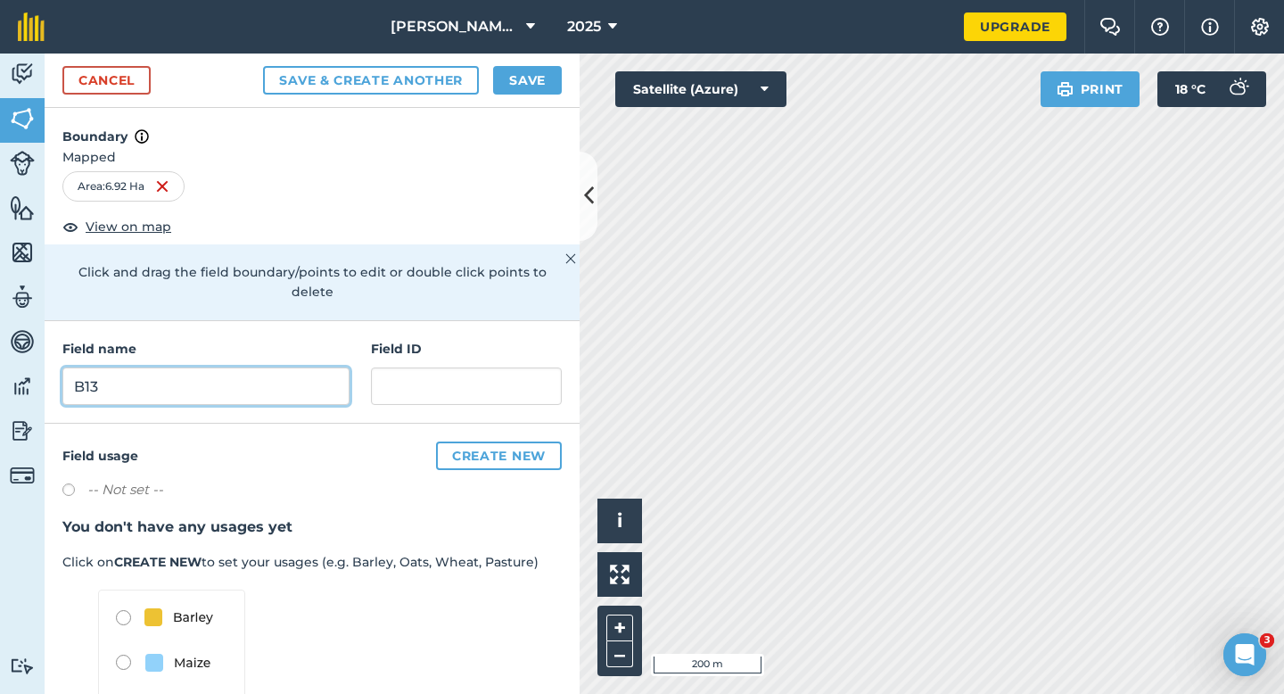
type input "B13"
click at [509, 84] on button "Save" at bounding box center [527, 80] width 69 height 29
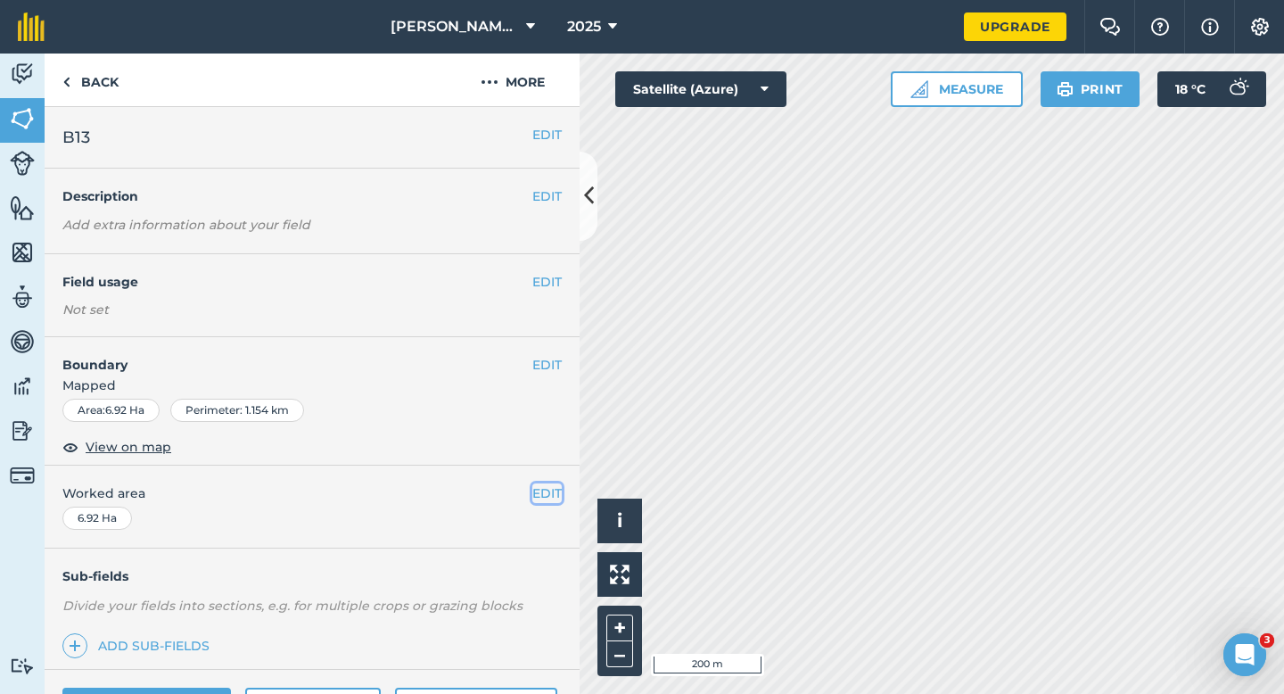
click at [535, 501] on button "EDIT" at bounding box center [546, 493] width 29 height 20
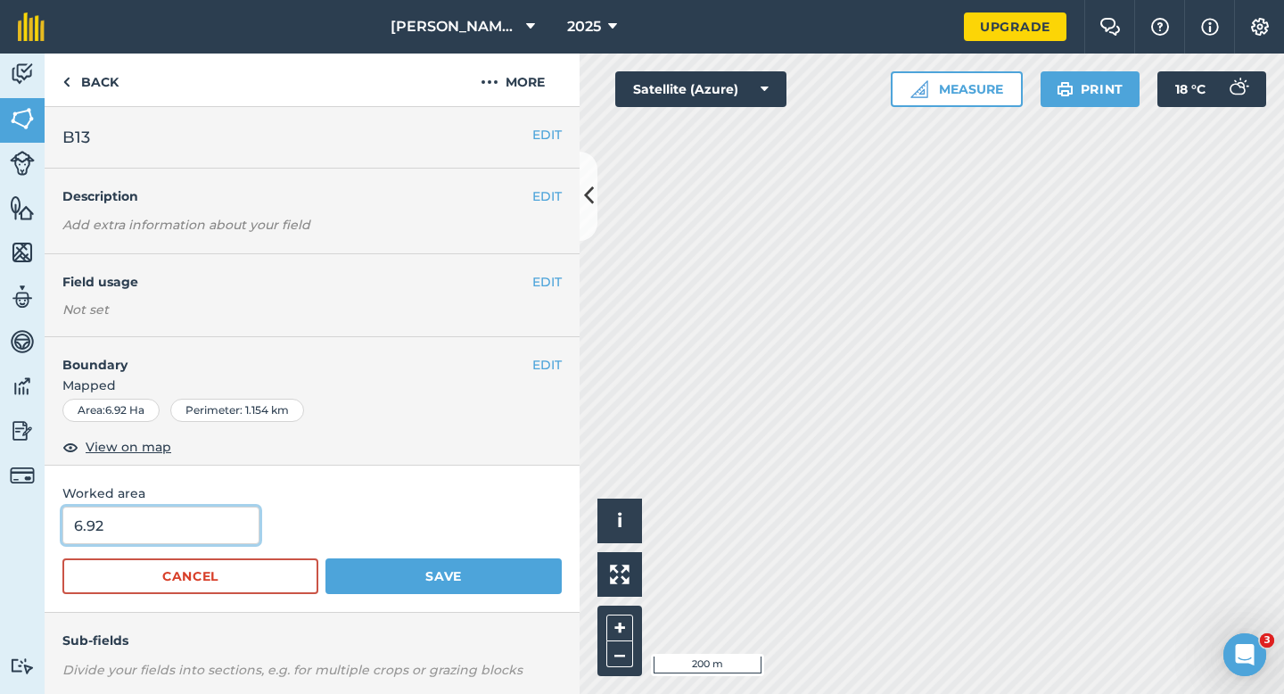
click at [243, 512] on input "6.92" at bounding box center [160, 524] width 197 height 37
type input "7"
click at [325, 558] on button "Save" at bounding box center [443, 576] width 236 height 36
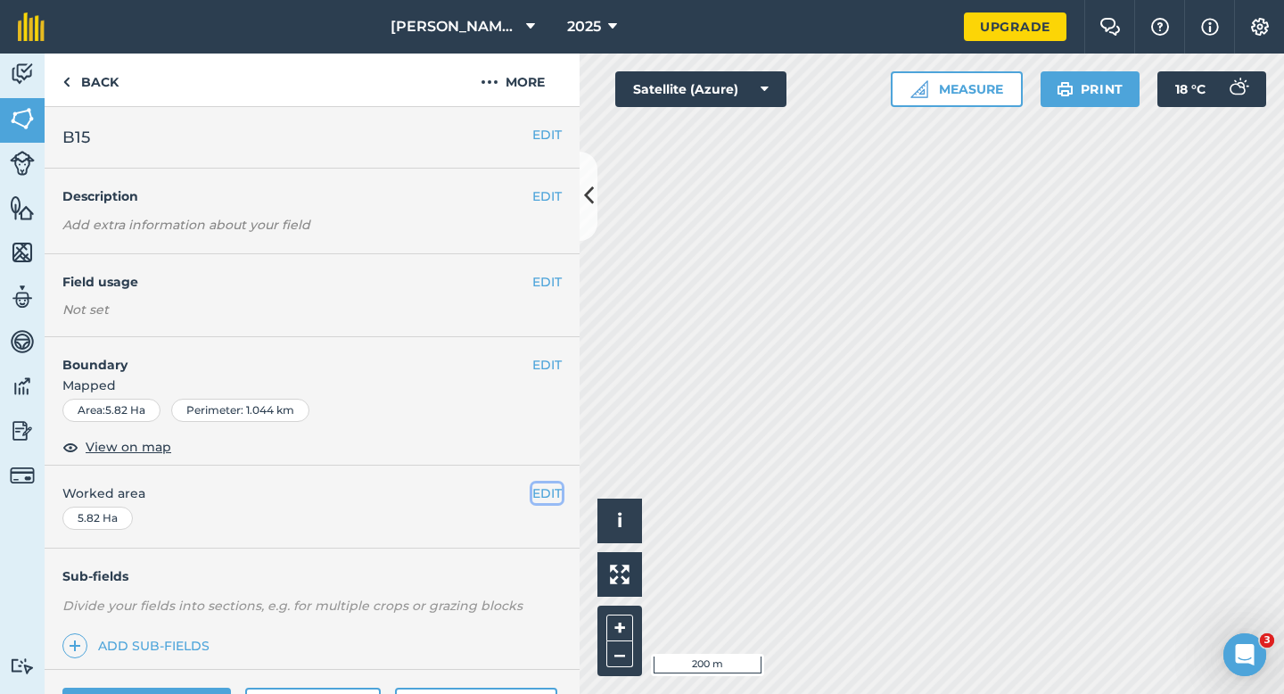
click at [534, 494] on button "EDIT" at bounding box center [546, 493] width 29 height 20
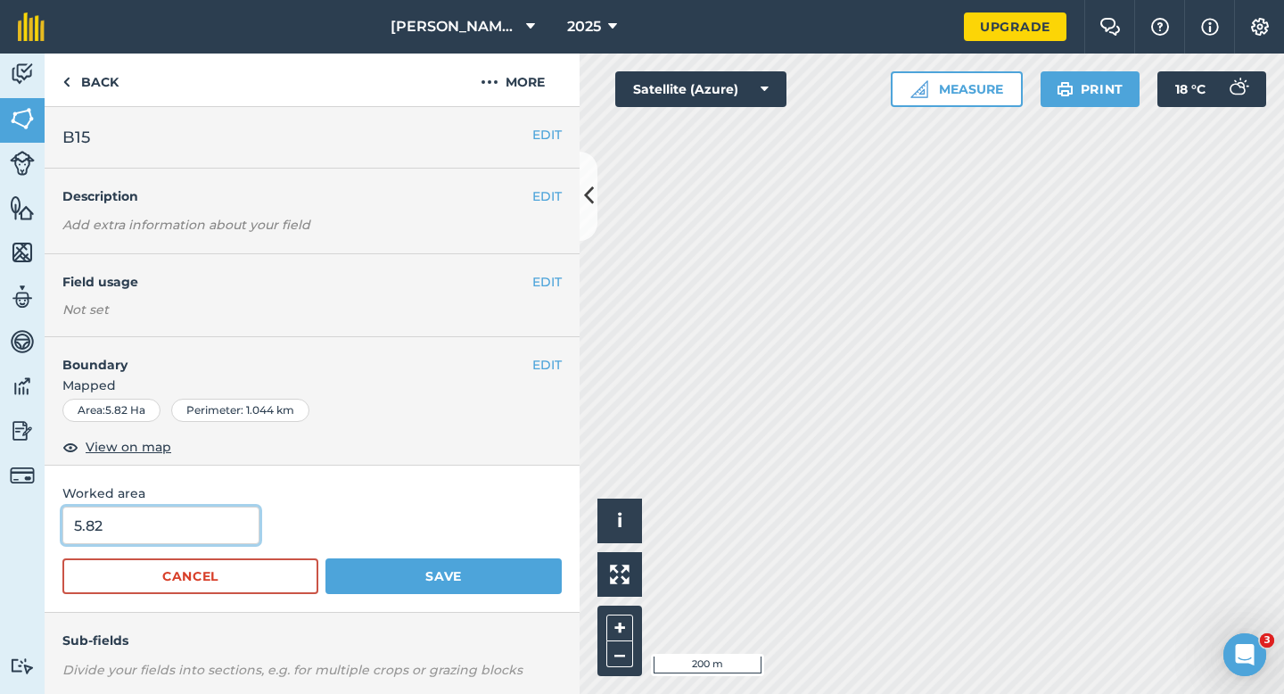
click at [167, 541] on input "5.82" at bounding box center [160, 524] width 197 height 37
type input "5.8"
click at [325, 558] on button "Save" at bounding box center [443, 576] width 236 height 36
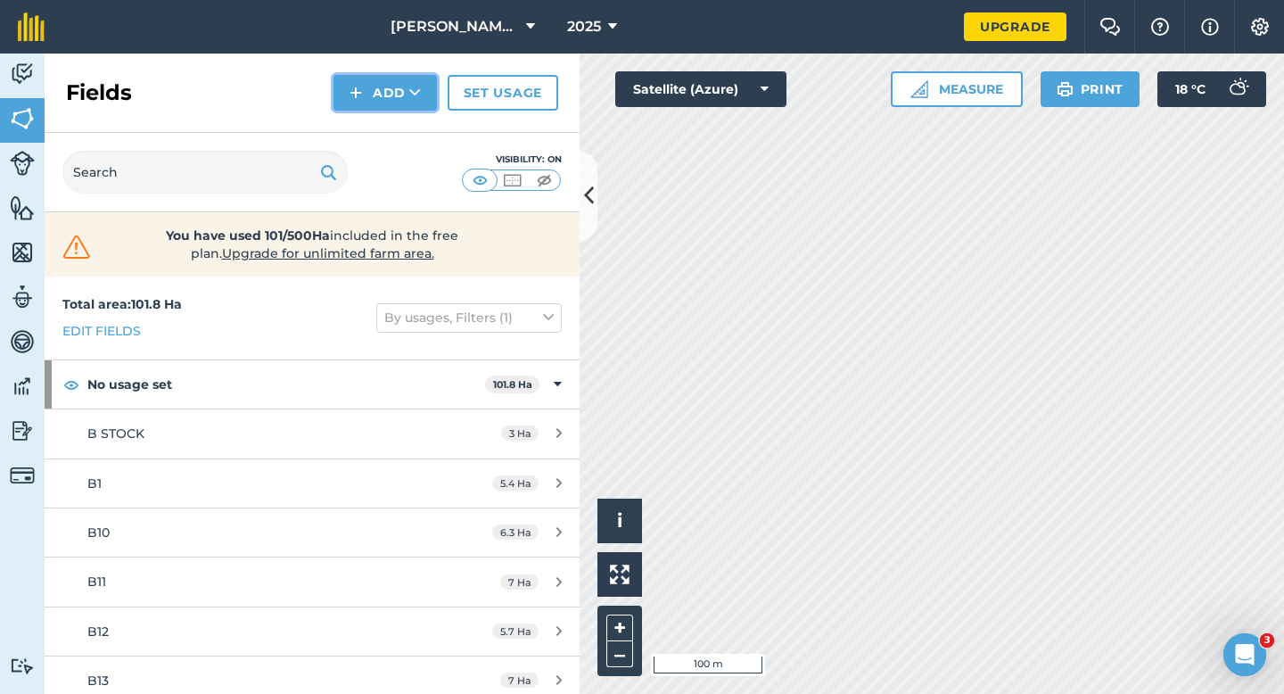
click at [358, 86] on img at bounding box center [356, 92] width 12 height 21
click at [360, 113] on link "Draw" at bounding box center [385, 132] width 98 height 39
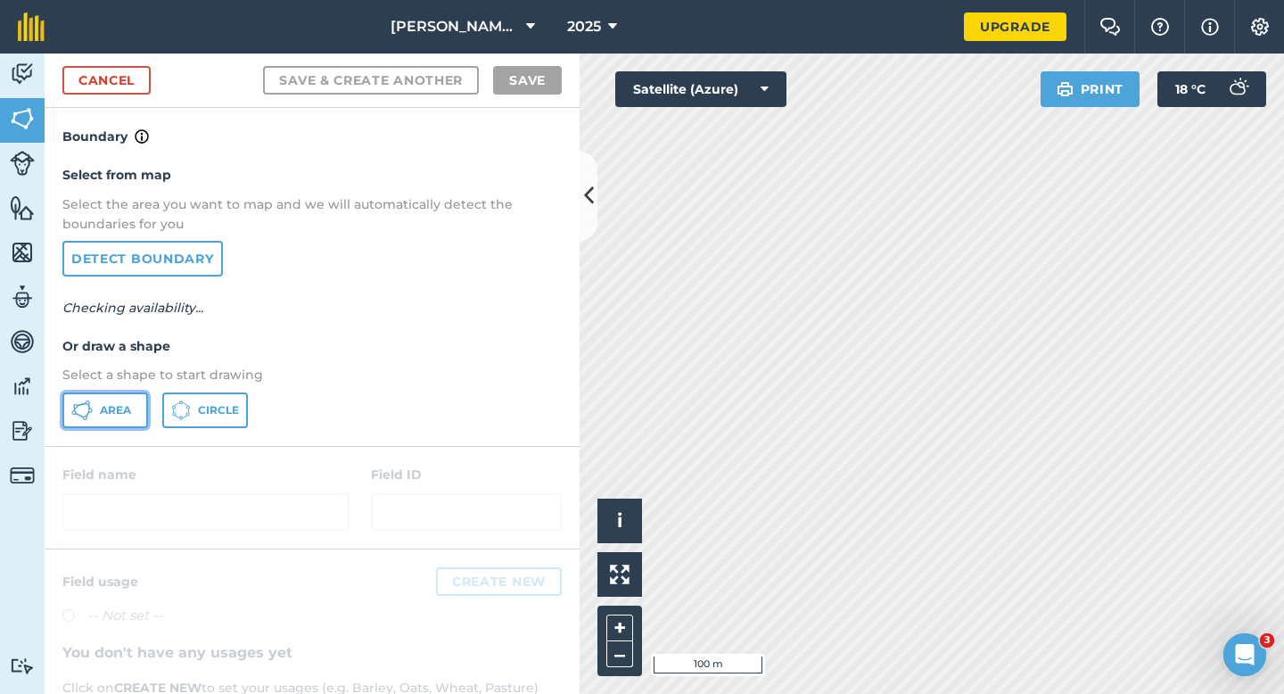
click at [133, 416] on button "Area" at bounding box center [105, 410] width 86 height 36
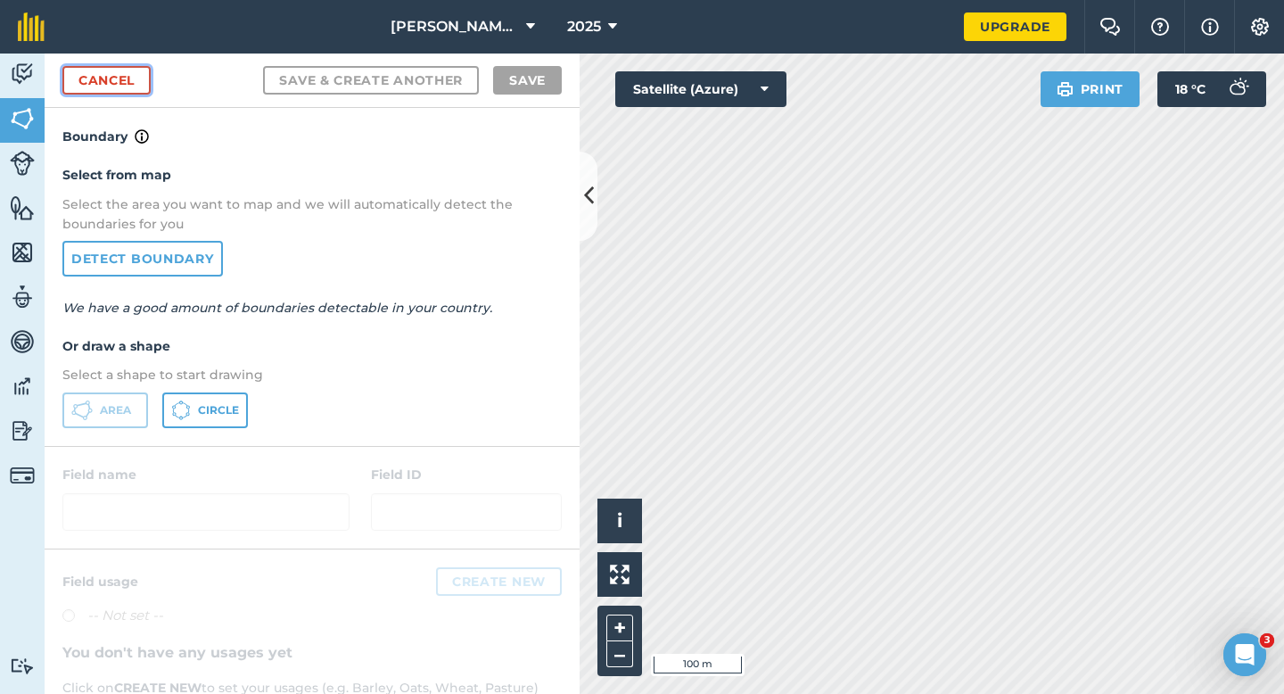
click at [91, 86] on link "Cancel" at bounding box center [106, 80] width 88 height 29
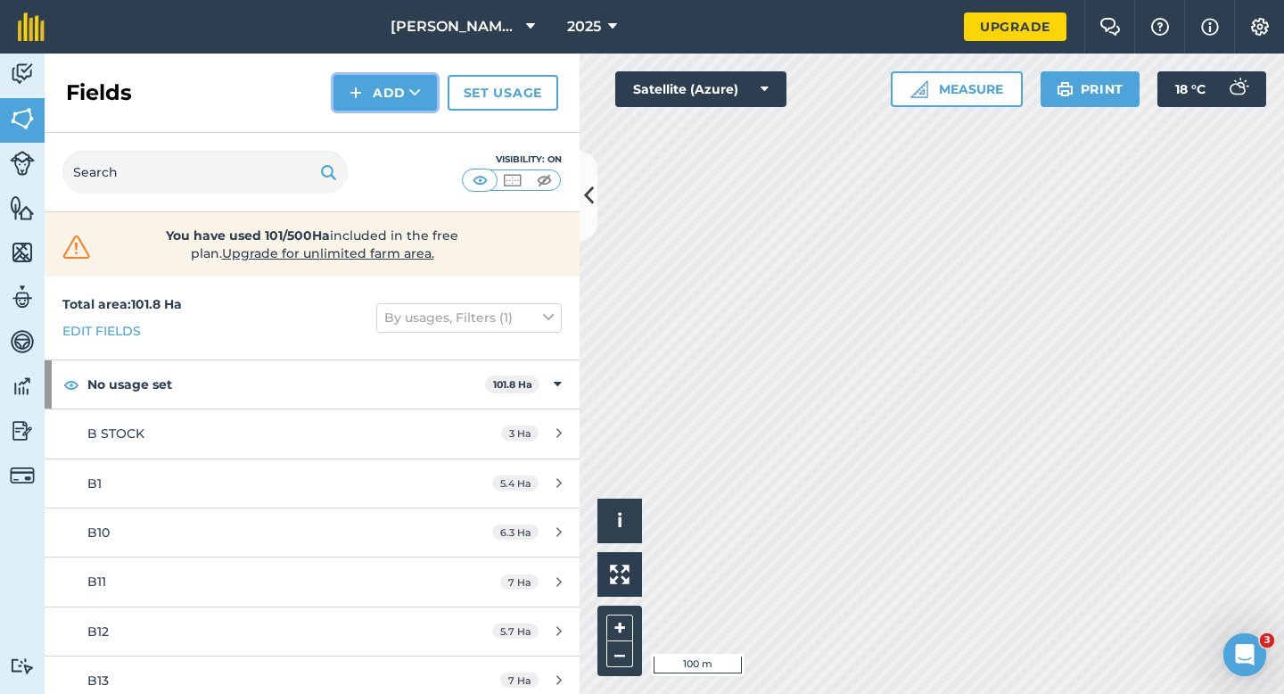
click at [383, 89] on button "Add" at bounding box center [384, 93] width 103 height 36
click at [391, 135] on link "Draw" at bounding box center [385, 132] width 98 height 39
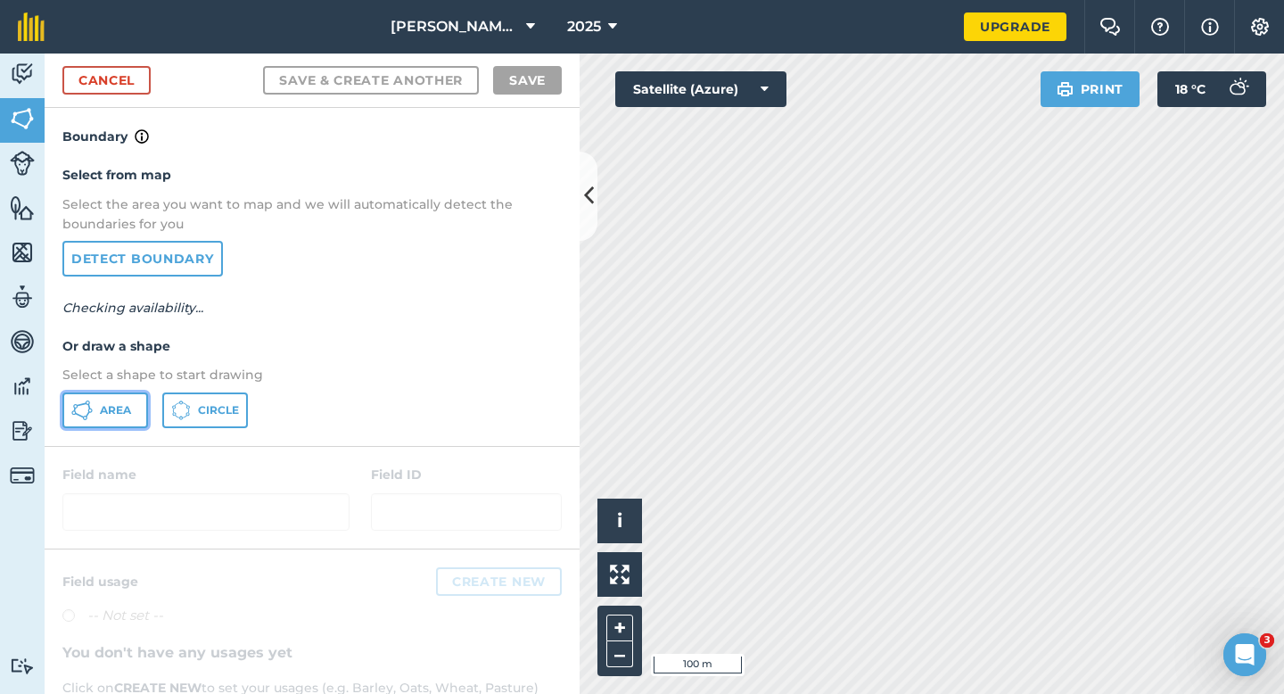
click at [128, 400] on button "Area" at bounding box center [105, 410] width 86 height 36
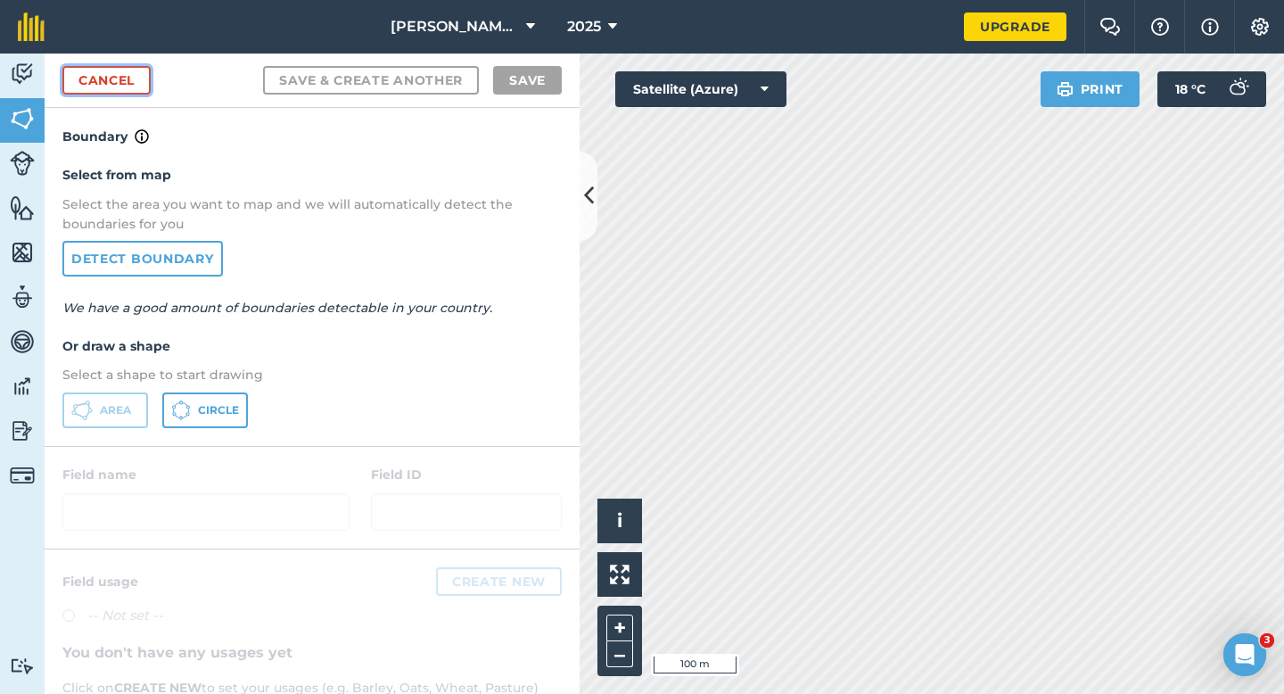
click at [115, 90] on link "Cancel" at bounding box center [106, 80] width 88 height 29
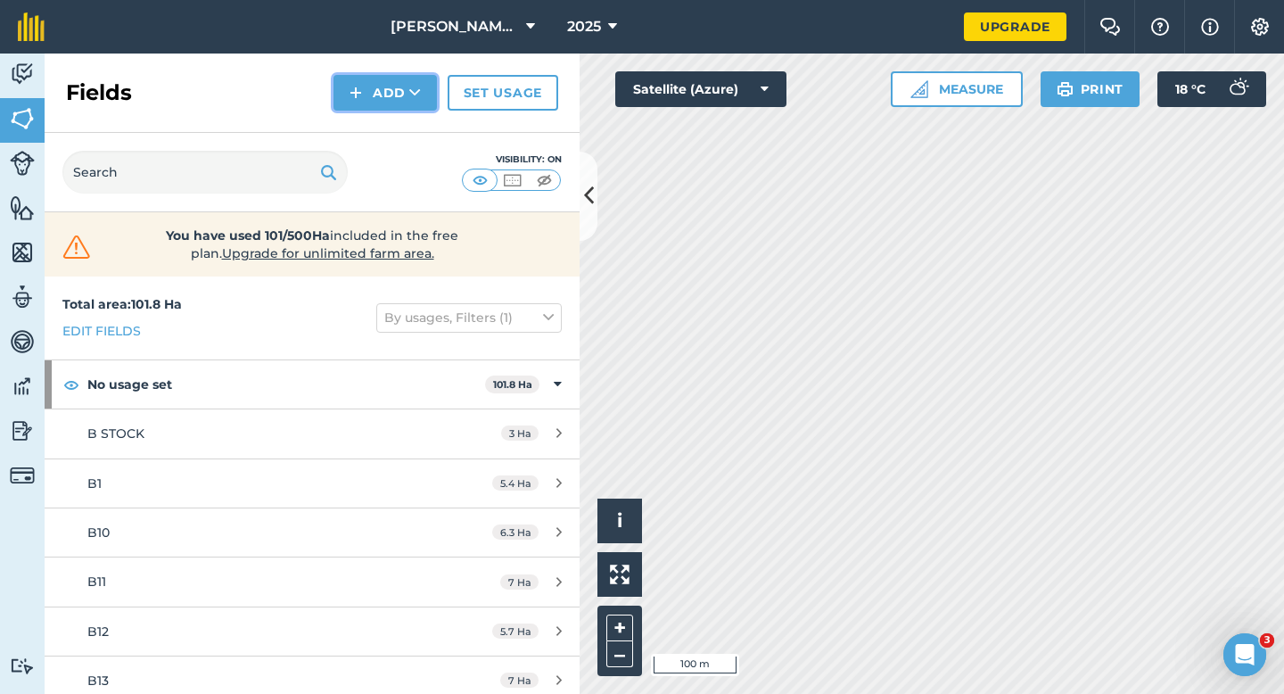
click at [396, 102] on button "Add" at bounding box center [384, 93] width 103 height 36
click at [396, 119] on link "Draw" at bounding box center [385, 132] width 98 height 39
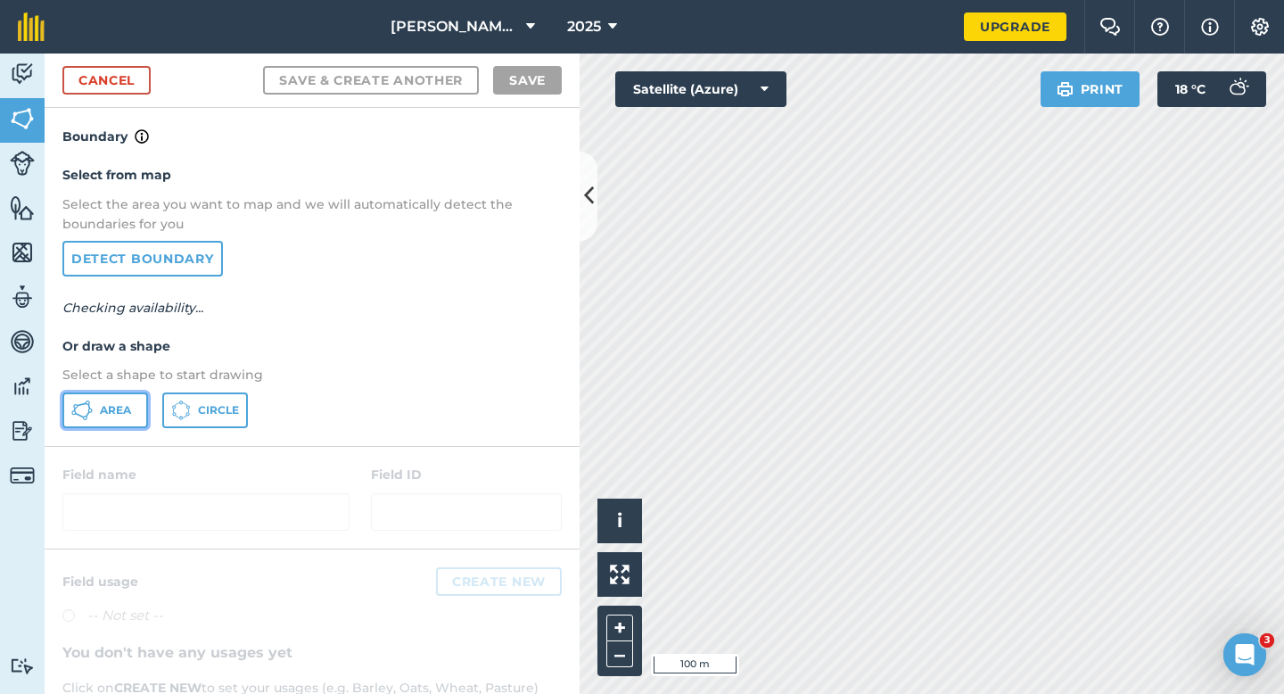
click at [128, 411] on span "Area" at bounding box center [115, 410] width 31 height 14
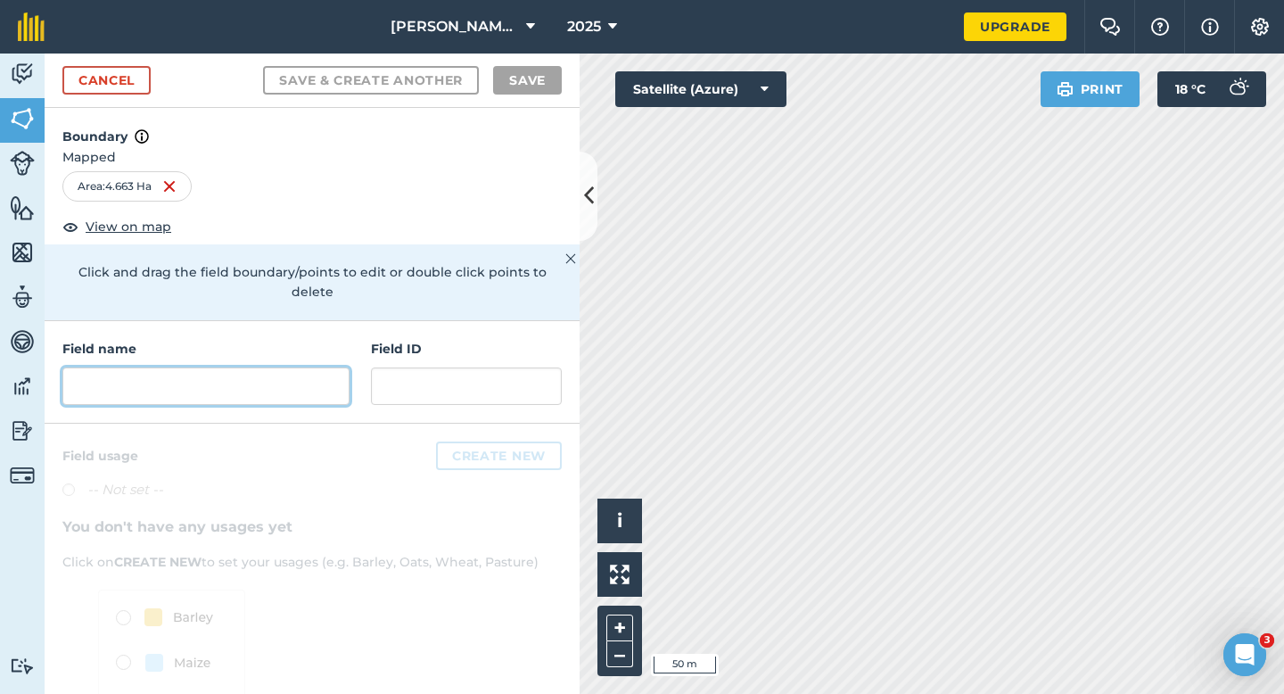
click at [307, 382] on input "text" at bounding box center [205, 385] width 287 height 37
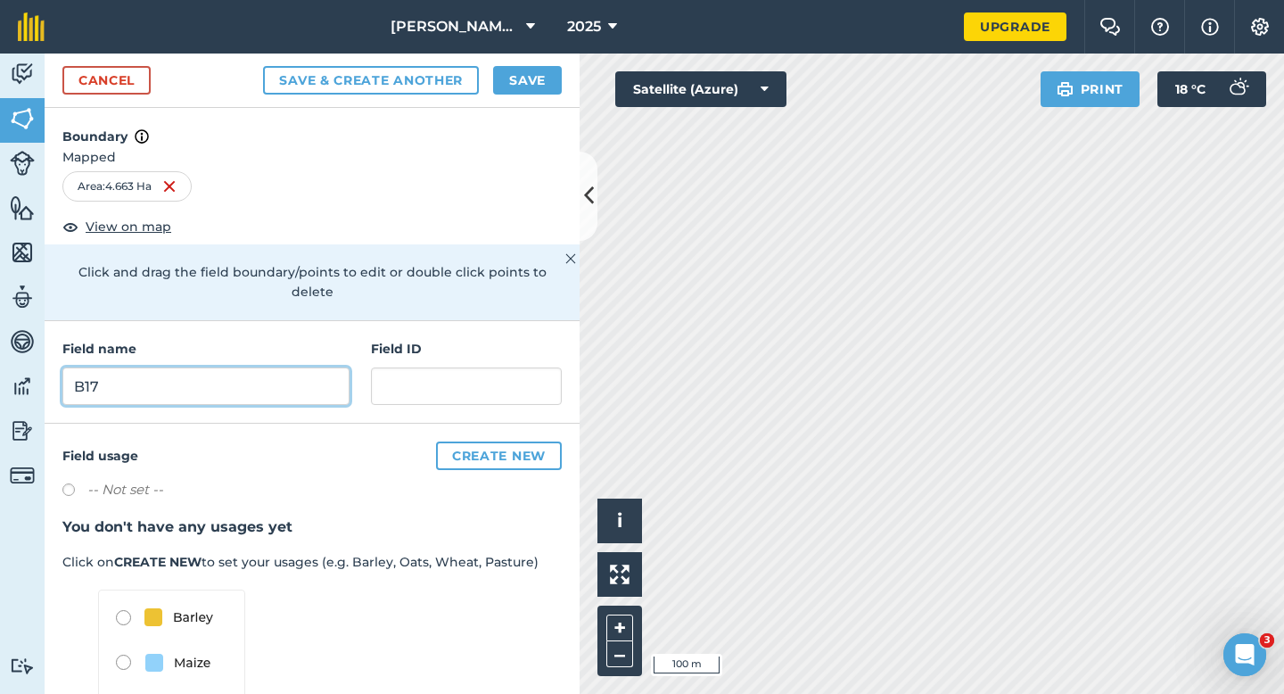
type input "B17"
click at [516, 78] on button "Save" at bounding box center [527, 80] width 69 height 29
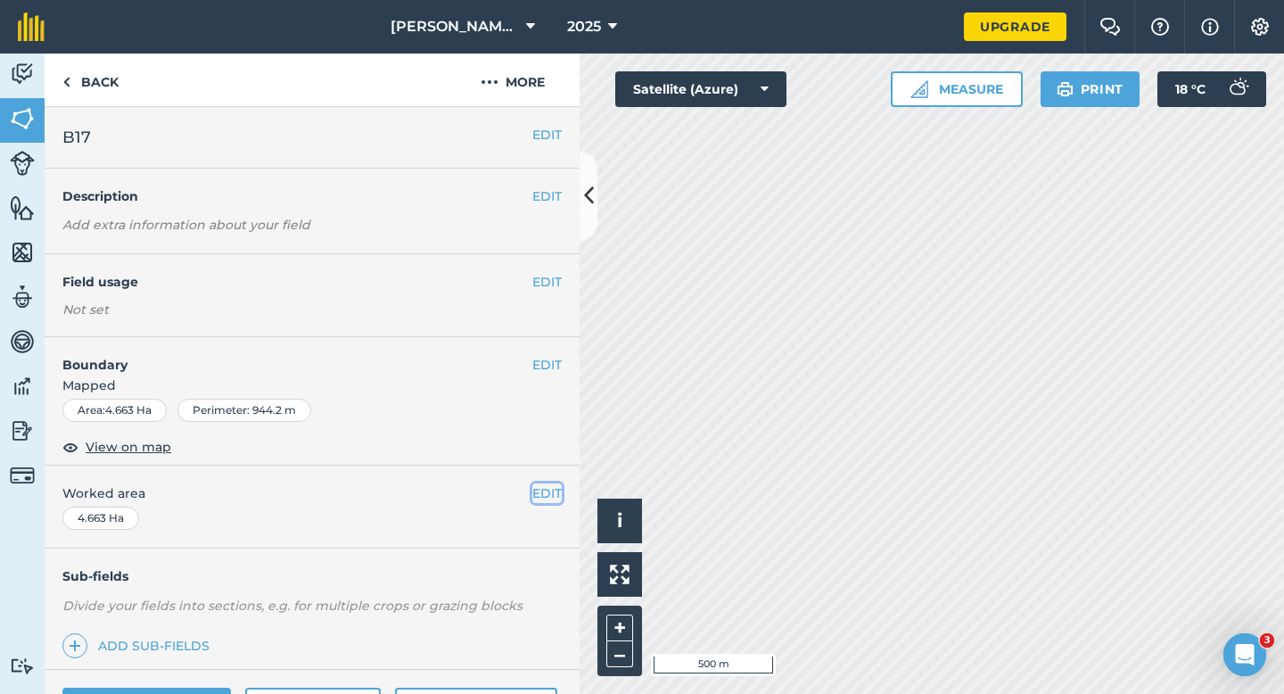
click at [547, 498] on button "EDIT" at bounding box center [546, 493] width 29 height 20
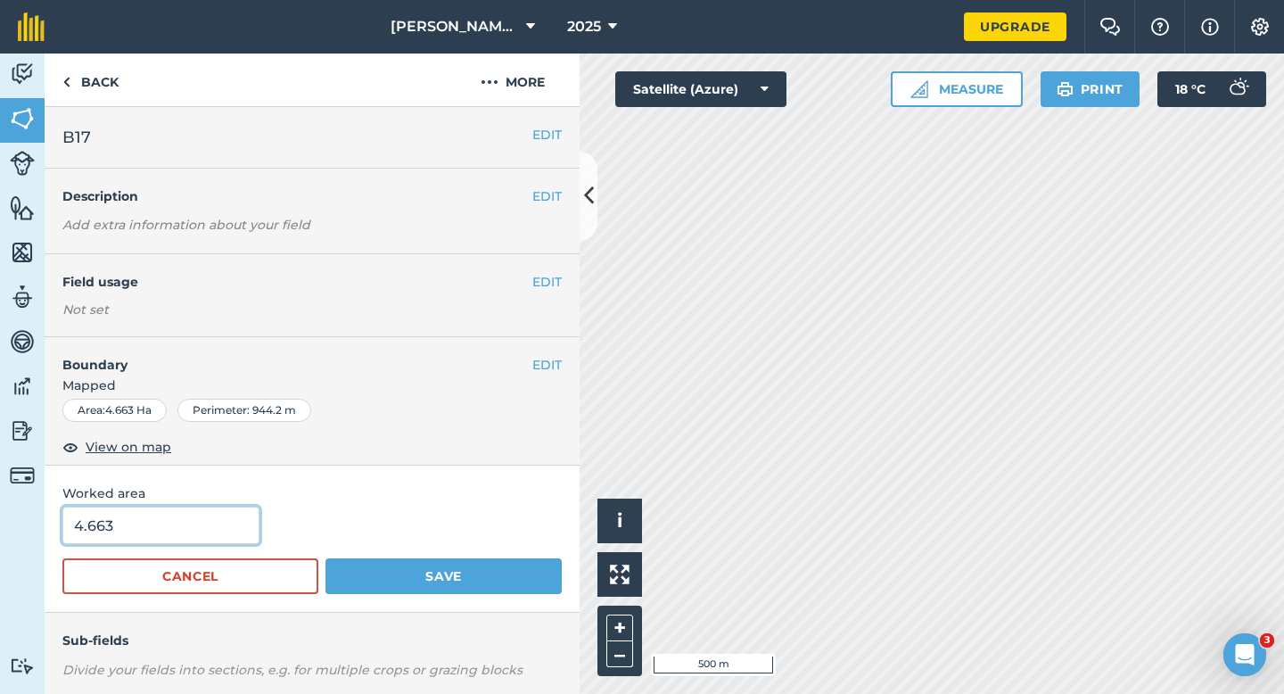
click at [202, 512] on input "4.663" at bounding box center [160, 524] width 197 height 37
click at [202, 533] on input "4.663" at bounding box center [160, 524] width 197 height 37
type input "4.7"
click at [325, 558] on button "Save" at bounding box center [443, 576] width 236 height 36
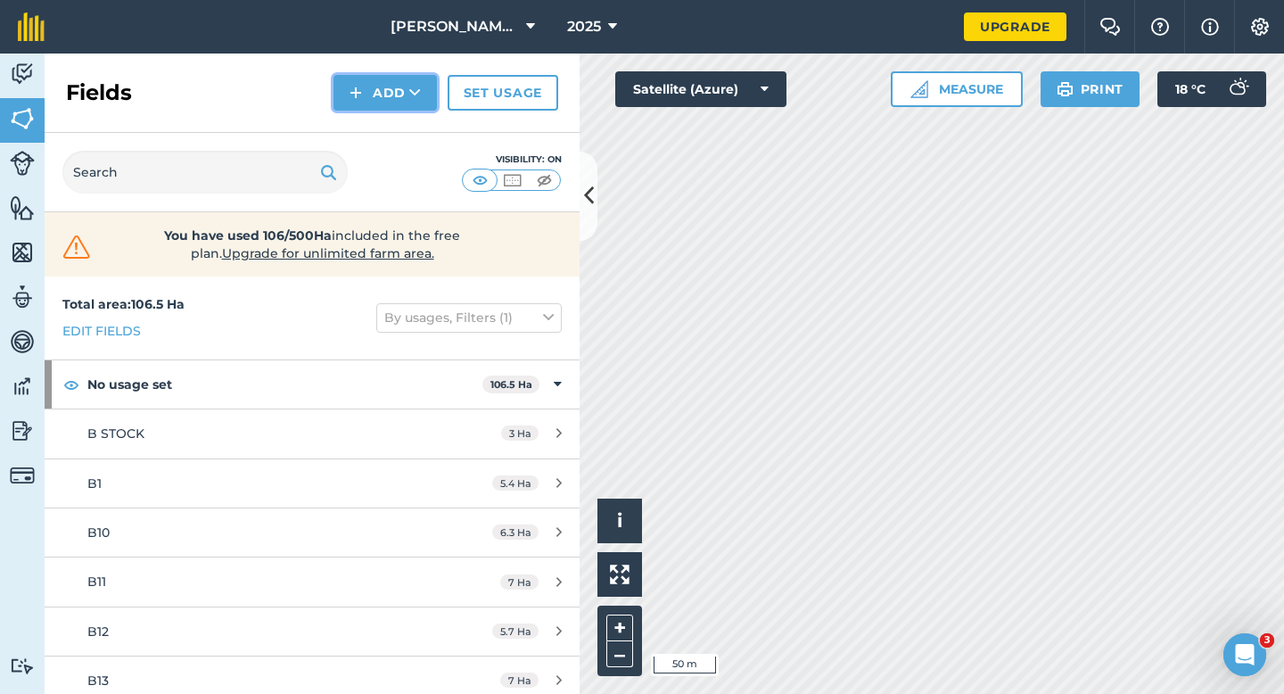
click at [390, 95] on button "Add" at bounding box center [384, 93] width 103 height 36
click at [390, 126] on link "Draw" at bounding box center [385, 132] width 98 height 39
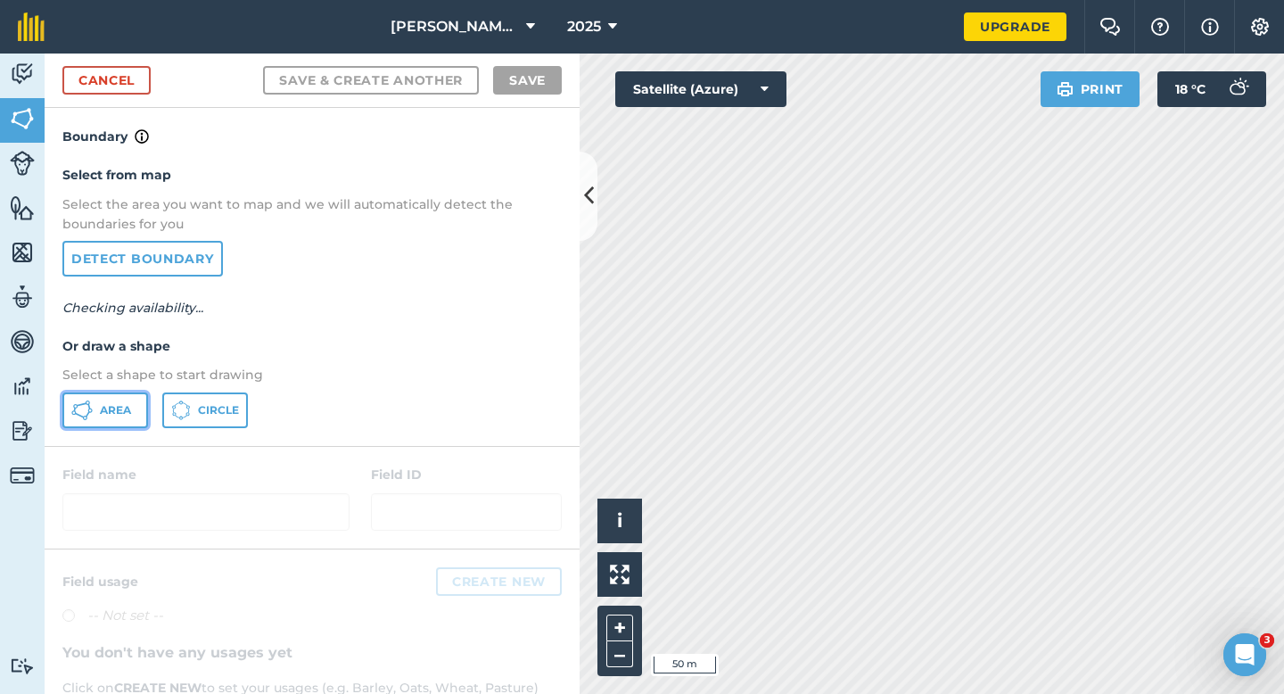
click at [116, 408] on span "Area" at bounding box center [115, 410] width 31 height 14
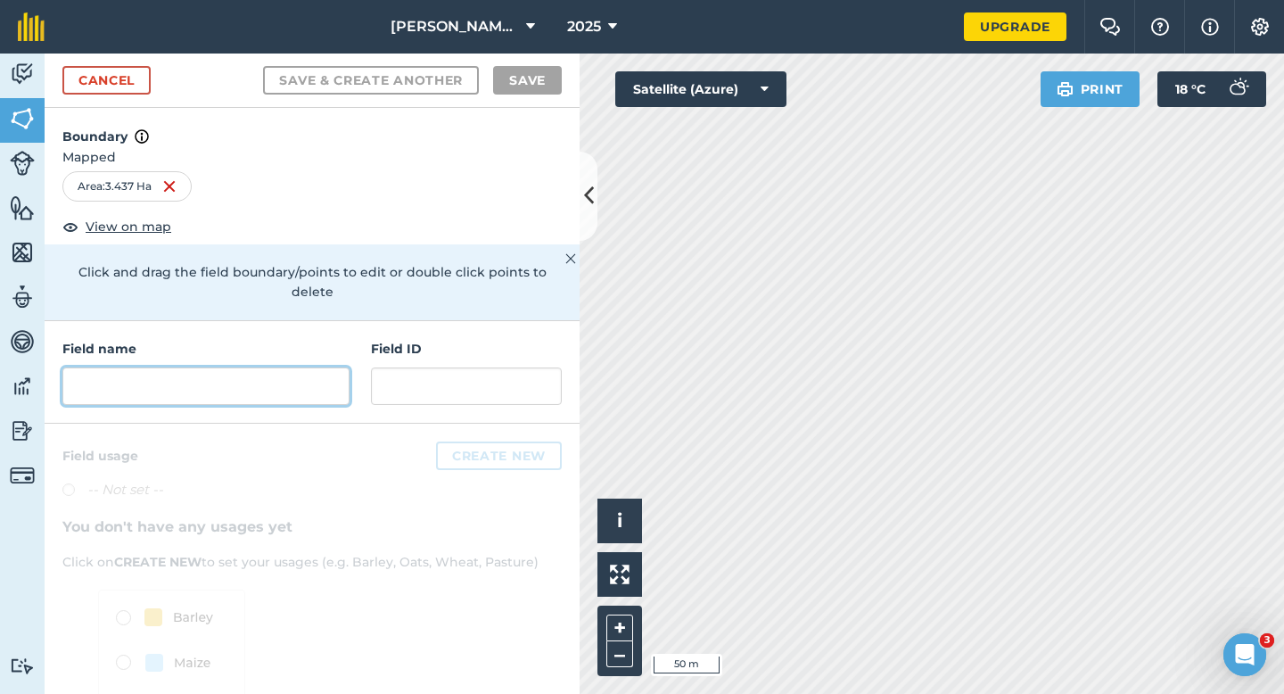
click at [284, 367] on input "text" at bounding box center [205, 385] width 287 height 37
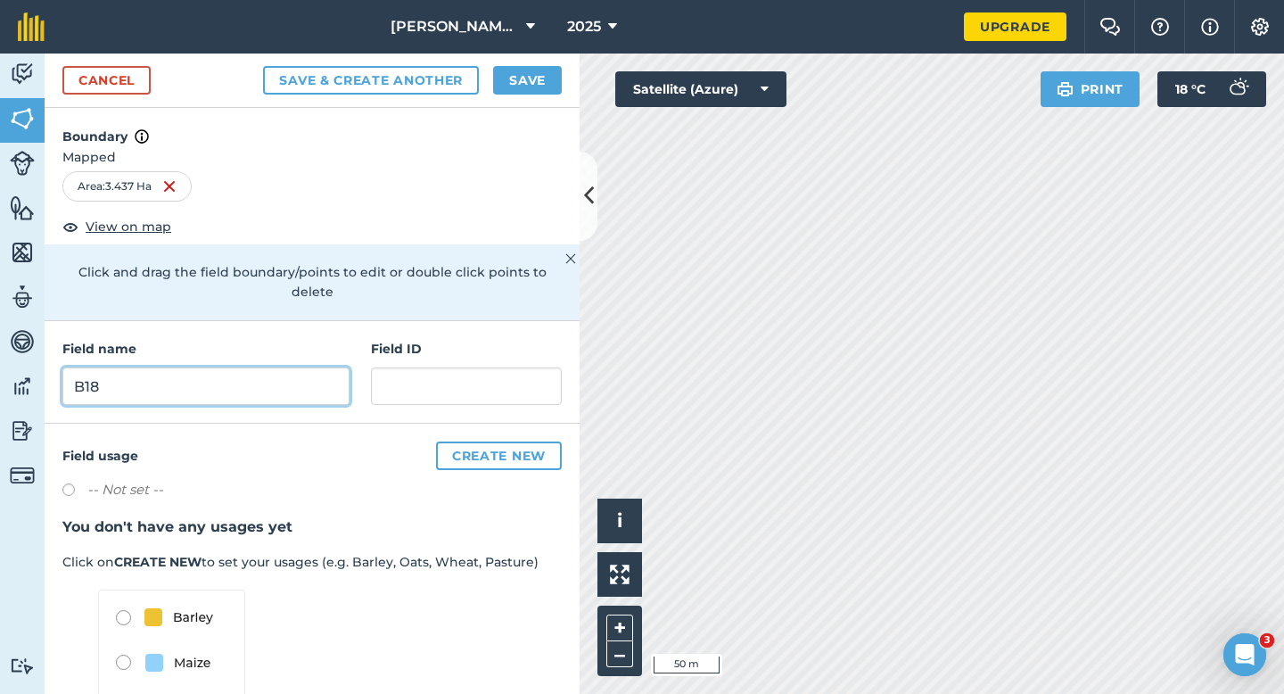
type input "B18"
click at [543, 69] on button "Save" at bounding box center [527, 80] width 69 height 29
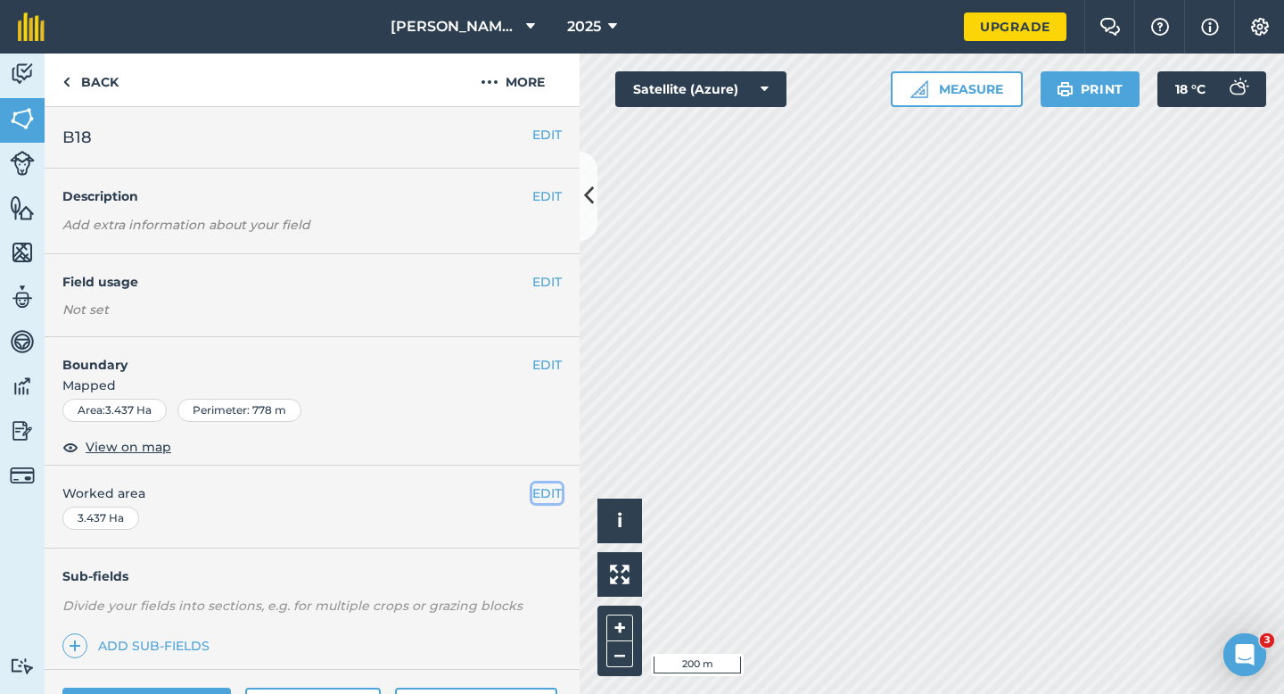
click at [554, 498] on button "EDIT" at bounding box center [546, 493] width 29 height 20
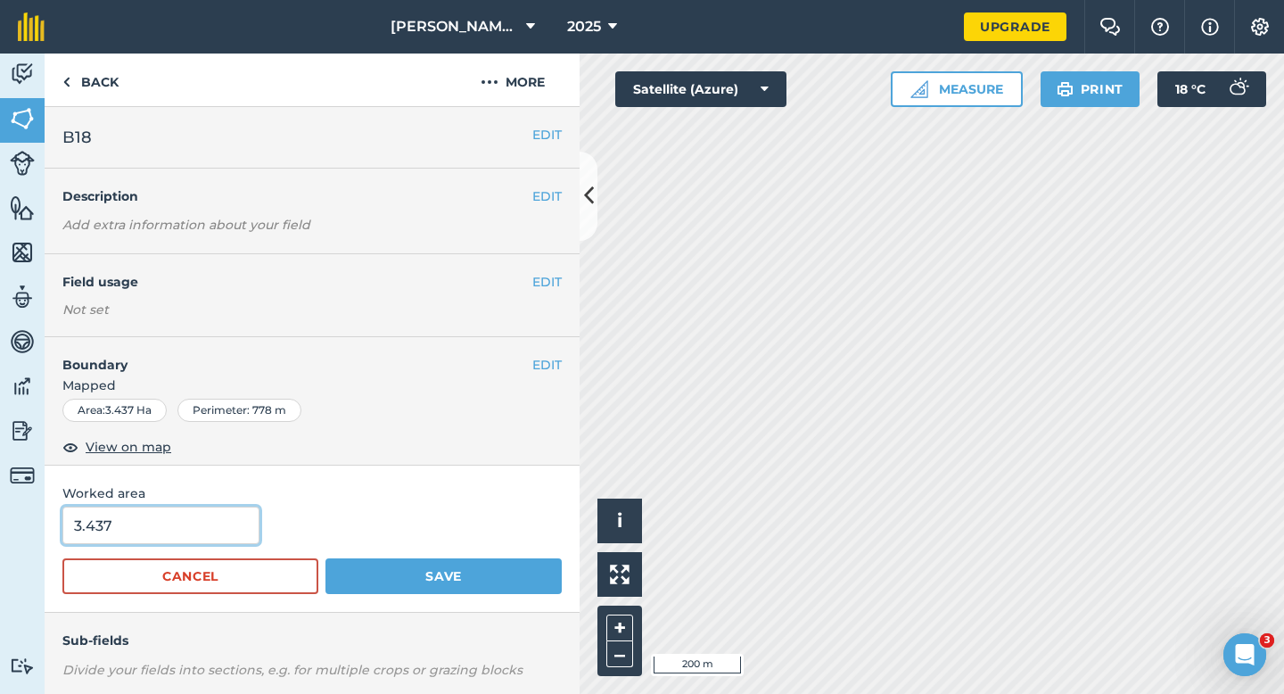
click at [155, 530] on input "3.437" at bounding box center [160, 524] width 197 height 37
type input "3.4"
click at [325, 558] on button "Save" at bounding box center [443, 576] width 236 height 36
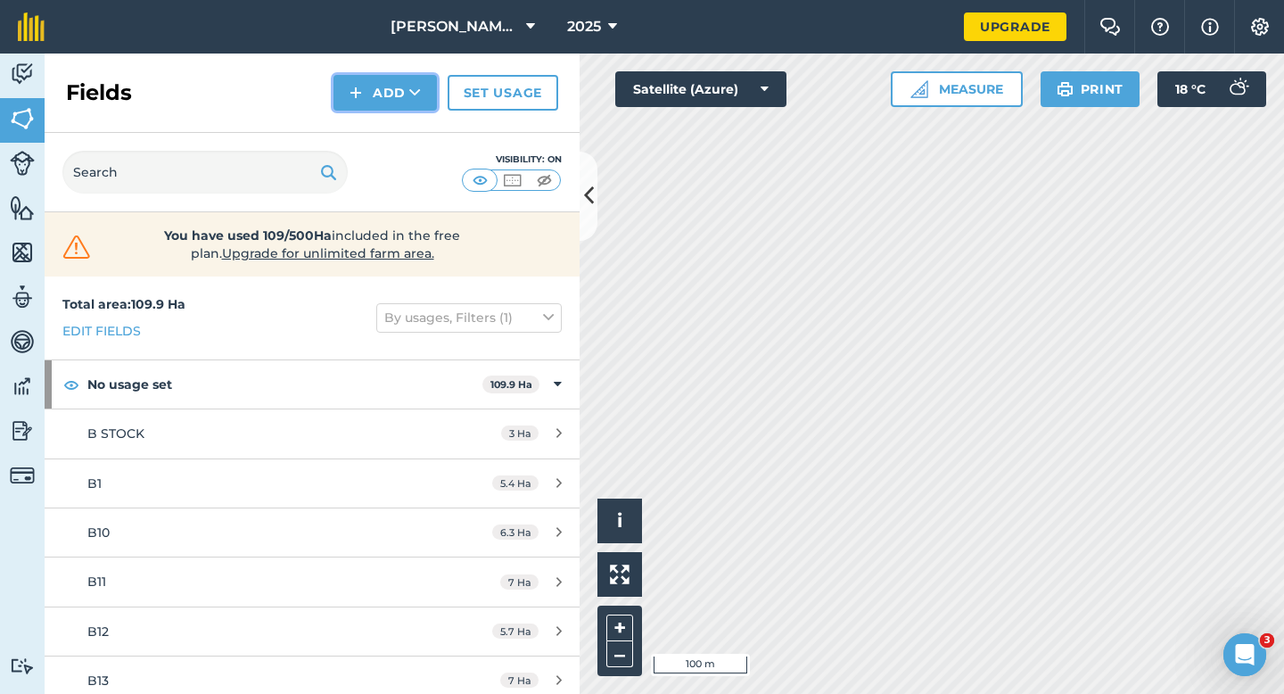
click at [384, 95] on button "Add" at bounding box center [384, 93] width 103 height 36
click at [384, 128] on link "Draw" at bounding box center [385, 132] width 98 height 39
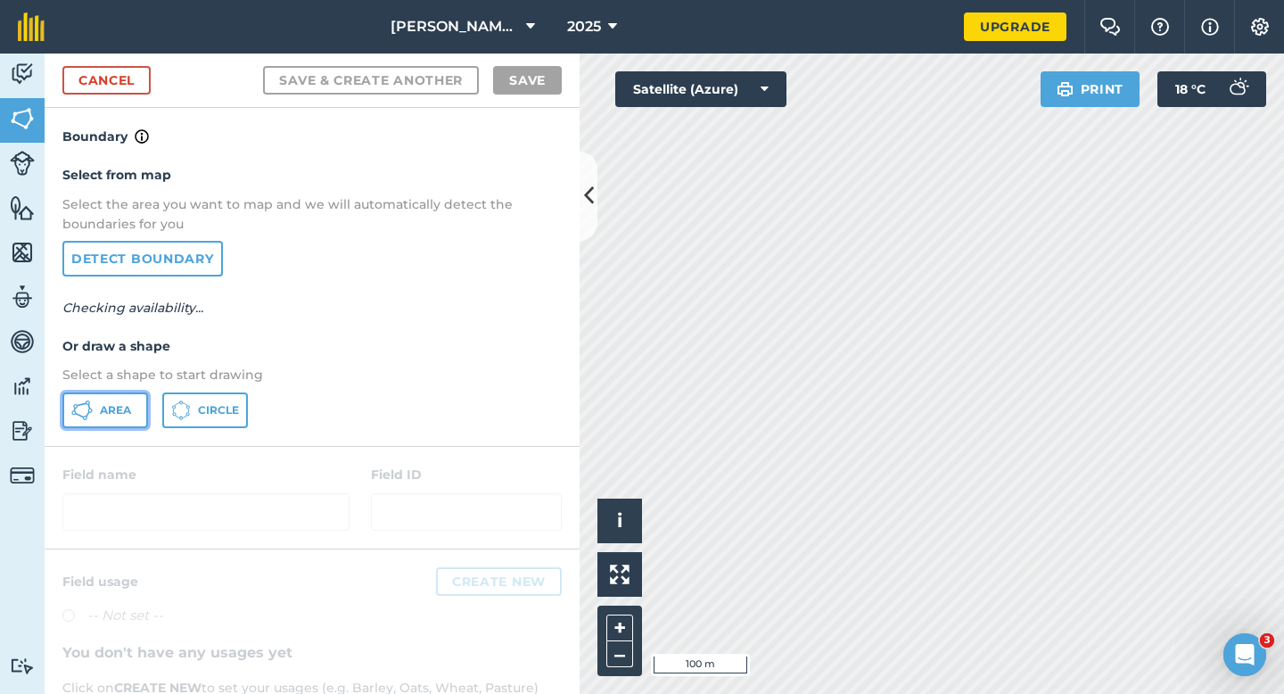
click at [108, 413] on span "Area" at bounding box center [115, 410] width 31 height 14
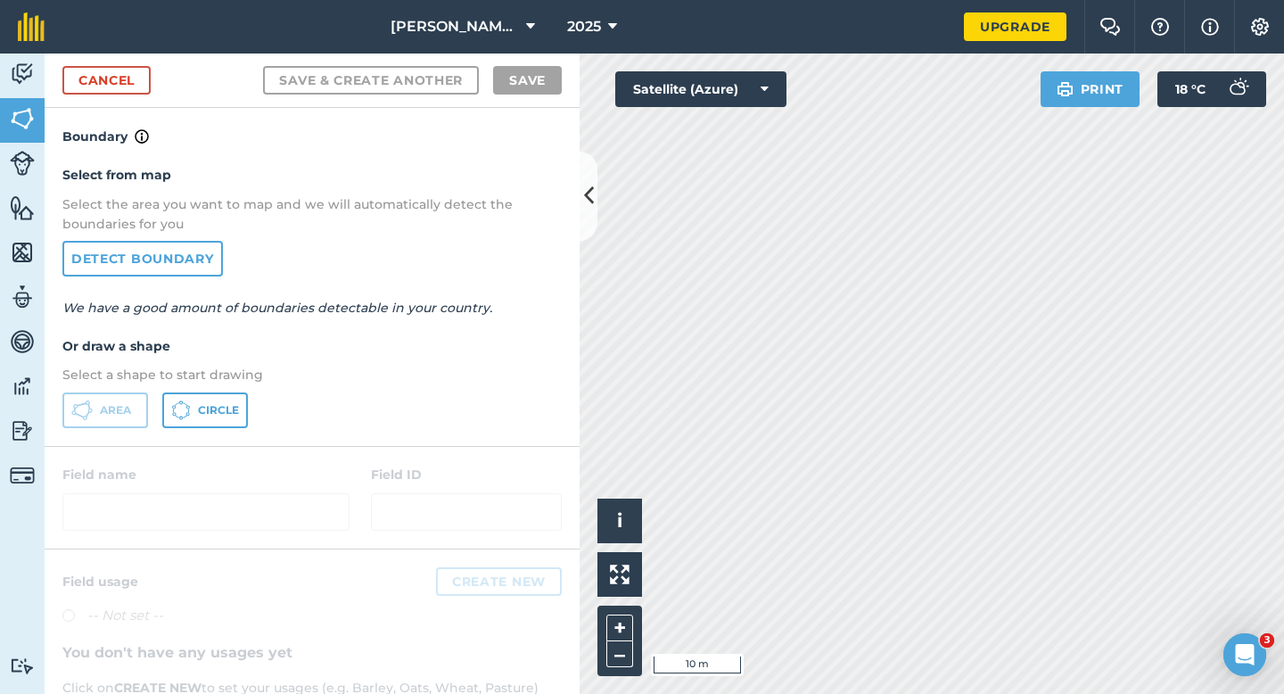
click at [64, 99] on div "Cancel Save & Create Another Save" at bounding box center [312, 80] width 535 height 54
click at [89, 88] on link "Cancel" at bounding box center [106, 80] width 88 height 29
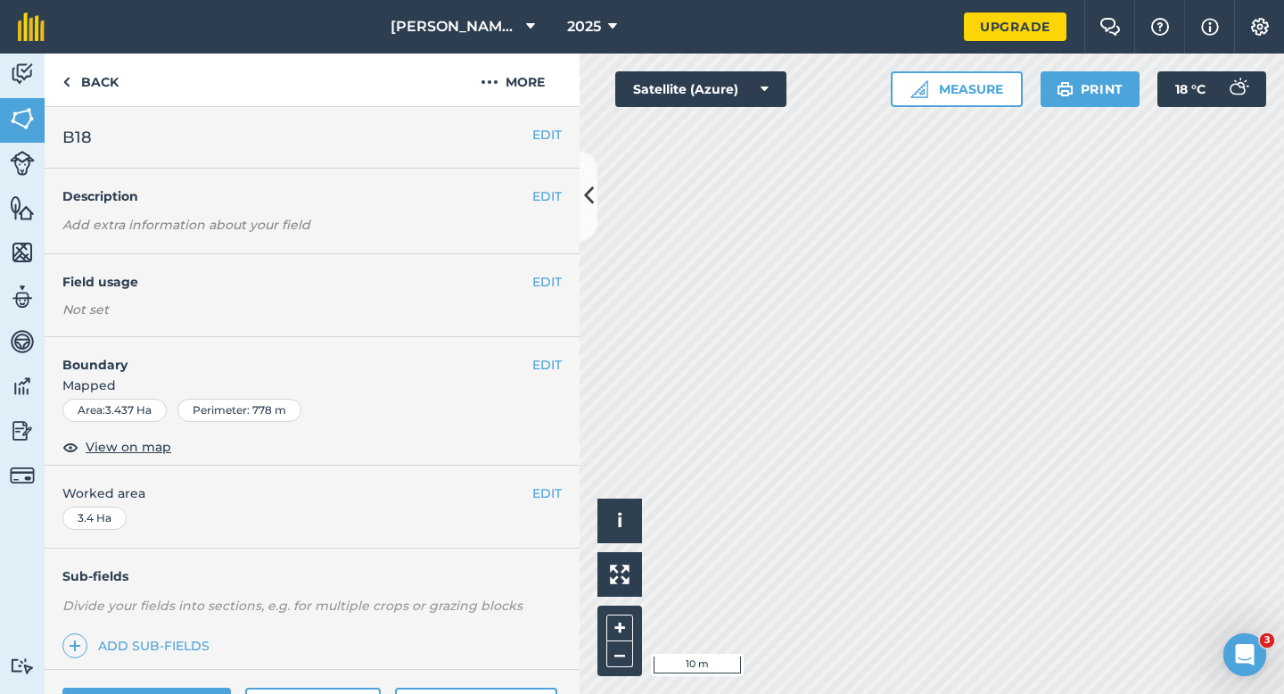
click at [553, 350] on div "EDIT Boundary Mapped Area : 3.437 Ha Perimeter : 778 m View on map" at bounding box center [312, 401] width 535 height 128
click at [550, 370] on button "EDIT" at bounding box center [546, 365] width 29 height 20
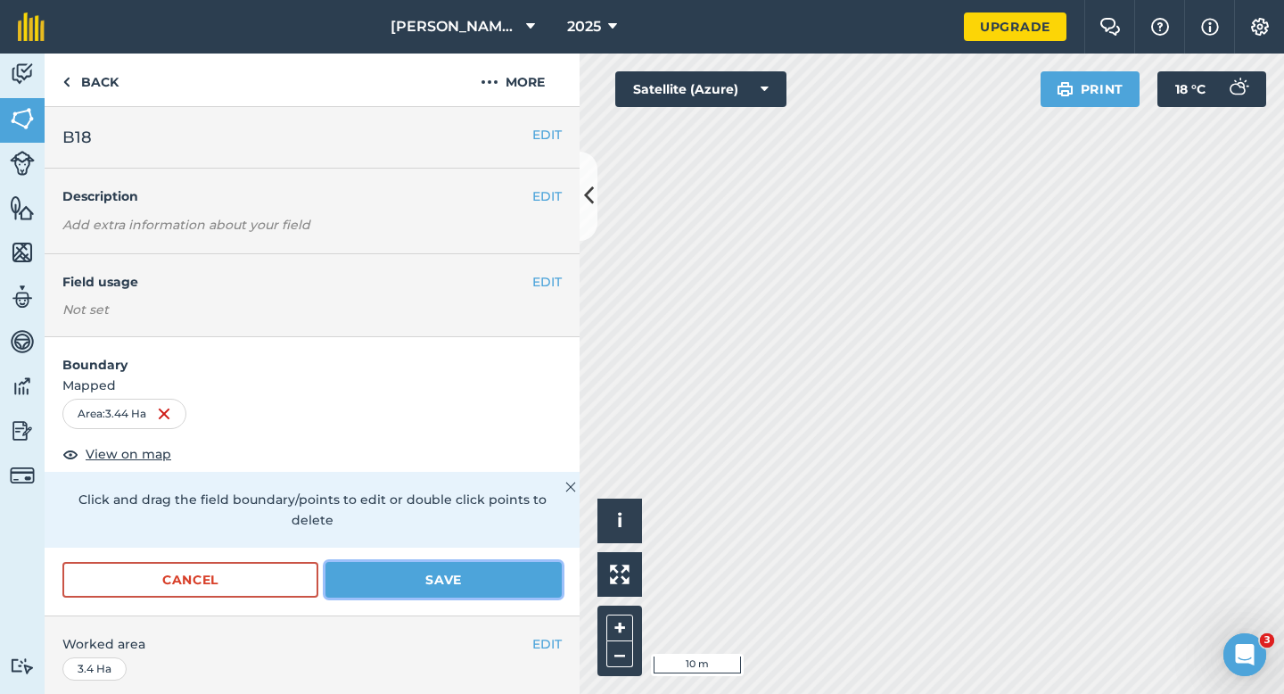
click at [427, 568] on button "Save" at bounding box center [443, 580] width 236 height 36
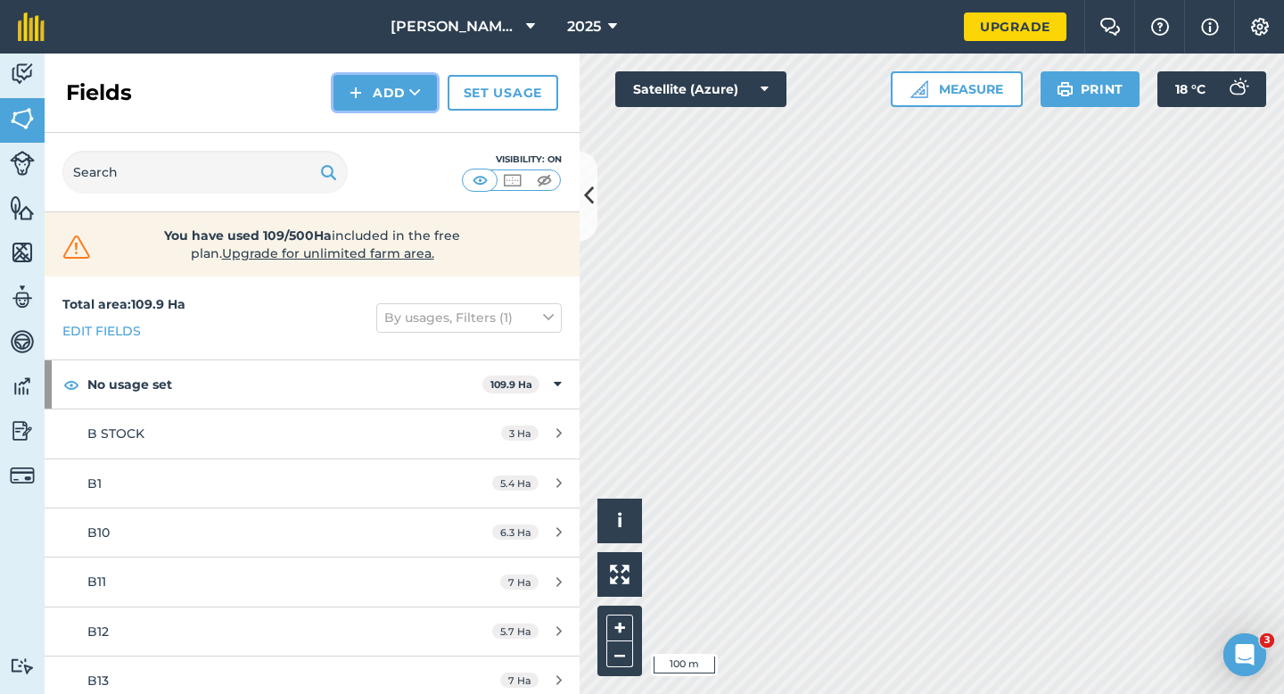
click at [399, 88] on button "Add" at bounding box center [384, 93] width 103 height 36
click at [399, 128] on link "Draw" at bounding box center [385, 132] width 98 height 39
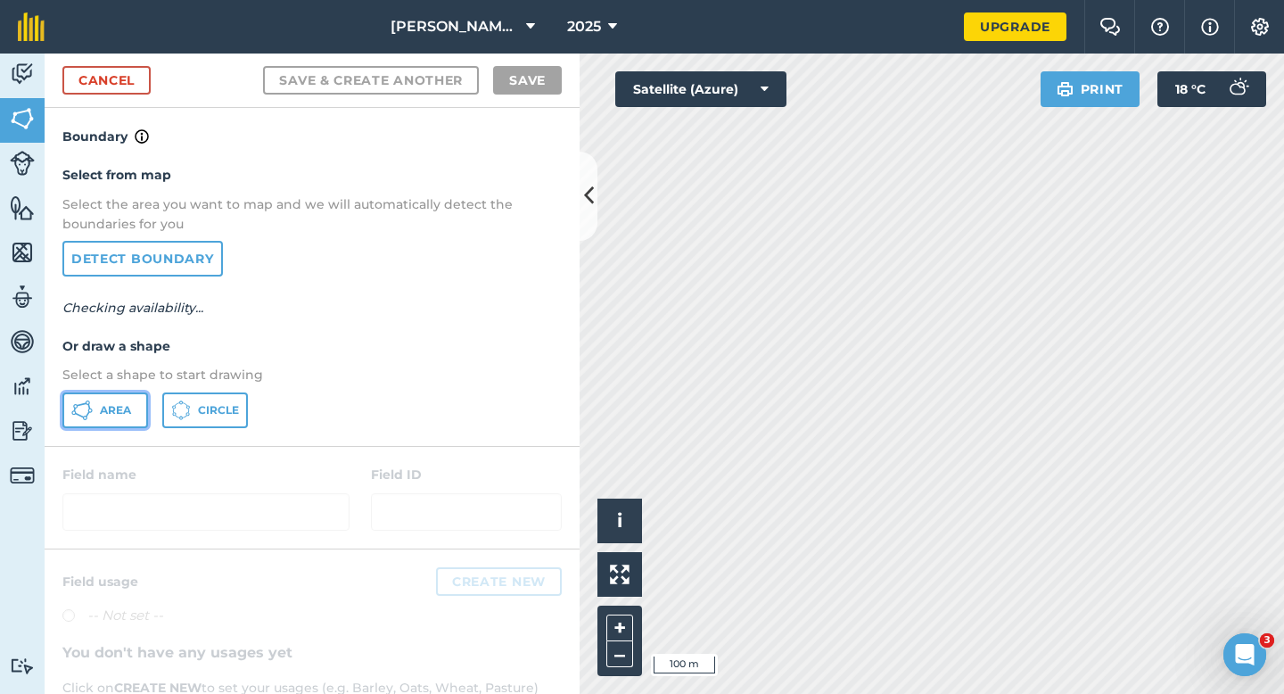
click at [125, 399] on button "Area" at bounding box center [105, 410] width 86 height 36
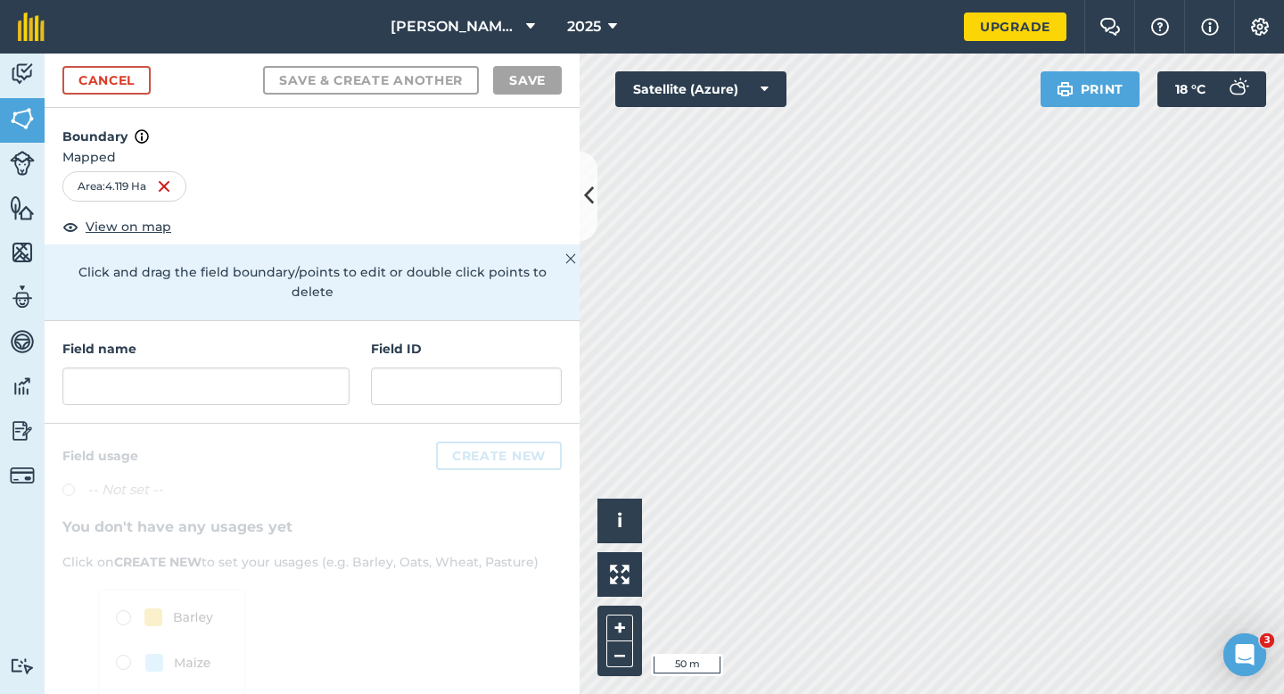
click at [303, 390] on div "Field name Field ID" at bounding box center [312, 372] width 535 height 103
click at [303, 384] on div "Field name Field ID" at bounding box center [312, 372] width 535 height 103
click at [303, 368] on input "text" at bounding box center [205, 385] width 287 height 37
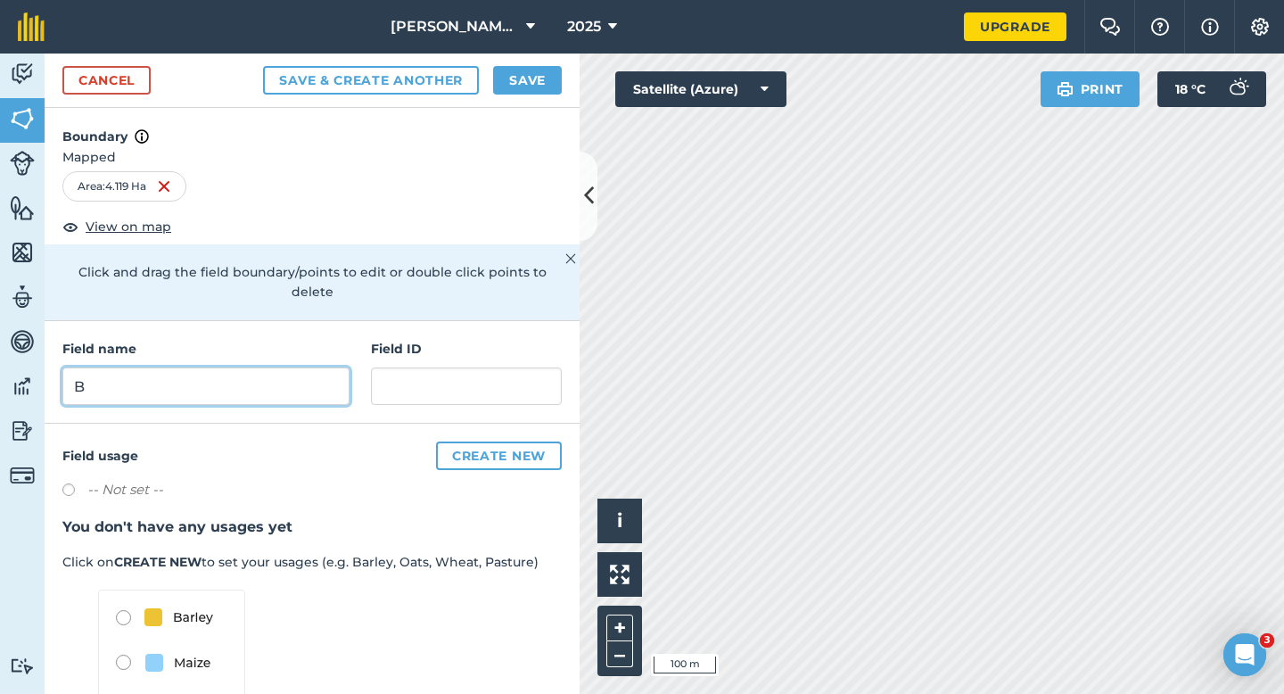
click at [283, 367] on input "B" at bounding box center [205, 385] width 287 height 37
type input "B20"
click at [515, 72] on button "Save" at bounding box center [527, 80] width 69 height 29
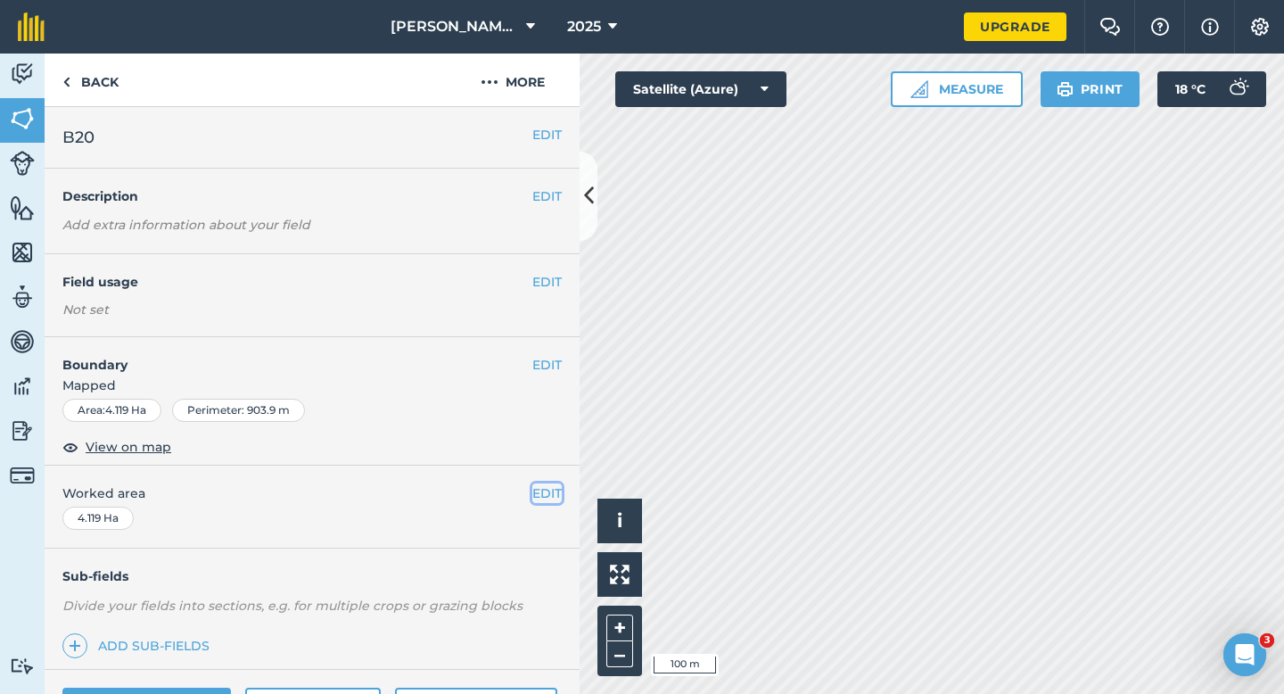
click at [549, 492] on button "EDIT" at bounding box center [546, 493] width 29 height 20
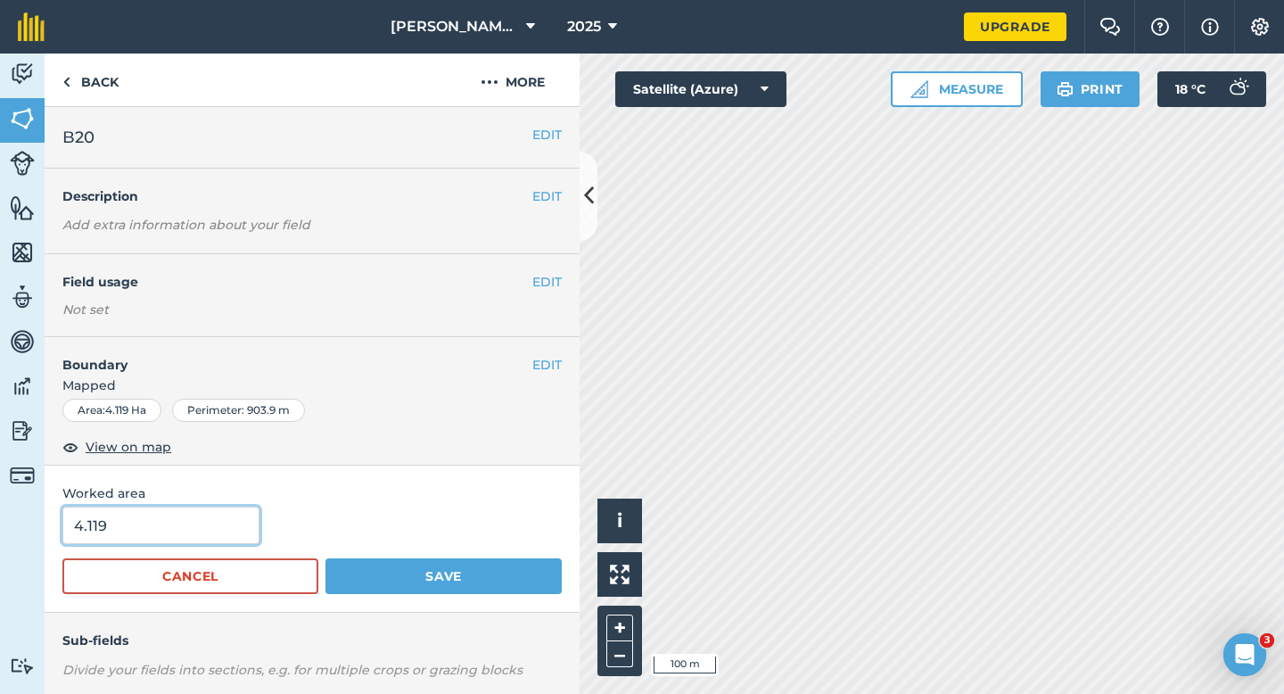
click at [169, 527] on input "4.119" at bounding box center [160, 524] width 197 height 37
type input "4.1"
click at [325, 558] on button "Save" at bounding box center [443, 576] width 236 height 36
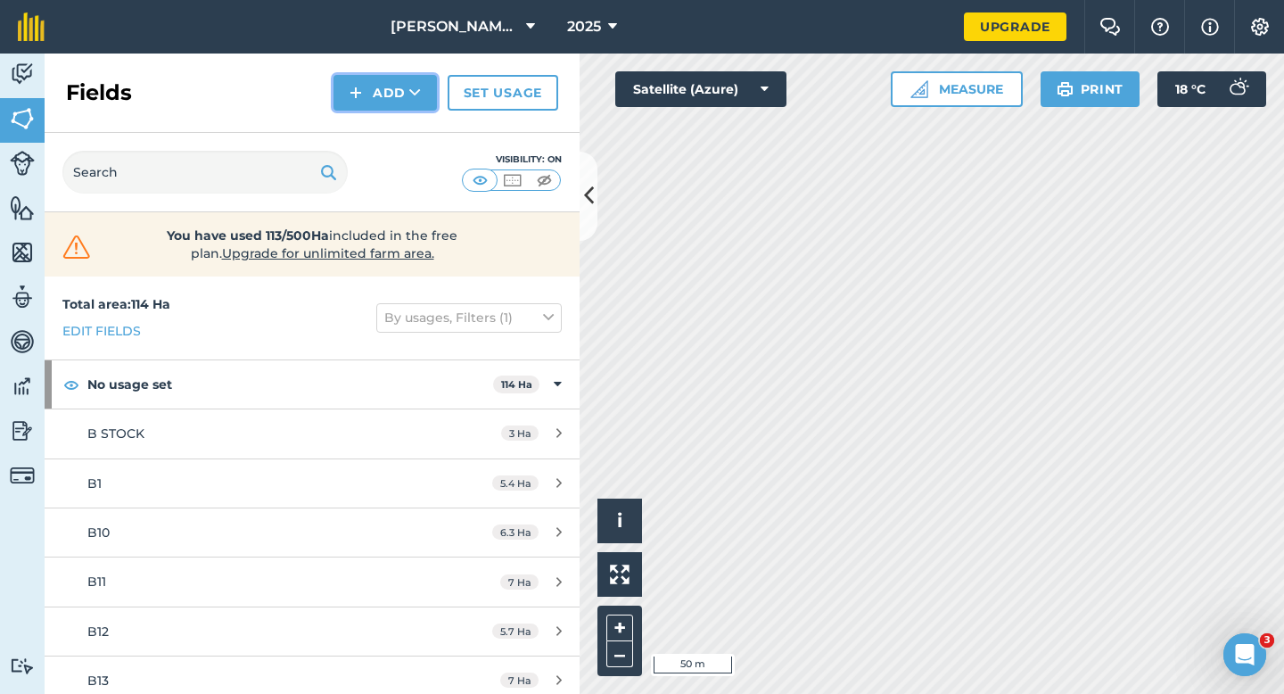
click at [388, 85] on button "Add" at bounding box center [384, 93] width 103 height 36
click at [393, 114] on link "Draw" at bounding box center [385, 132] width 98 height 39
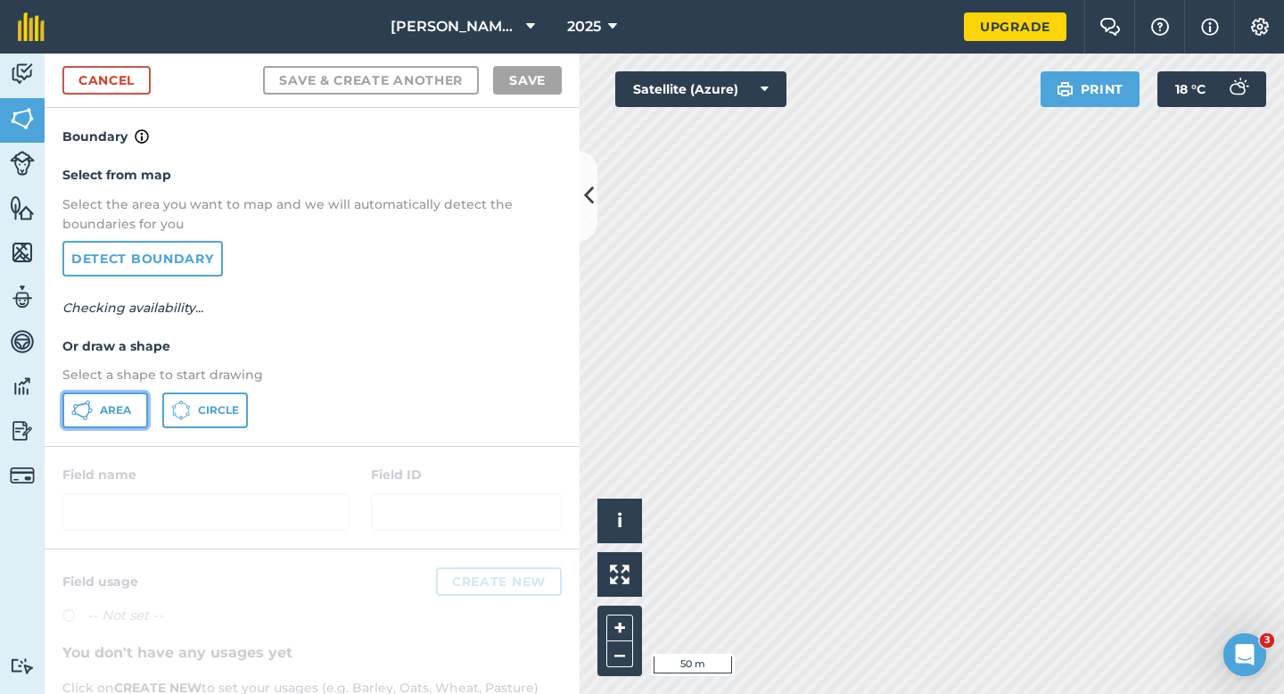
click at [73, 403] on icon at bounding box center [81, 409] width 21 height 21
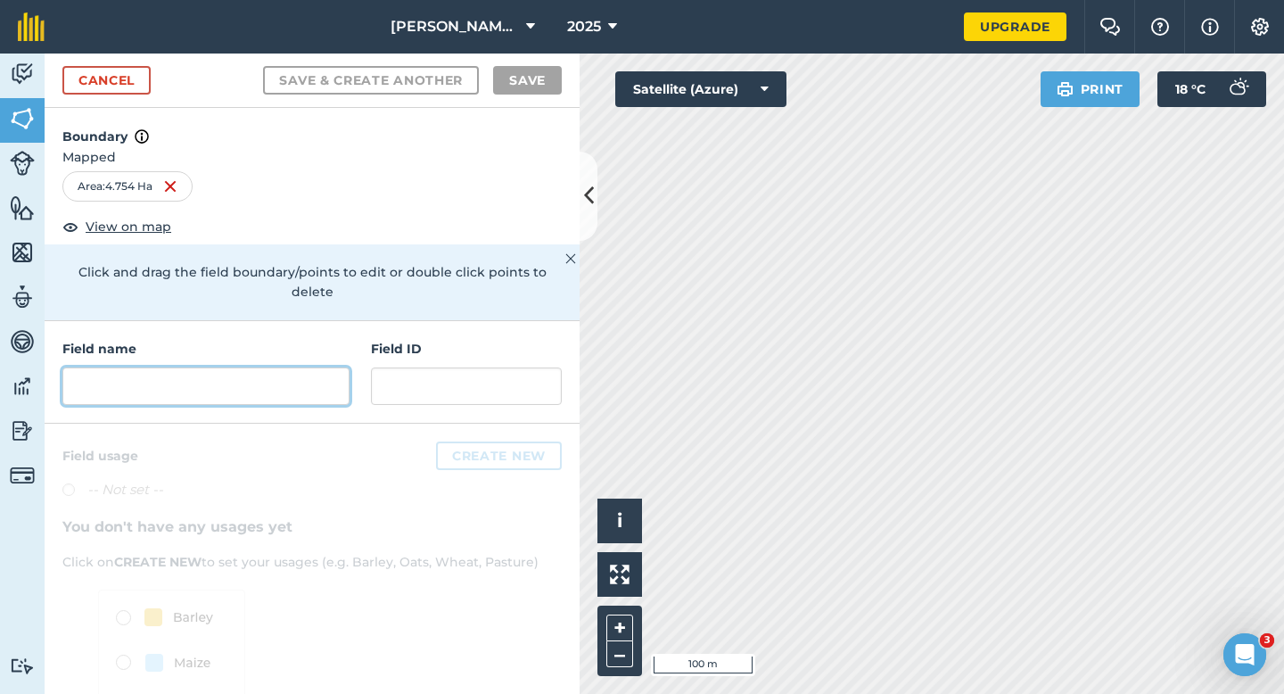
click at [306, 370] on input "text" at bounding box center [205, 385] width 287 height 37
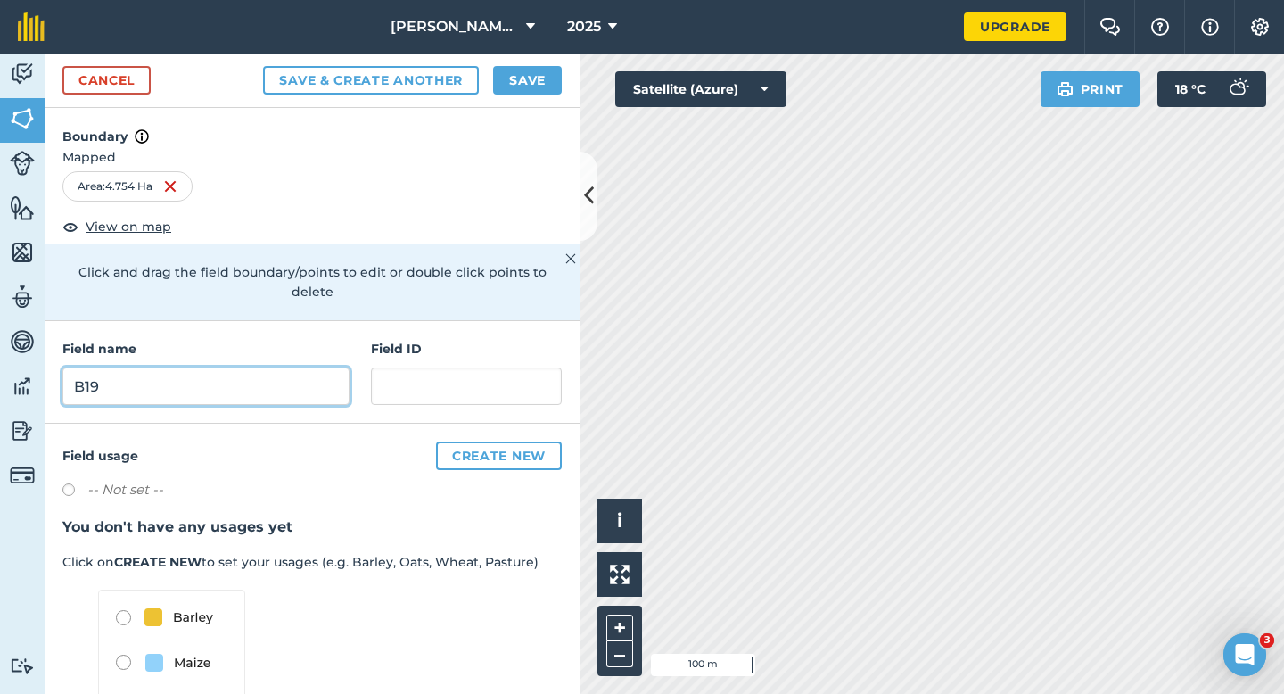
type input "B19"
click at [540, 88] on button "Save" at bounding box center [527, 80] width 69 height 29
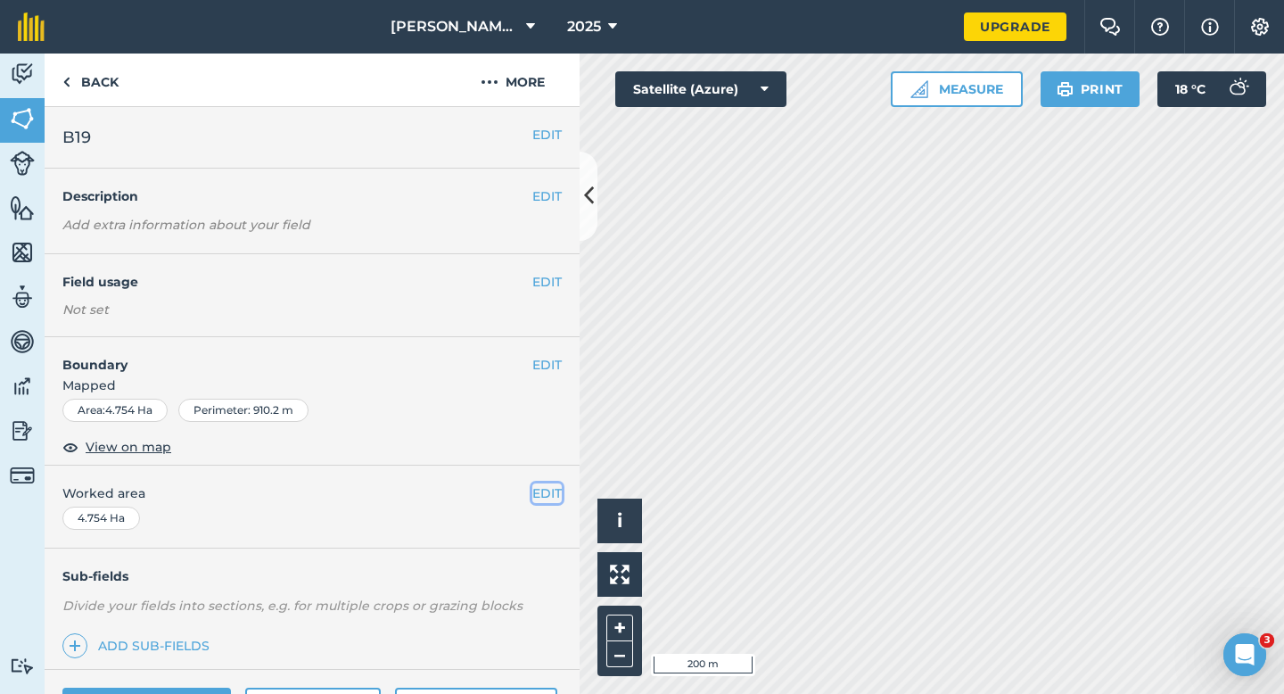
click at [547, 489] on button "EDIT" at bounding box center [546, 493] width 29 height 20
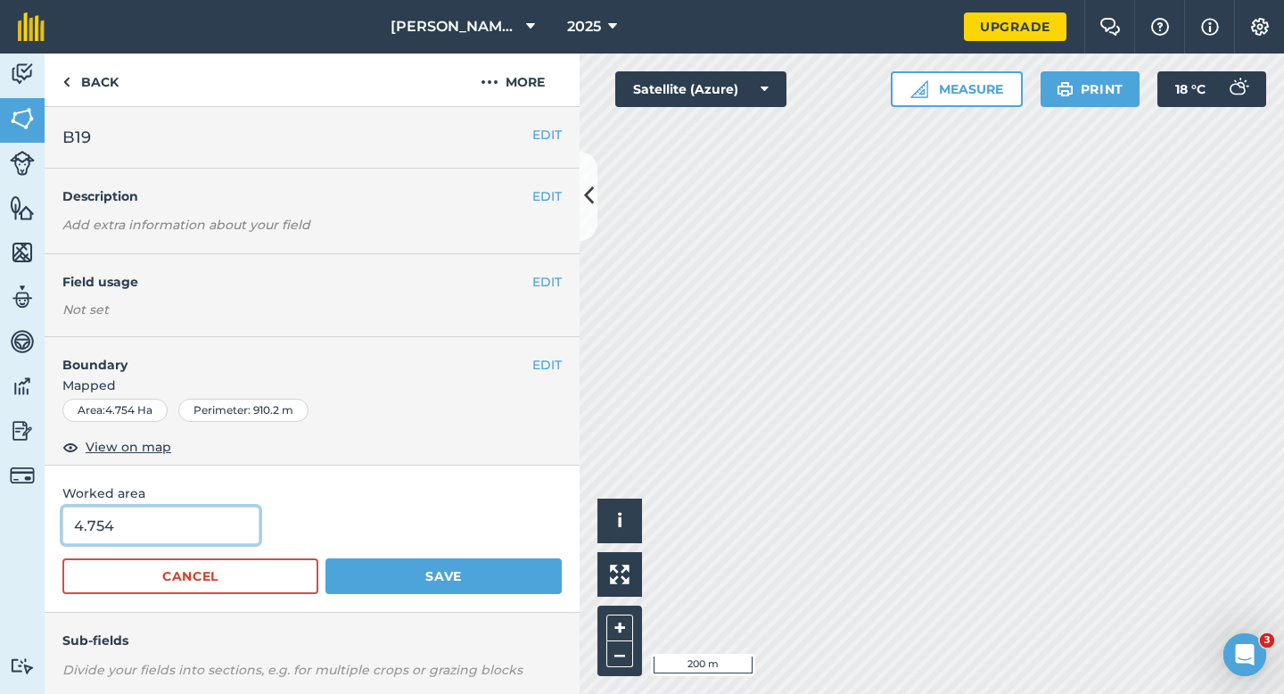
click at [178, 531] on input "4.754" at bounding box center [160, 524] width 197 height 37
type input "4.8"
click at [325, 558] on button "Save" at bounding box center [443, 576] width 236 height 36
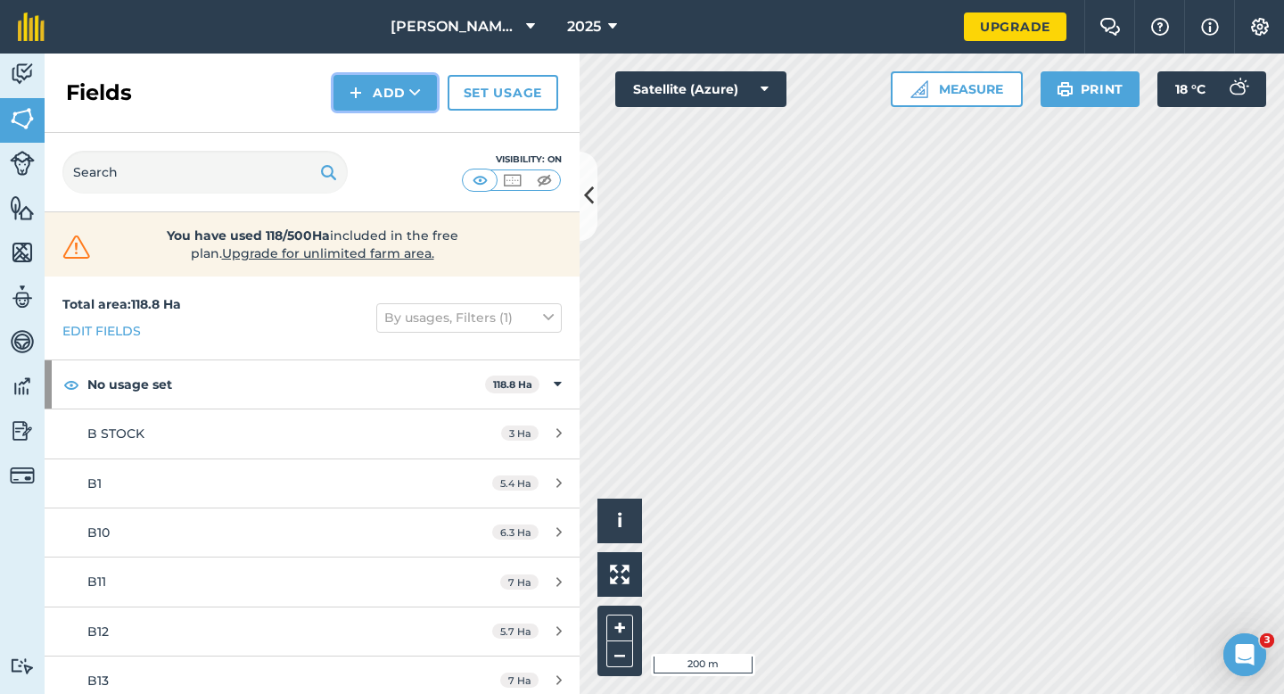
click at [399, 100] on button "Add" at bounding box center [384, 93] width 103 height 36
click at [399, 114] on link "Draw" at bounding box center [385, 132] width 98 height 39
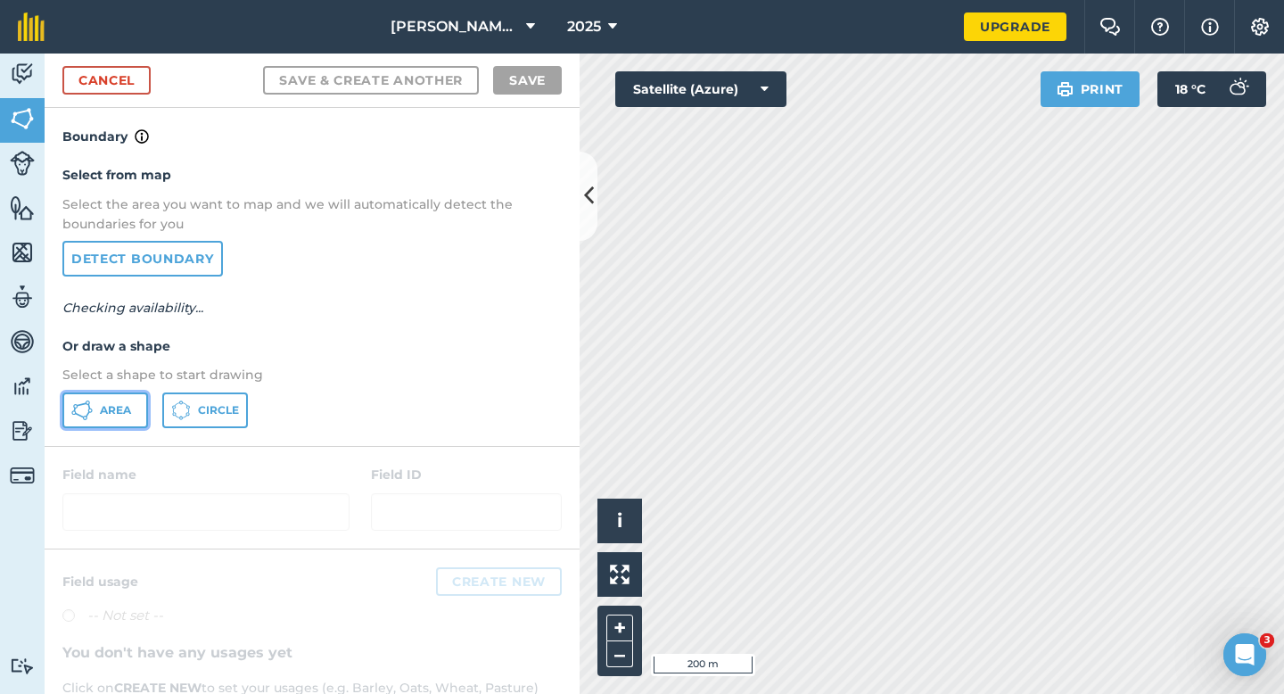
click at [129, 393] on button "Area" at bounding box center [105, 410] width 86 height 36
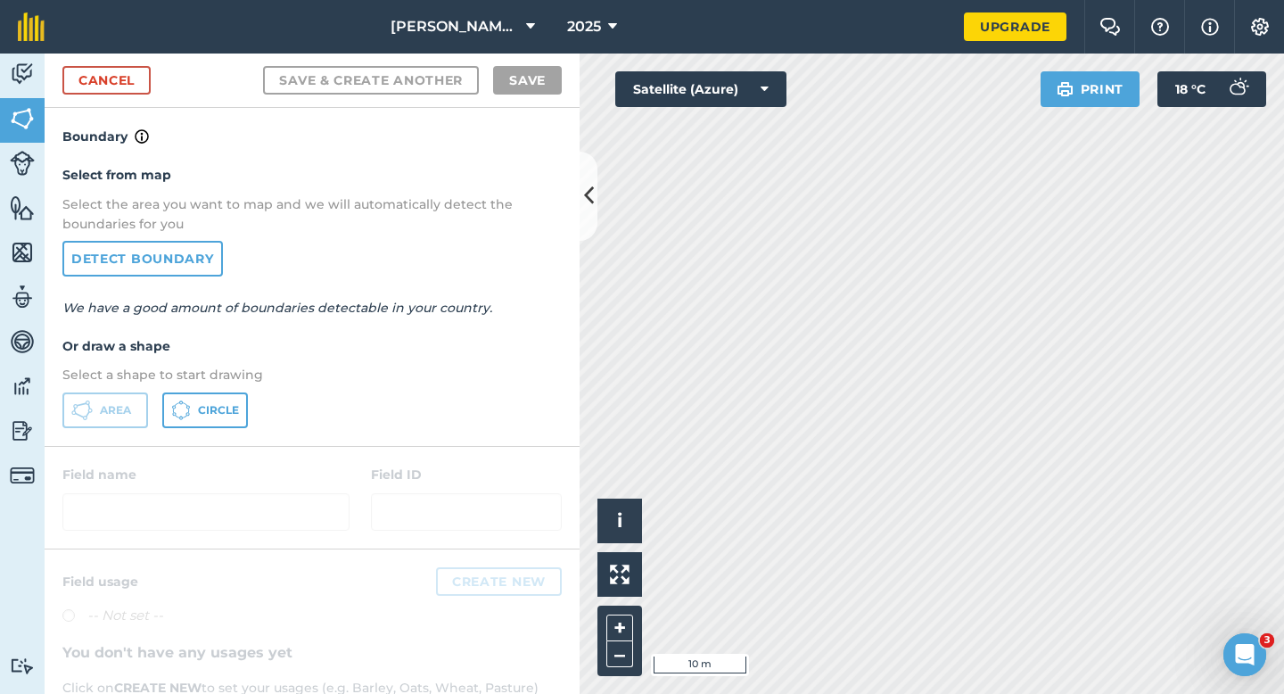
click at [144, 95] on div "Cancel Save & Create Another Save" at bounding box center [312, 80] width 535 height 54
click at [144, 87] on link "Cancel" at bounding box center [106, 80] width 88 height 29
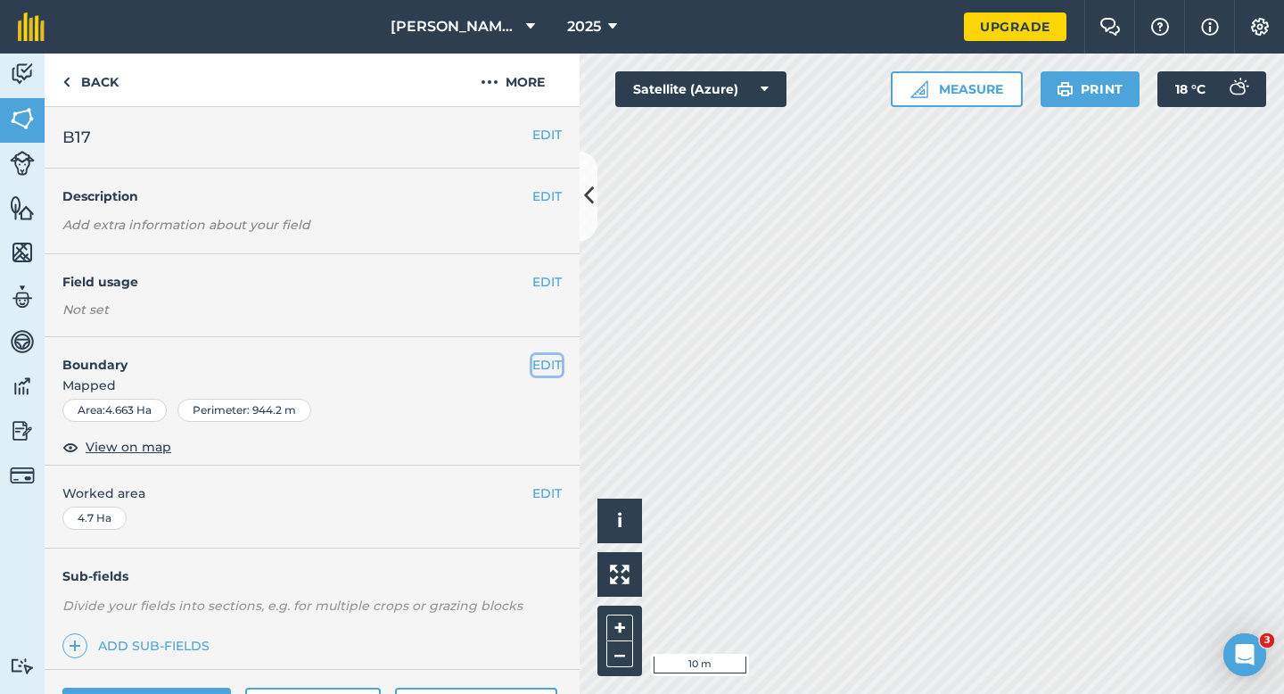
click at [553, 366] on button "EDIT" at bounding box center [546, 365] width 29 height 20
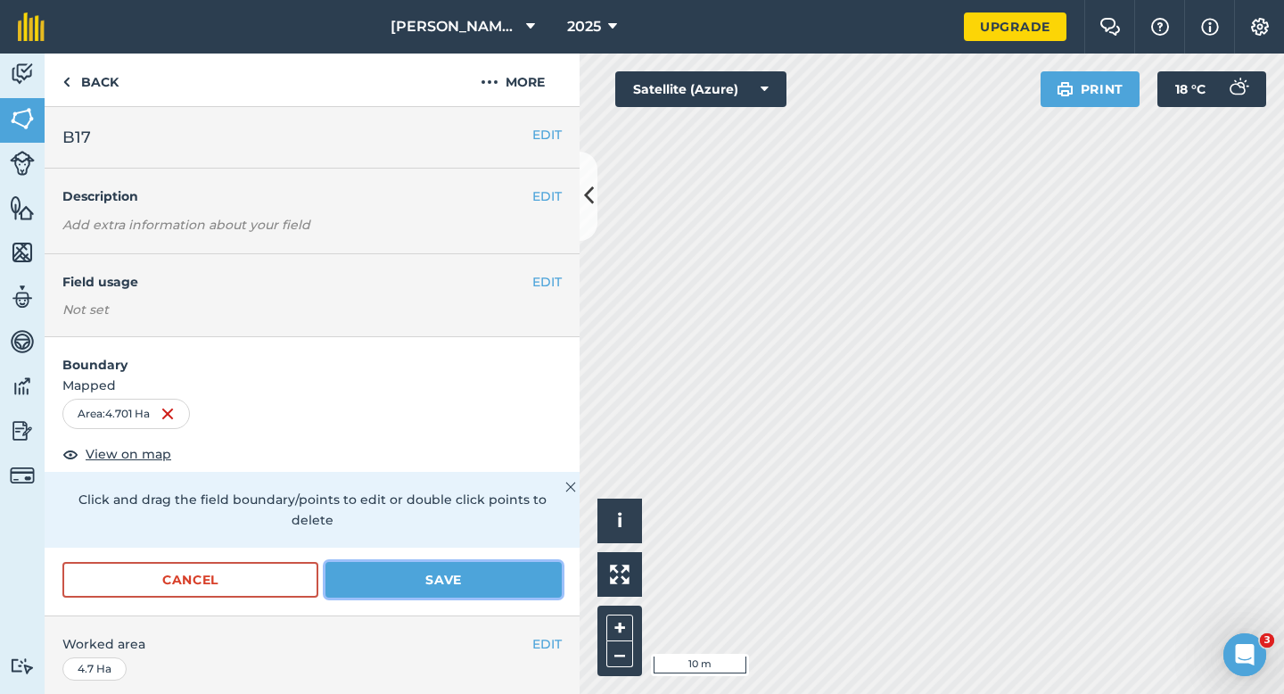
click at [492, 562] on button "Save" at bounding box center [443, 580] width 236 height 36
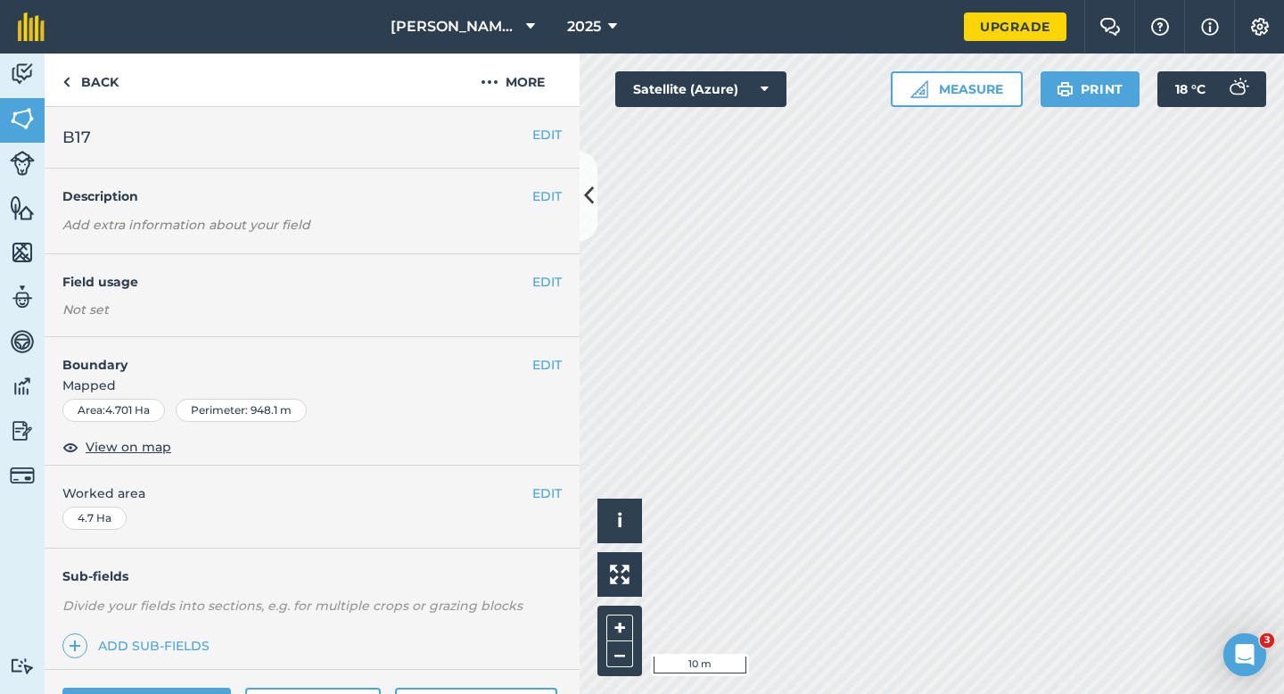
click at [390, 87] on div "Back More" at bounding box center [312, 79] width 535 height 53
click at [4, 122] on link "Fields" at bounding box center [22, 120] width 45 height 45
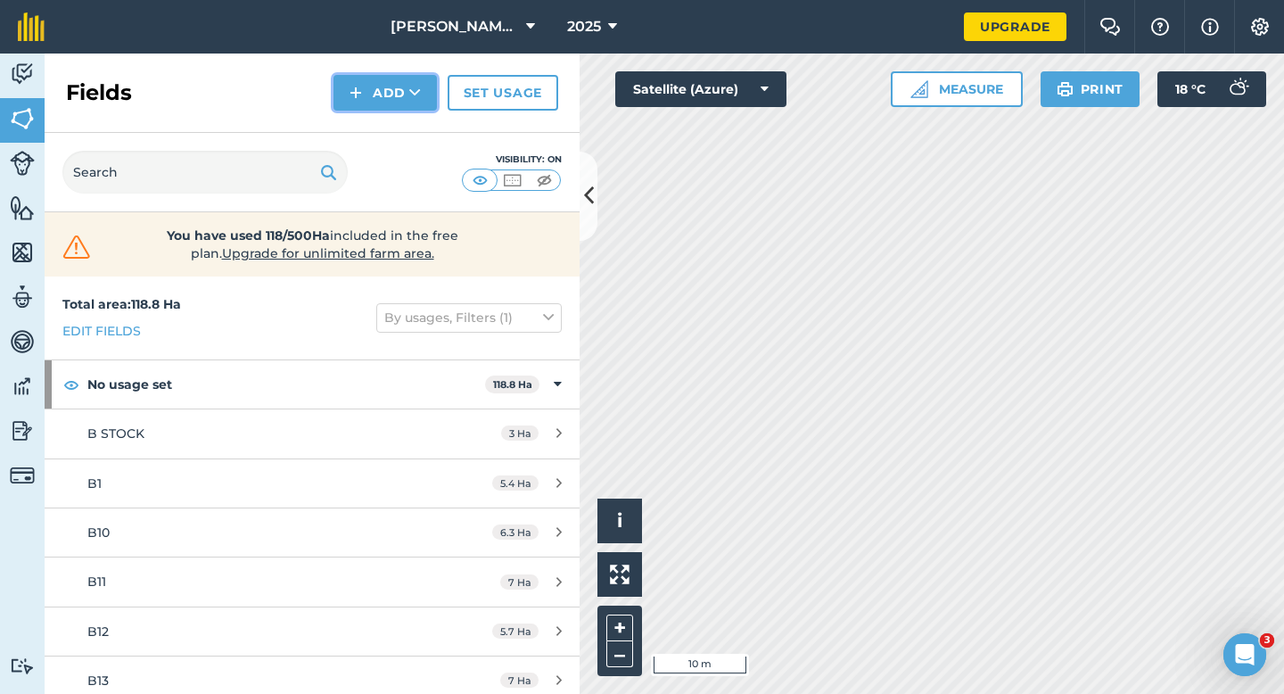
click at [362, 93] on img at bounding box center [356, 92] width 12 height 21
click at [367, 143] on link "Draw" at bounding box center [385, 132] width 98 height 39
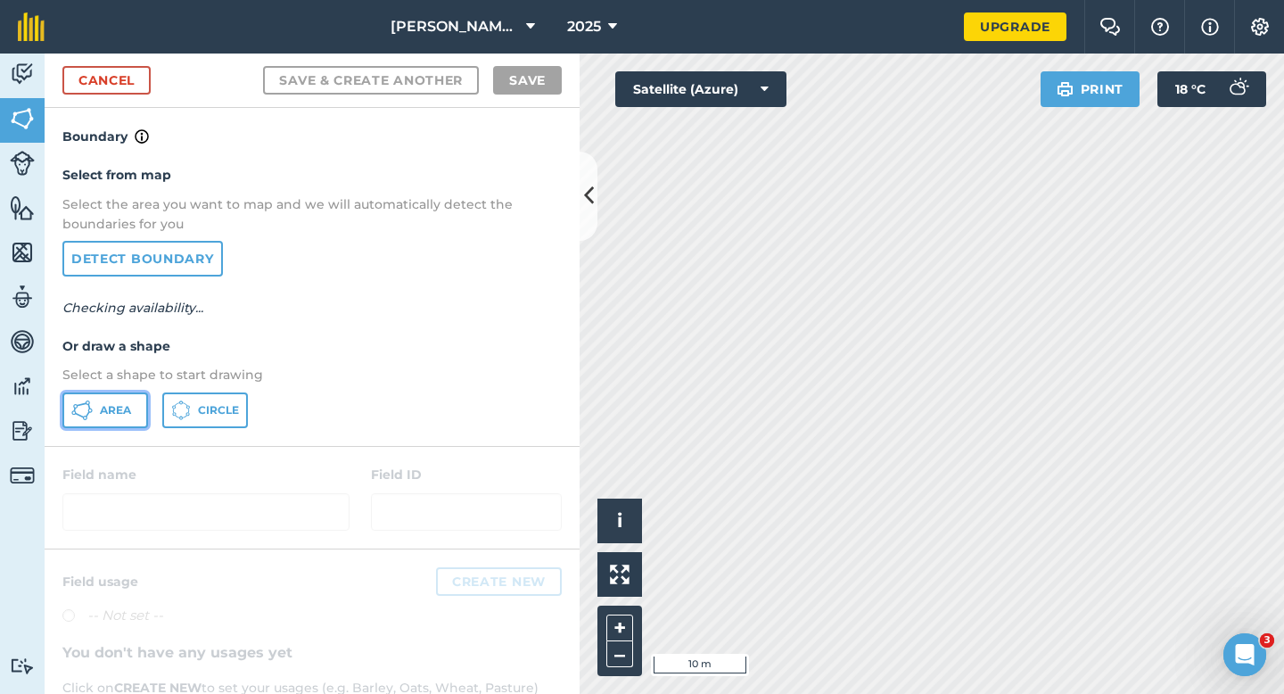
click at [103, 415] on span "Area" at bounding box center [115, 410] width 31 height 14
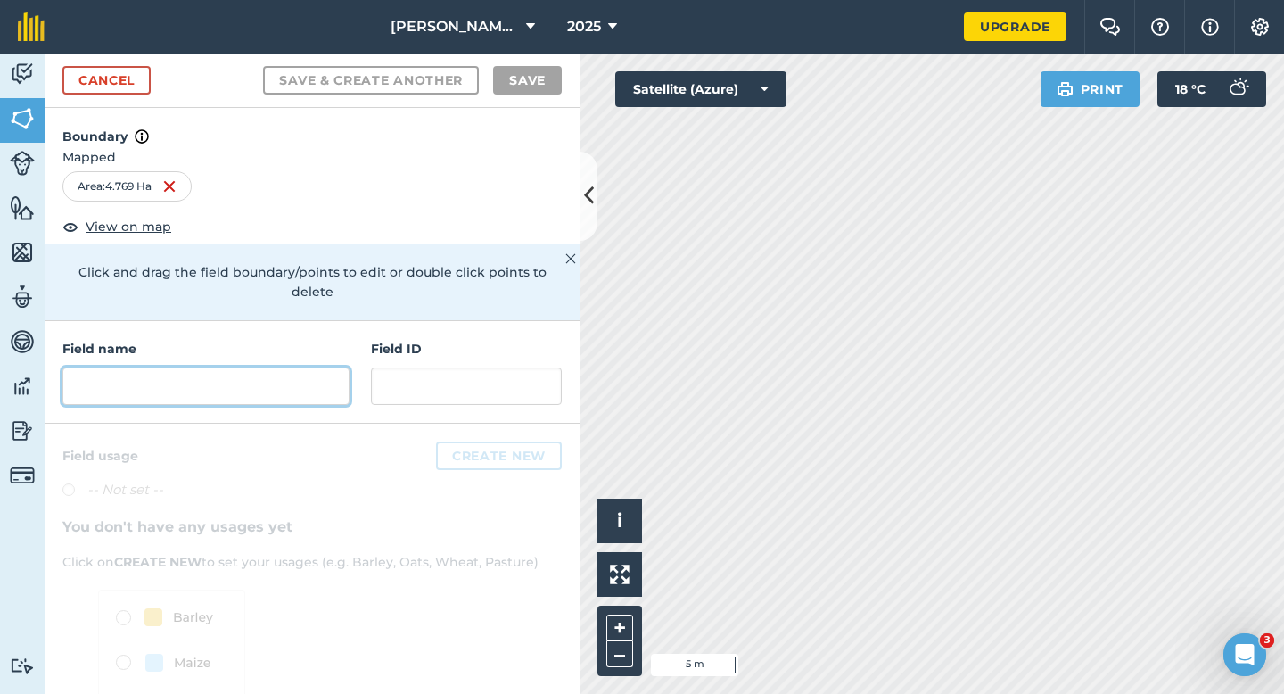
click at [287, 375] on input "text" at bounding box center [205, 385] width 287 height 37
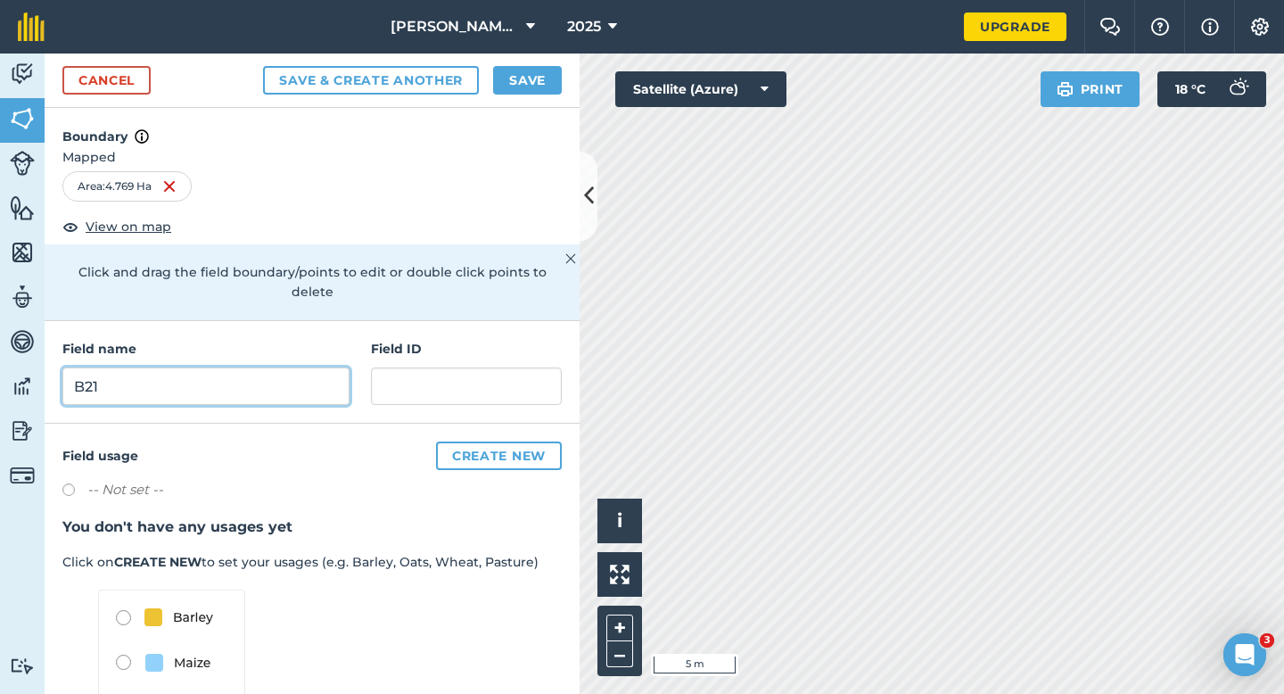
type input "B21"
click at [521, 95] on div "Cancel Save & Create Another Save" at bounding box center [312, 80] width 535 height 54
click at [521, 94] on button "Save" at bounding box center [527, 80] width 69 height 29
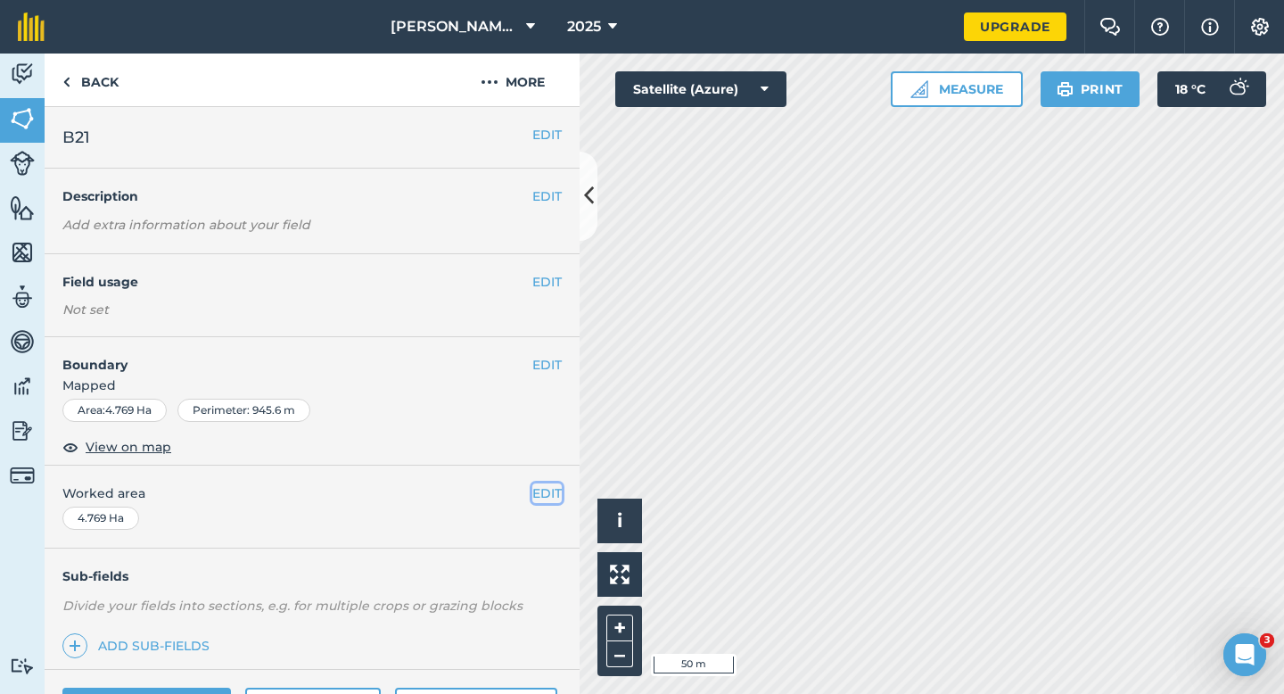
click at [561, 488] on button "EDIT" at bounding box center [546, 493] width 29 height 20
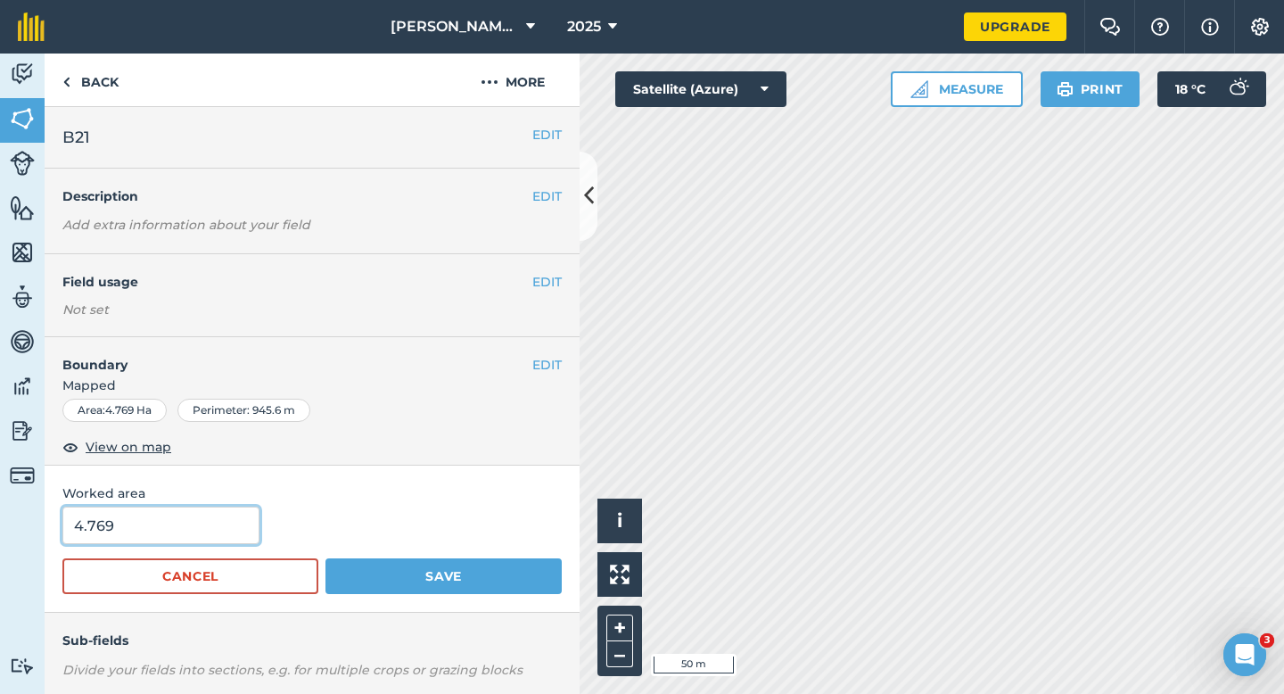
click at [168, 517] on input "4.769" at bounding box center [160, 524] width 197 height 37
click at [325, 558] on button "Save" at bounding box center [443, 576] width 236 height 36
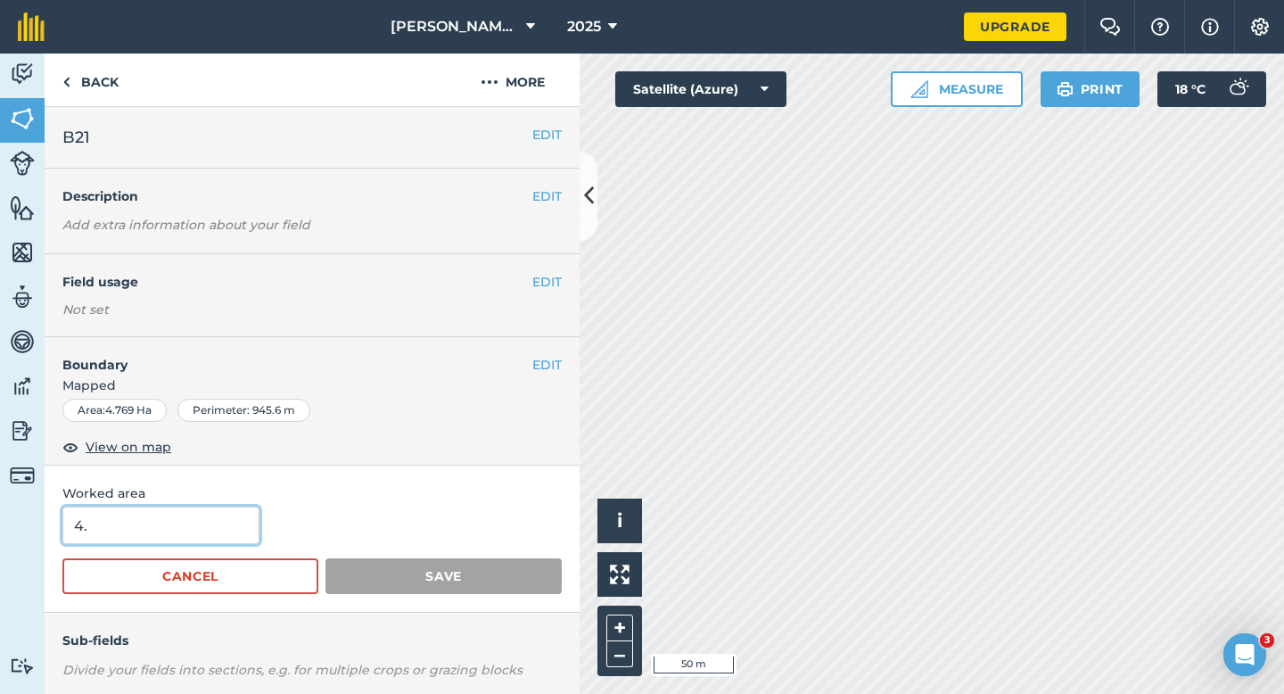
type input "4"
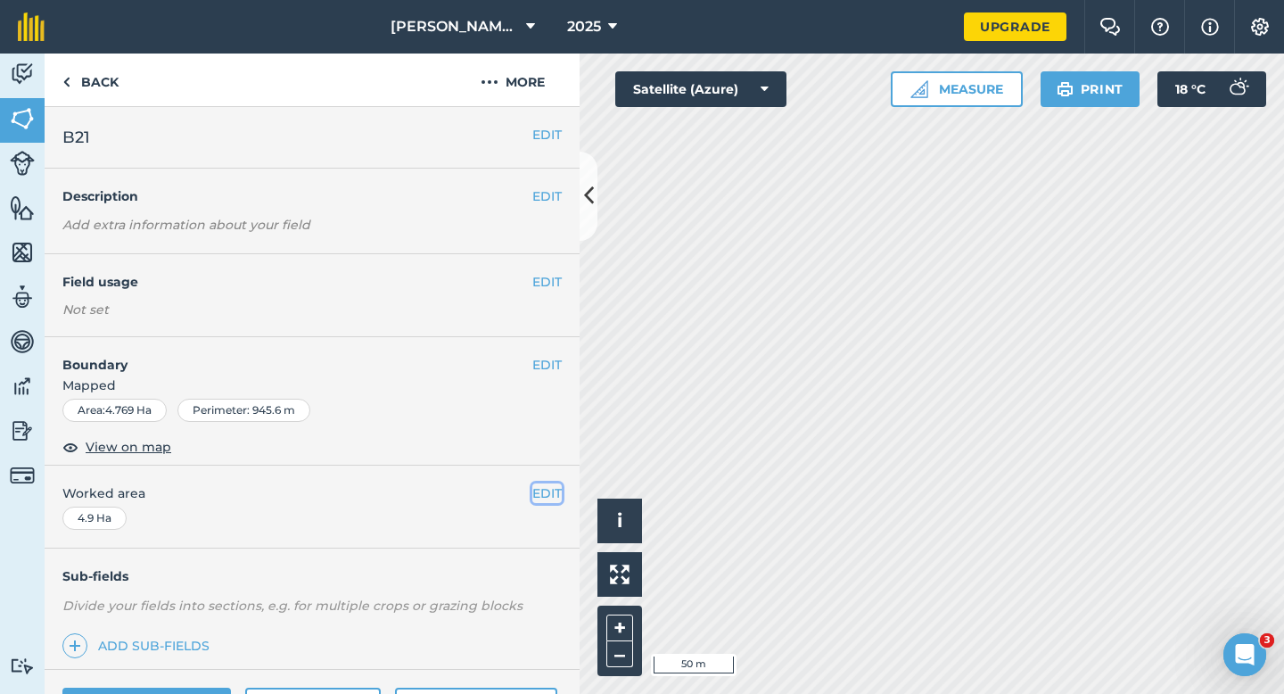
click at [547, 502] on button "EDIT" at bounding box center [546, 493] width 29 height 20
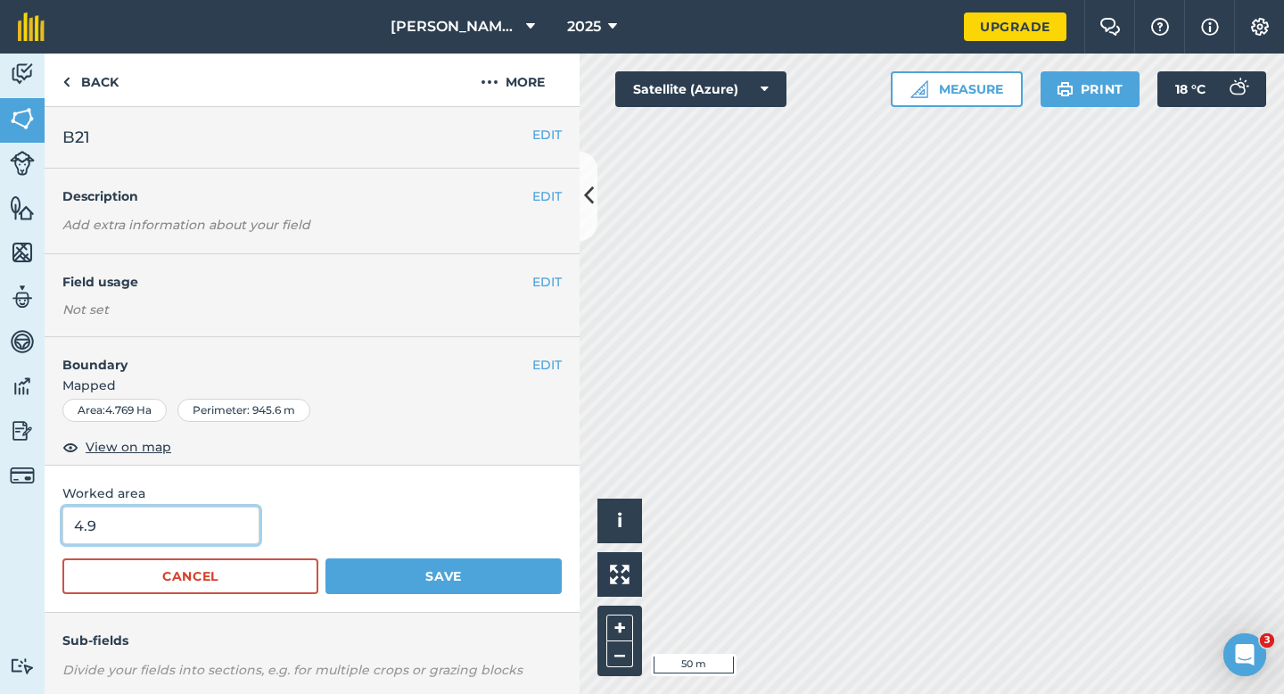
click at [168, 506] on input "4.9" at bounding box center [160, 524] width 197 height 37
click at [168, 515] on input "4.9" at bounding box center [160, 524] width 197 height 37
click at [168, 533] on input "4.9" at bounding box center [160, 524] width 197 height 37
type input "4.8"
click at [325, 558] on button "Save" at bounding box center [443, 576] width 236 height 36
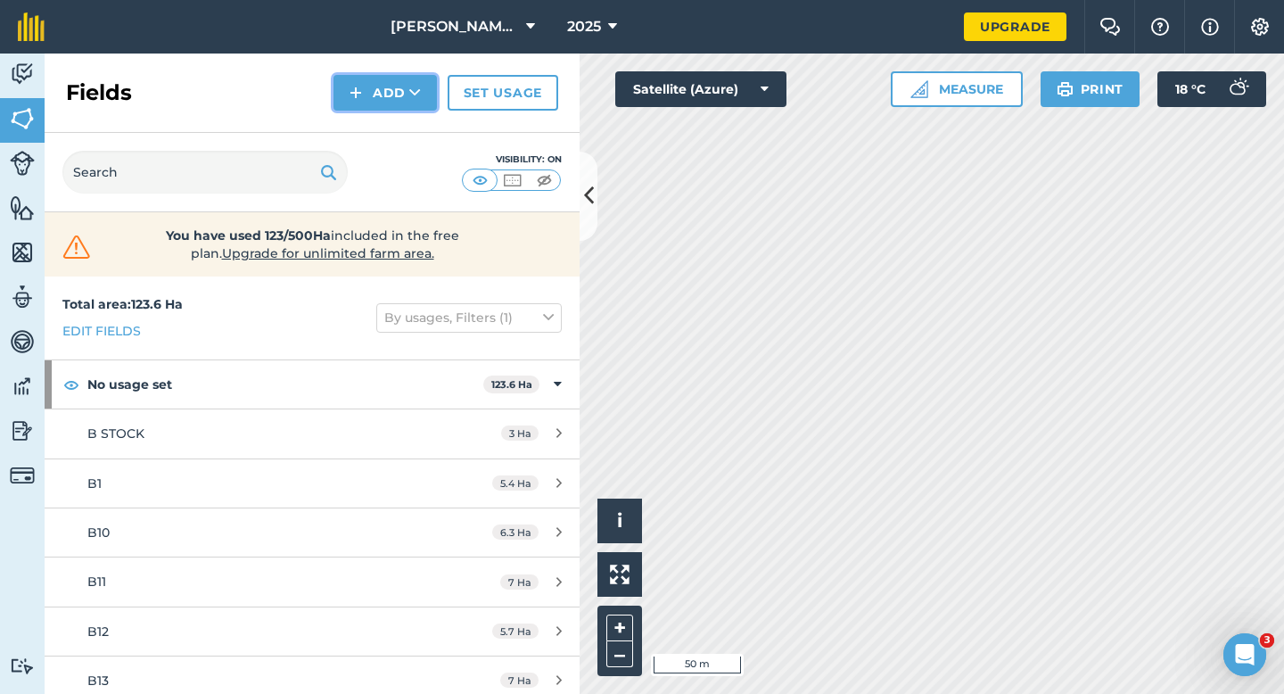
click at [387, 89] on button "Add" at bounding box center [384, 93] width 103 height 36
click at [387, 137] on link "Draw" at bounding box center [385, 132] width 98 height 39
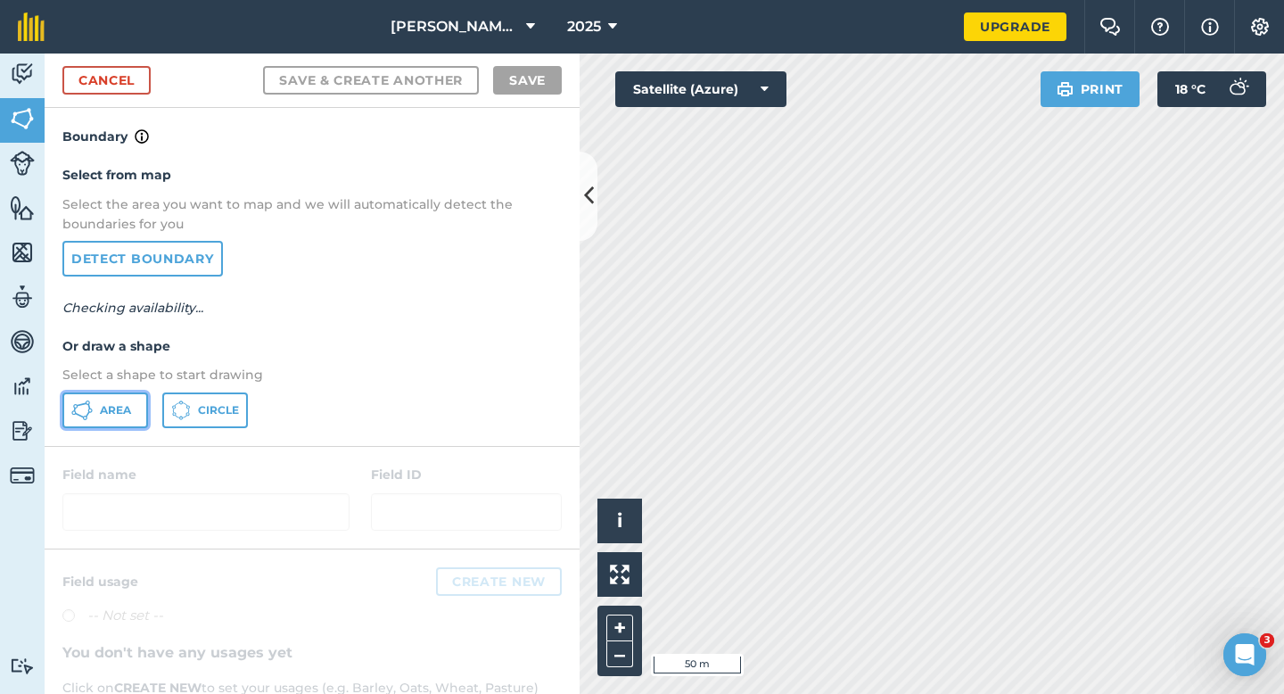
click at [109, 398] on button "Area" at bounding box center [105, 410] width 86 height 36
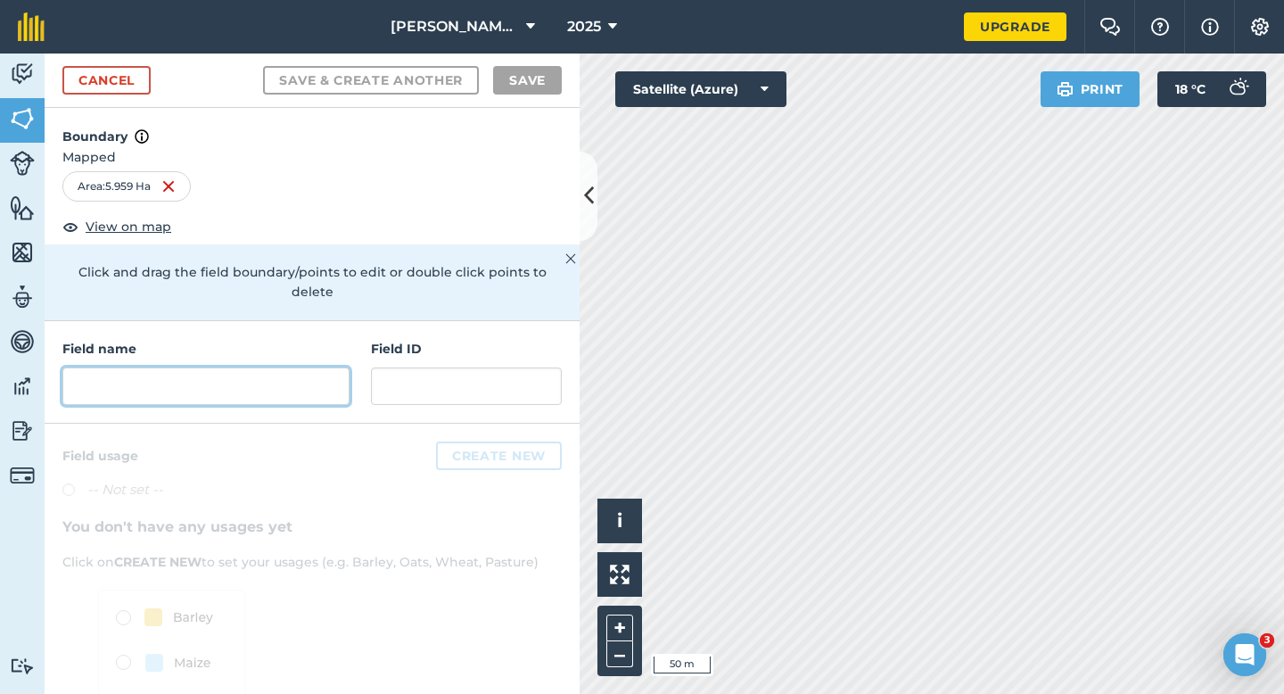
click at [228, 376] on input "text" at bounding box center [205, 385] width 287 height 37
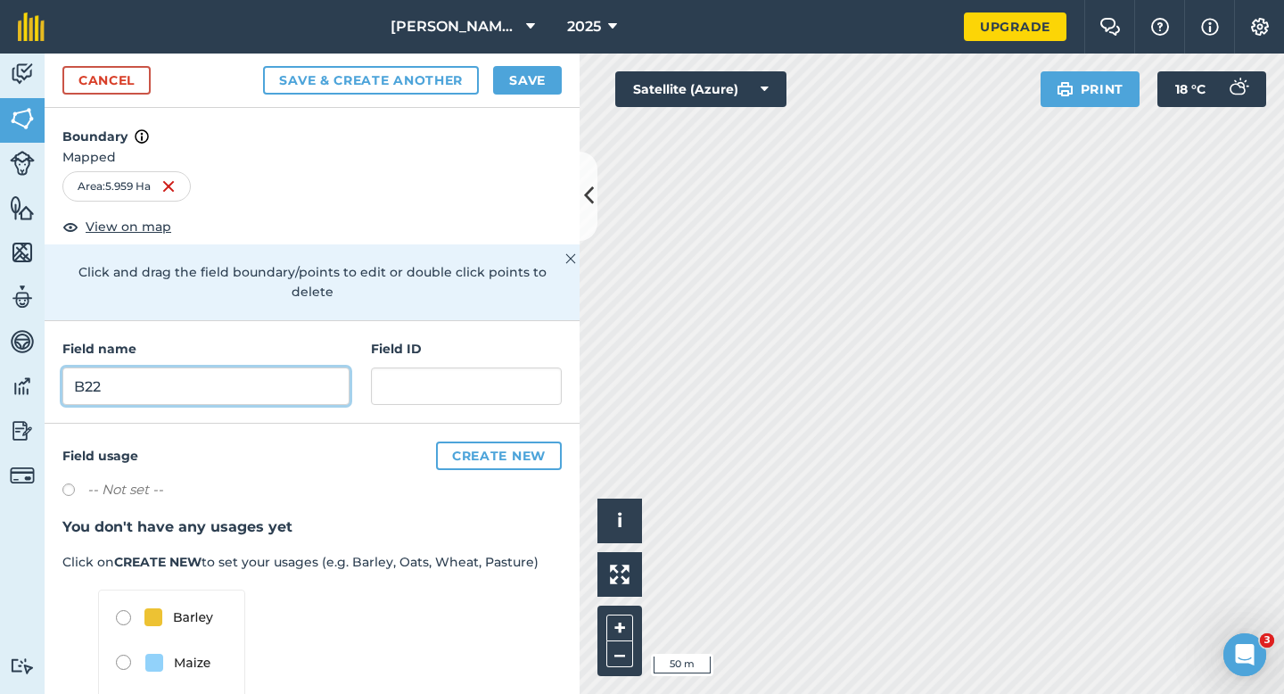
type input "B22"
click at [533, 57] on div "Cancel Save & Create Another Save" at bounding box center [312, 80] width 535 height 54
click at [532, 90] on button "Save" at bounding box center [527, 80] width 69 height 29
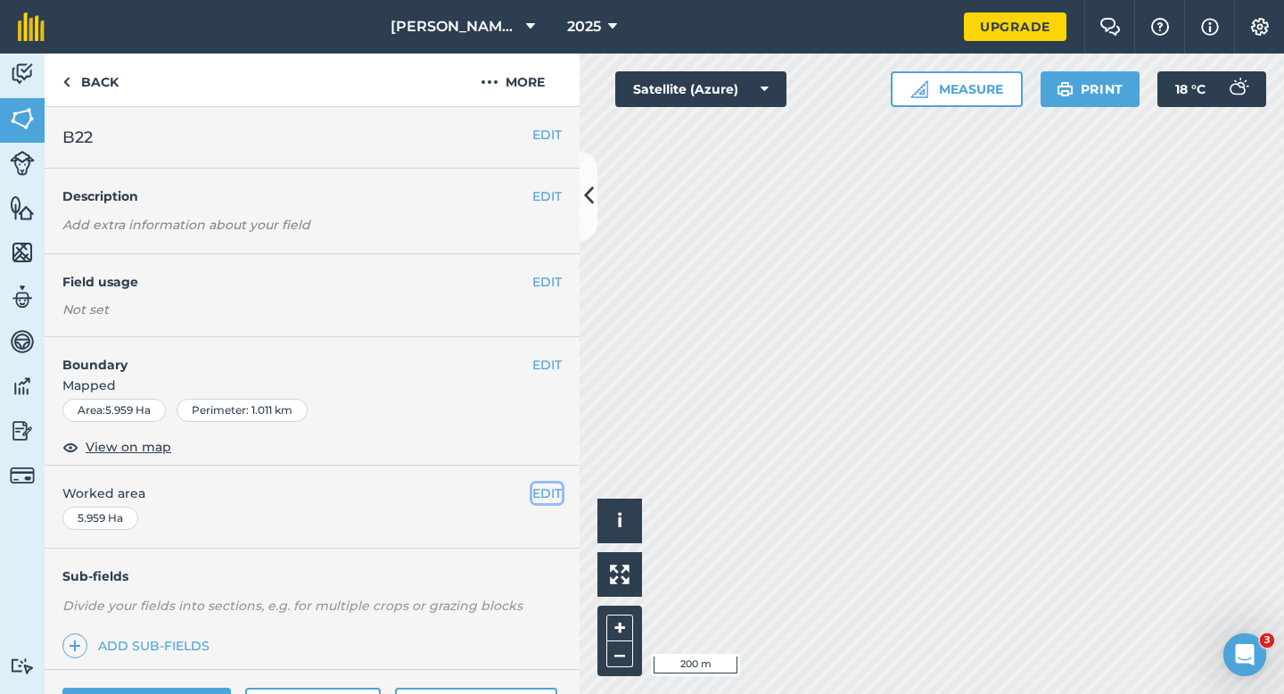
click at [550, 494] on button "EDIT" at bounding box center [546, 493] width 29 height 20
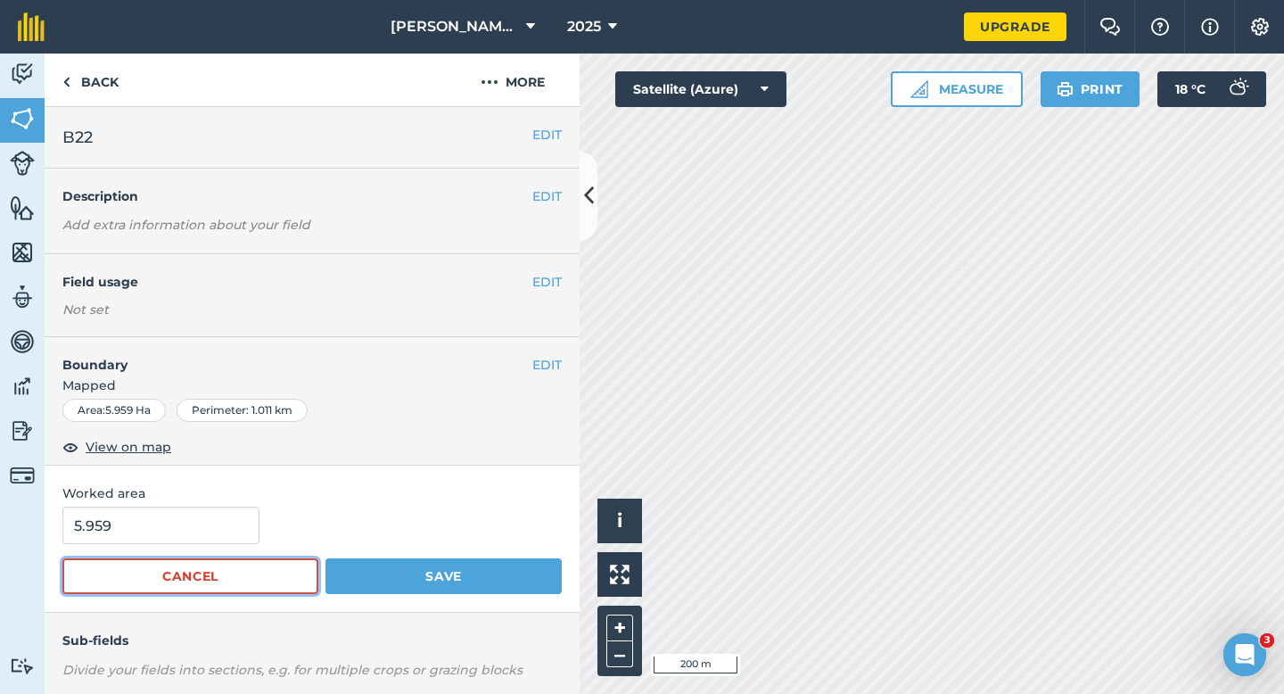
click at [71, 572] on button "Cancel" at bounding box center [190, 576] width 256 height 36
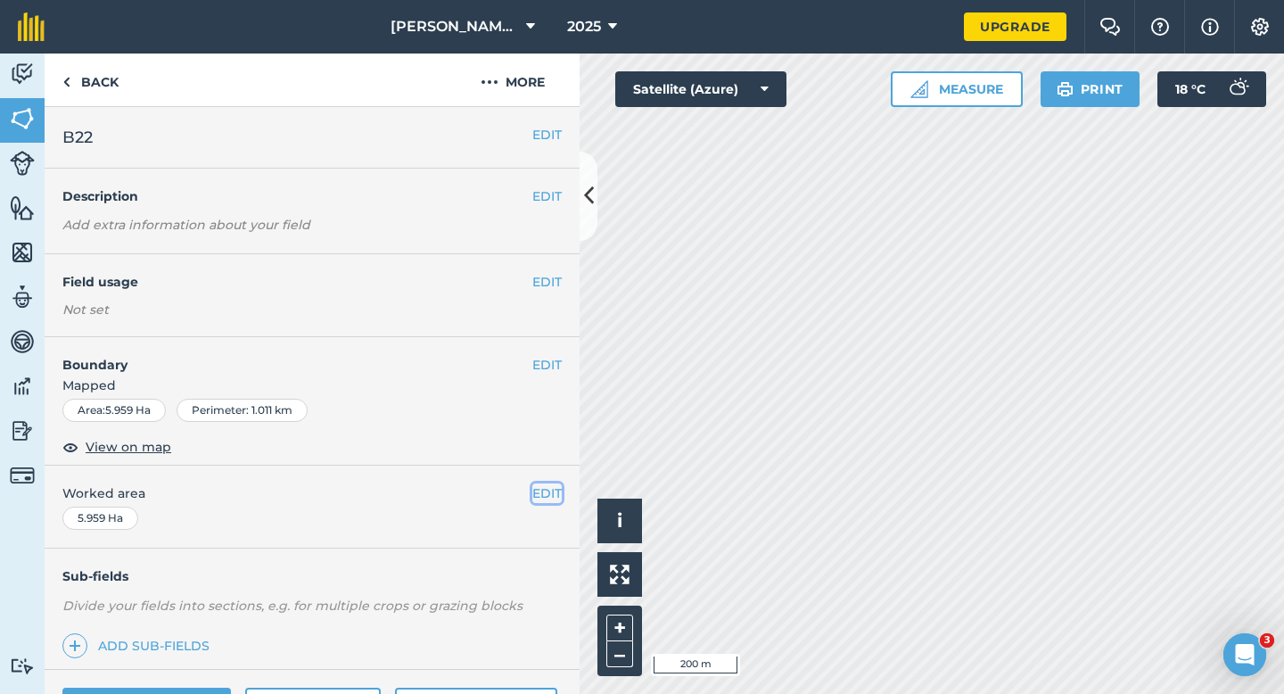
click at [547, 490] on button "EDIT" at bounding box center [546, 493] width 29 height 20
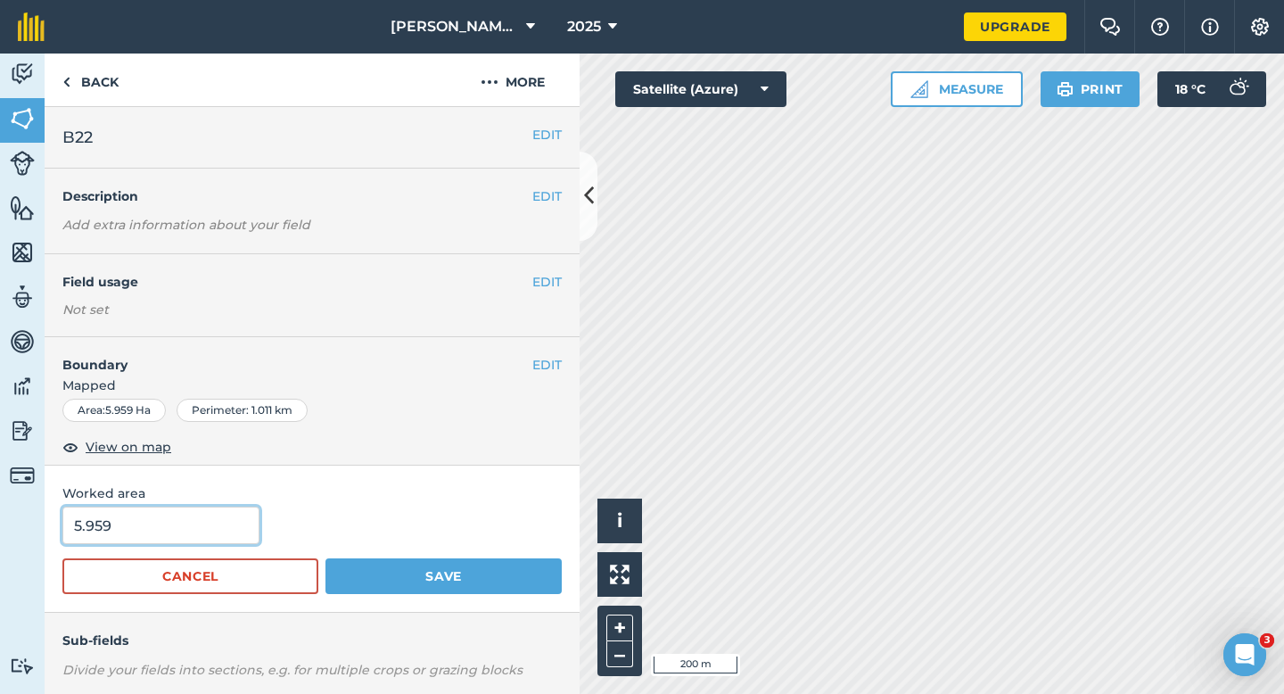
click at [142, 532] on input "5.959" at bounding box center [160, 524] width 197 height 37
type input "6"
click at [325, 558] on button "Save" at bounding box center [443, 576] width 236 height 36
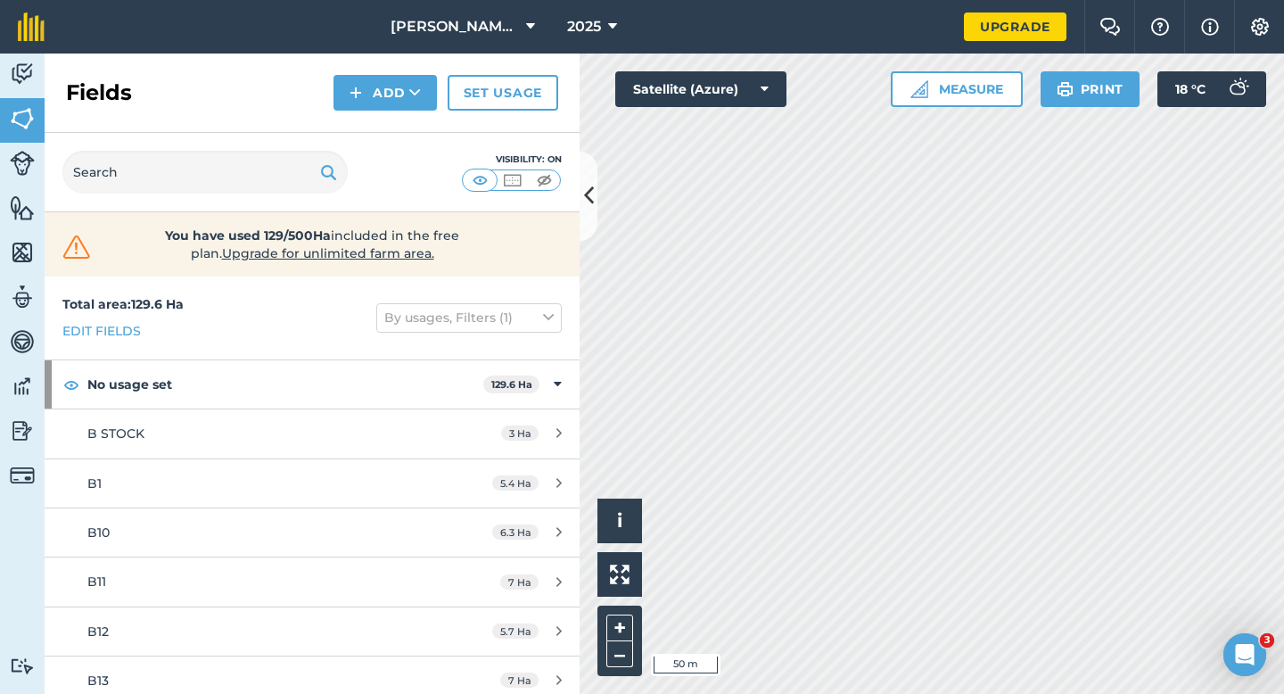
click at [362, 52] on nav "[PERSON_NAME] & Sons Farming 2025" at bounding box center [512, 26] width 901 height 53
click at [362, 92] on img at bounding box center [356, 92] width 12 height 21
click at [362, 153] on link "Import" at bounding box center [385, 172] width 98 height 39
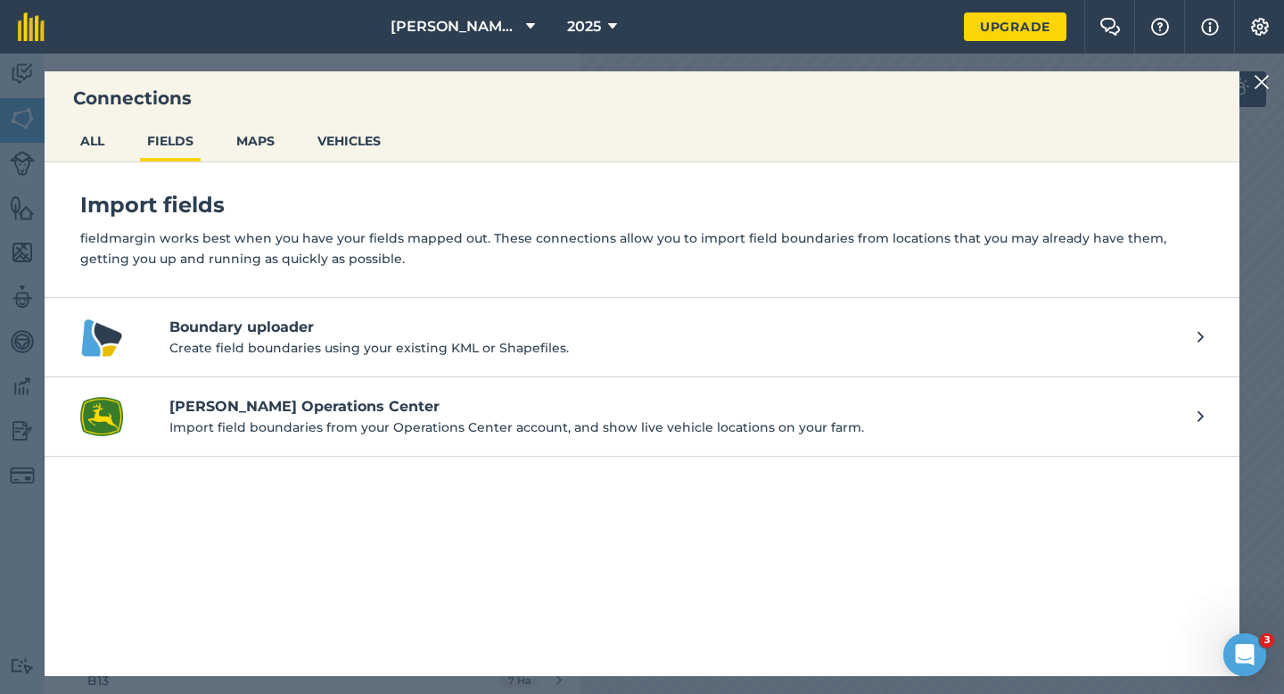
click at [1263, 77] on img at bounding box center [1262, 81] width 16 height 21
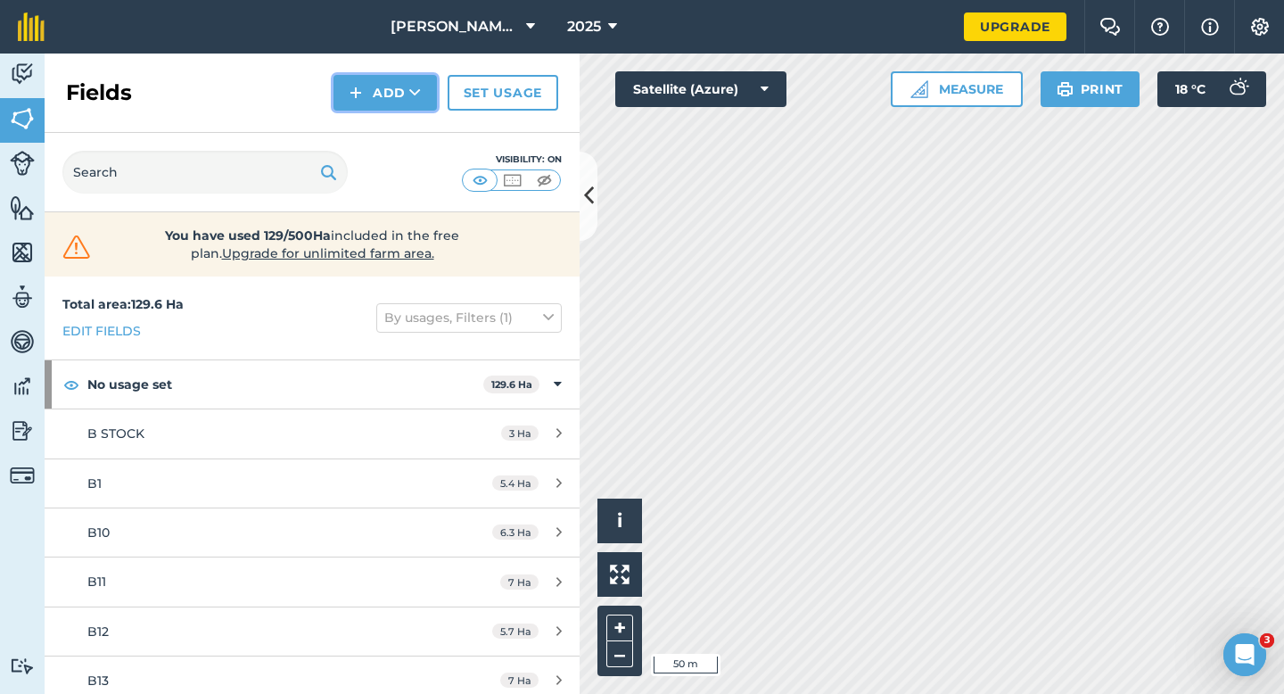
click at [416, 81] on button "Add" at bounding box center [384, 93] width 103 height 36
click at [416, 115] on link "Draw" at bounding box center [385, 132] width 98 height 39
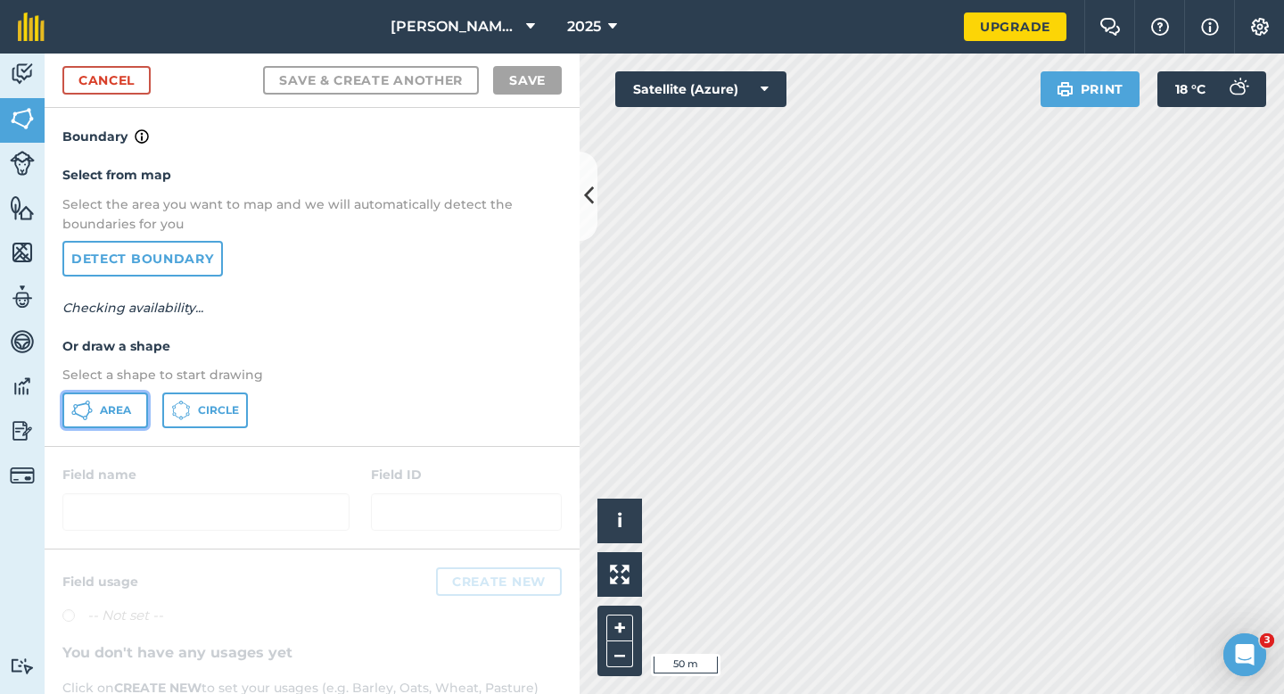
click at [96, 423] on button "Area" at bounding box center [105, 410] width 86 height 36
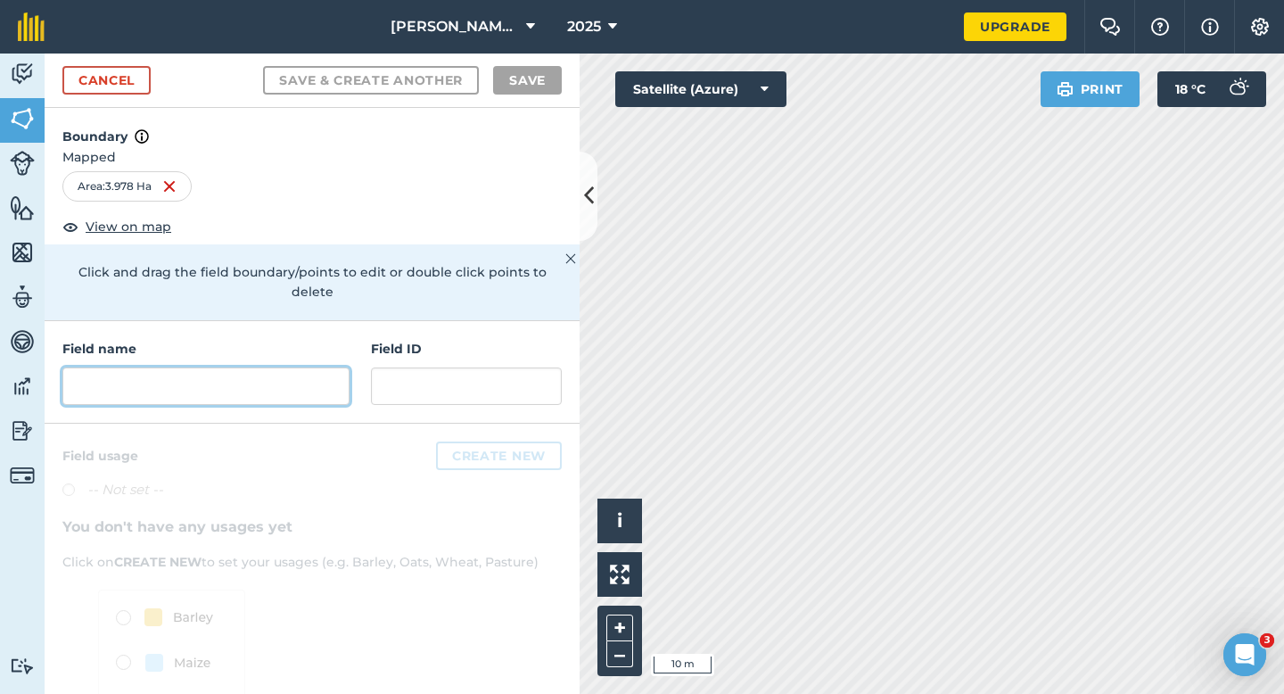
click at [189, 367] on input "text" at bounding box center [205, 385] width 287 height 37
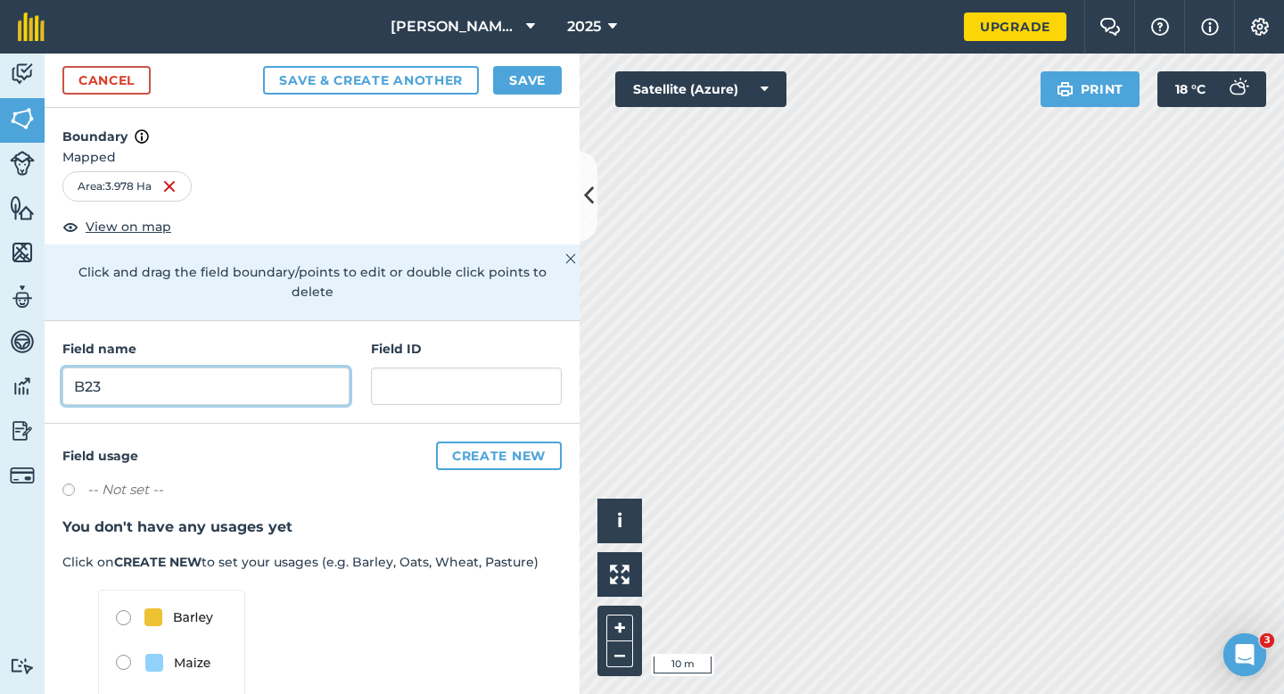
type input "B23"
click at [509, 95] on div "Cancel Save & Create Another Save" at bounding box center [312, 80] width 535 height 54
click at [509, 88] on button "Save" at bounding box center [527, 80] width 69 height 29
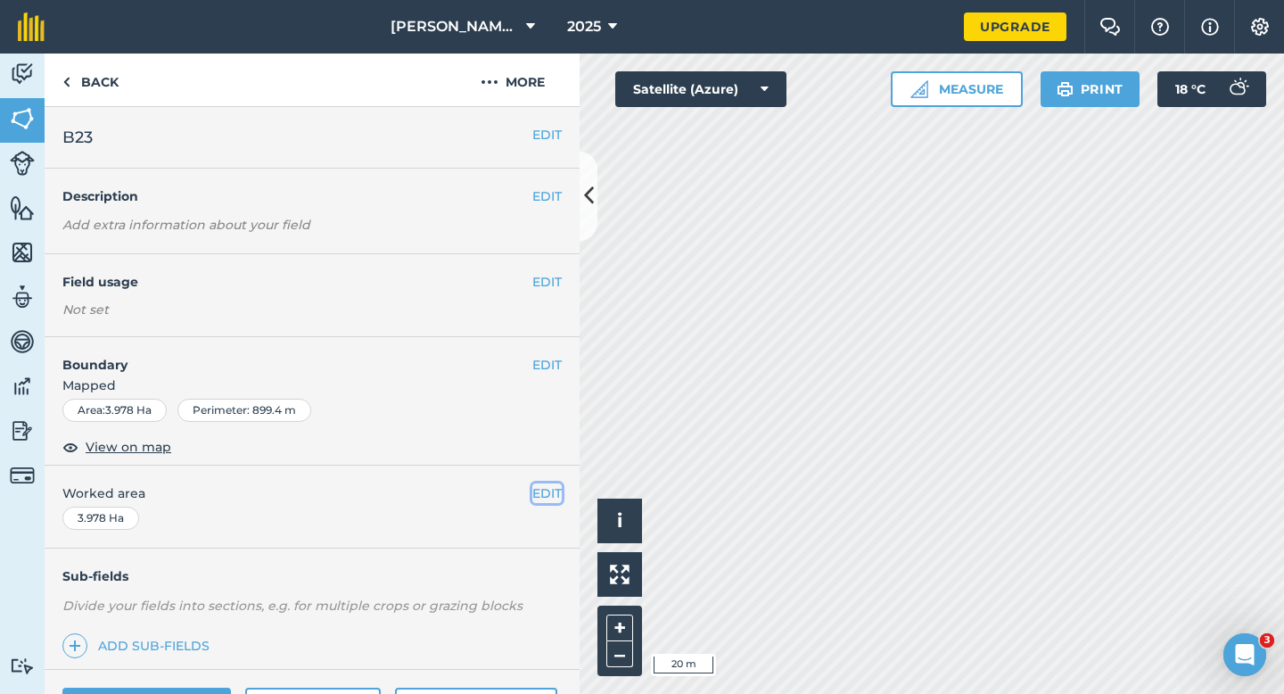
click at [559, 483] on button "EDIT" at bounding box center [546, 493] width 29 height 20
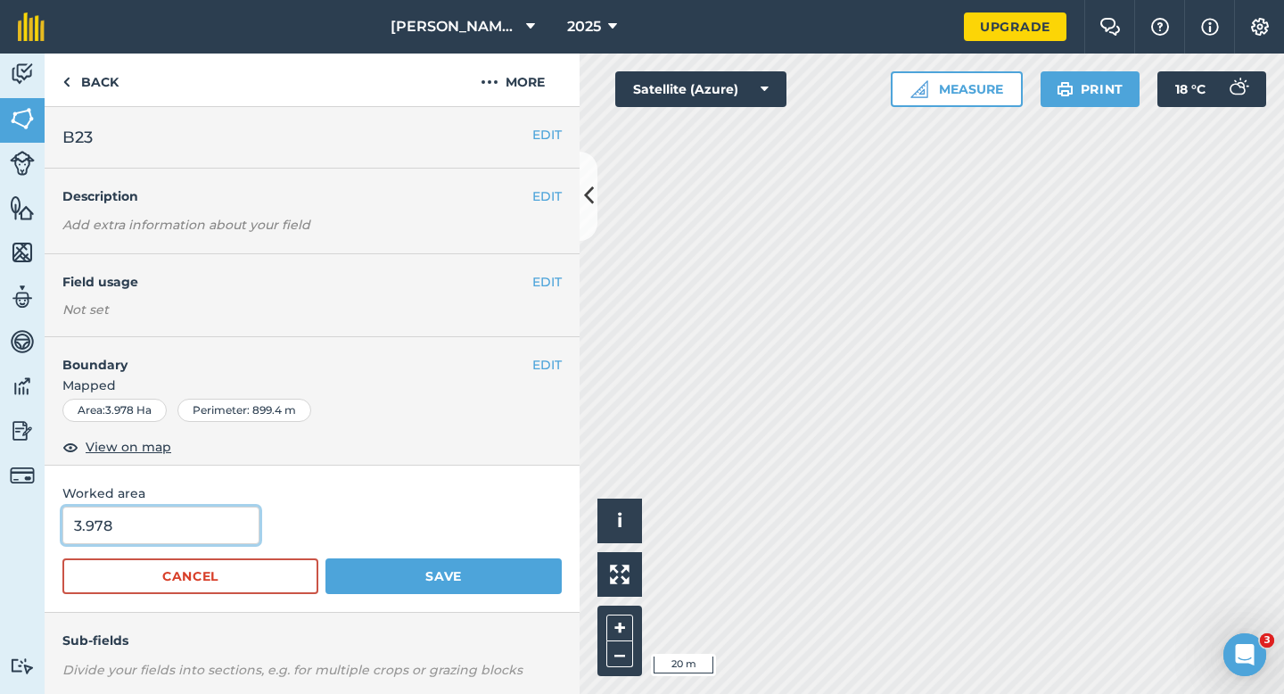
click at [140, 514] on input "3.978" at bounding box center [160, 524] width 197 height 37
type input "4"
click at [325, 558] on button "Save" at bounding box center [443, 576] width 236 height 36
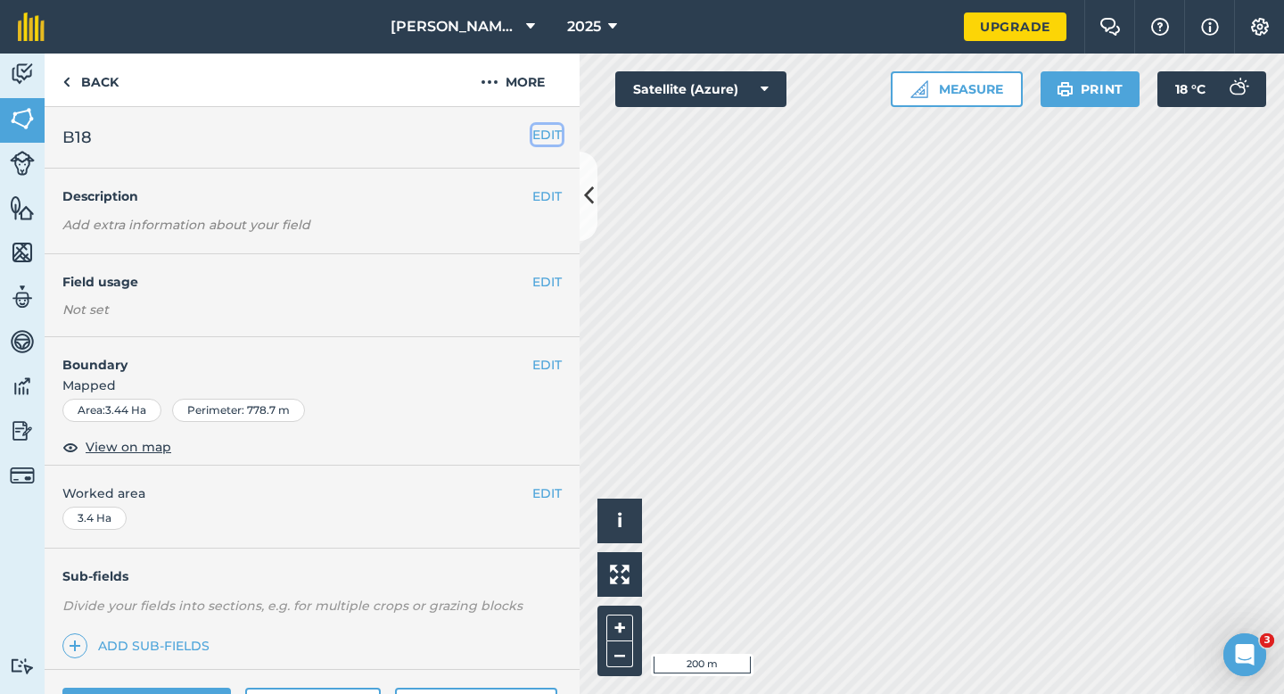
click at [549, 136] on button "EDIT" at bounding box center [546, 135] width 29 height 20
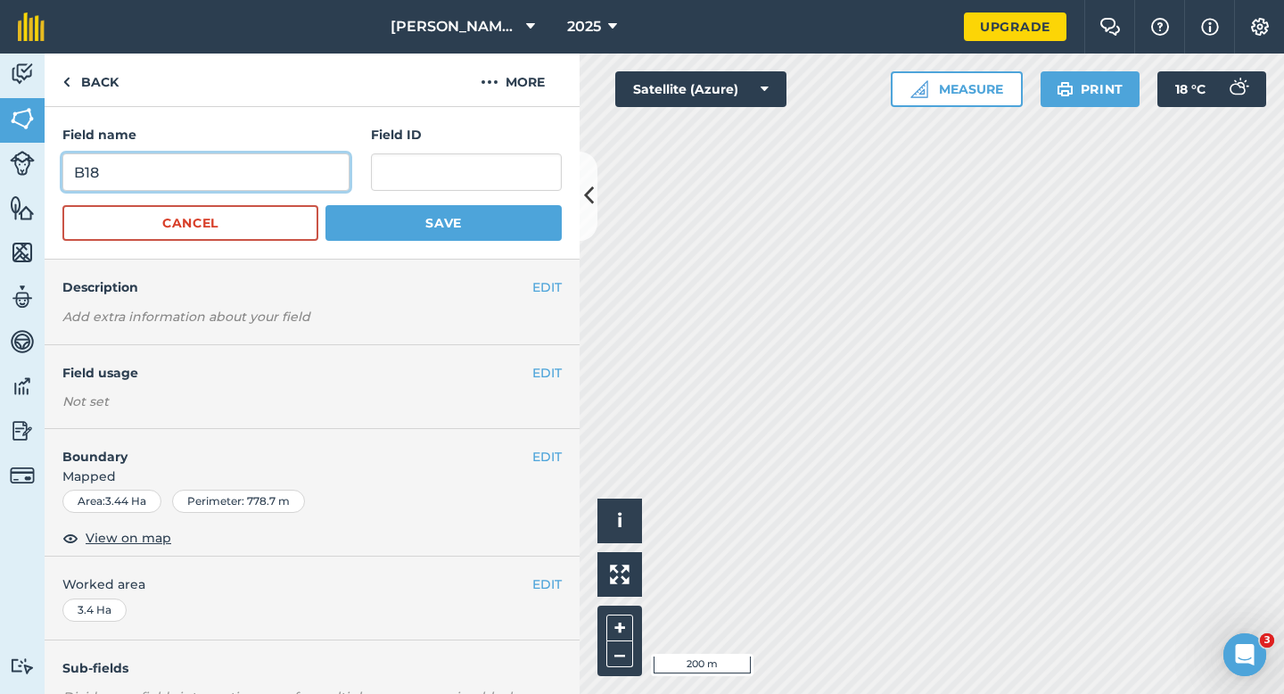
click at [259, 175] on input "B18" at bounding box center [205, 171] width 287 height 37
type input "B17"
click at [325, 205] on button "Save" at bounding box center [443, 223] width 236 height 36
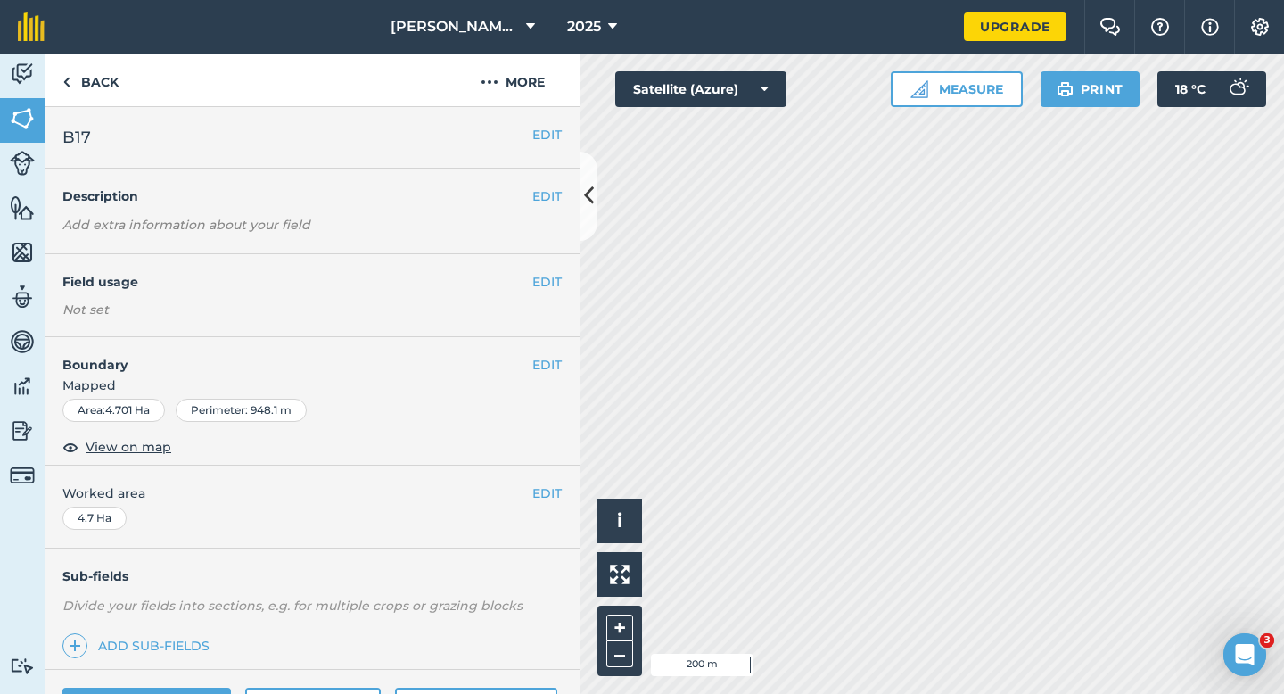
click at [542, 147] on div "EDIT B17" at bounding box center [312, 138] width 535 height 62
click at [544, 128] on button "EDIT" at bounding box center [546, 135] width 29 height 20
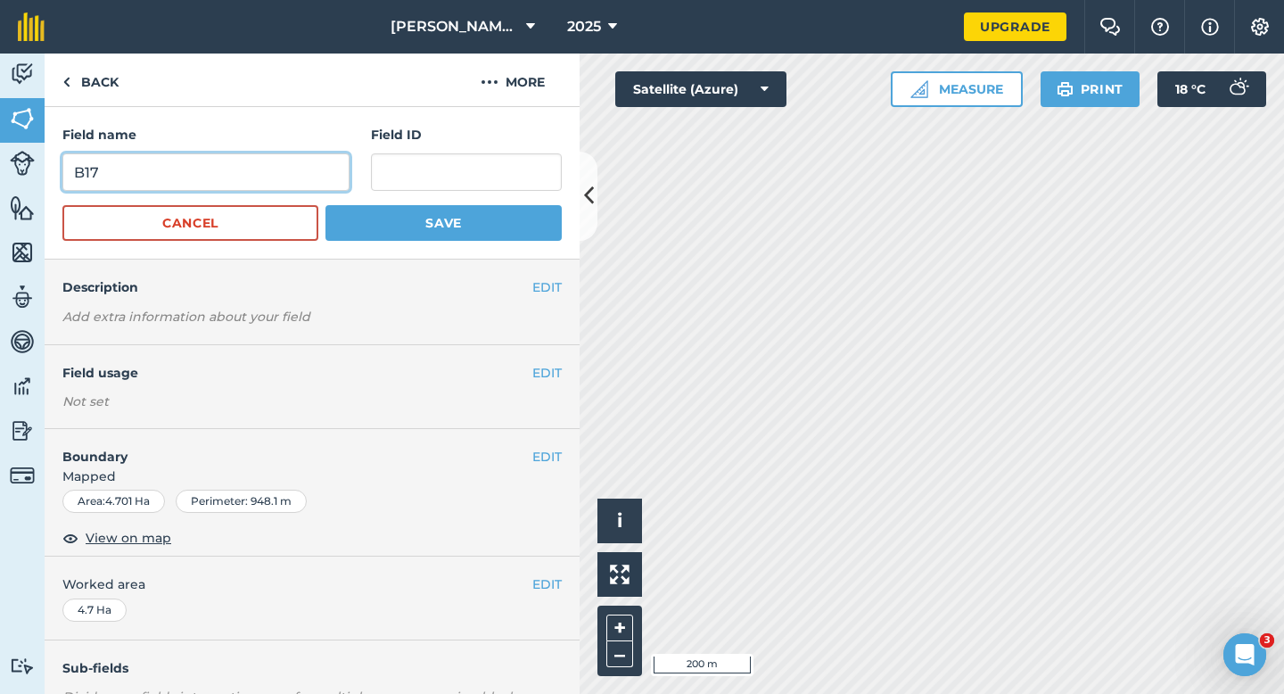
click at [276, 179] on input "B17" at bounding box center [205, 171] width 287 height 37
type input "B18"
click at [325, 205] on button "Save" at bounding box center [443, 223] width 236 height 36
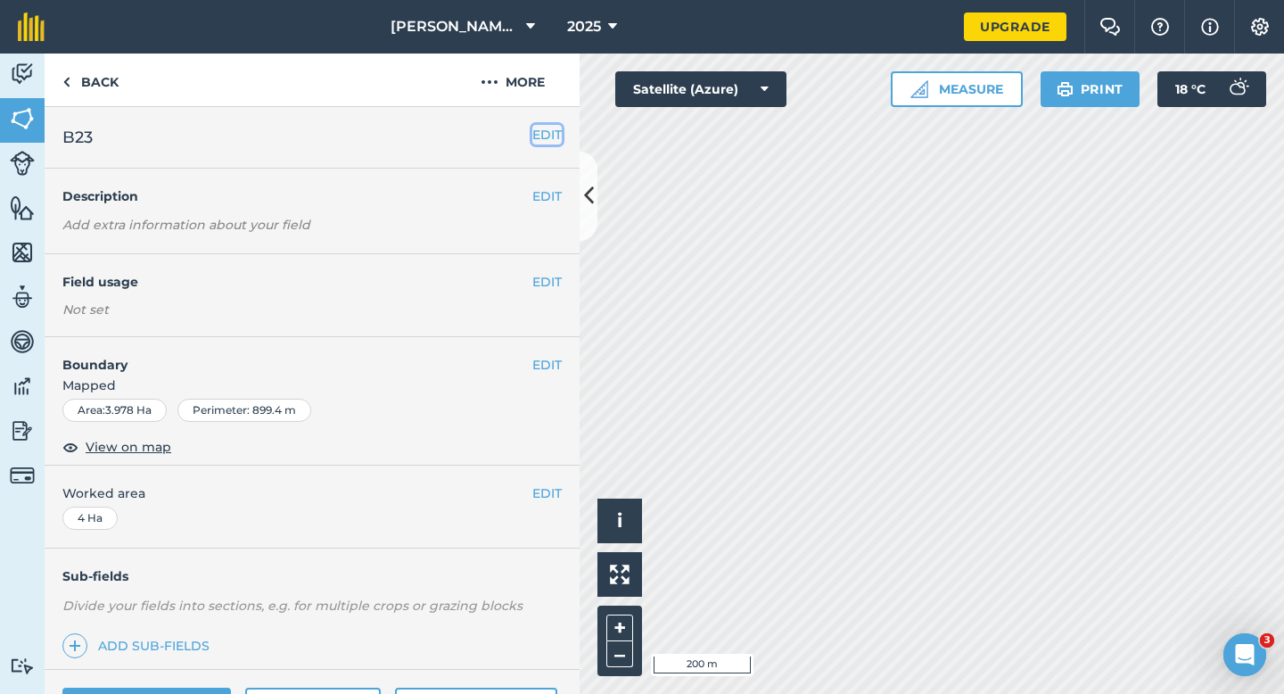
click at [539, 135] on button "EDIT" at bounding box center [546, 135] width 29 height 20
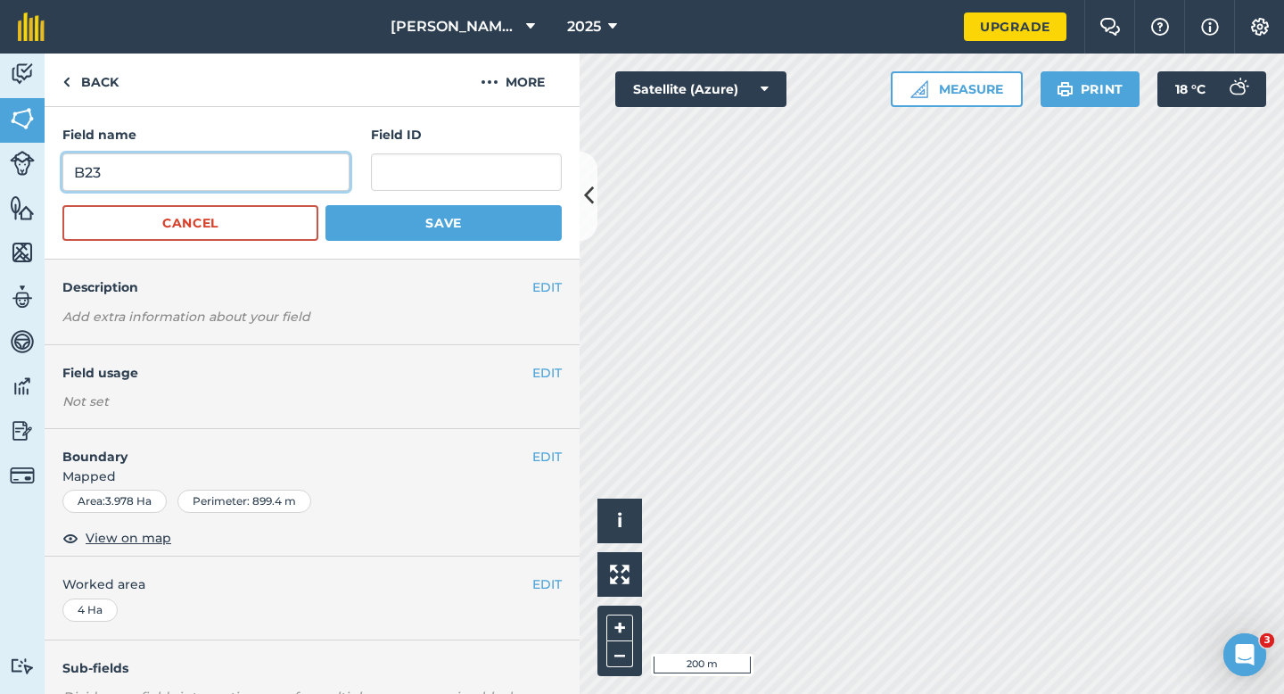
click at [326, 173] on input "B23" at bounding box center [205, 171] width 287 height 37
type input "B21"
click at [325, 205] on button "Save" at bounding box center [443, 223] width 236 height 36
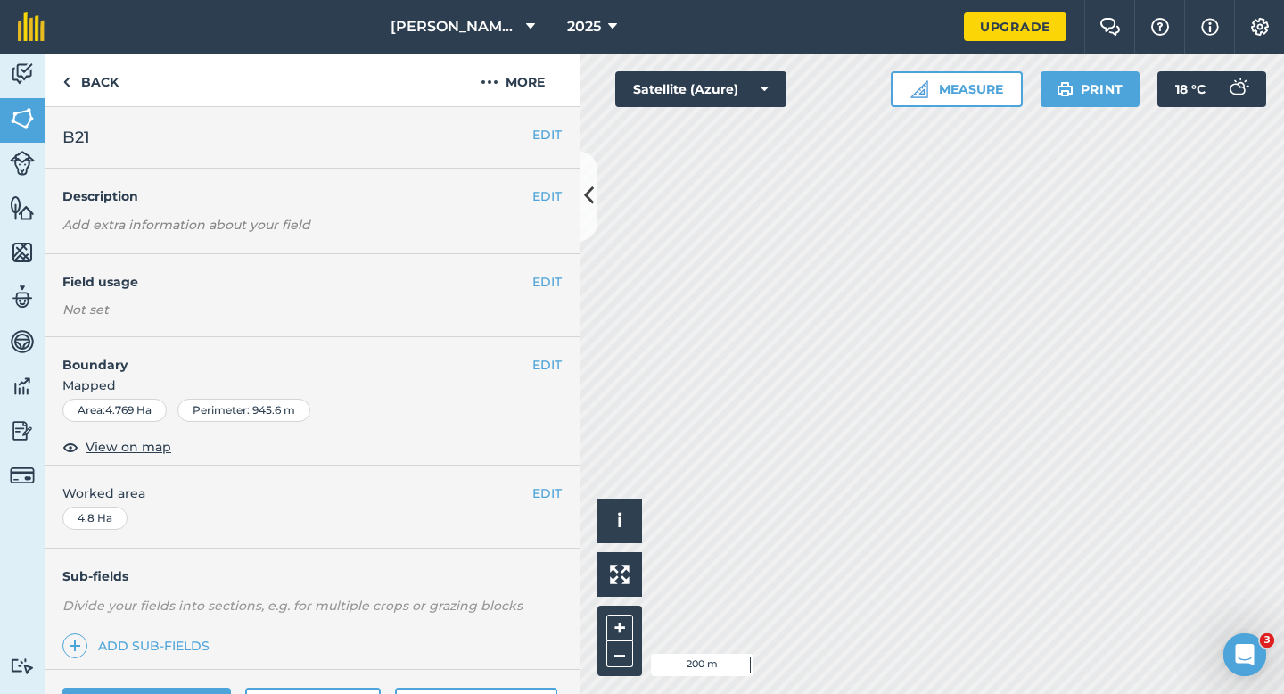
click at [525, 124] on div "EDIT B21" at bounding box center [312, 138] width 535 height 62
click at [557, 128] on button "EDIT" at bounding box center [546, 135] width 29 height 20
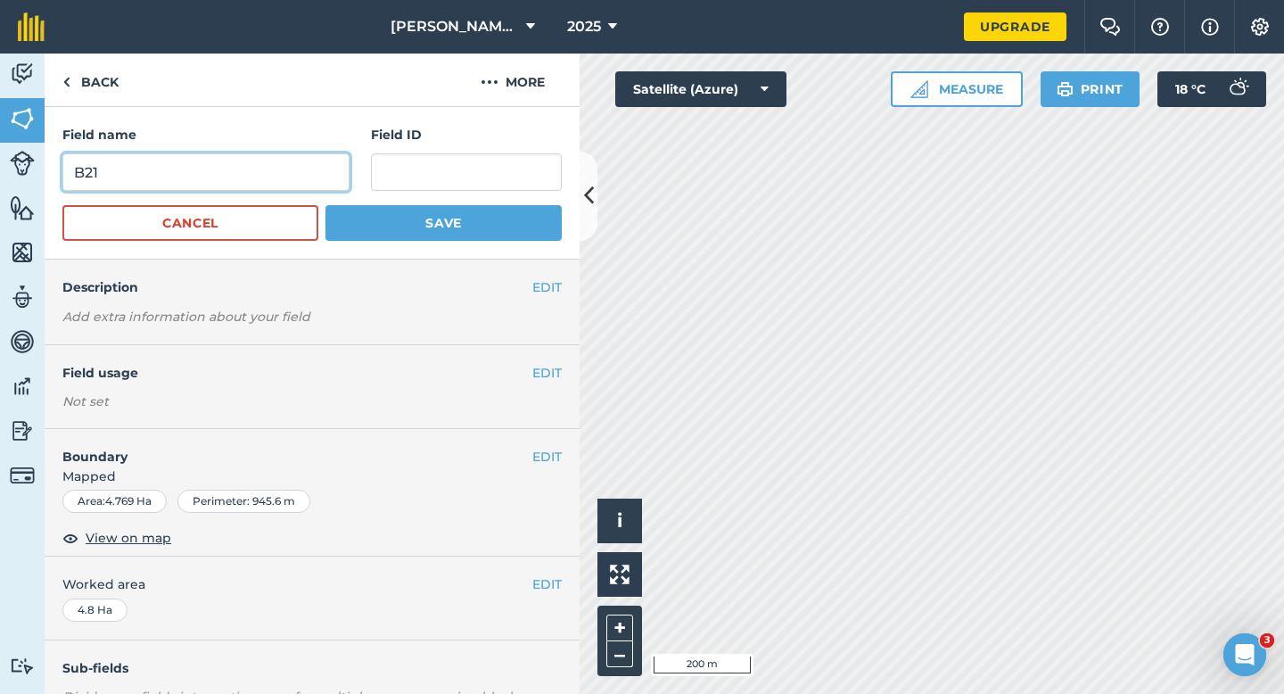
click at [297, 171] on input "B21" at bounding box center [205, 171] width 287 height 37
type input "B23"
click at [325, 205] on button "Save" at bounding box center [443, 223] width 236 height 36
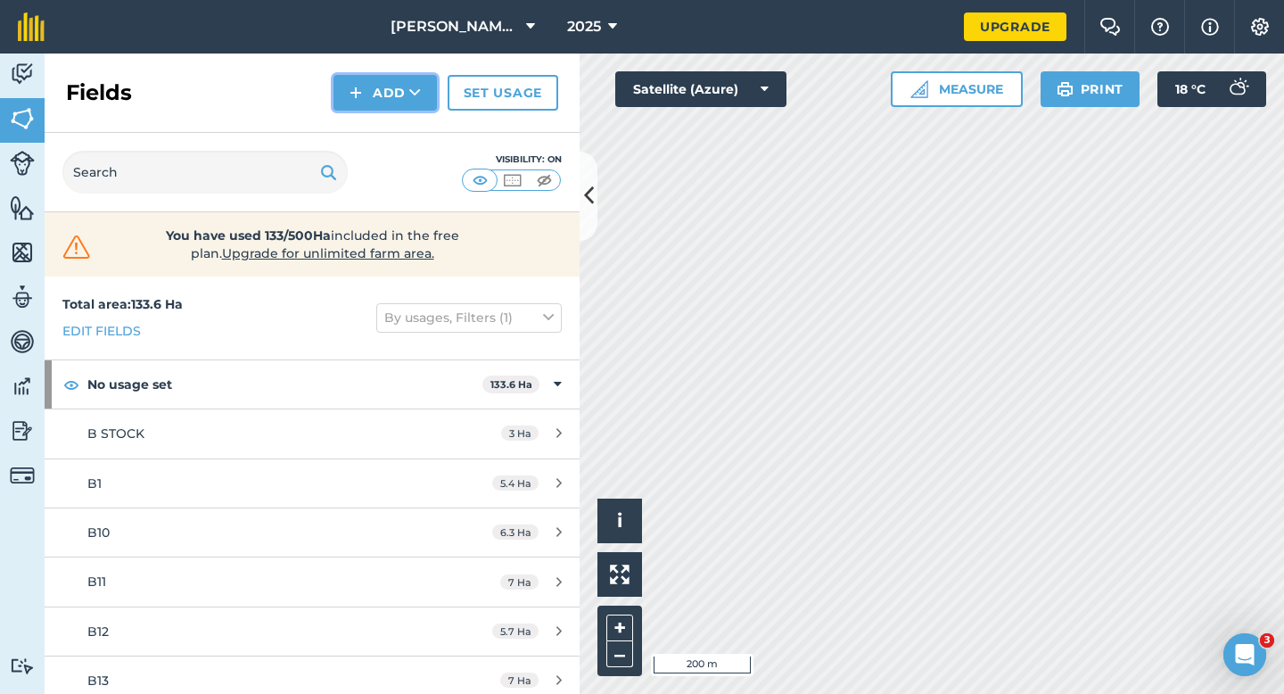
click at [354, 89] on img at bounding box center [356, 92] width 12 height 21
click at [354, 118] on link "Draw" at bounding box center [385, 132] width 98 height 39
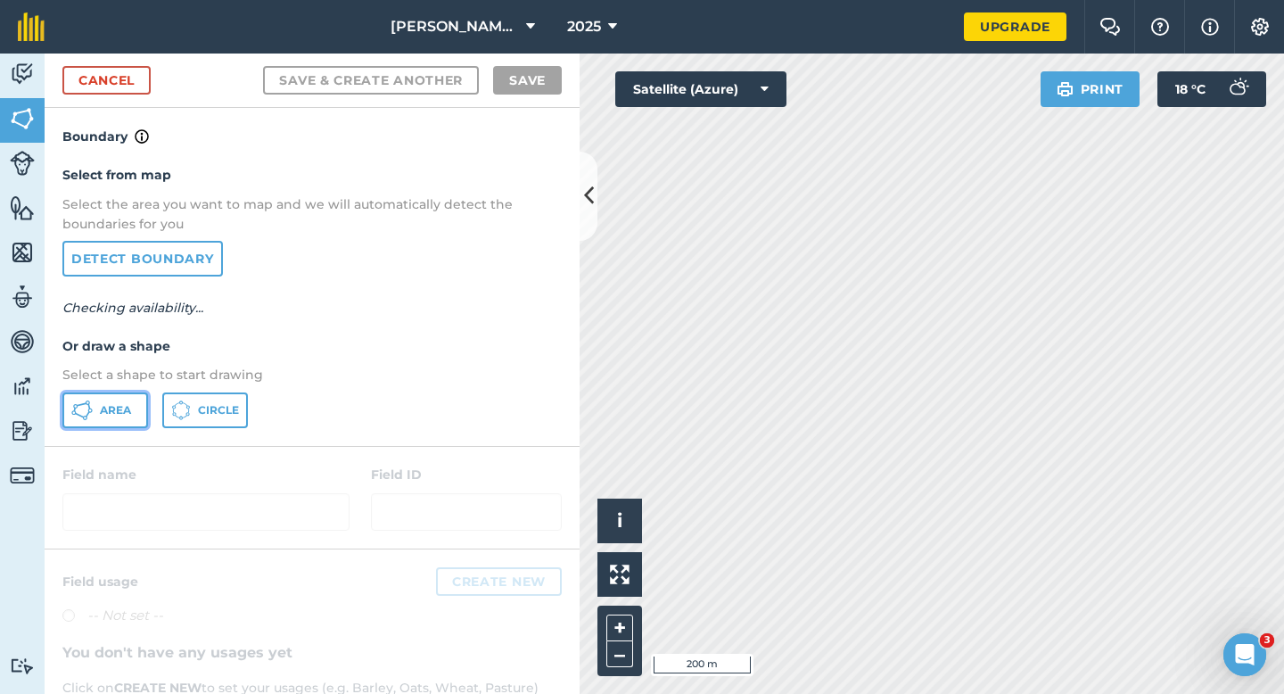
click at [117, 404] on span "Area" at bounding box center [115, 410] width 31 height 14
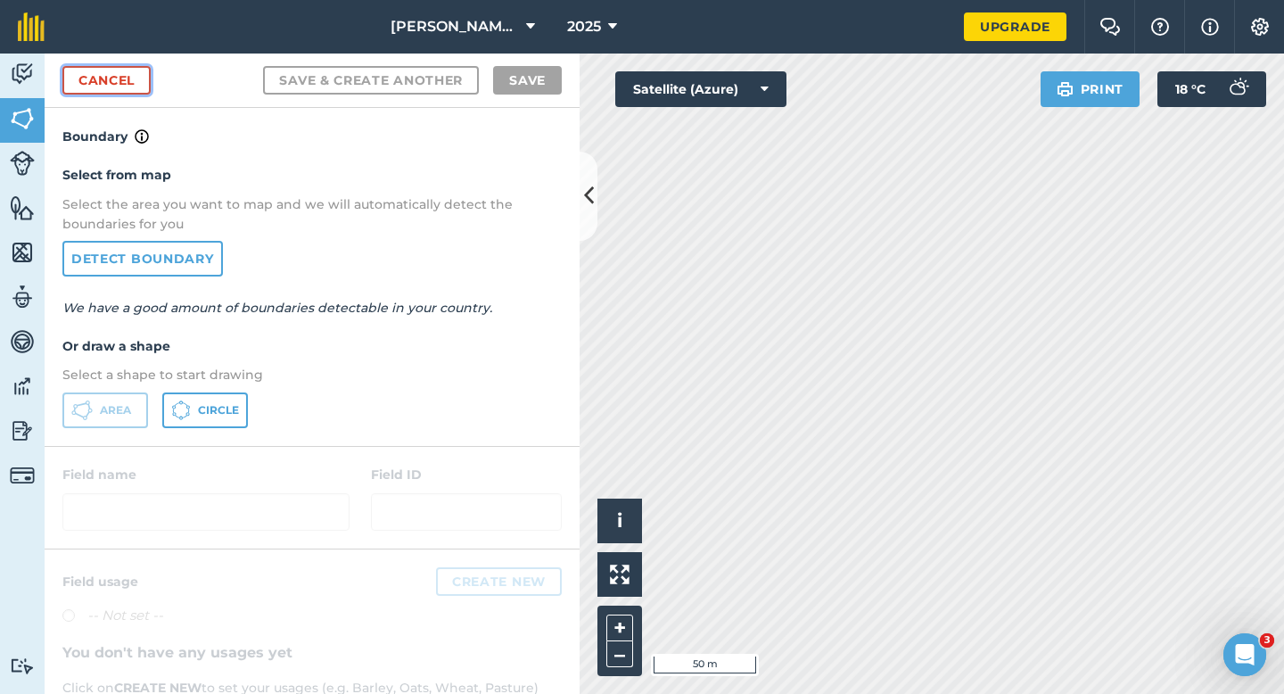
click at [94, 83] on link "Cancel" at bounding box center [106, 80] width 88 height 29
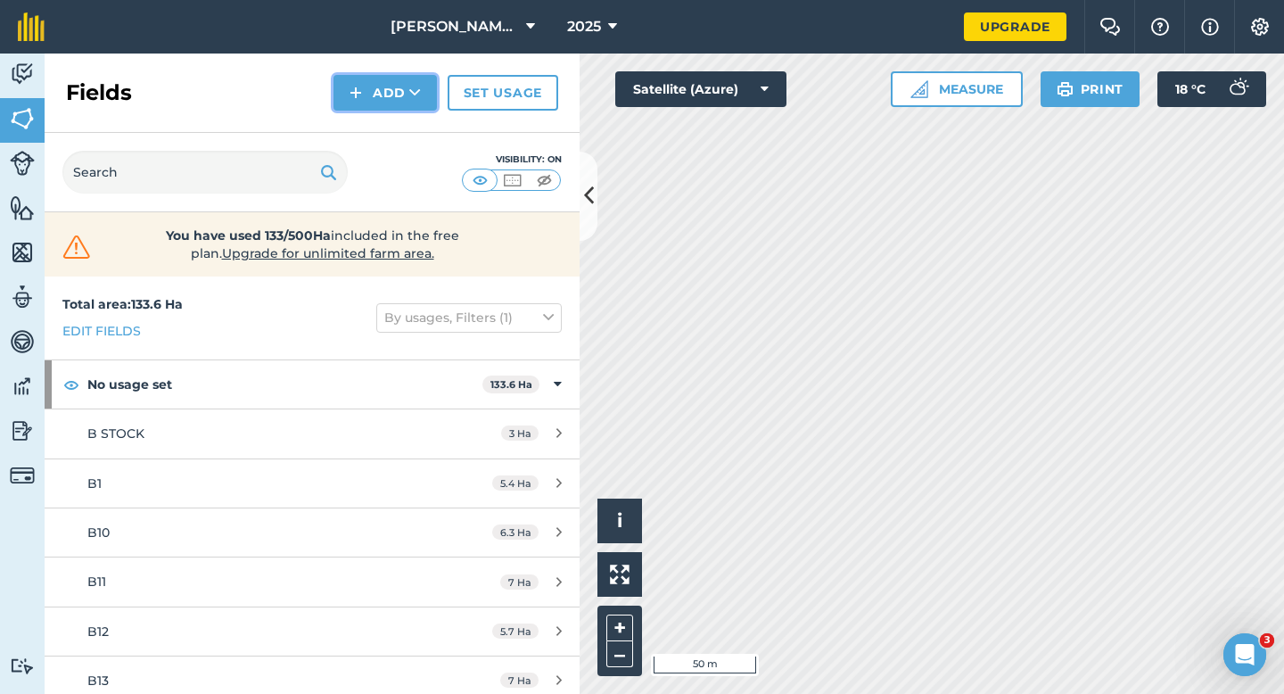
click at [371, 83] on button "Add" at bounding box center [384, 93] width 103 height 36
click at [371, 119] on link "Draw" at bounding box center [385, 132] width 98 height 39
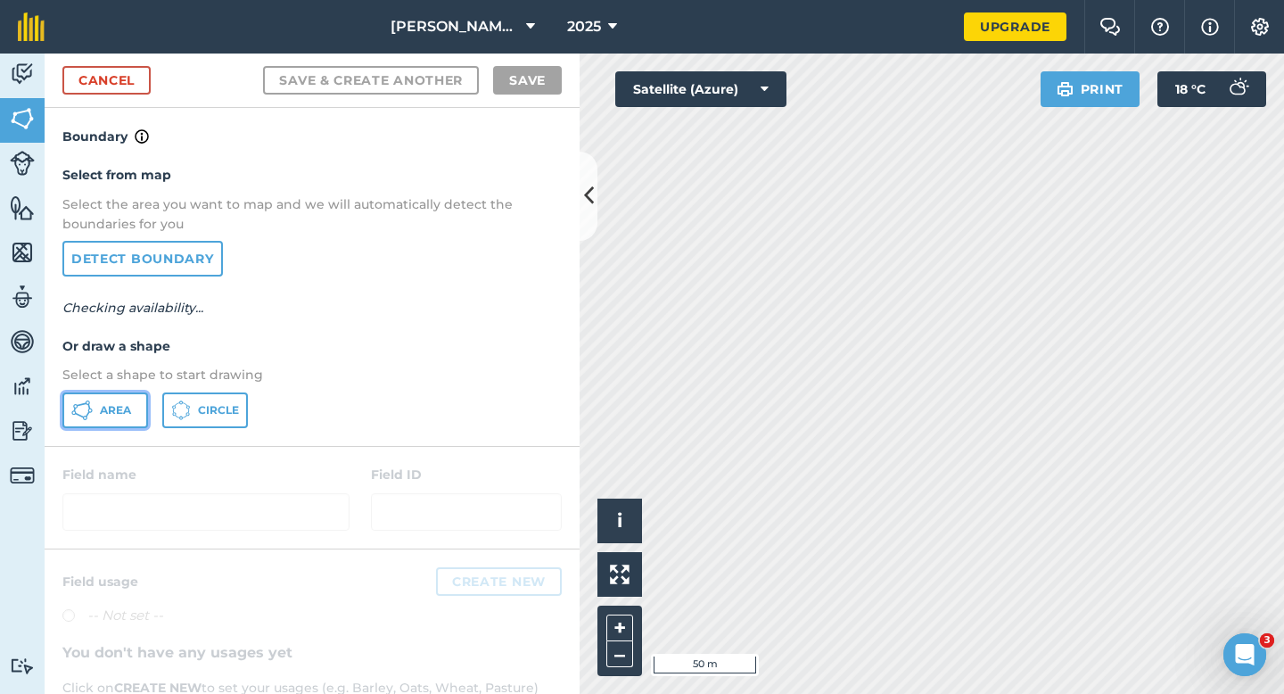
click at [119, 410] on span "Area" at bounding box center [115, 410] width 31 height 14
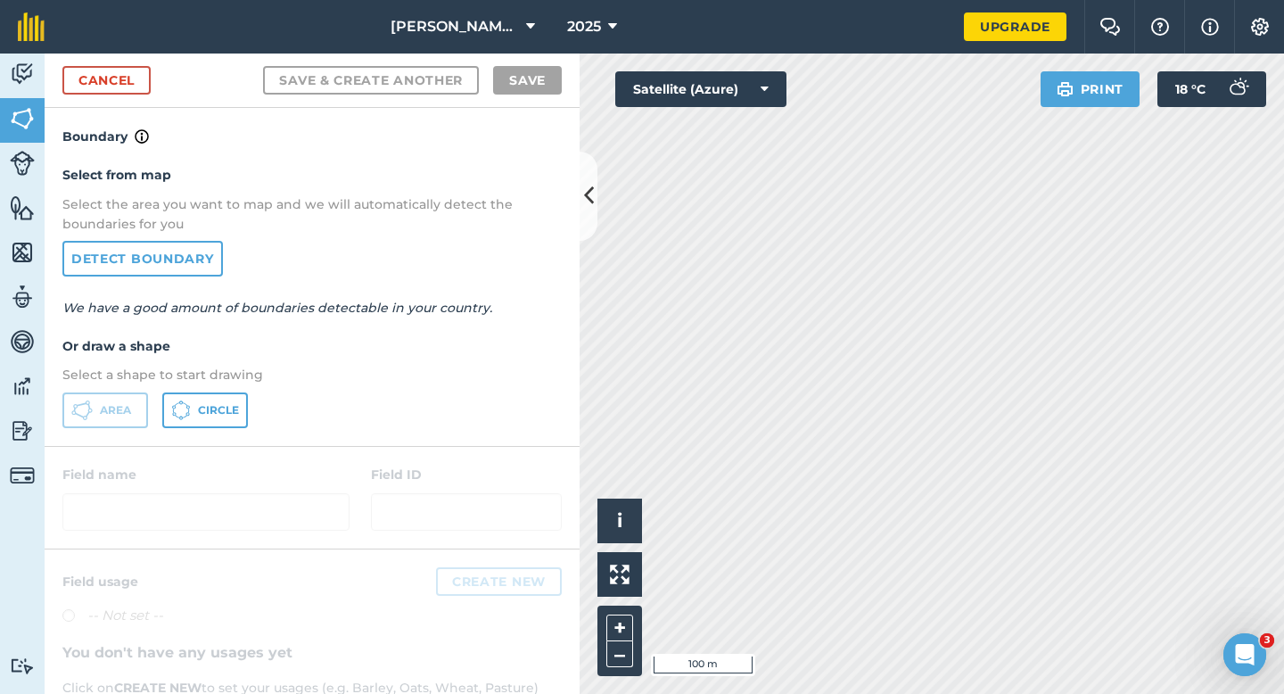
click at [806, 24] on div "[PERSON_NAME] & Sons Farming 2025 Upgrade Farm Chat Help Info Settings Map prin…" at bounding box center [642, 347] width 1284 height 694
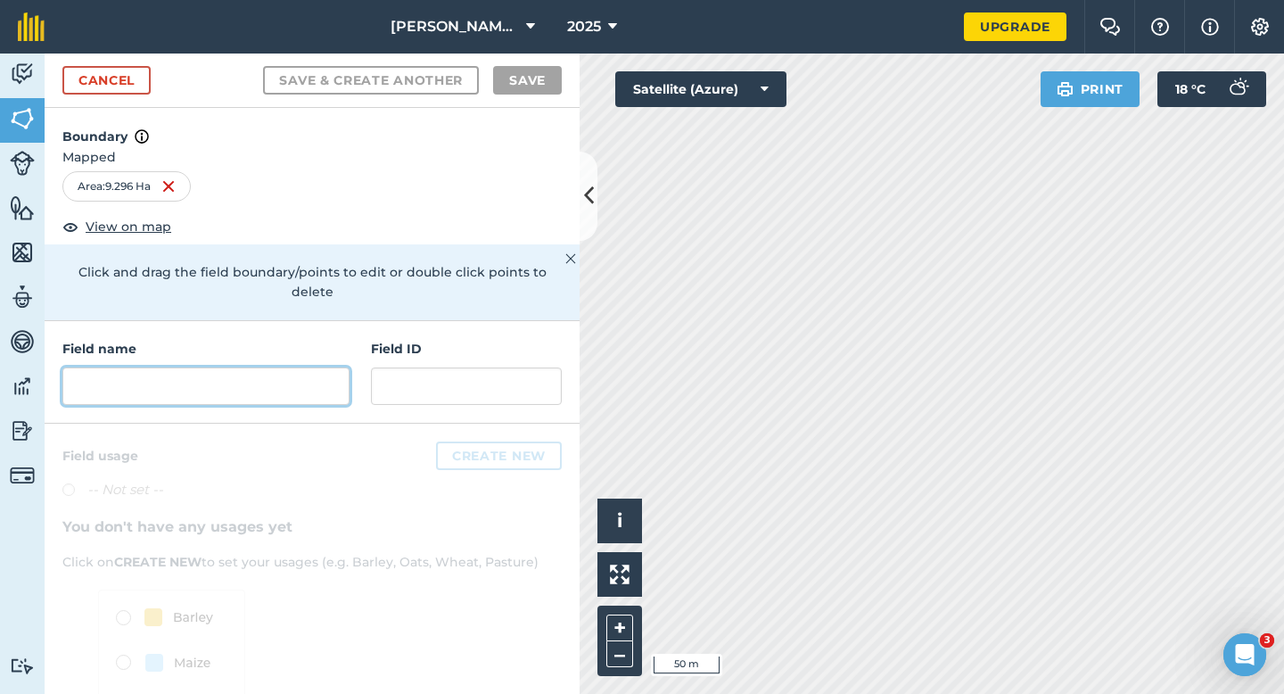
click at [185, 367] on input "text" at bounding box center [205, 385] width 287 height 37
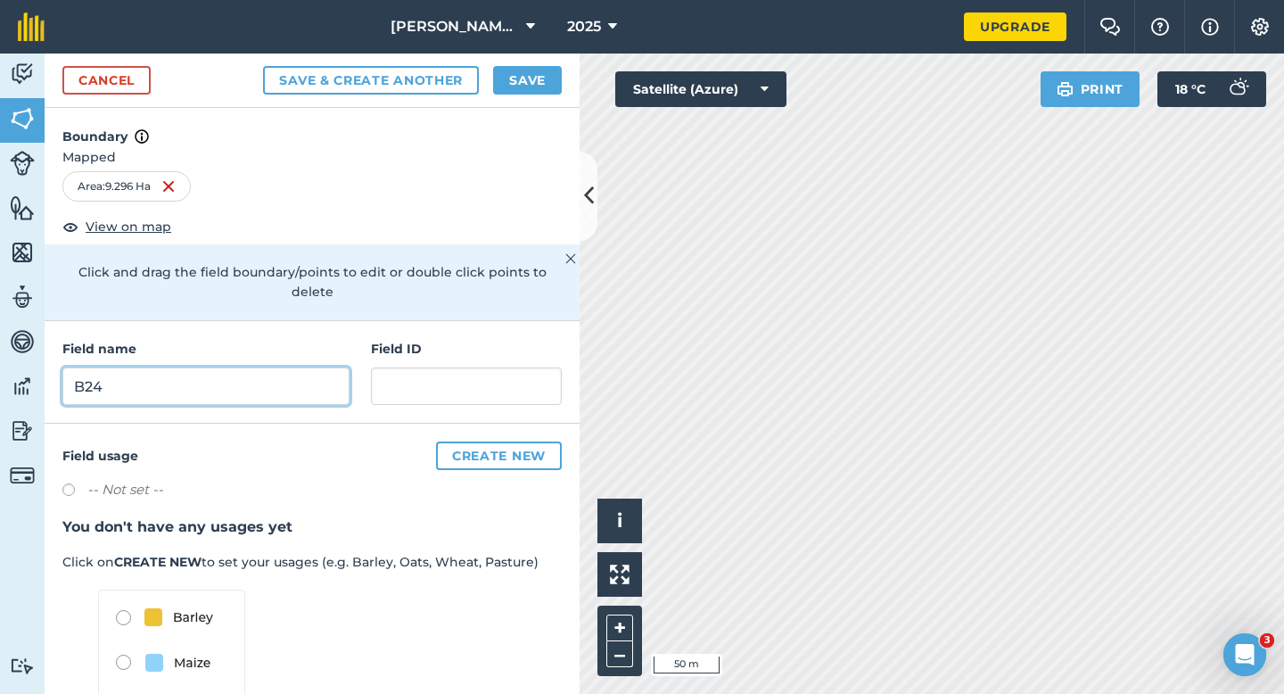
type input "B24"
click at [517, 82] on button "Save" at bounding box center [527, 80] width 69 height 29
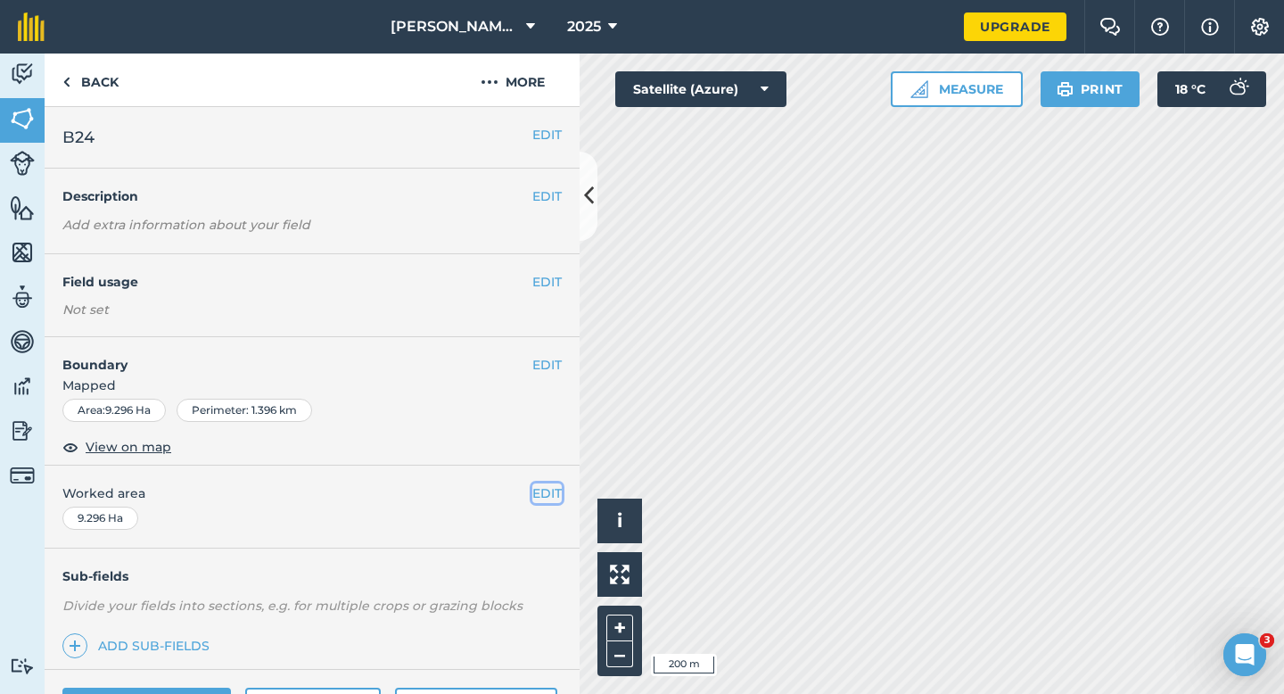
click at [552, 489] on button "EDIT" at bounding box center [546, 493] width 29 height 20
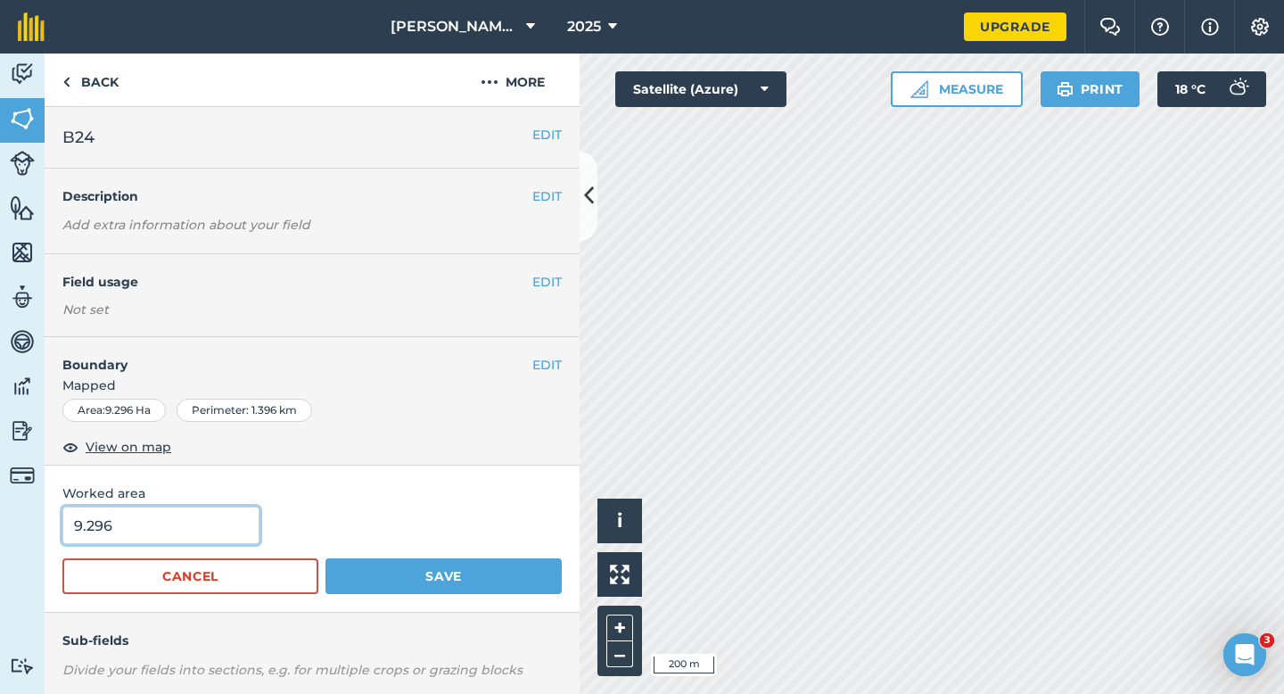
click at [169, 522] on input "9.296" at bounding box center [160, 524] width 197 height 37
type input "9.3"
click at [325, 558] on button "Save" at bounding box center [443, 576] width 236 height 36
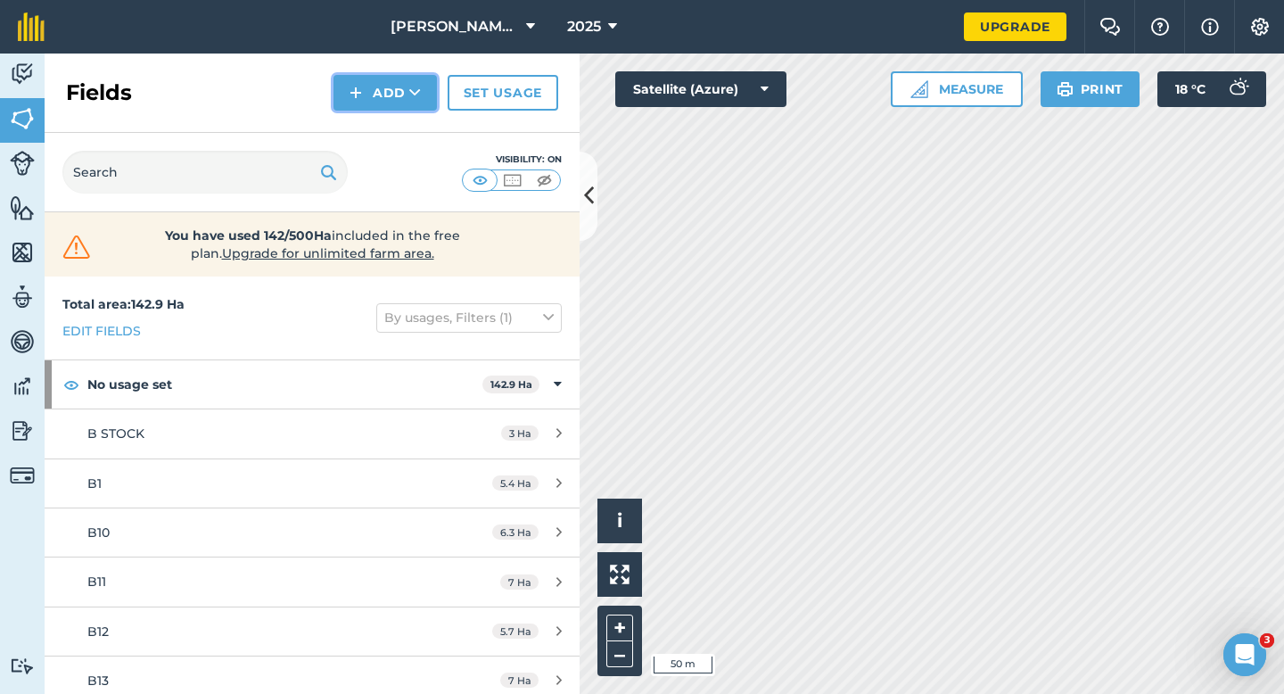
click at [393, 109] on button "Add" at bounding box center [384, 93] width 103 height 36
click at [393, 126] on link "Draw" at bounding box center [385, 132] width 98 height 39
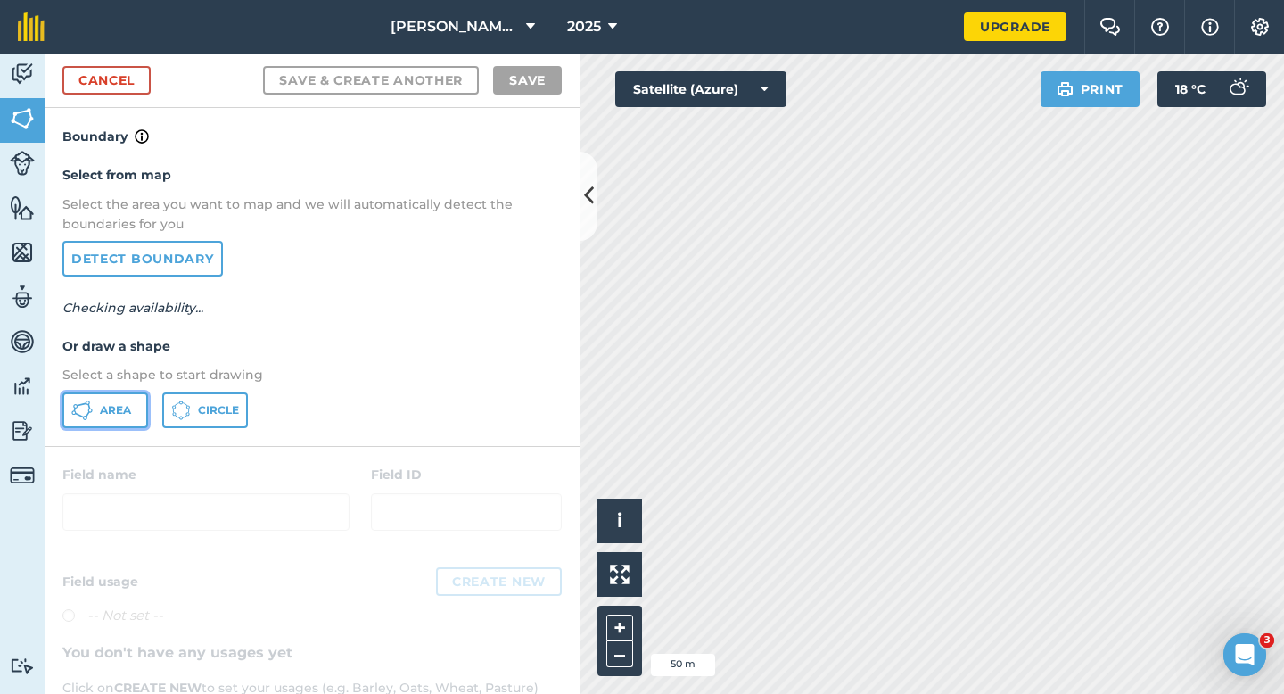
click at [122, 413] on span "Area" at bounding box center [115, 410] width 31 height 14
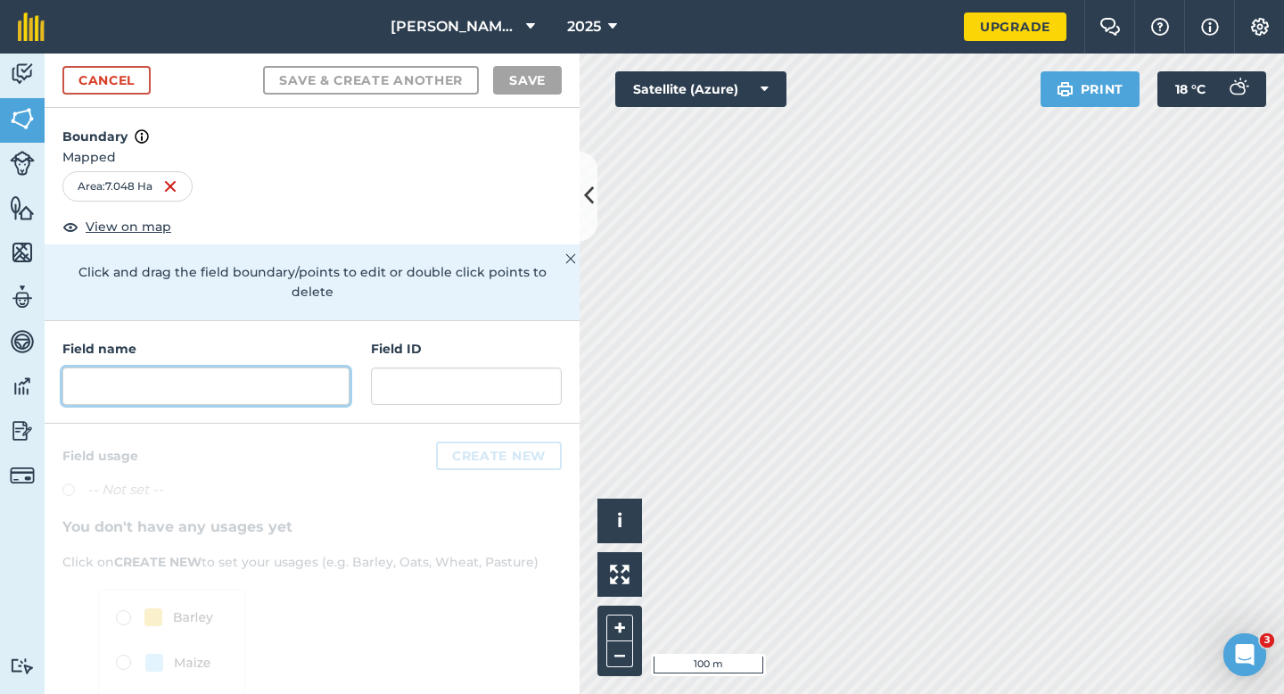
click at [290, 371] on input "text" at bounding box center [205, 385] width 287 height 37
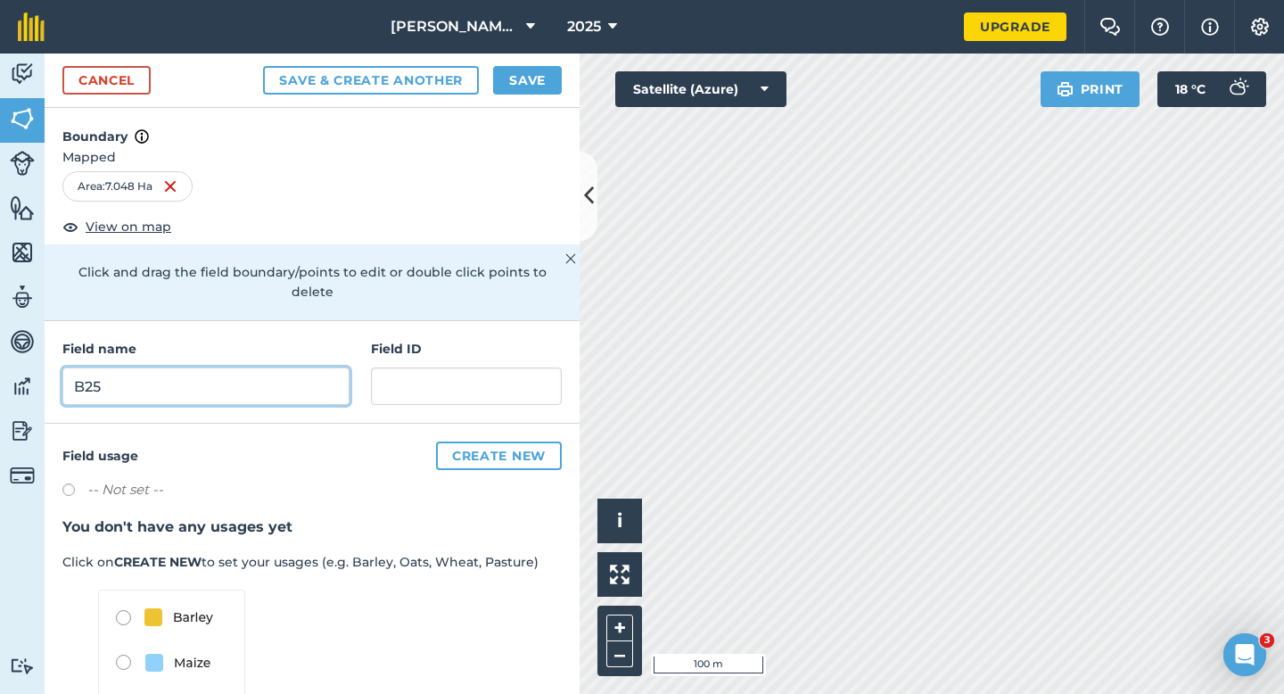
type input "B25"
click at [544, 63] on div "Cancel Save & Create Another Save" at bounding box center [312, 80] width 535 height 54
click at [544, 72] on button "Save" at bounding box center [527, 80] width 69 height 29
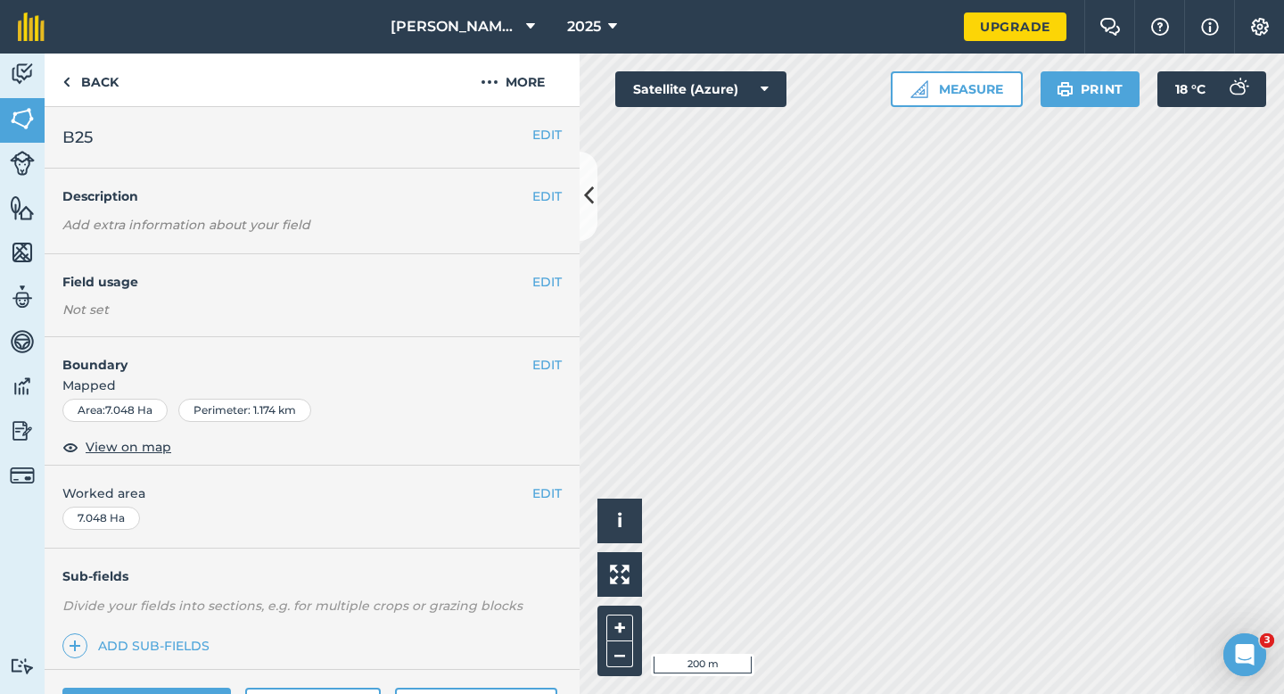
click at [564, 503] on div "EDIT Worked area 7.048 Ha" at bounding box center [312, 506] width 535 height 83
click at [549, 492] on button "EDIT" at bounding box center [546, 493] width 29 height 20
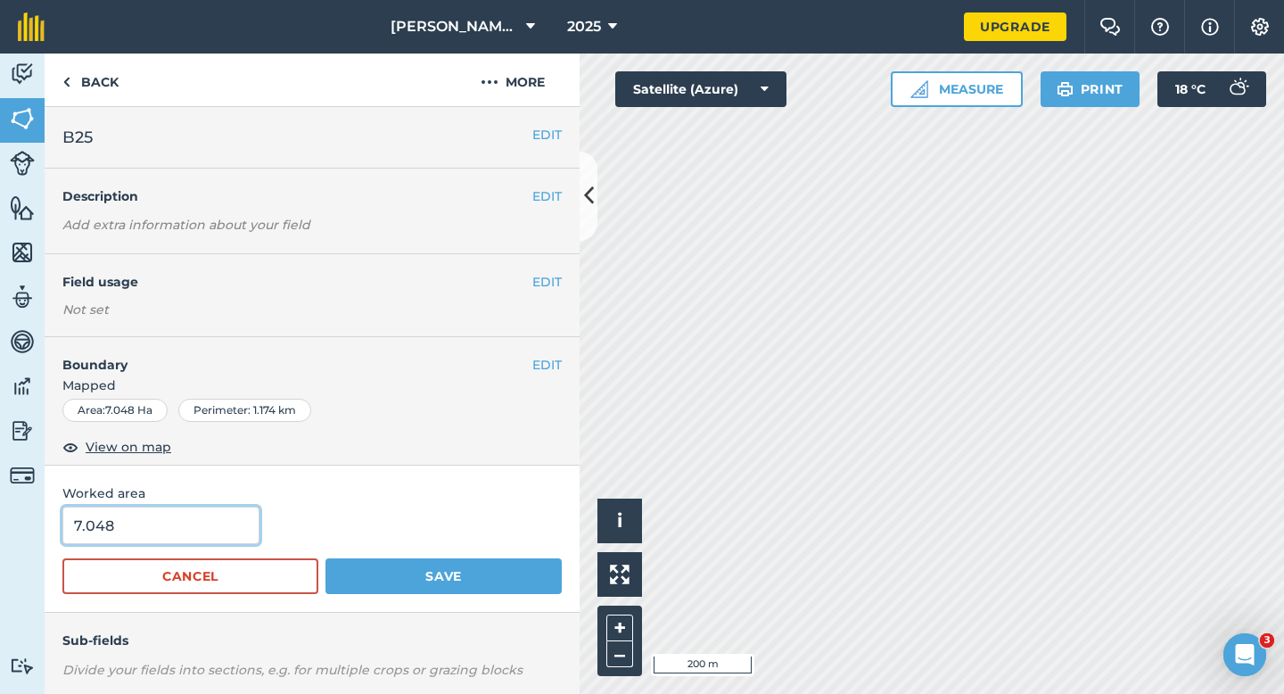
click at [105, 520] on input "7.048" at bounding box center [160, 524] width 197 height 37
type input "7"
click at [325, 558] on button "Save" at bounding box center [443, 576] width 236 height 36
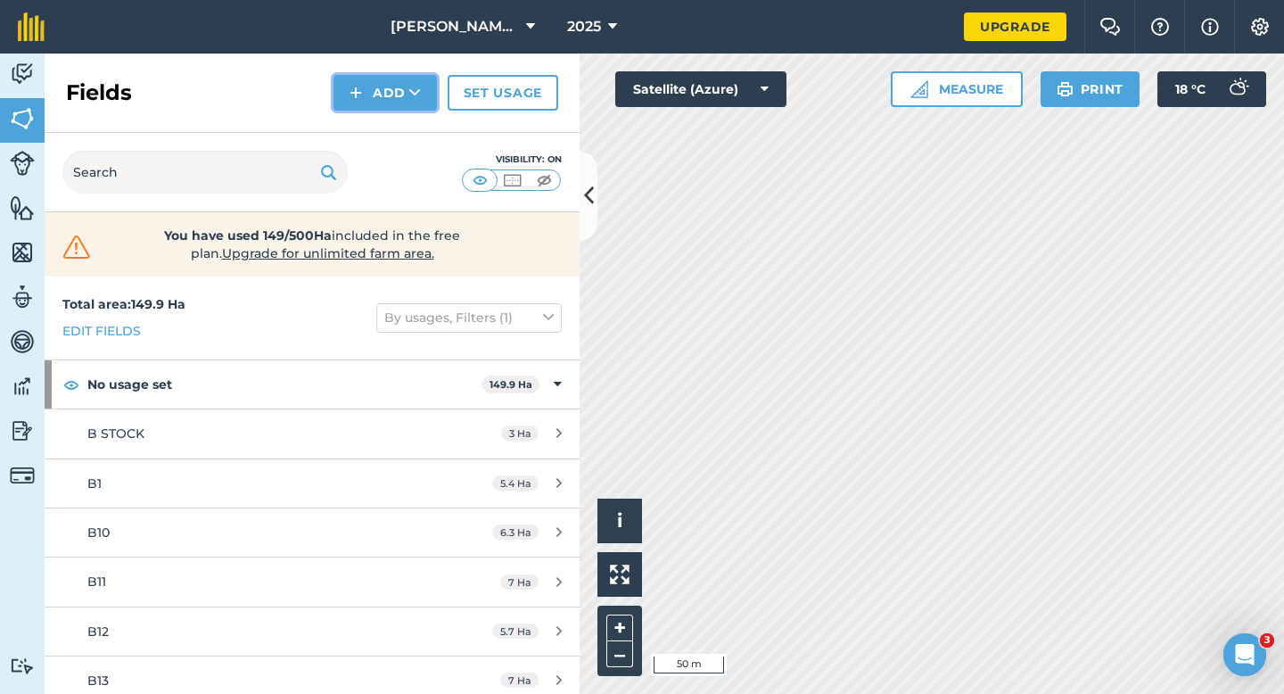
click at [382, 97] on button "Add" at bounding box center [384, 93] width 103 height 36
click at [382, 113] on link "Draw" at bounding box center [385, 132] width 98 height 39
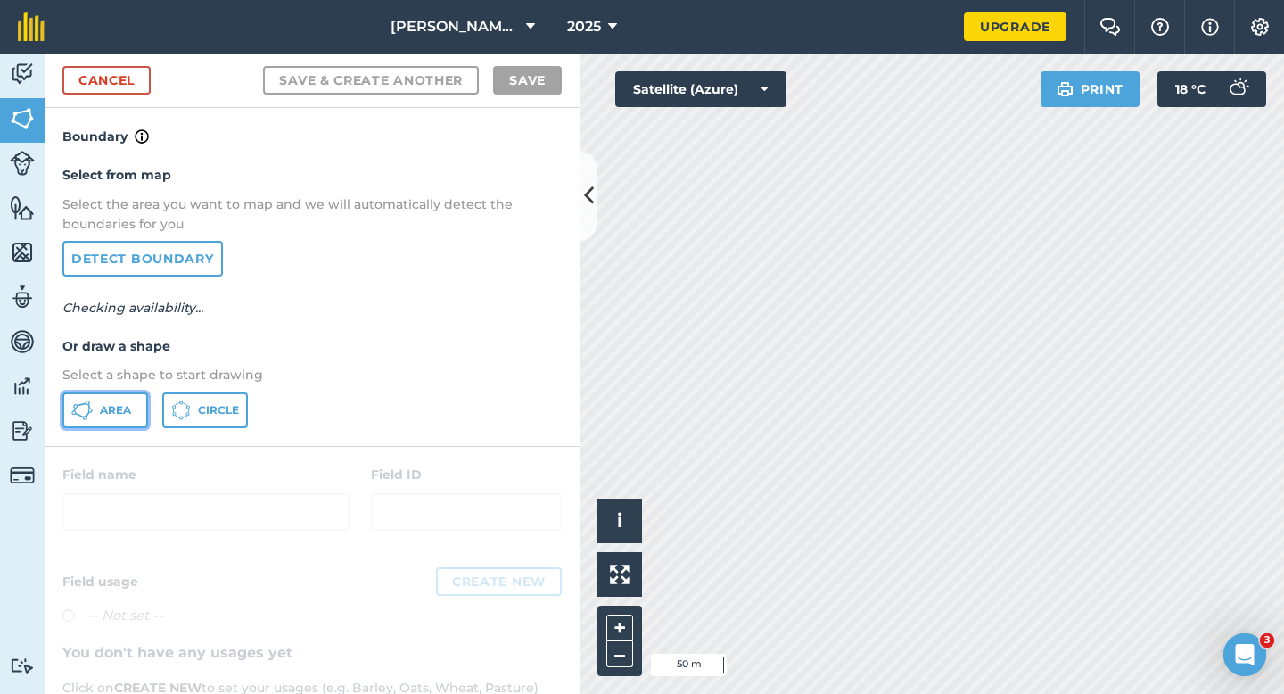
click at [96, 409] on button "Area" at bounding box center [105, 410] width 86 height 36
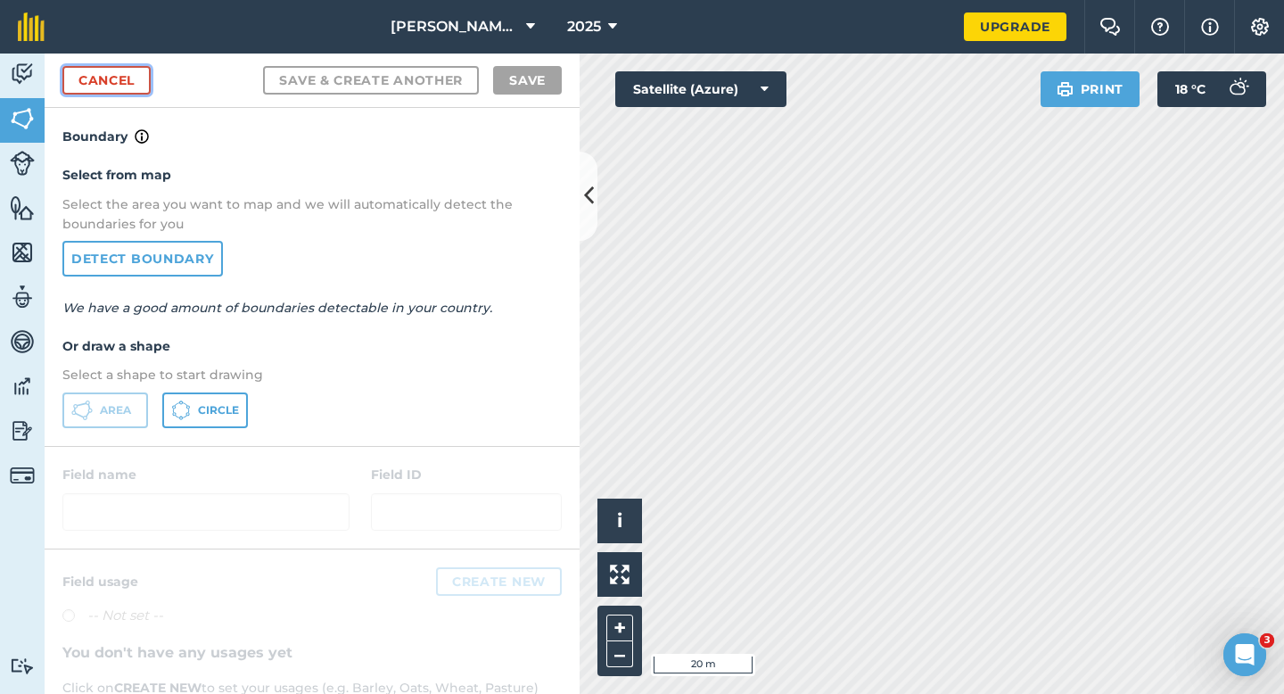
click at [115, 70] on link "Cancel" at bounding box center [106, 80] width 88 height 29
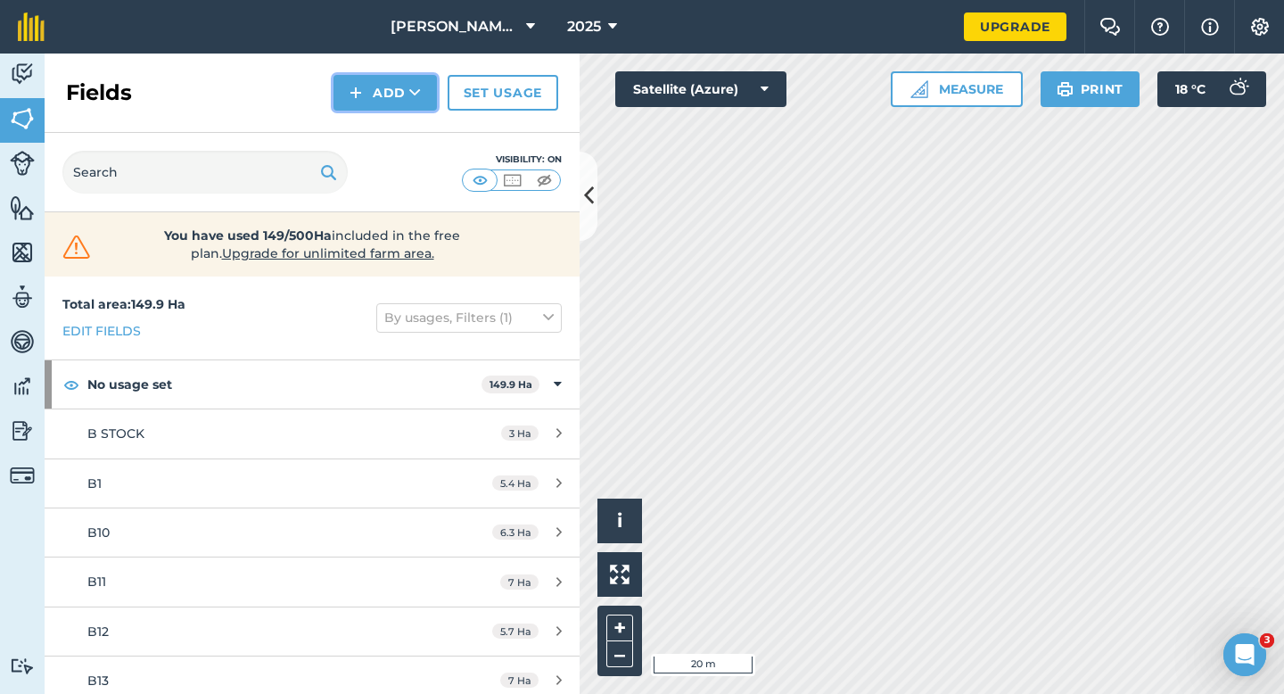
click at [354, 83] on img at bounding box center [356, 92] width 12 height 21
click at [361, 118] on link "Draw" at bounding box center [385, 132] width 98 height 39
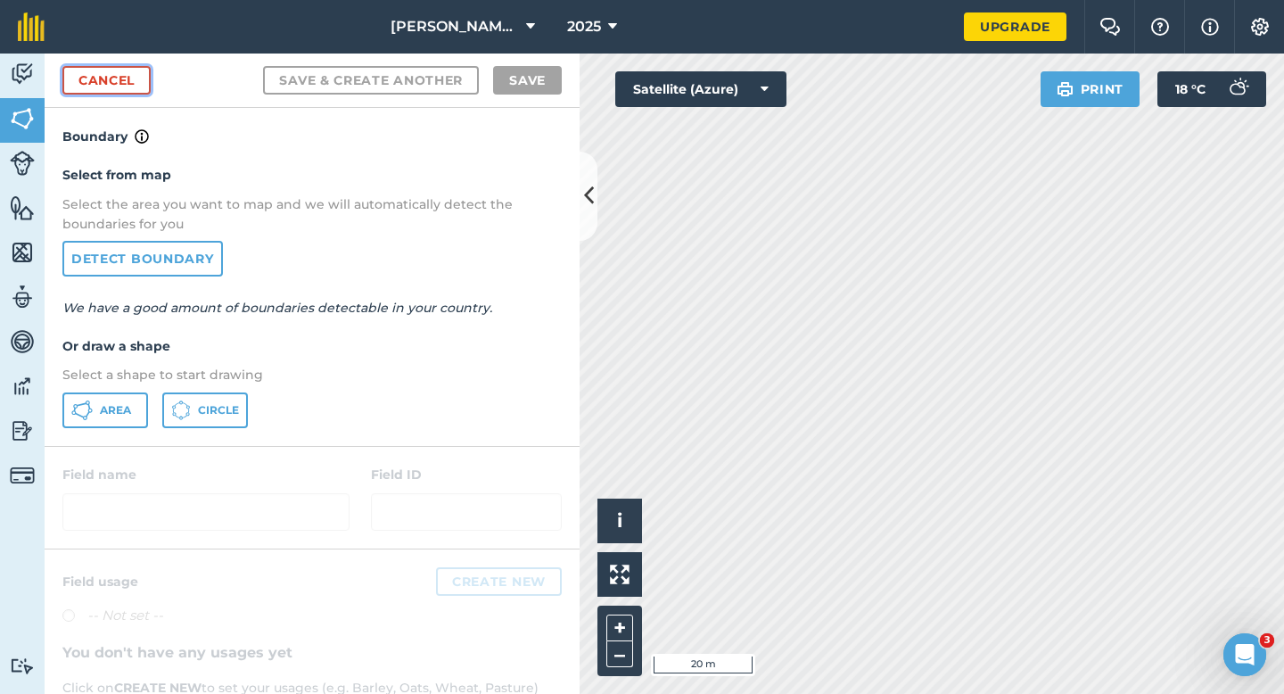
click at [127, 89] on link "Cancel" at bounding box center [106, 80] width 88 height 29
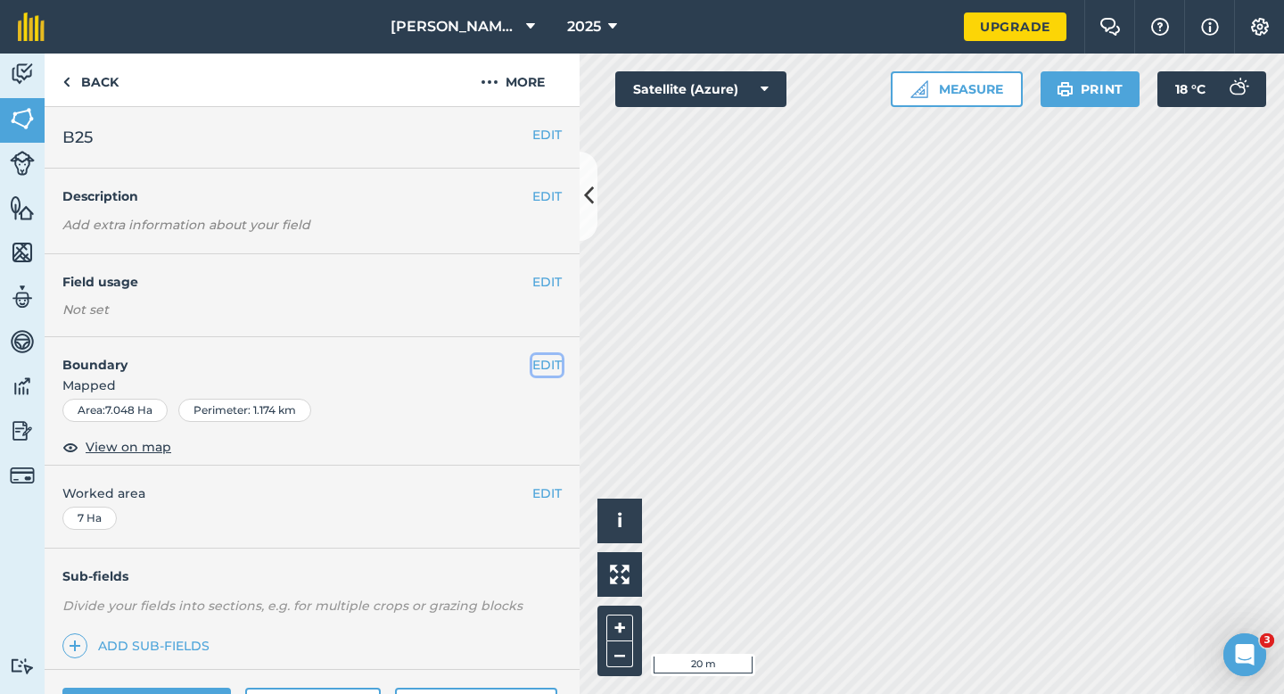
click at [556, 373] on button "EDIT" at bounding box center [546, 365] width 29 height 20
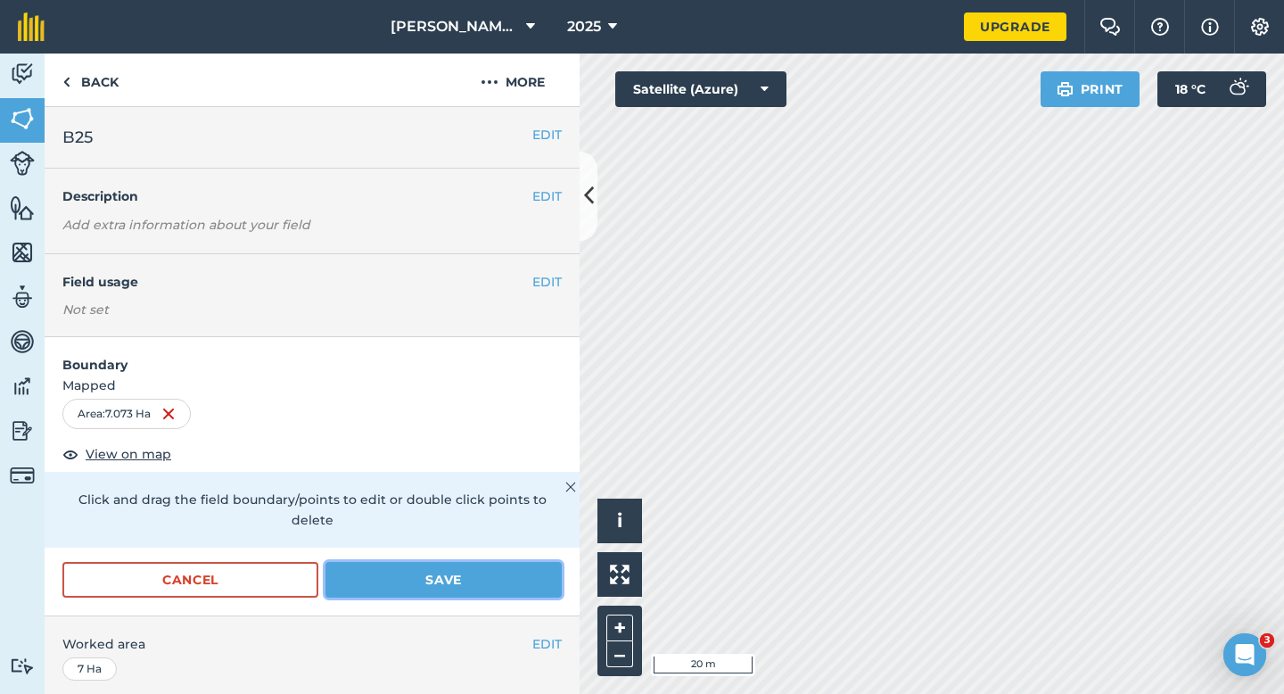
click at [529, 562] on button "Save" at bounding box center [443, 580] width 236 height 36
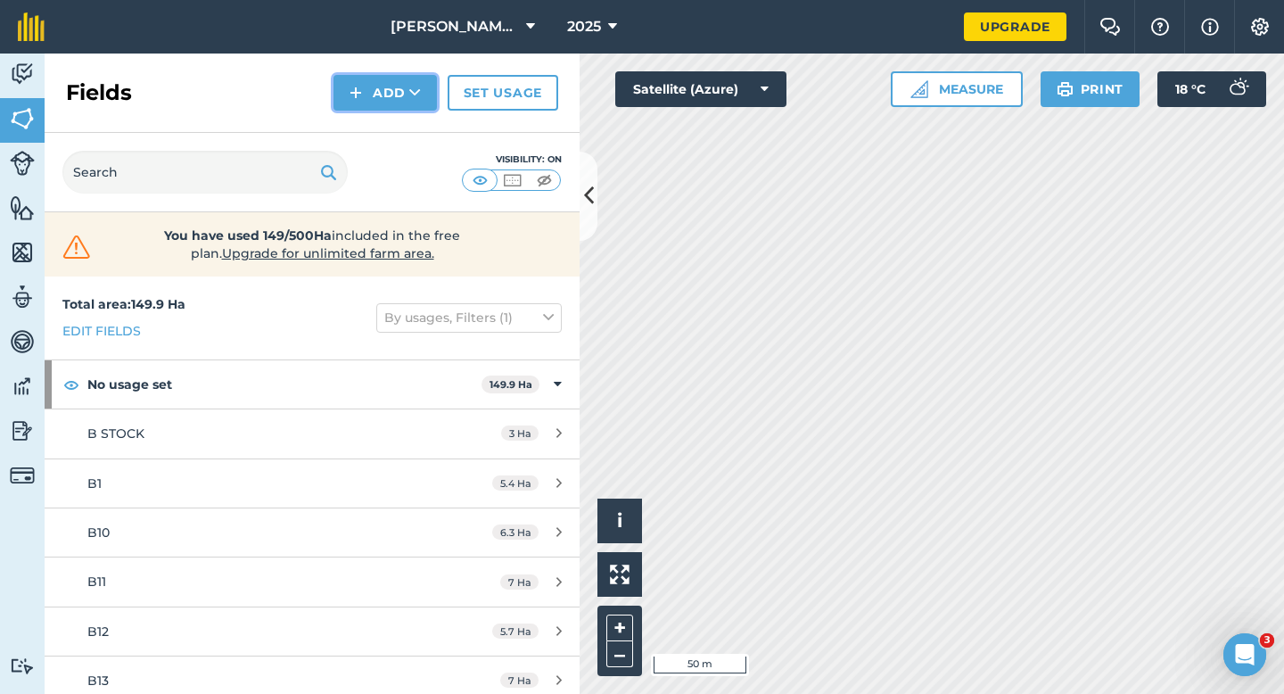
click at [374, 84] on button "Add" at bounding box center [384, 93] width 103 height 36
click at [375, 121] on link "Draw" at bounding box center [385, 132] width 98 height 39
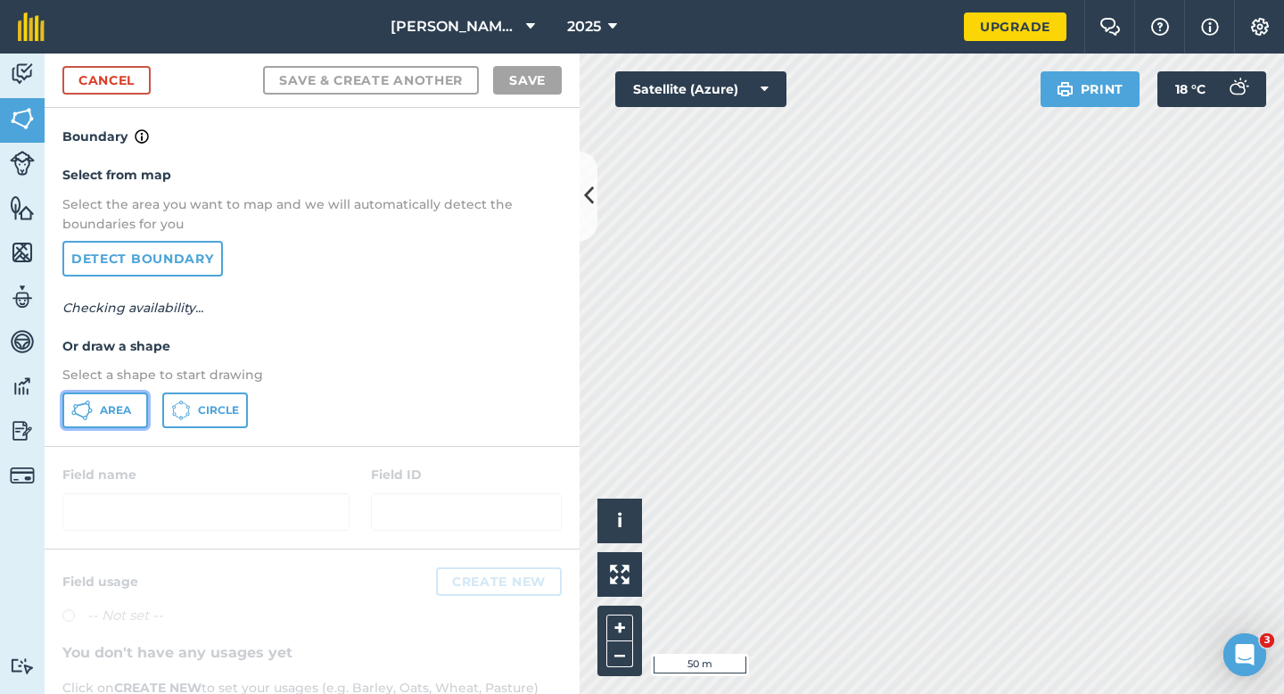
click at [86, 421] on button "Area" at bounding box center [105, 410] width 86 height 36
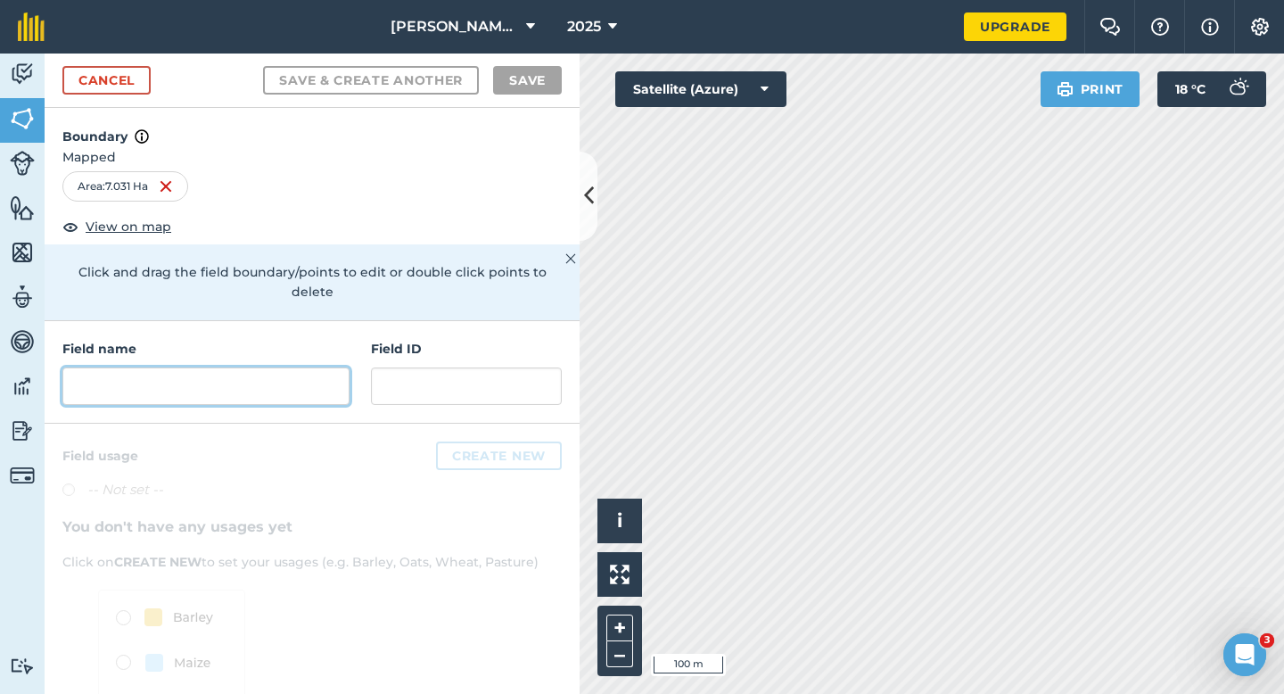
click at [310, 367] on input "text" at bounding box center [205, 385] width 287 height 37
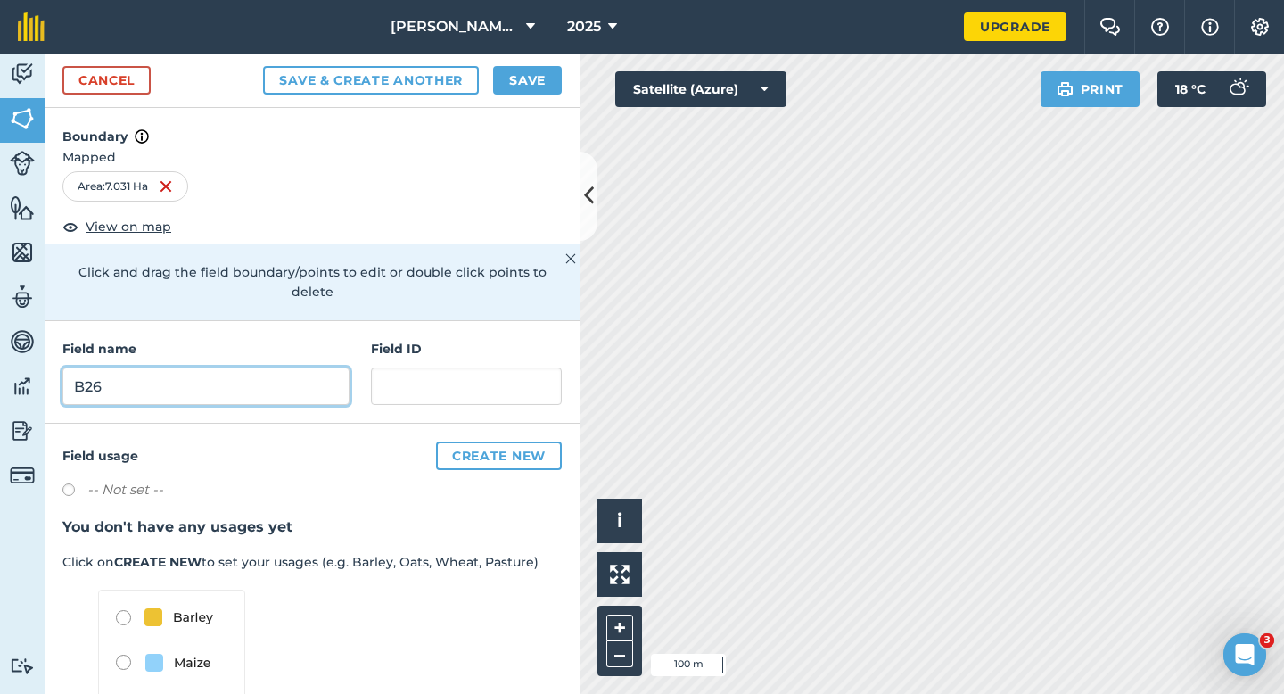
type input "B26"
click at [532, 88] on button "Save" at bounding box center [527, 80] width 69 height 29
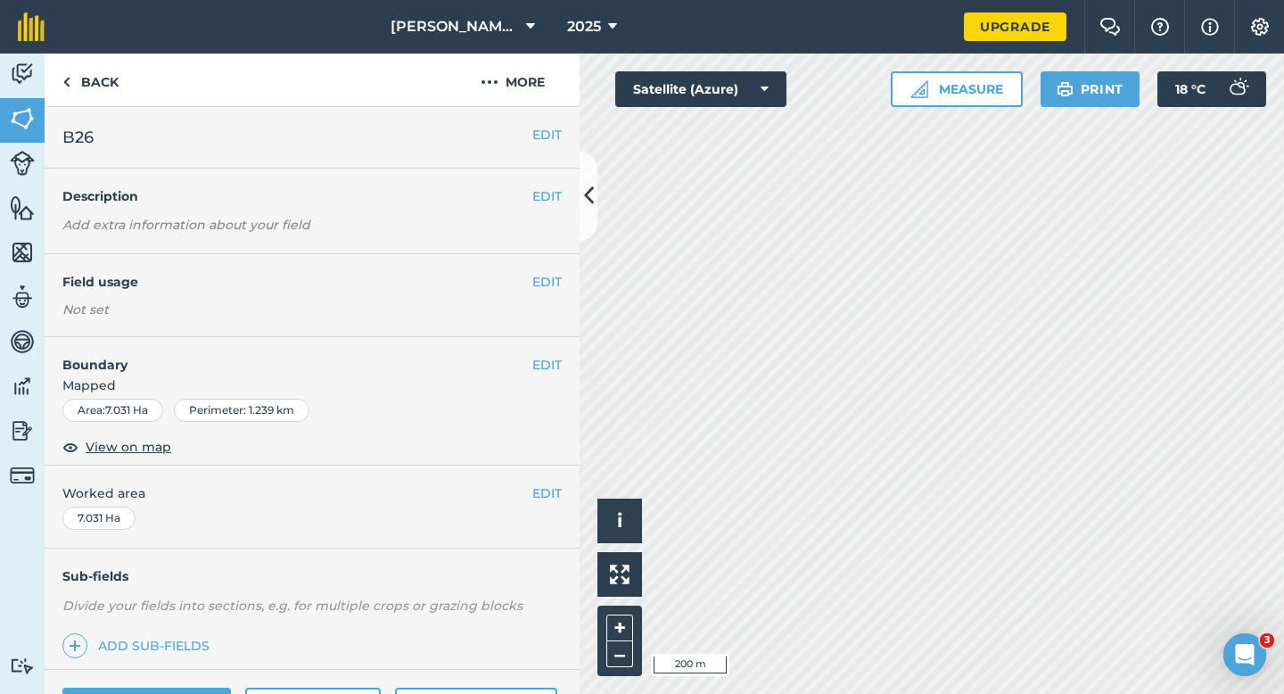
click at [517, 494] on span "Worked area" at bounding box center [311, 493] width 499 height 20
click at [531, 494] on span "Worked area" at bounding box center [311, 493] width 499 height 20
click at [549, 494] on button "EDIT" at bounding box center [546, 493] width 29 height 20
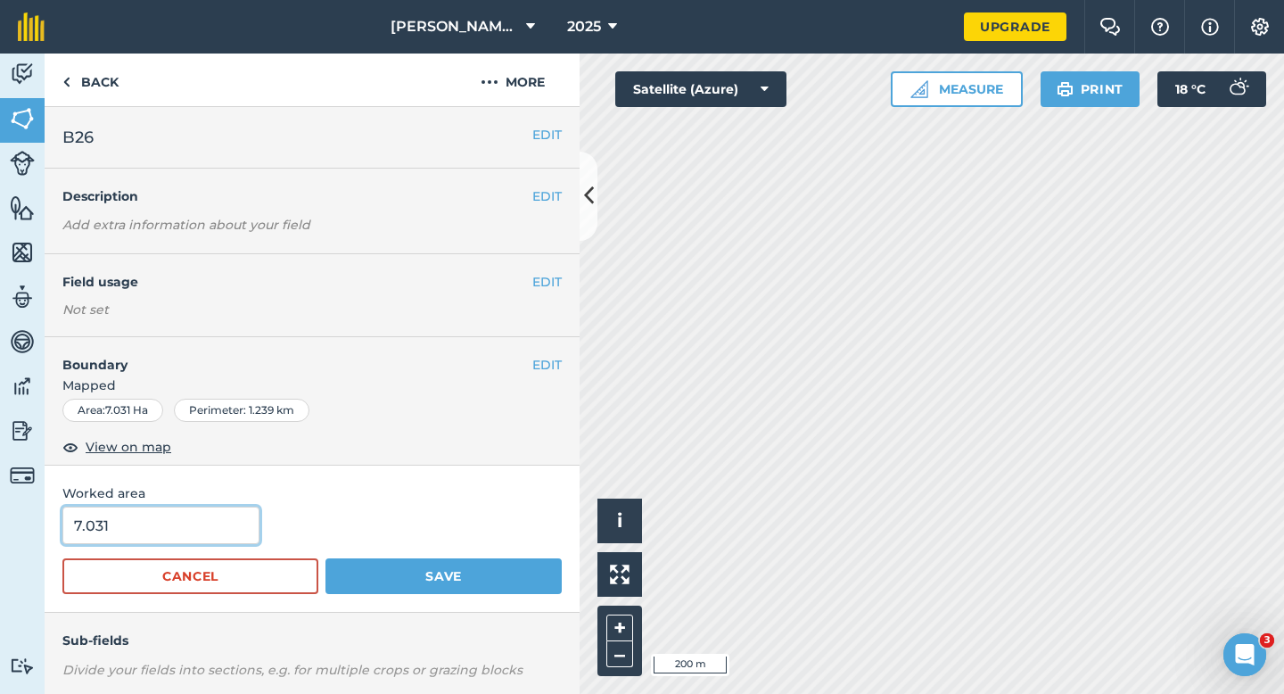
click at [174, 531] on input "7.031" at bounding box center [160, 524] width 197 height 37
type input "7"
click at [325, 558] on button "Save" at bounding box center [443, 576] width 236 height 36
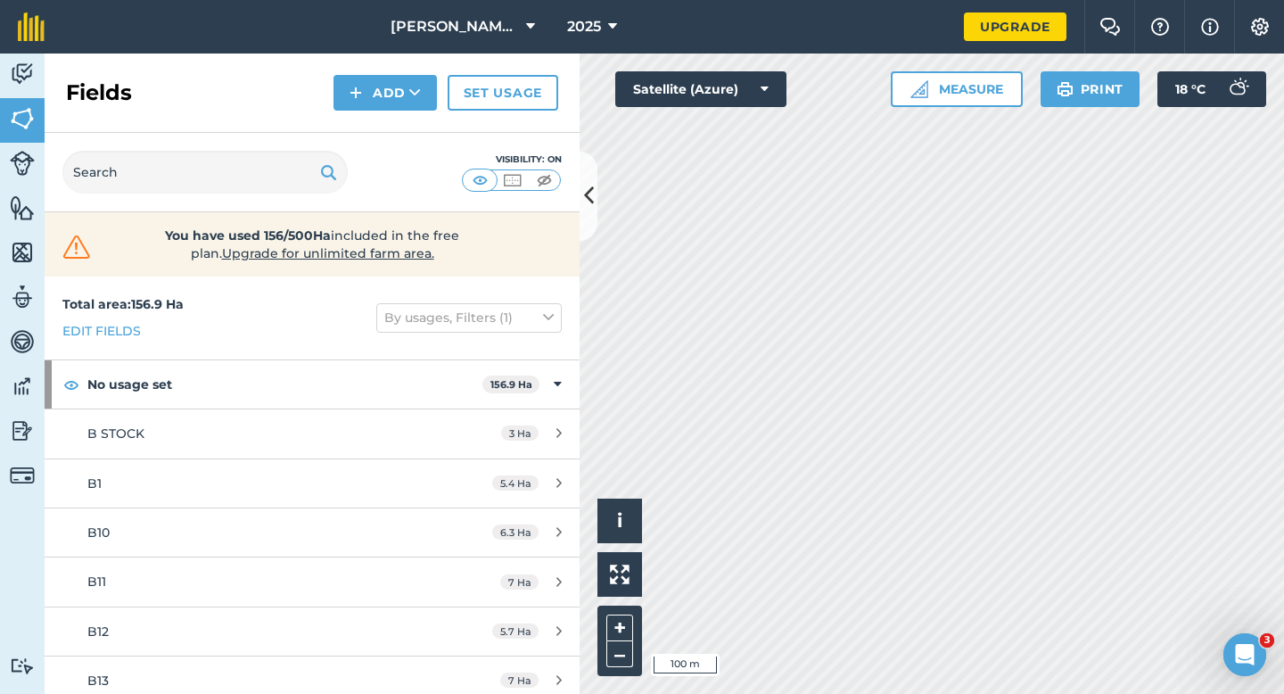
click at [373, 118] on div "Fields Add Set usage" at bounding box center [312, 92] width 535 height 79
click at [373, 98] on button "Add" at bounding box center [384, 93] width 103 height 36
click at [373, 122] on link "Draw" at bounding box center [385, 132] width 98 height 39
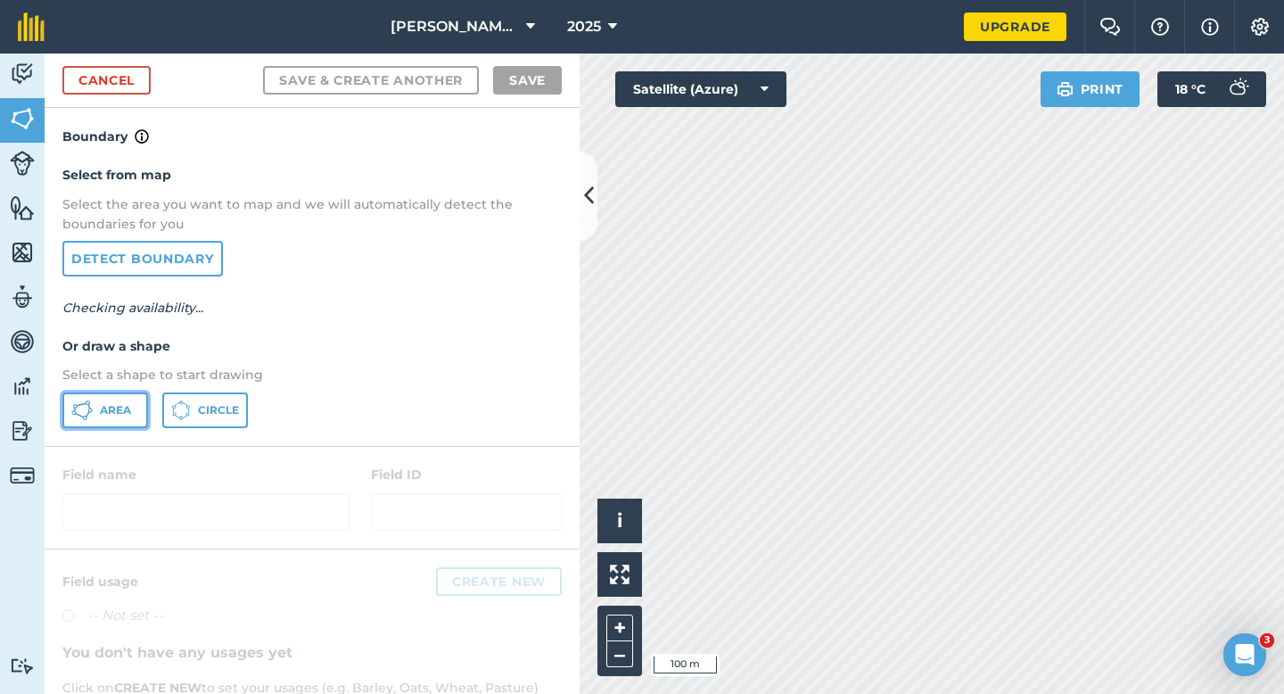
click at [115, 416] on span "Area" at bounding box center [115, 410] width 31 height 14
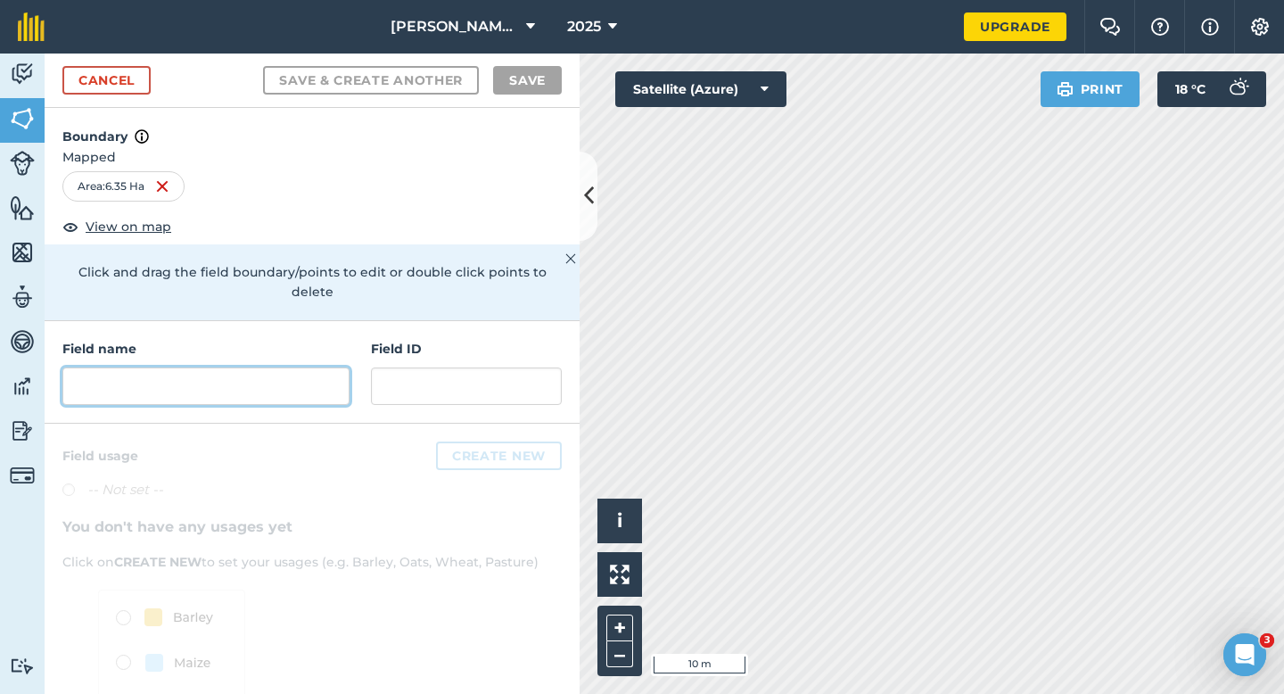
click at [313, 367] on input "text" at bounding box center [205, 385] width 287 height 37
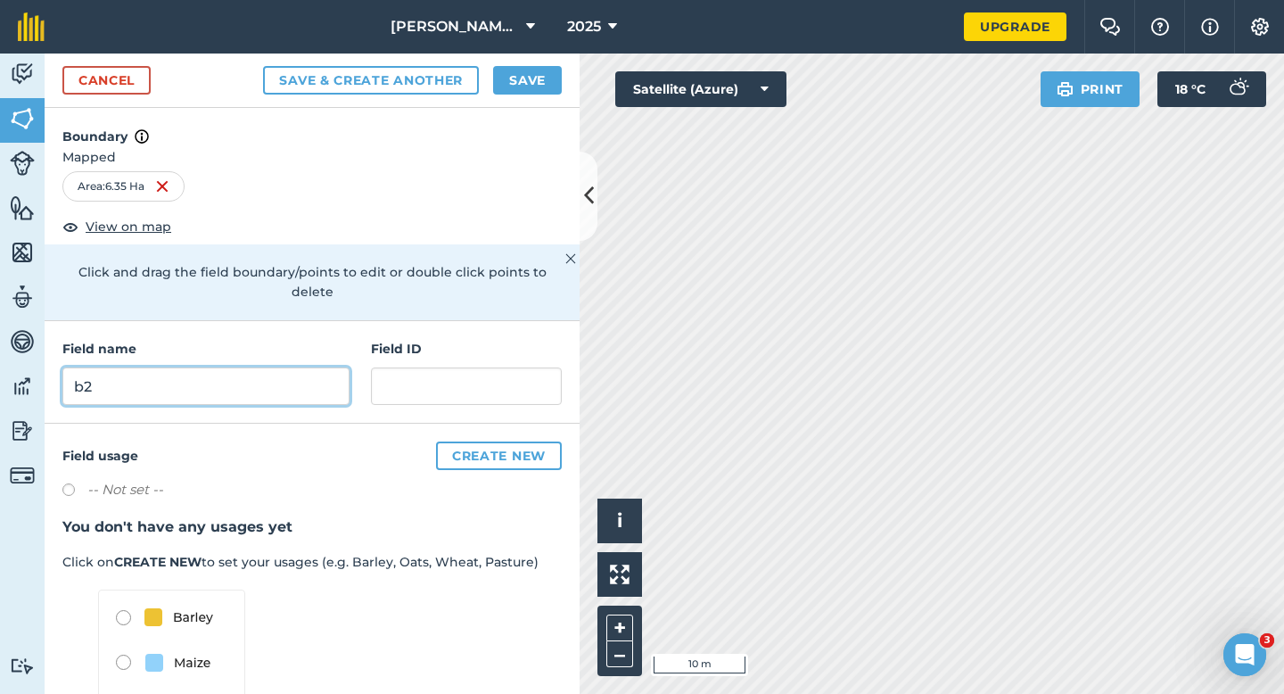
type input "b"
type input "B27"
click at [568, 64] on div "Cancel Save & Create Another Save" at bounding box center [312, 80] width 535 height 54
click at [547, 68] on button "Save" at bounding box center [527, 80] width 69 height 29
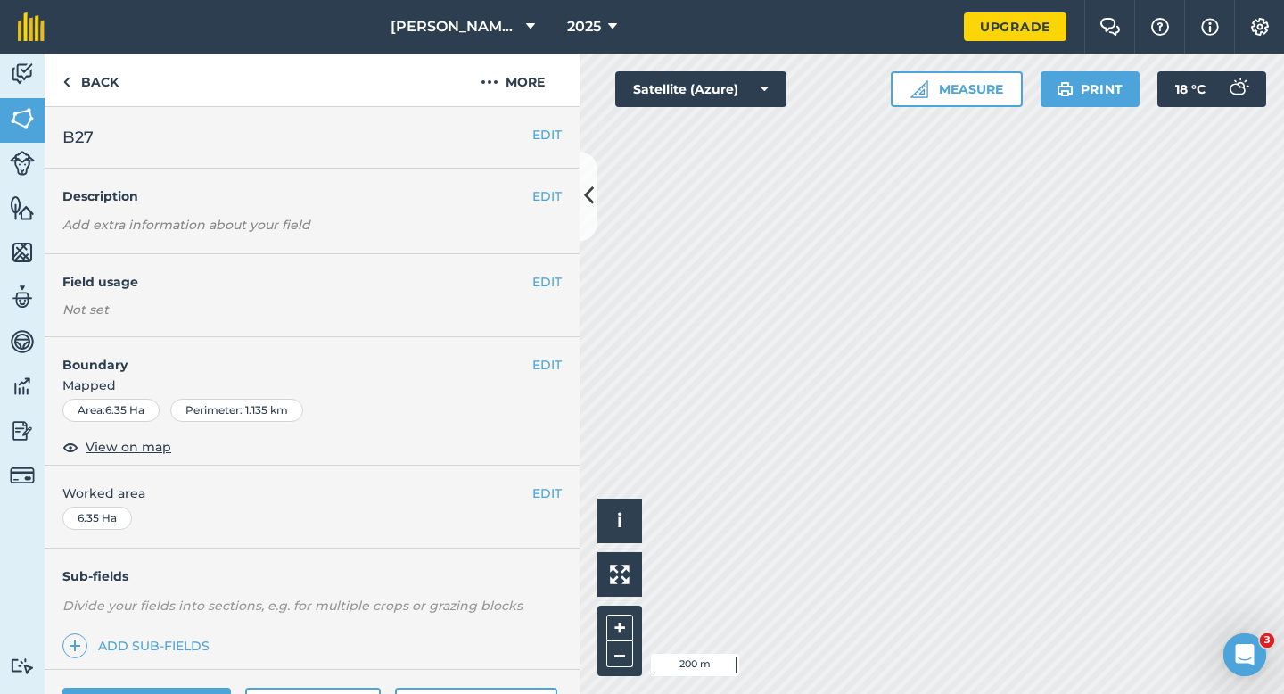
click at [520, 488] on span "Worked area" at bounding box center [311, 493] width 499 height 20
click at [574, 488] on div "EDIT Worked area 6.35 Ha" at bounding box center [312, 506] width 535 height 83
click at [563, 488] on div "EDIT Worked area 6.35 Ha" at bounding box center [312, 506] width 535 height 83
click at [554, 490] on button "EDIT" at bounding box center [546, 493] width 29 height 20
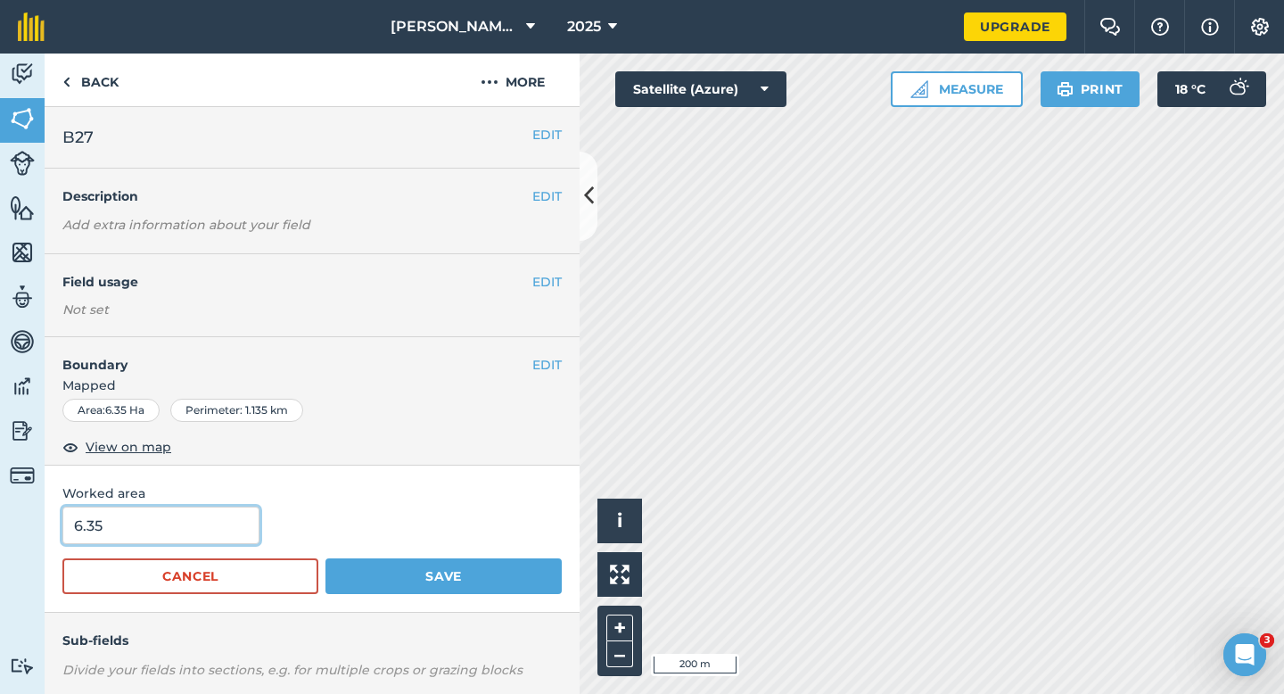
click at [225, 511] on input "6.35" at bounding box center [160, 524] width 197 height 37
click at [199, 561] on button "Cancel" at bounding box center [190, 576] width 256 height 36
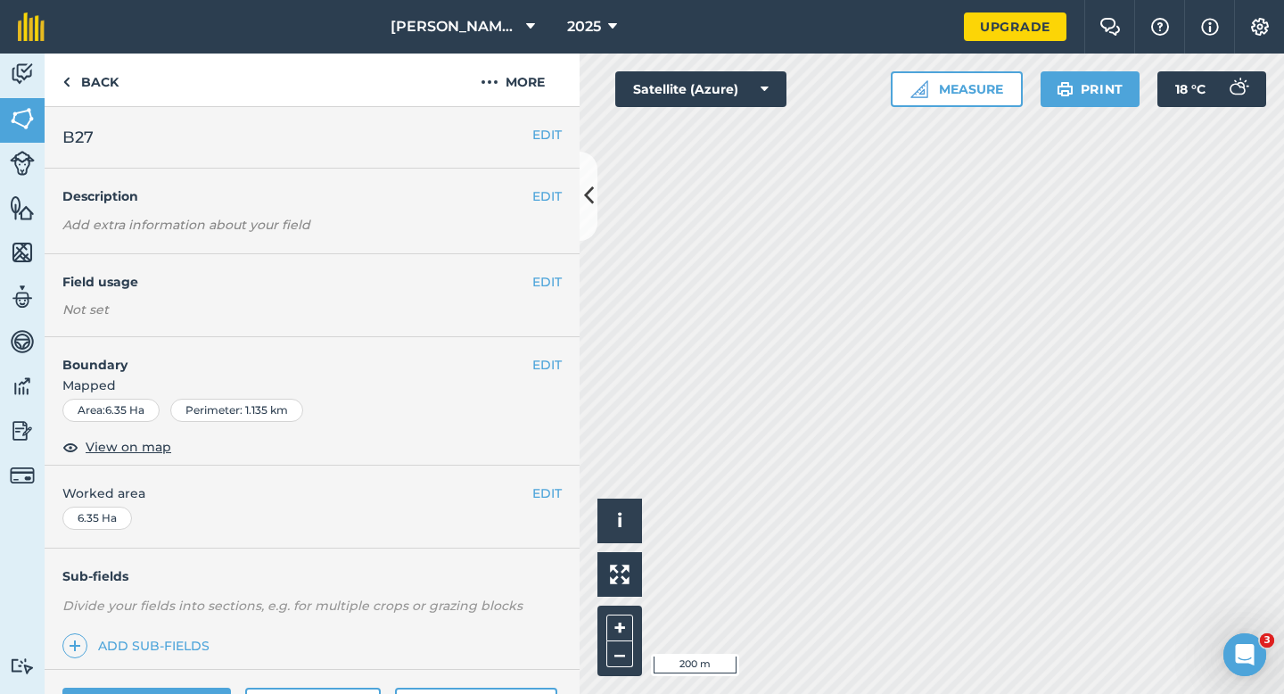
click at [199, 530] on div "EDIT Worked area 6.35 Ha" at bounding box center [312, 506] width 535 height 83
click at [542, 491] on button "EDIT" at bounding box center [546, 493] width 29 height 20
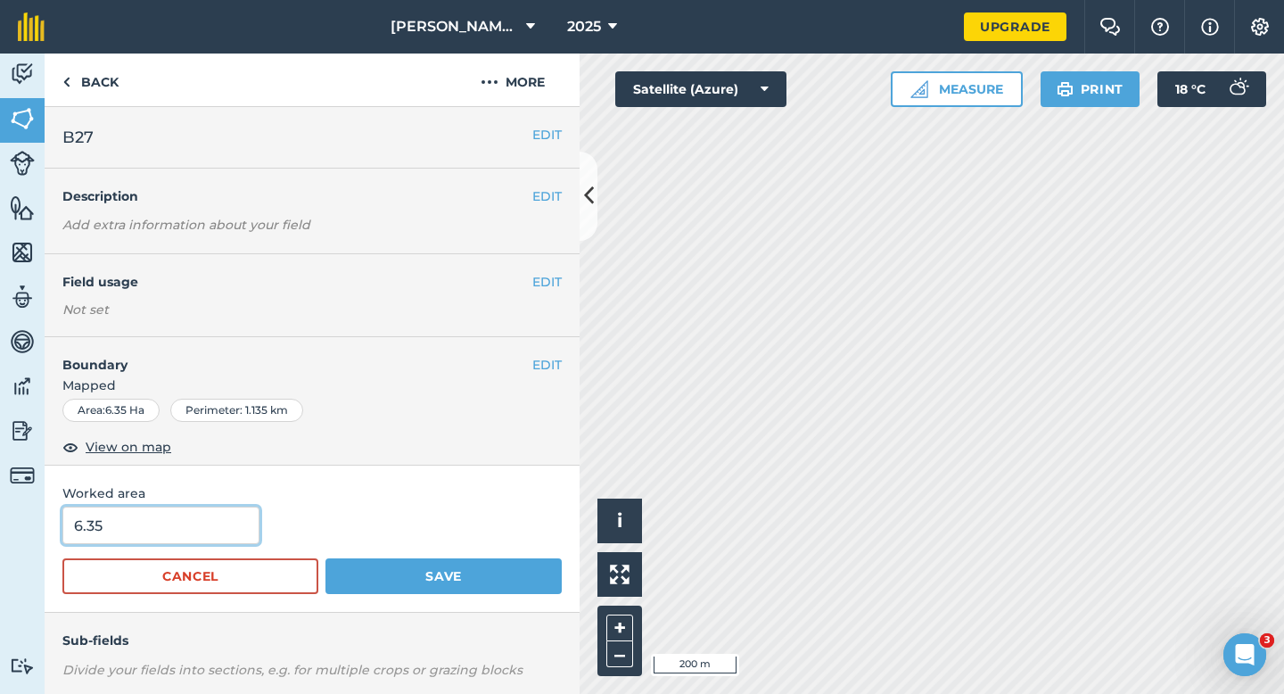
click at [226, 529] on input "6.35" at bounding box center [160, 524] width 197 height 37
type input "6.4"
click at [325, 558] on button "Save" at bounding box center [443, 576] width 236 height 36
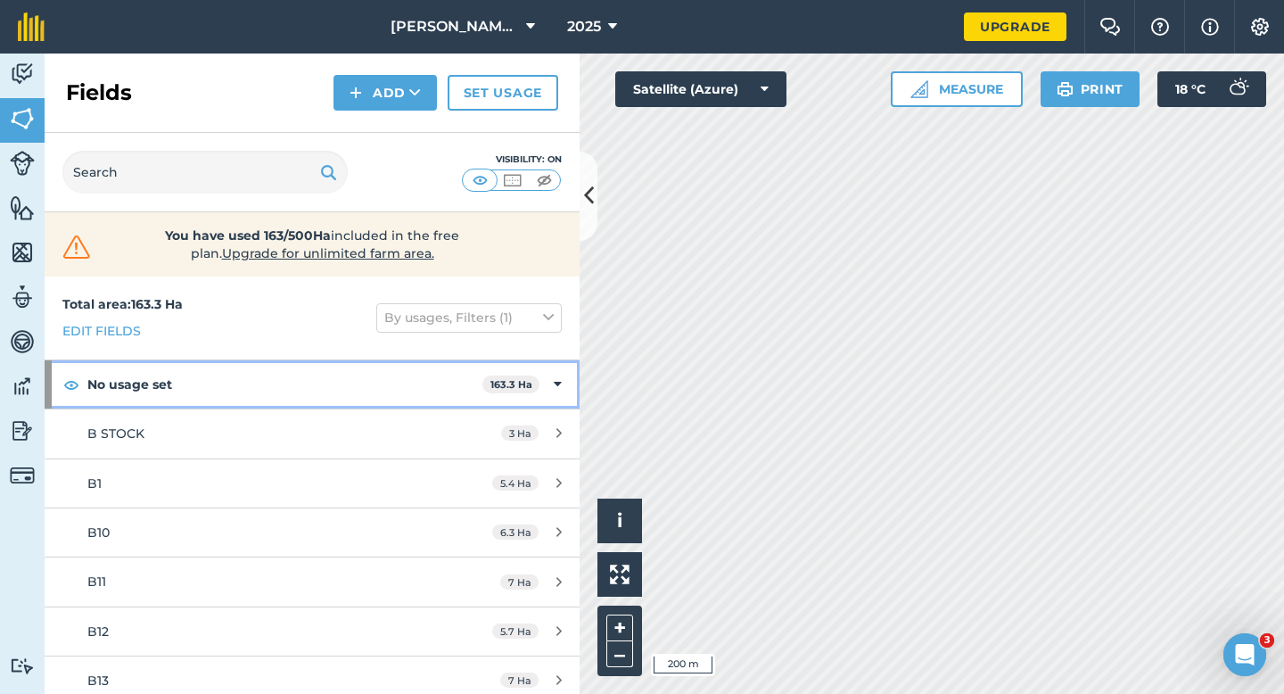
click at [546, 373] on div "No usage set 163.3 Ha" at bounding box center [312, 384] width 535 height 48
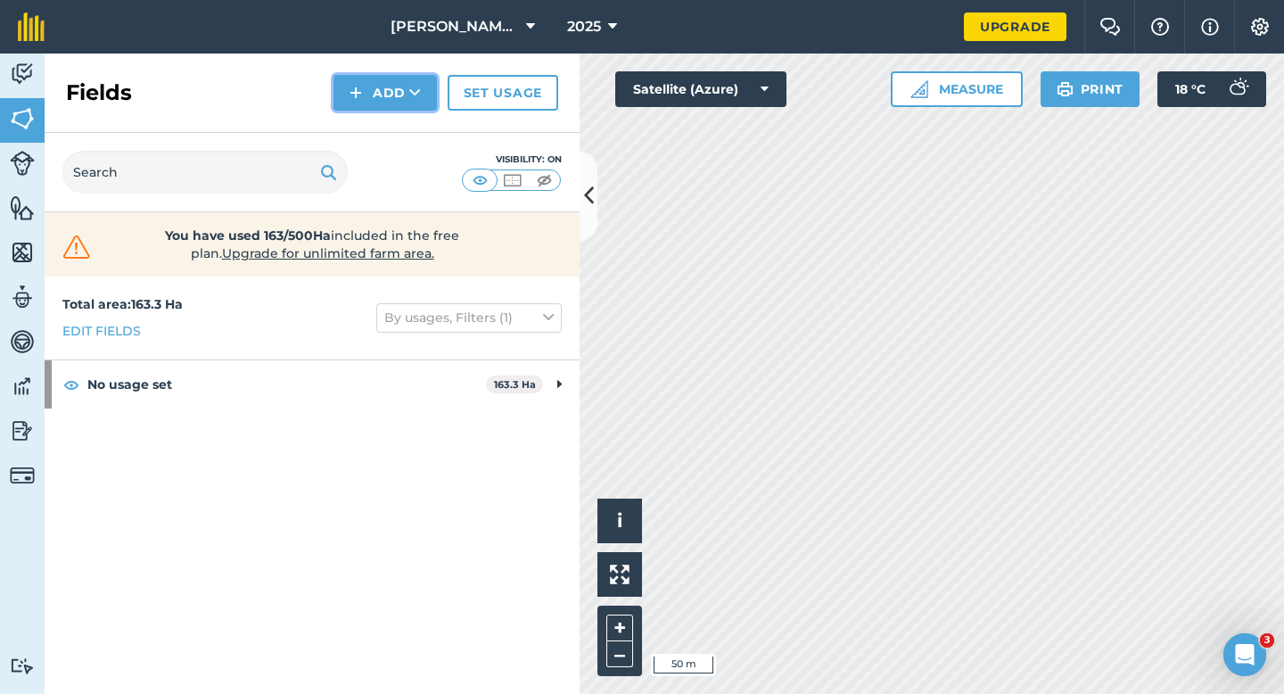
click at [352, 92] on img at bounding box center [356, 92] width 12 height 21
click at [361, 136] on link "Draw" at bounding box center [385, 132] width 98 height 39
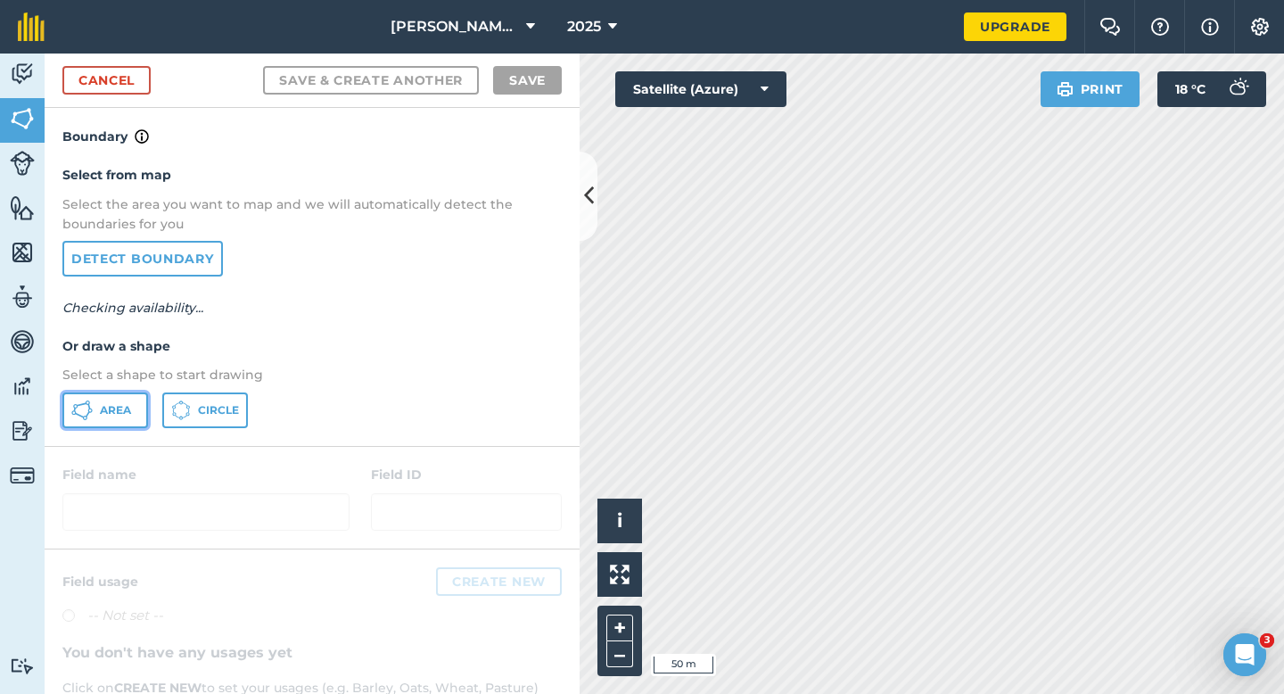
click at [109, 412] on span "Area" at bounding box center [115, 410] width 31 height 14
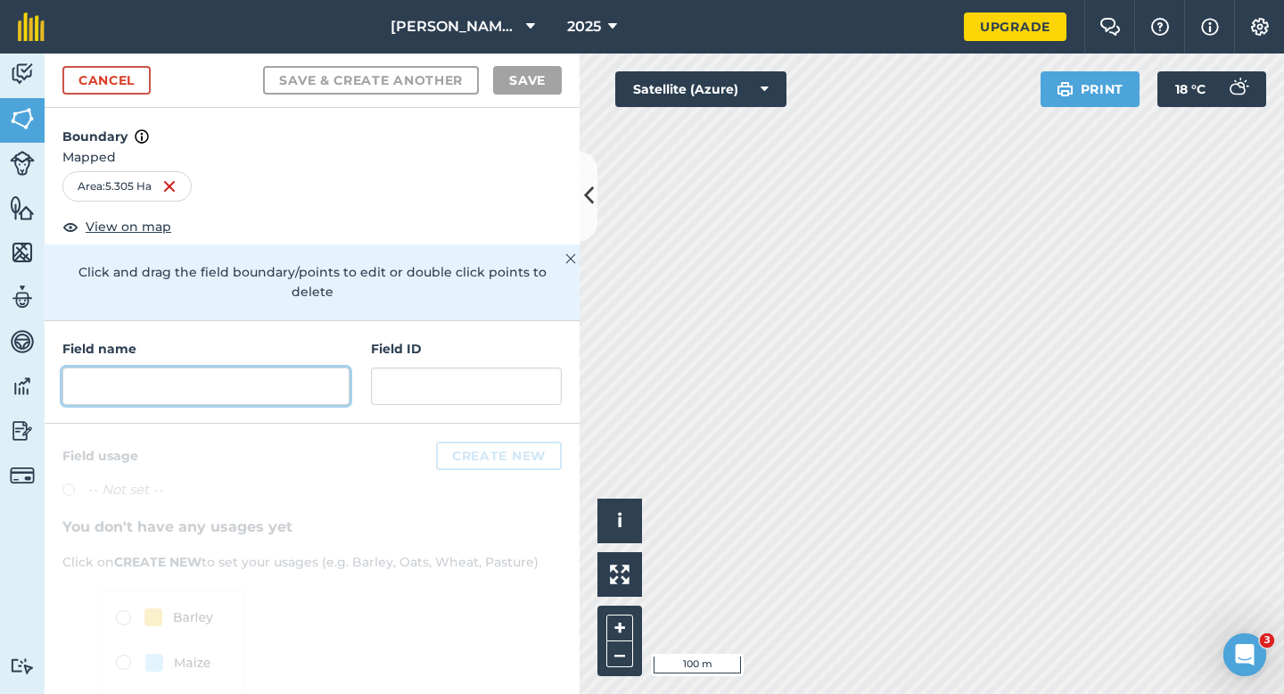
click at [313, 367] on input "text" at bounding box center [205, 385] width 287 height 37
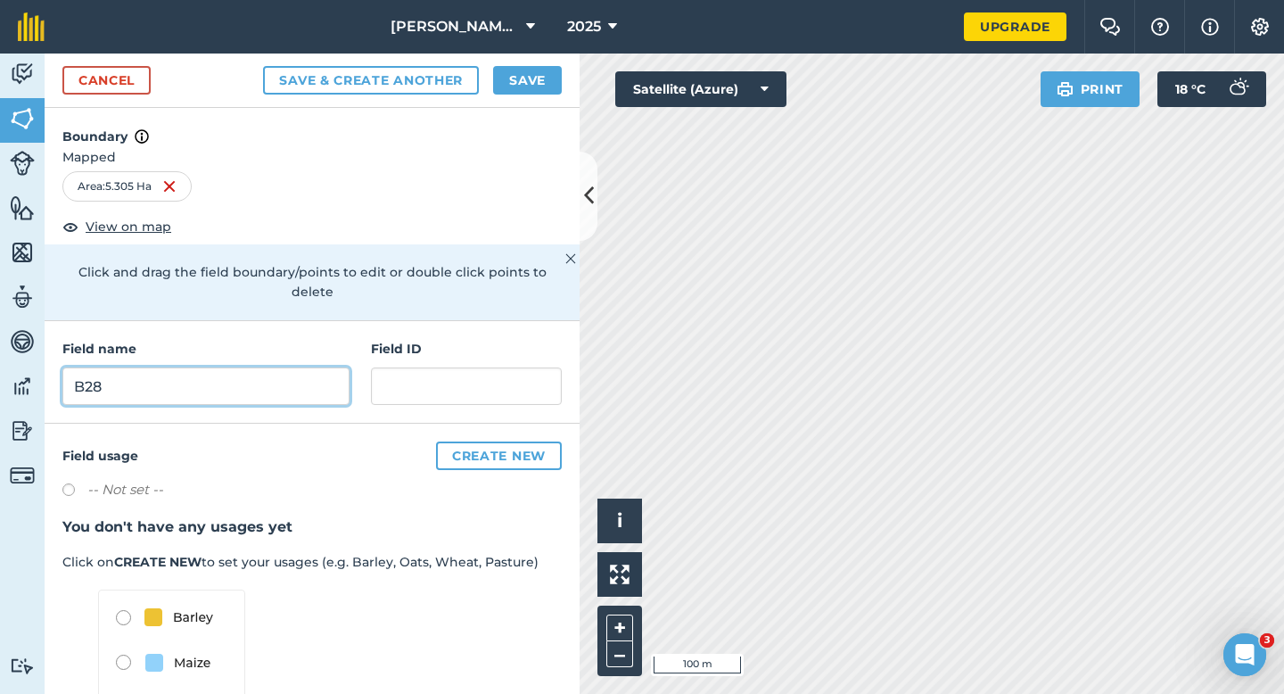
type input "B28"
click at [552, 72] on button "Save" at bounding box center [527, 80] width 69 height 29
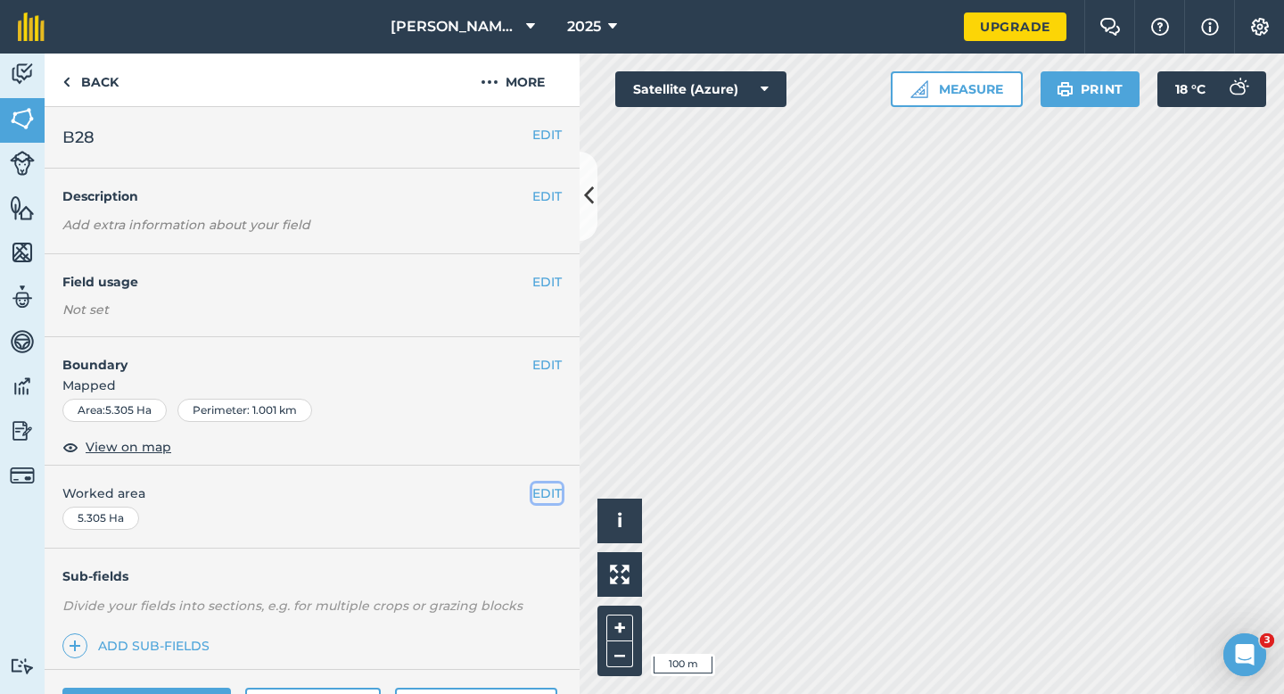
click at [539, 496] on button "EDIT" at bounding box center [546, 493] width 29 height 20
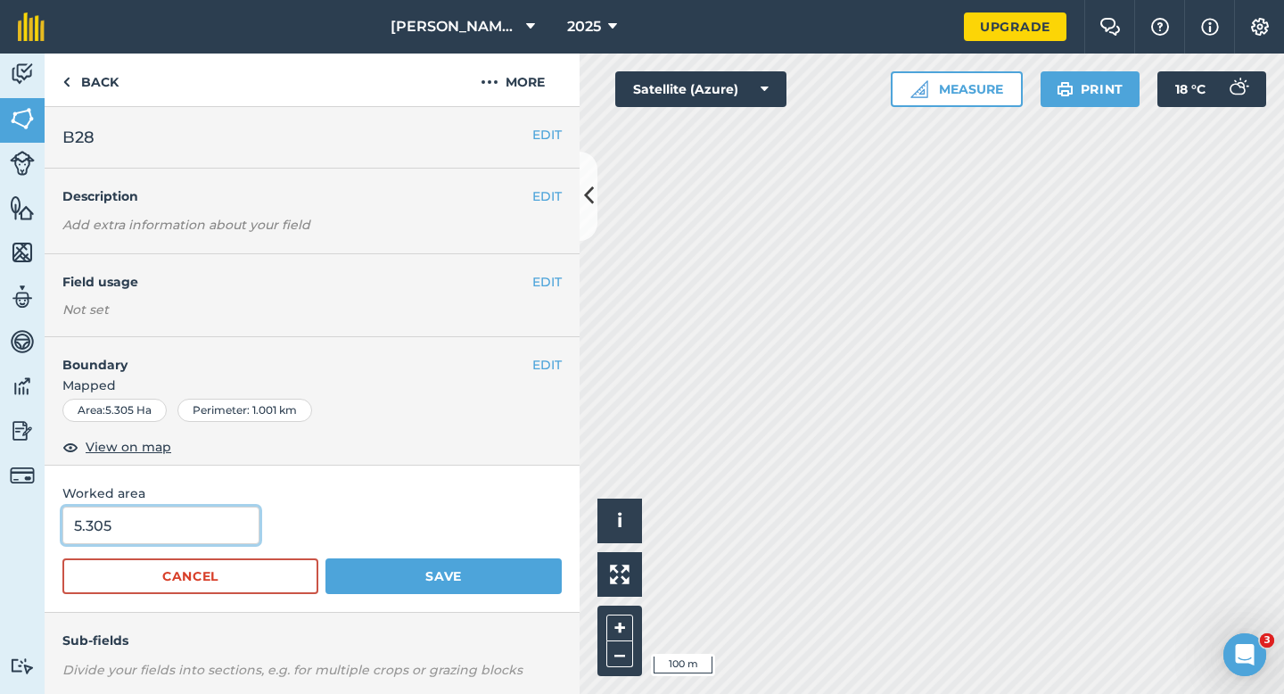
click at [136, 544] on input "5.305" at bounding box center [160, 524] width 197 height 37
type input "5.3"
click at [325, 558] on button "Save" at bounding box center [443, 576] width 236 height 36
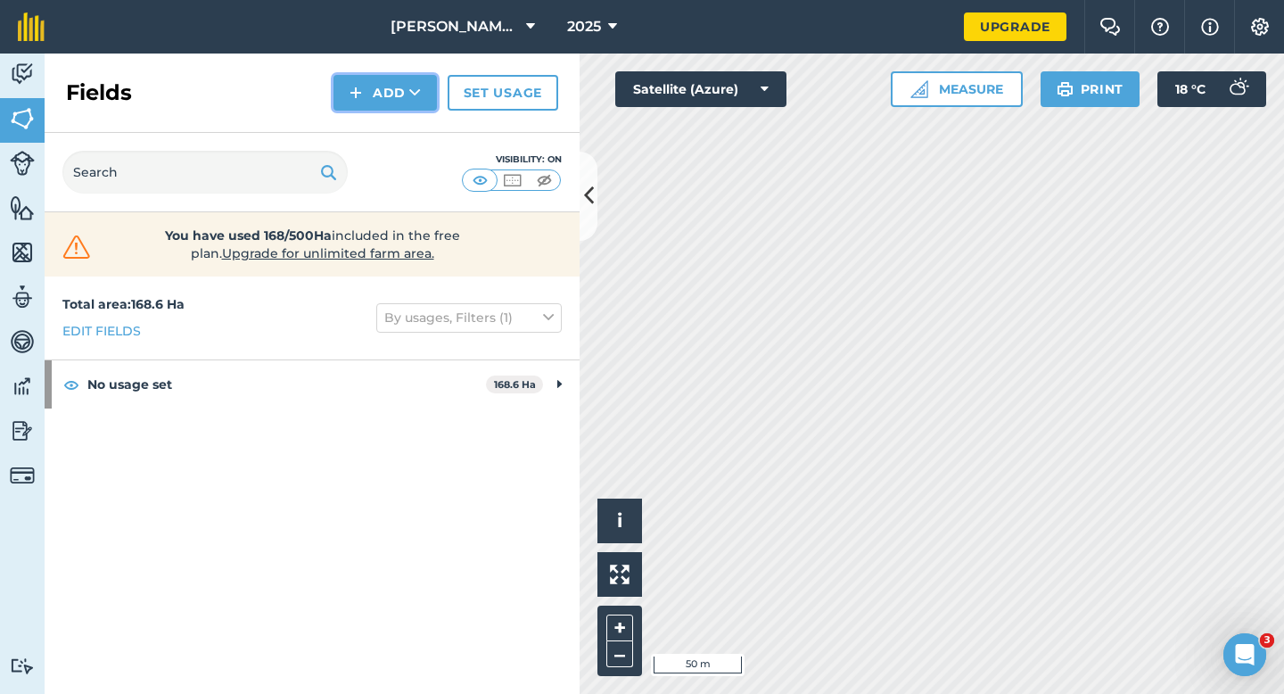
click at [360, 88] on img at bounding box center [356, 92] width 12 height 21
click at [365, 121] on link "Draw" at bounding box center [385, 132] width 98 height 39
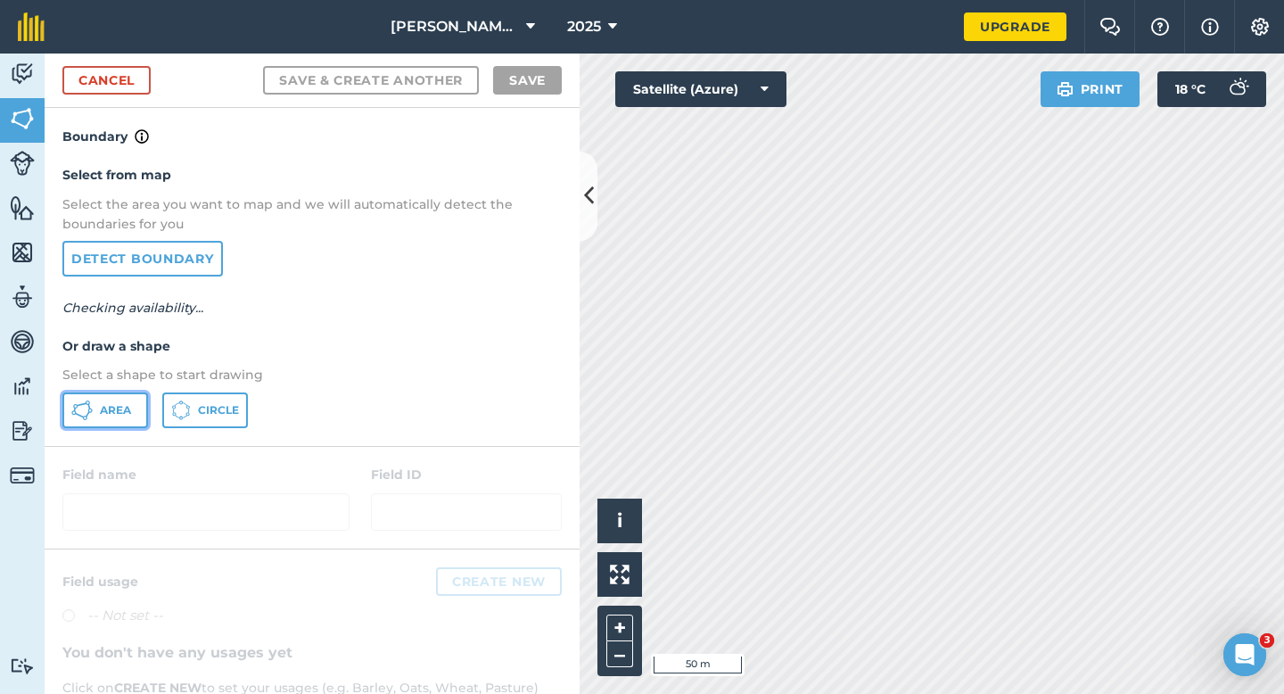
click at [80, 416] on icon at bounding box center [81, 409] width 21 height 21
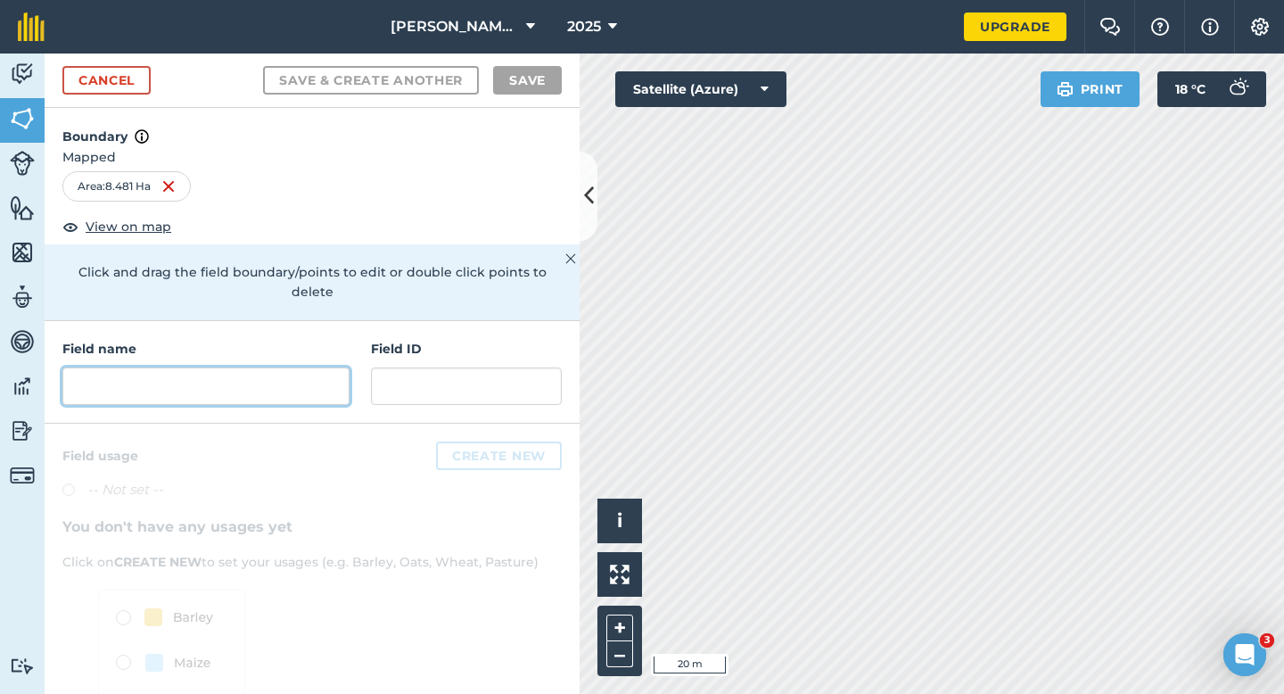
click at [342, 367] on input "text" at bounding box center [205, 385] width 287 height 37
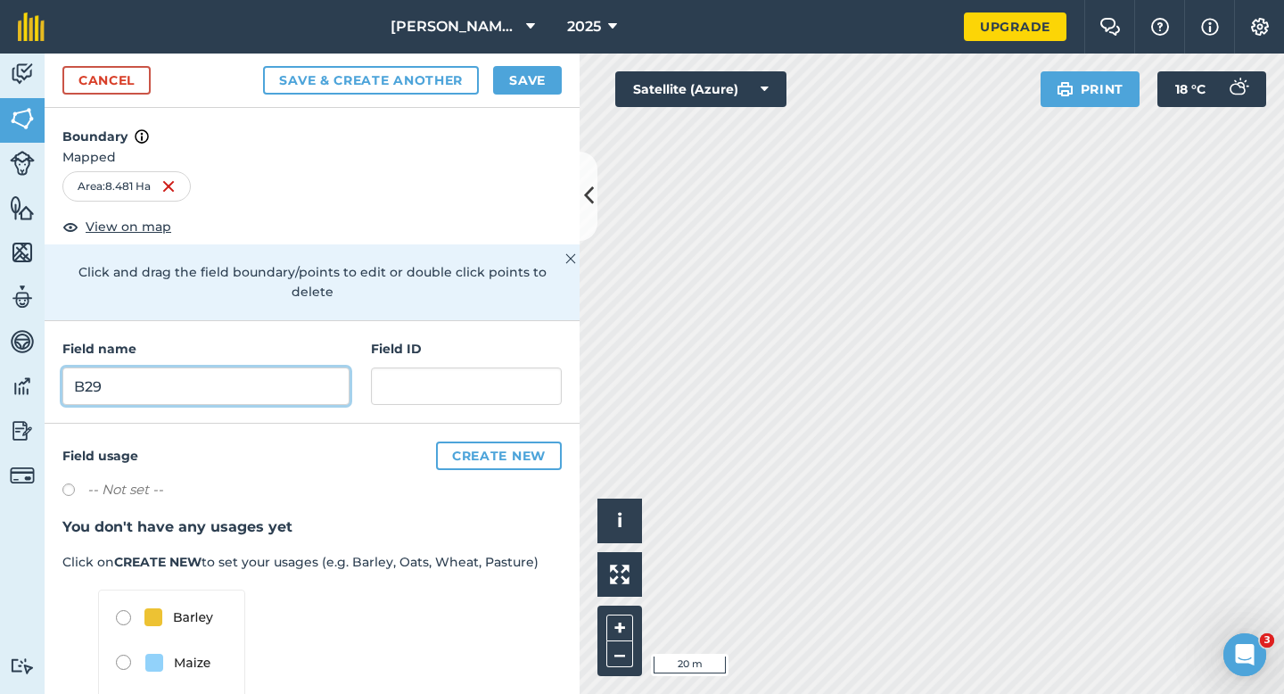
type input "B29"
click at [539, 86] on button "Save" at bounding box center [527, 80] width 69 height 29
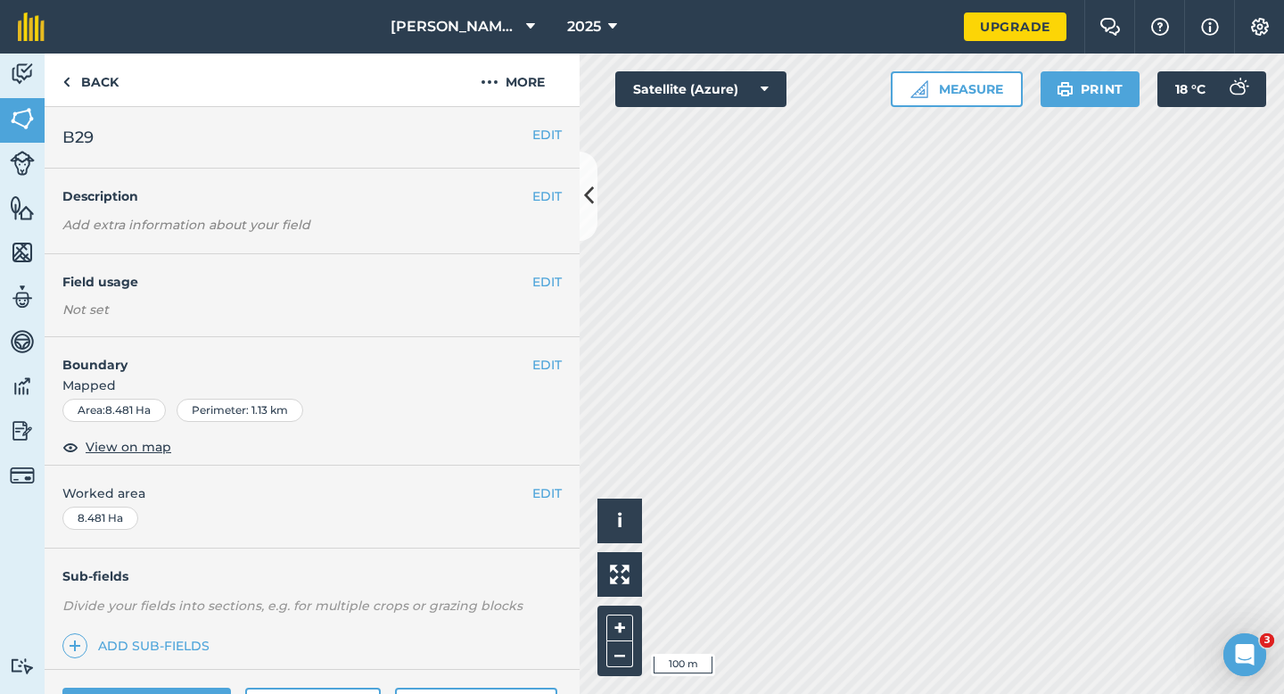
click at [529, 502] on span "Worked area" at bounding box center [311, 493] width 499 height 20
click at [535, 498] on button "EDIT" at bounding box center [546, 493] width 29 height 20
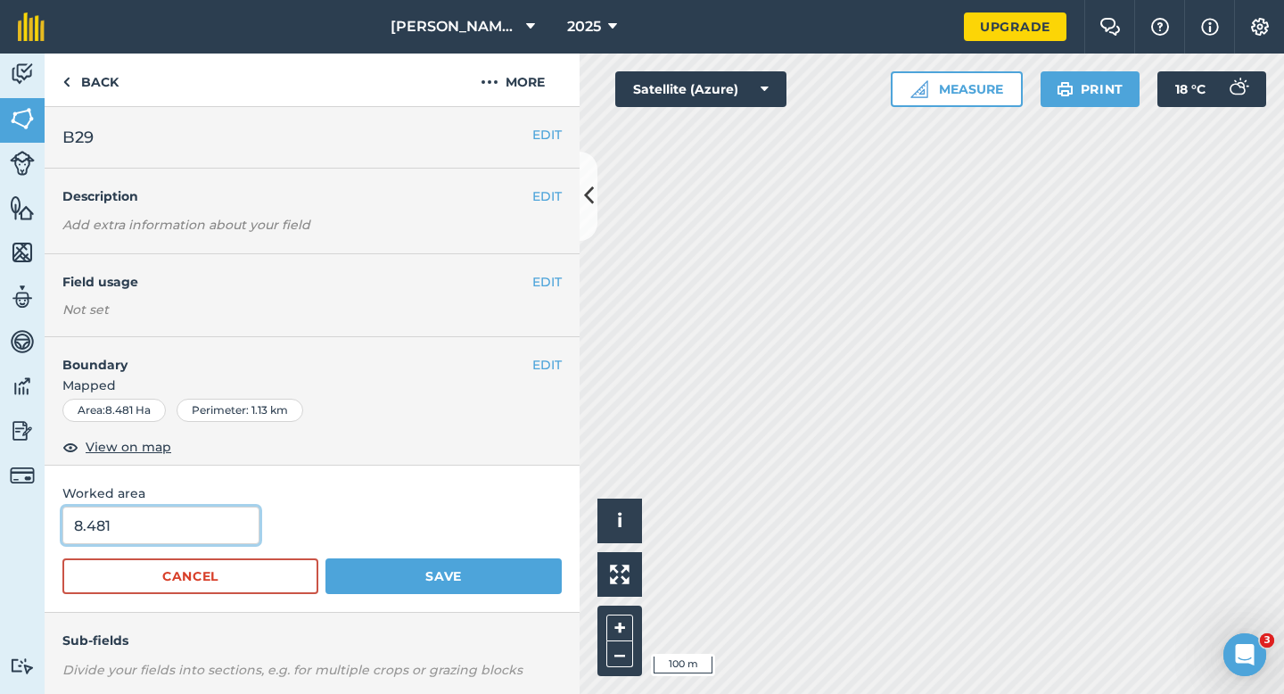
click at [243, 535] on input "8.481" at bounding box center [160, 524] width 197 height 37
type input "8.5"
click at [325, 558] on button "Save" at bounding box center [443, 576] width 236 height 36
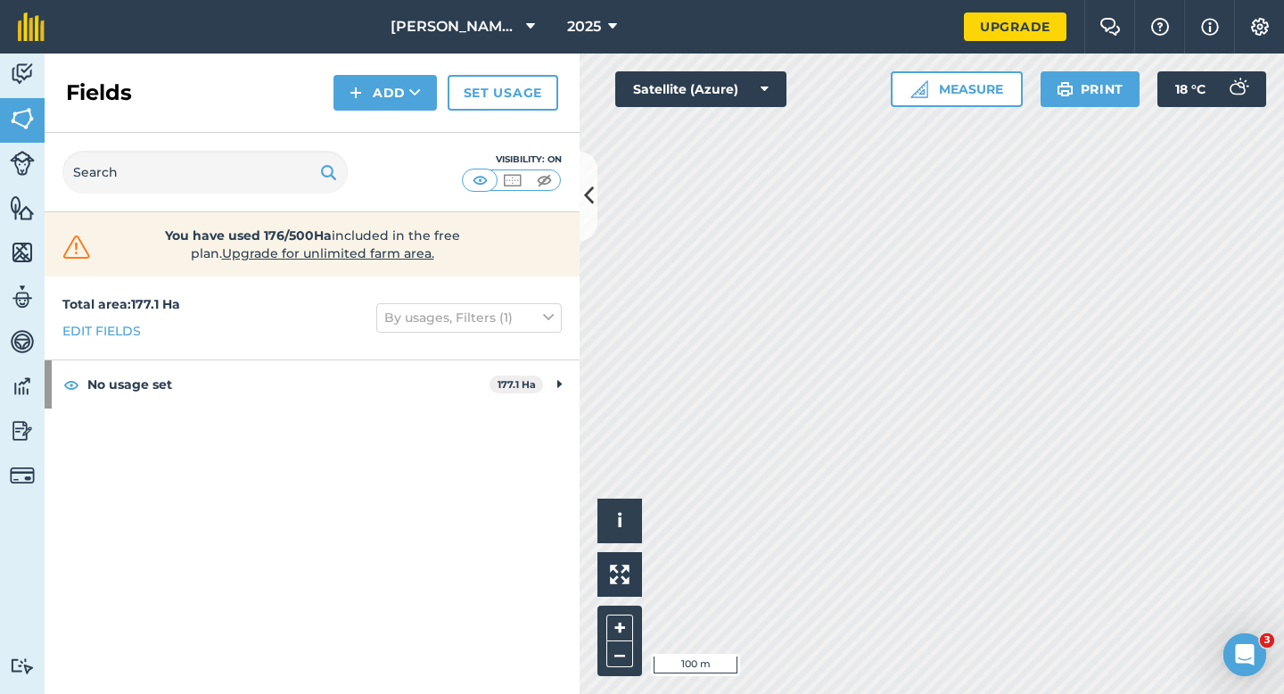
click at [363, 116] on div "Fields Add Set usage" at bounding box center [312, 92] width 535 height 79
click at [362, 94] on img at bounding box center [356, 92] width 12 height 21
click at [387, 131] on link "Draw" at bounding box center [385, 132] width 98 height 39
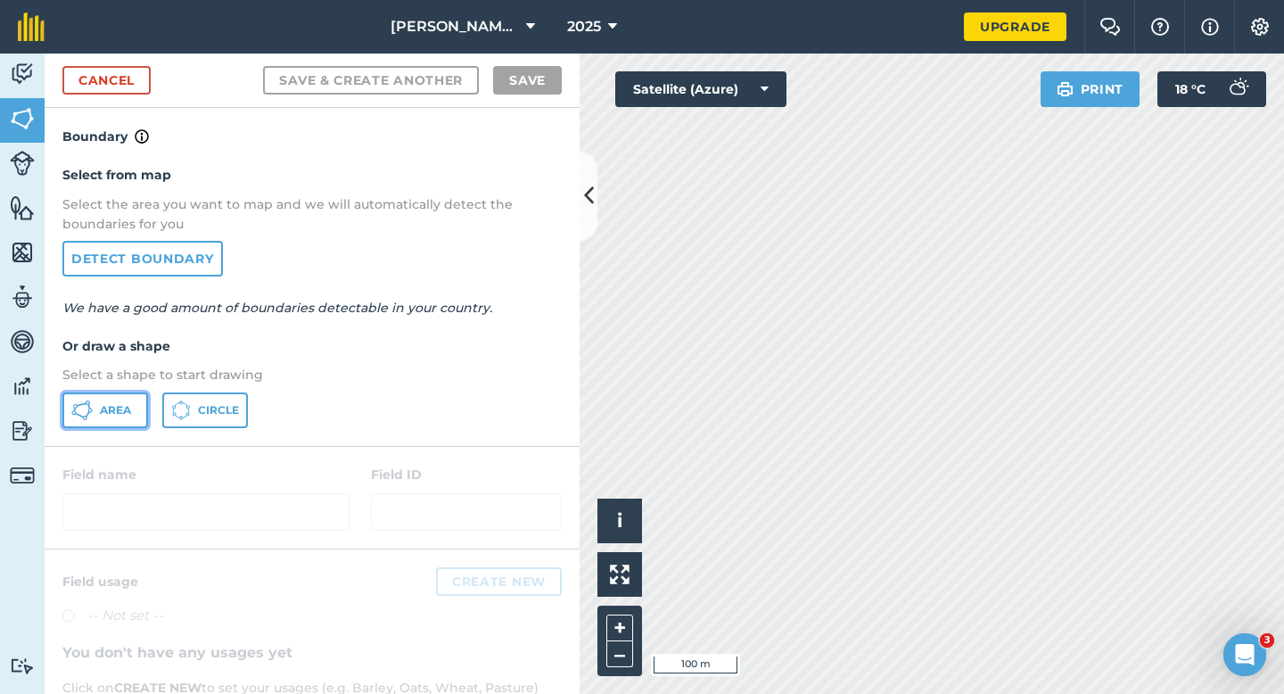
click at [120, 416] on span "Area" at bounding box center [115, 410] width 31 height 14
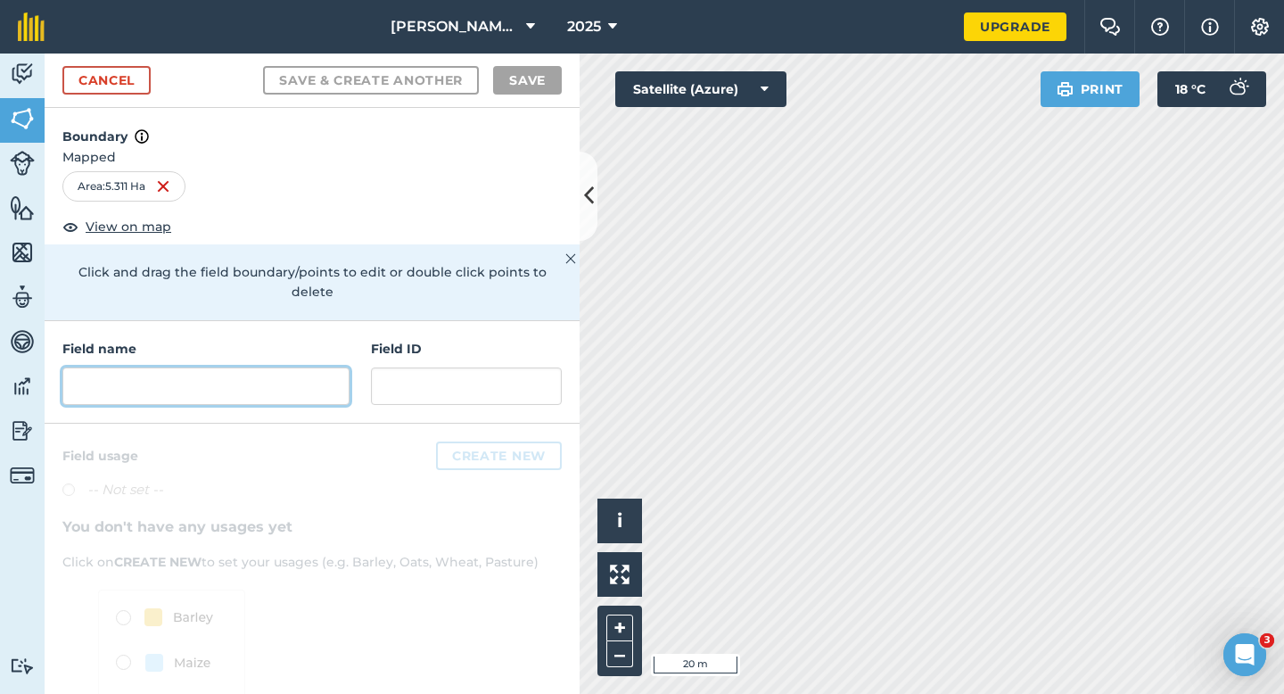
click at [235, 367] on input "text" at bounding box center [205, 385] width 287 height 37
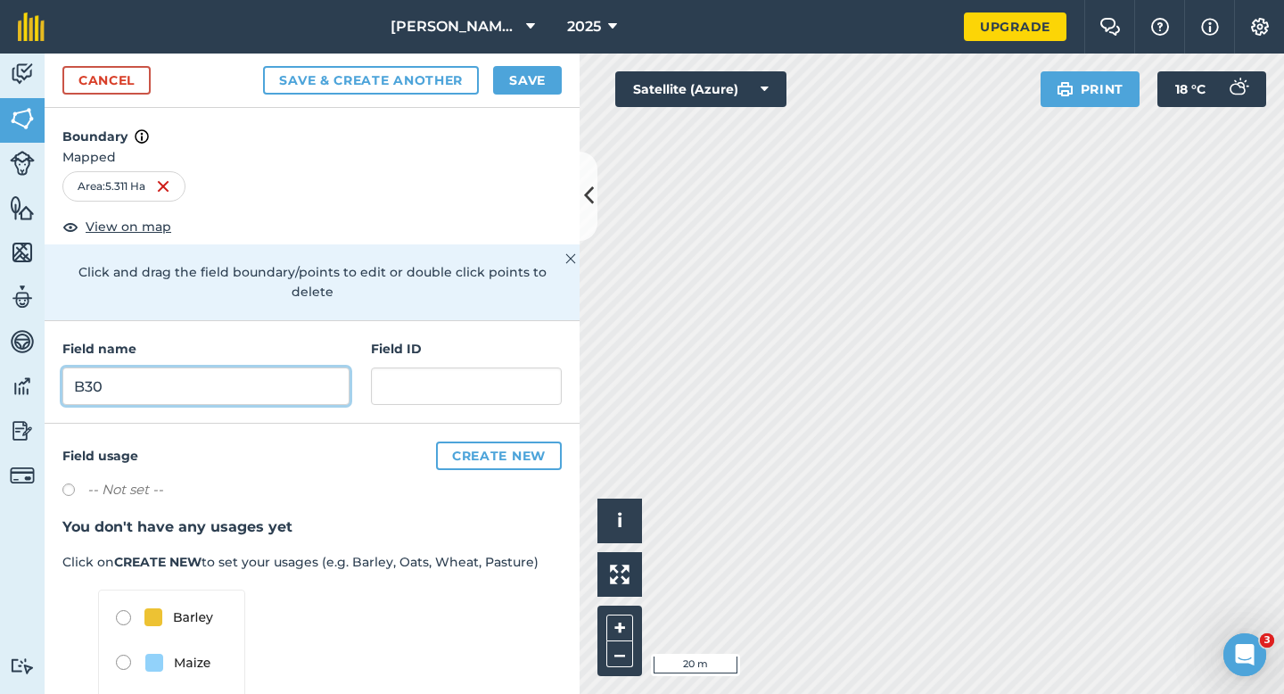
type input "B30"
click at [513, 82] on button "Save" at bounding box center [527, 80] width 69 height 29
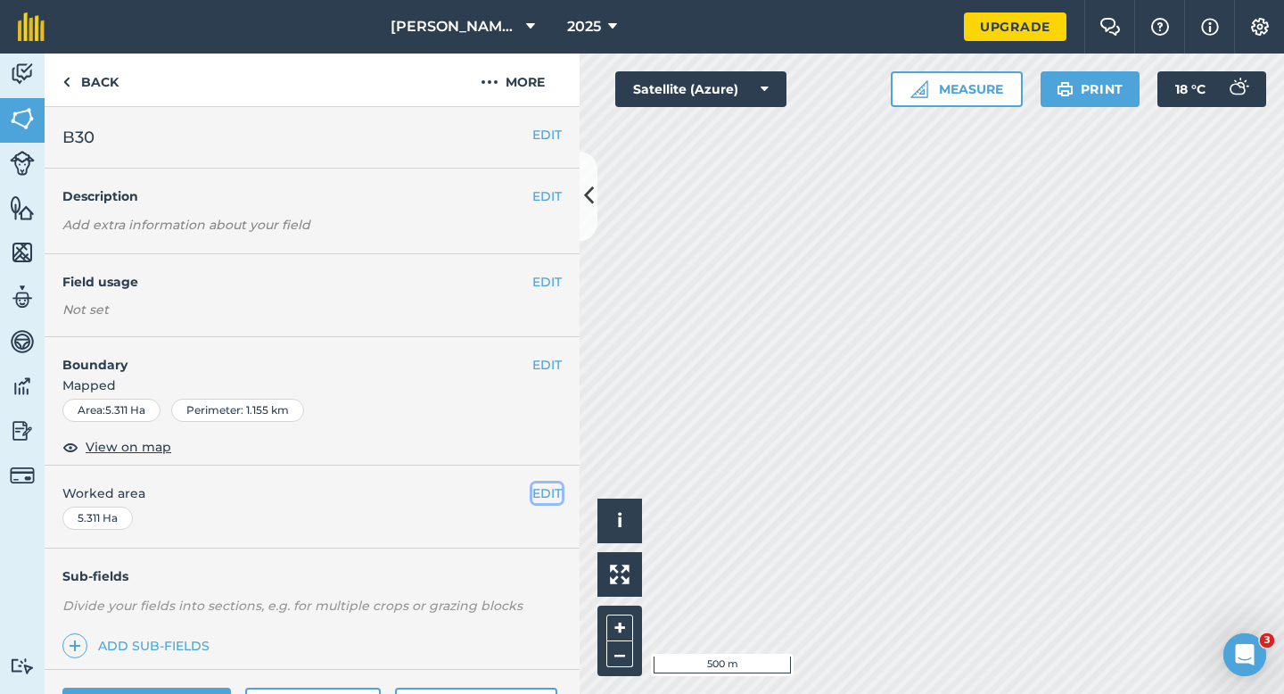
click at [536, 497] on button "EDIT" at bounding box center [546, 493] width 29 height 20
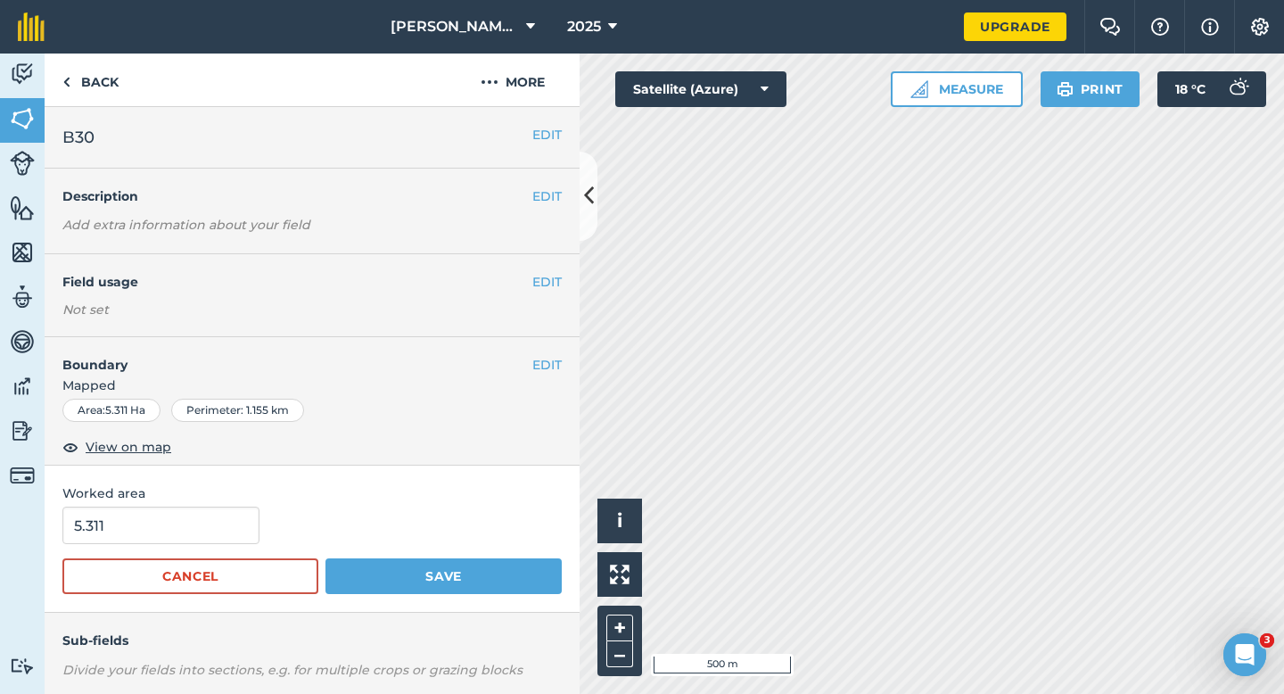
click at [170, 556] on form "5.311 Cancel Save" at bounding box center [311, 549] width 499 height 87
click at [170, 523] on input "5.311" at bounding box center [160, 524] width 197 height 37
type input "5.3"
click at [325, 558] on button "Save" at bounding box center [443, 576] width 236 height 36
